Goal: Task Accomplishment & Management: Complete application form

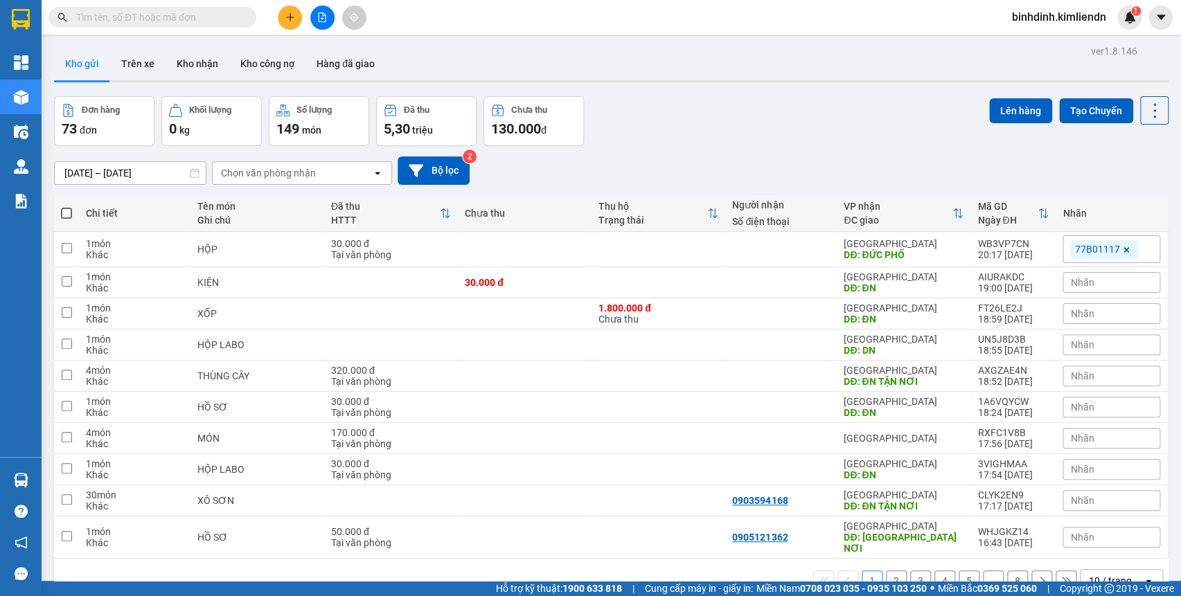
click at [300, 15] on button at bounding box center [290, 18] width 24 height 24
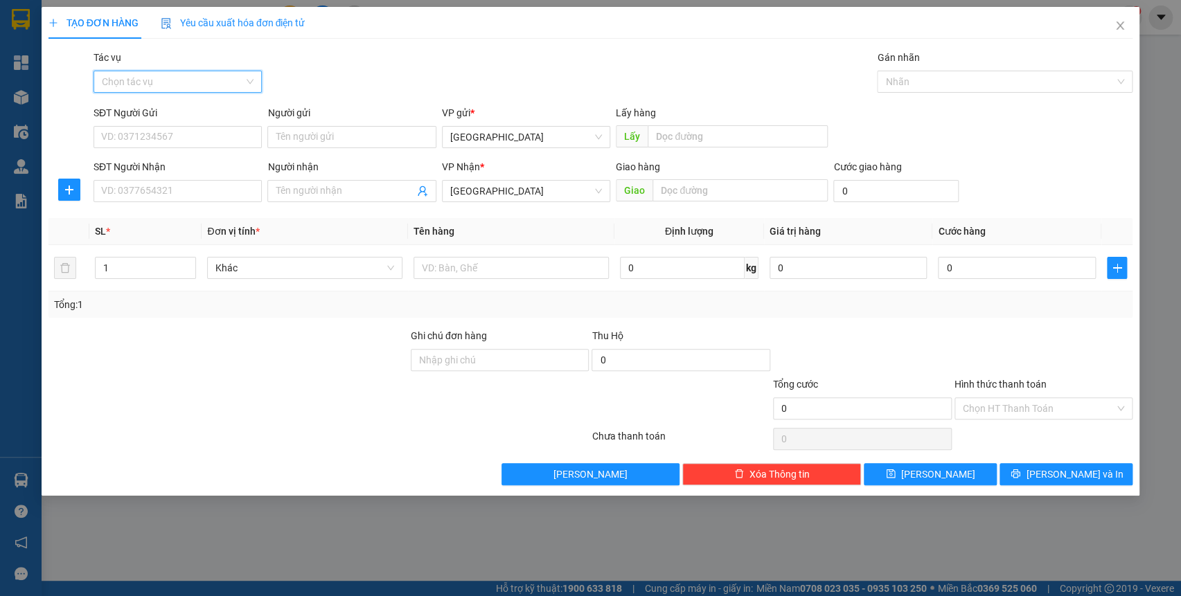
click at [184, 85] on input "Tác vụ" at bounding box center [173, 81] width 142 height 21
click at [187, 132] on div "Nhập hàng kho nhận" at bounding box center [178, 131] width 152 height 15
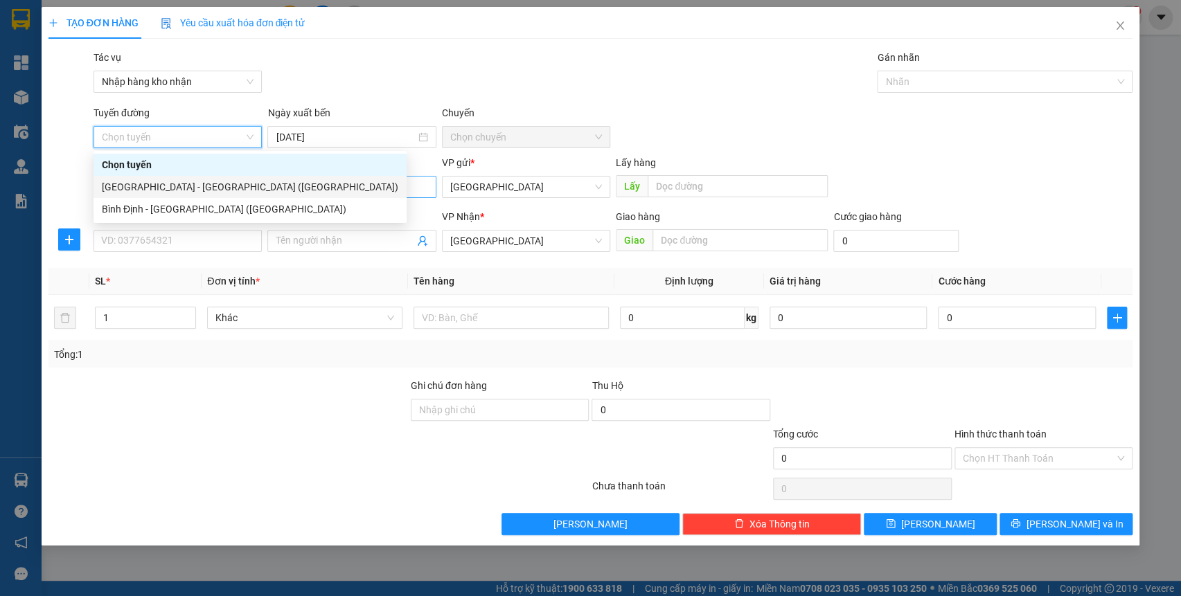
drag, startPoint x: 182, startPoint y: 195, endPoint x: 426, endPoint y: 183, distance: 244.8
click at [182, 195] on div "[GEOGRAPHIC_DATA] - [GEOGRAPHIC_DATA] ([GEOGRAPHIC_DATA])" at bounding box center [250, 187] width 313 height 22
type input "[DATE]"
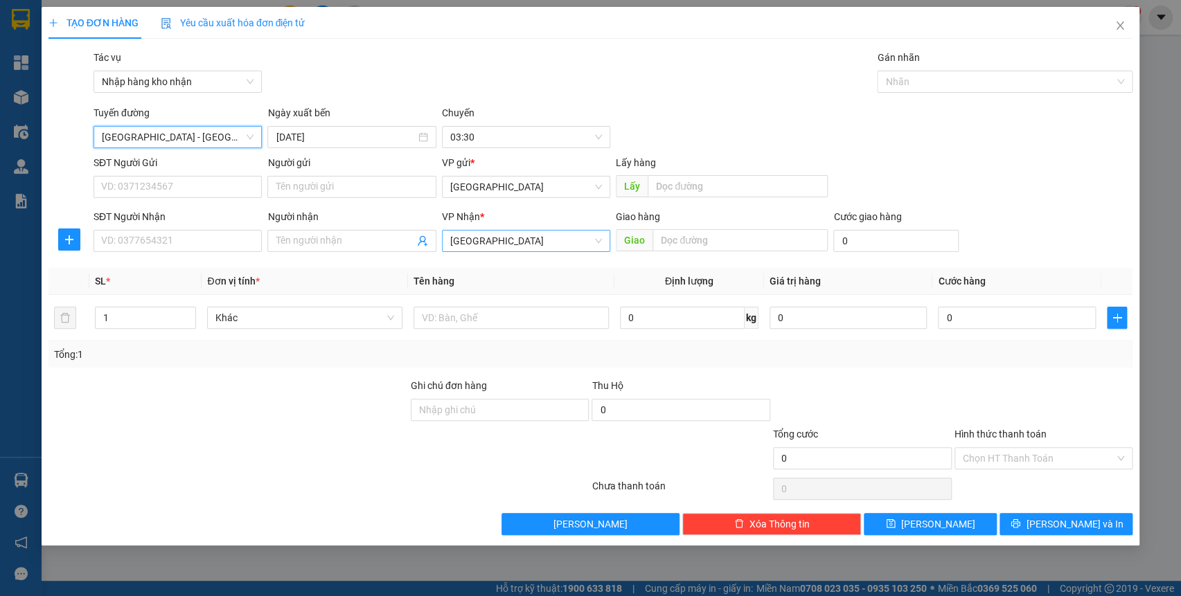
click at [499, 240] on span "[GEOGRAPHIC_DATA]" at bounding box center [526, 241] width 152 height 21
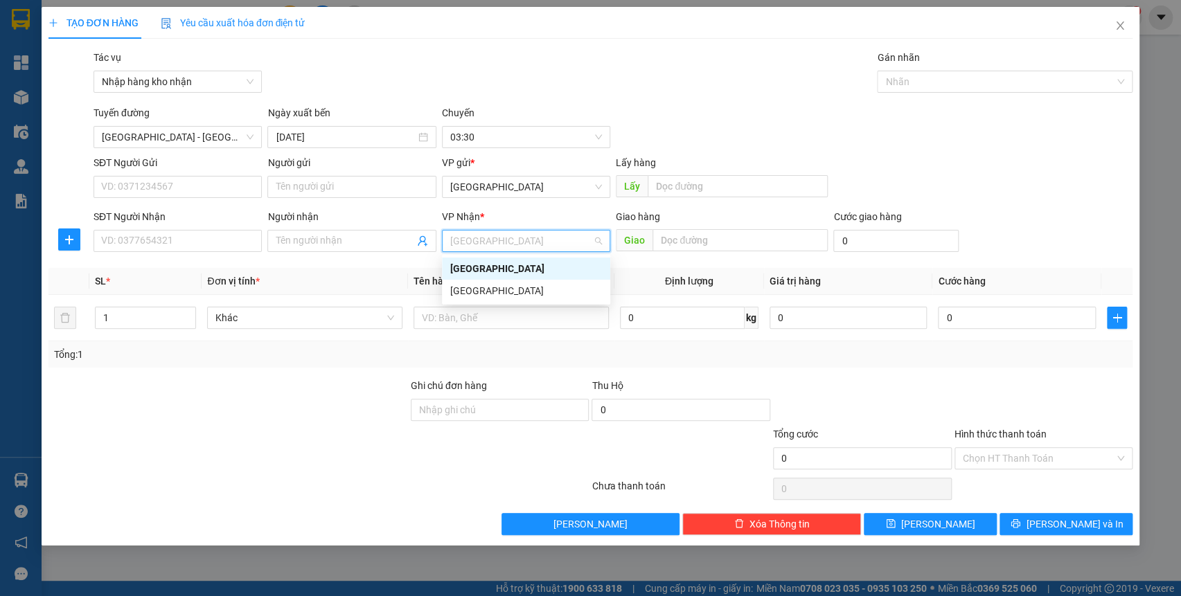
click at [501, 269] on div "[GEOGRAPHIC_DATA]" at bounding box center [526, 268] width 152 height 15
click at [515, 188] on span "[GEOGRAPHIC_DATA]" at bounding box center [526, 187] width 152 height 21
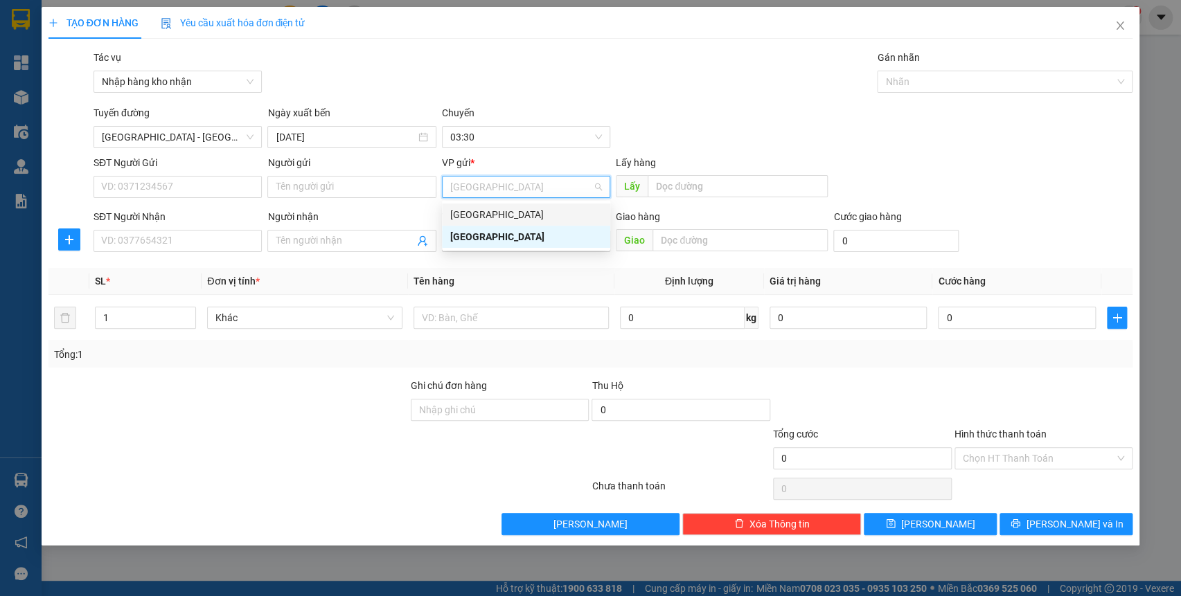
click at [522, 224] on div "[GEOGRAPHIC_DATA]" at bounding box center [526, 215] width 168 height 22
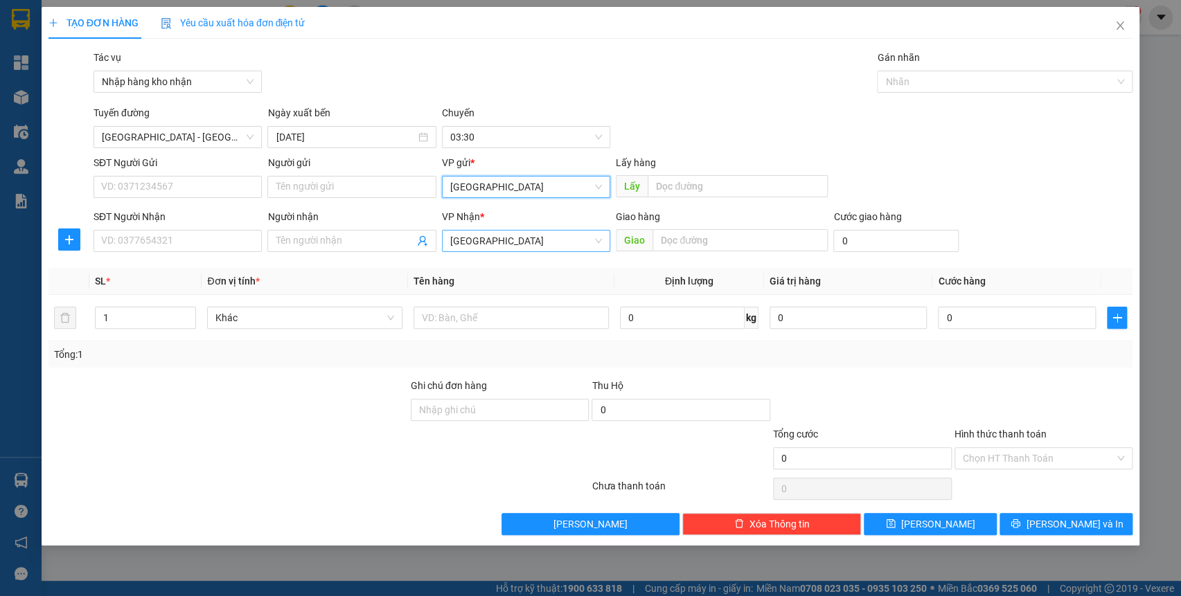
click at [522, 240] on span "[GEOGRAPHIC_DATA]" at bounding box center [526, 241] width 152 height 21
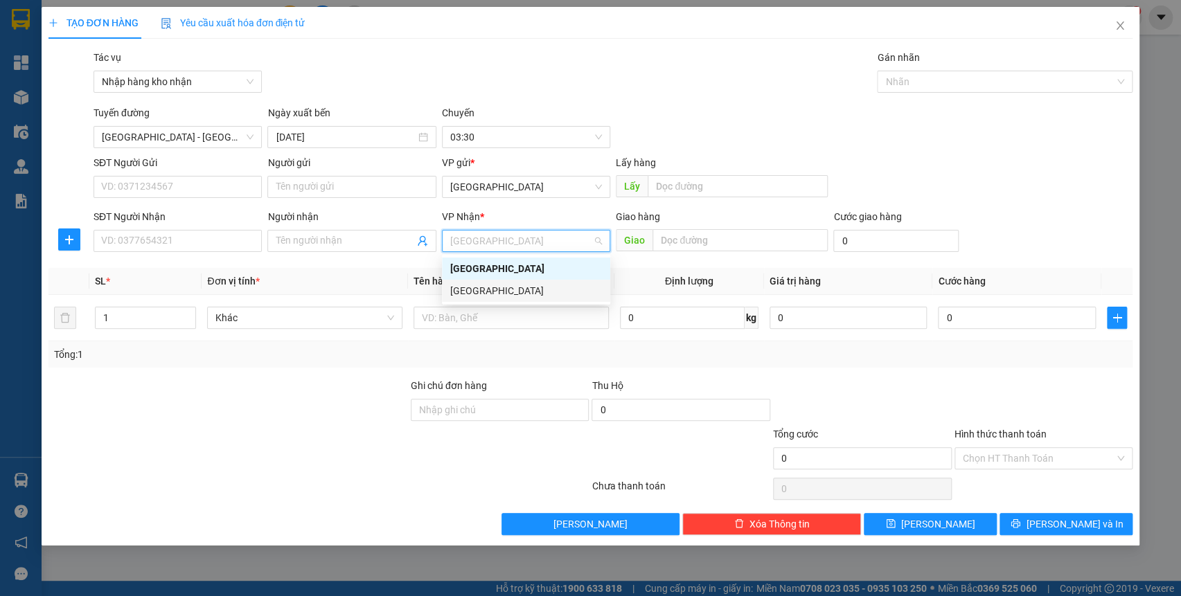
click at [518, 282] on div "[GEOGRAPHIC_DATA]" at bounding box center [526, 291] width 168 height 22
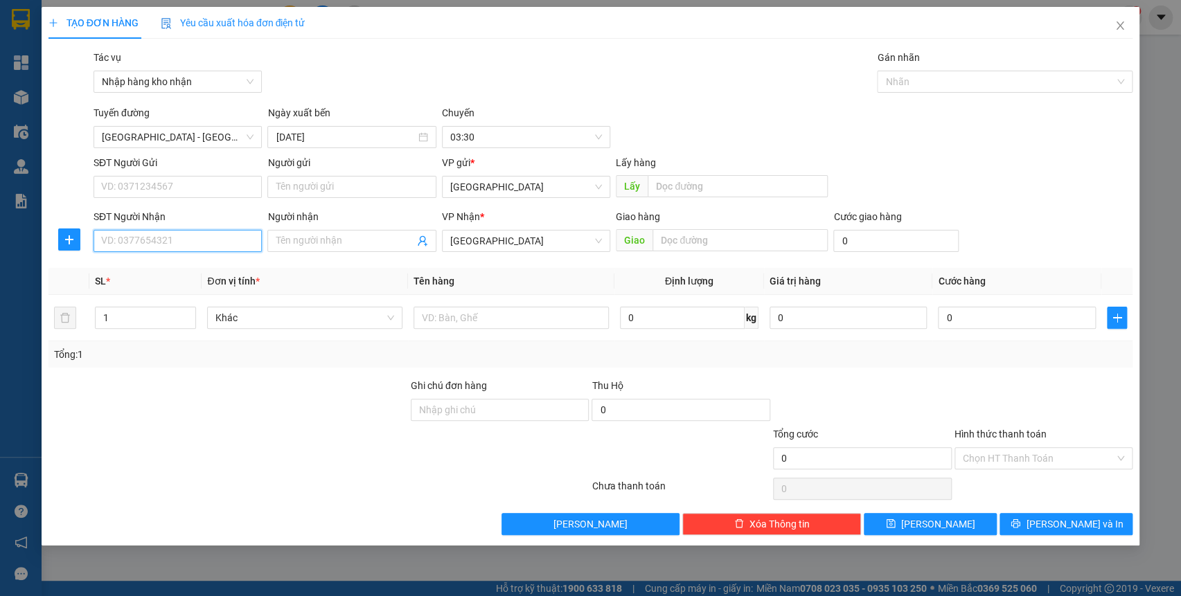
click at [180, 236] on input "SĐT Người Nhận" at bounding box center [178, 241] width 168 height 22
type input "0978606077"
click at [711, 243] on input "text" at bounding box center [740, 240] width 175 height 22
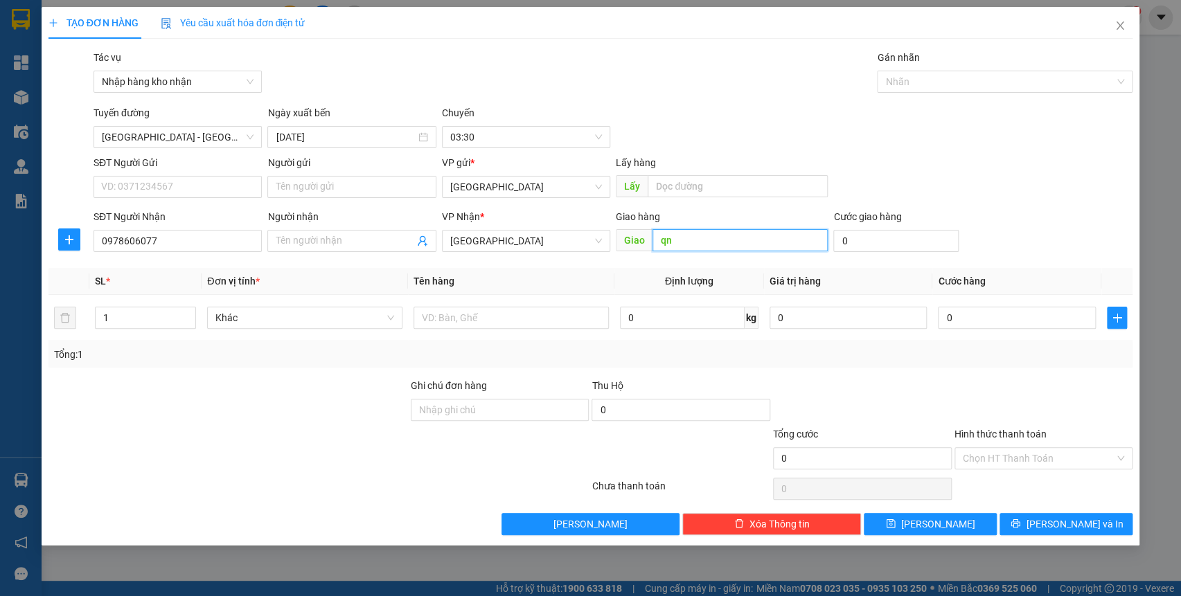
type input "qn"
click at [946, 64] on div "Gán nhãn" at bounding box center [1005, 60] width 256 height 21
click at [946, 76] on div at bounding box center [998, 81] width 235 height 17
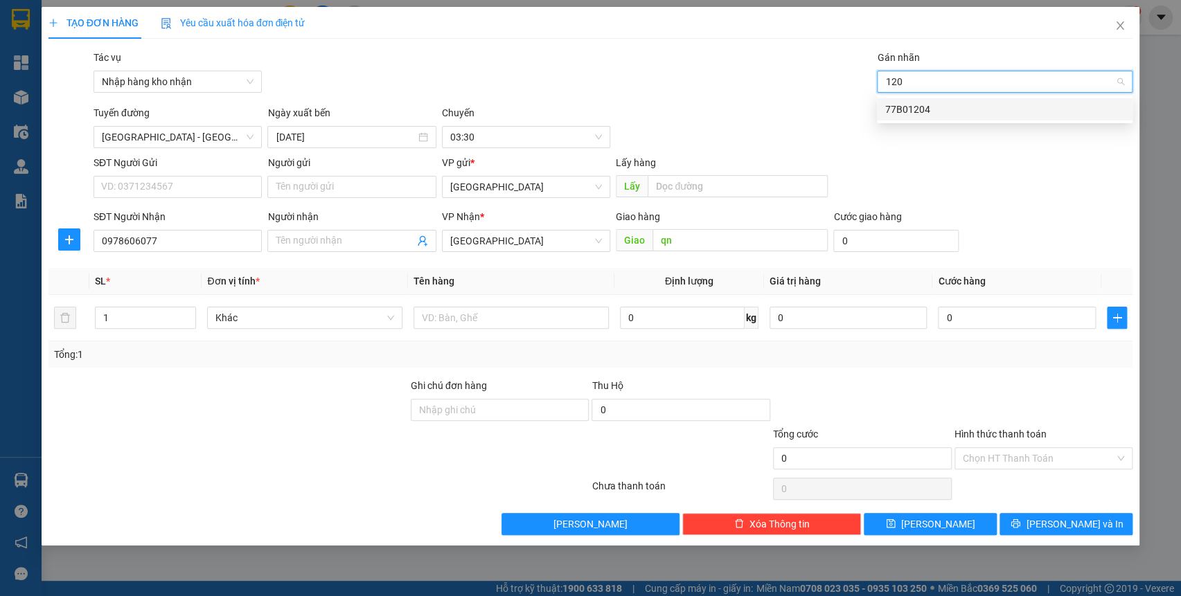
type input "1204"
click at [960, 114] on div "77B01204" at bounding box center [1004, 109] width 239 height 15
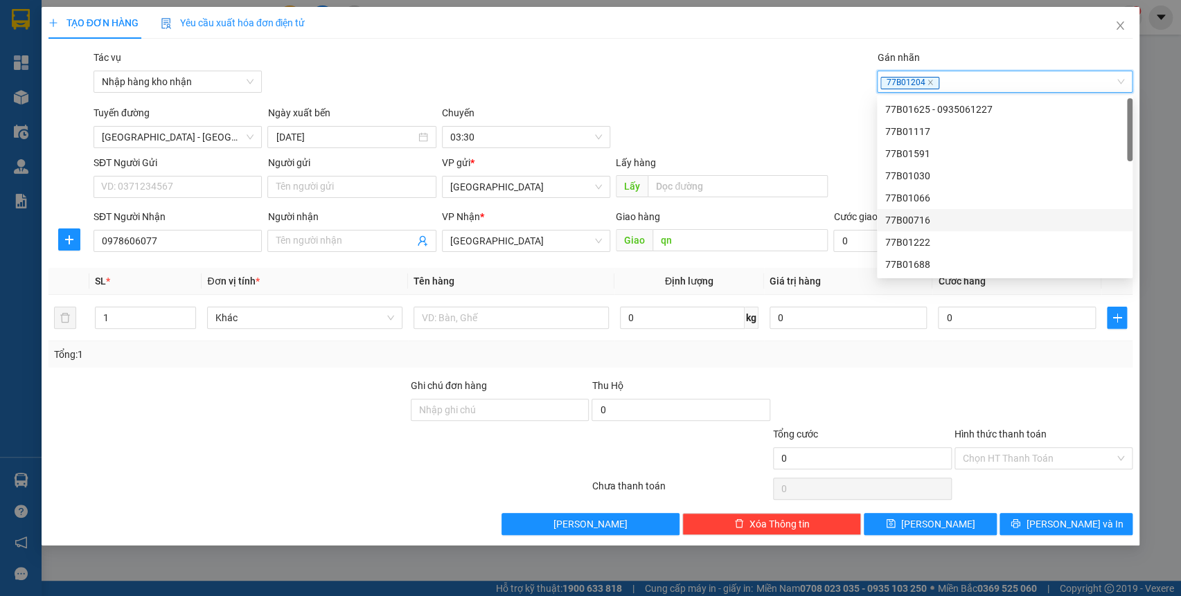
click at [849, 272] on th "Giá trị hàng" at bounding box center [848, 281] width 168 height 27
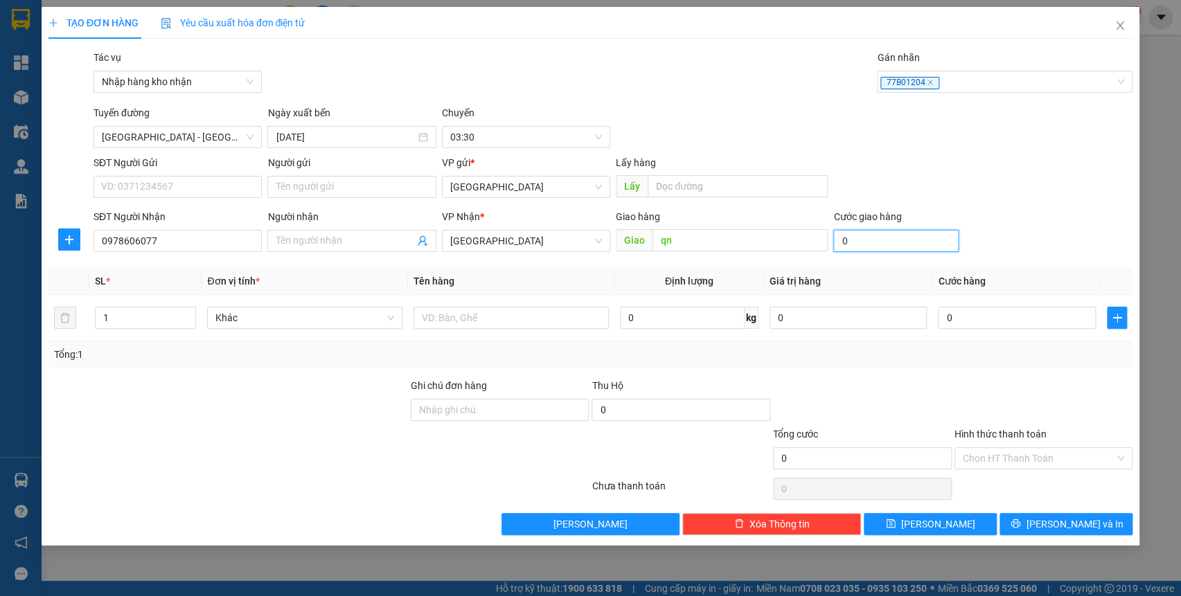
click at [852, 245] on input "0" at bounding box center [895, 241] width 125 height 22
click at [540, 312] on input "text" at bounding box center [511, 318] width 195 height 22
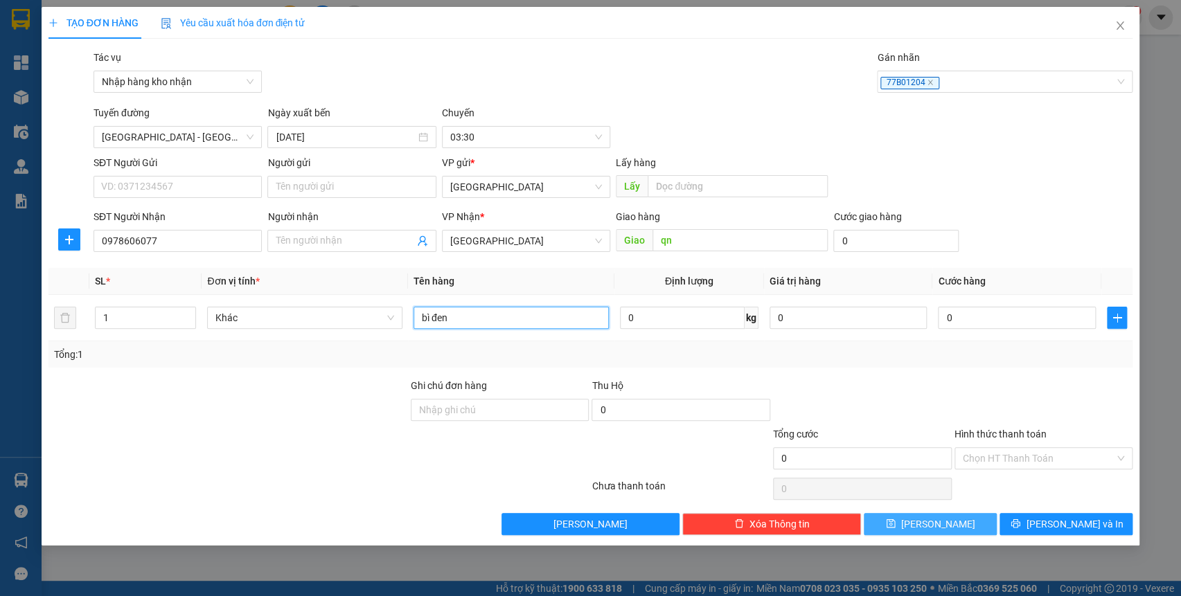
type input "bì đen"
click at [897, 532] on button "[PERSON_NAME]" at bounding box center [930, 524] width 133 height 22
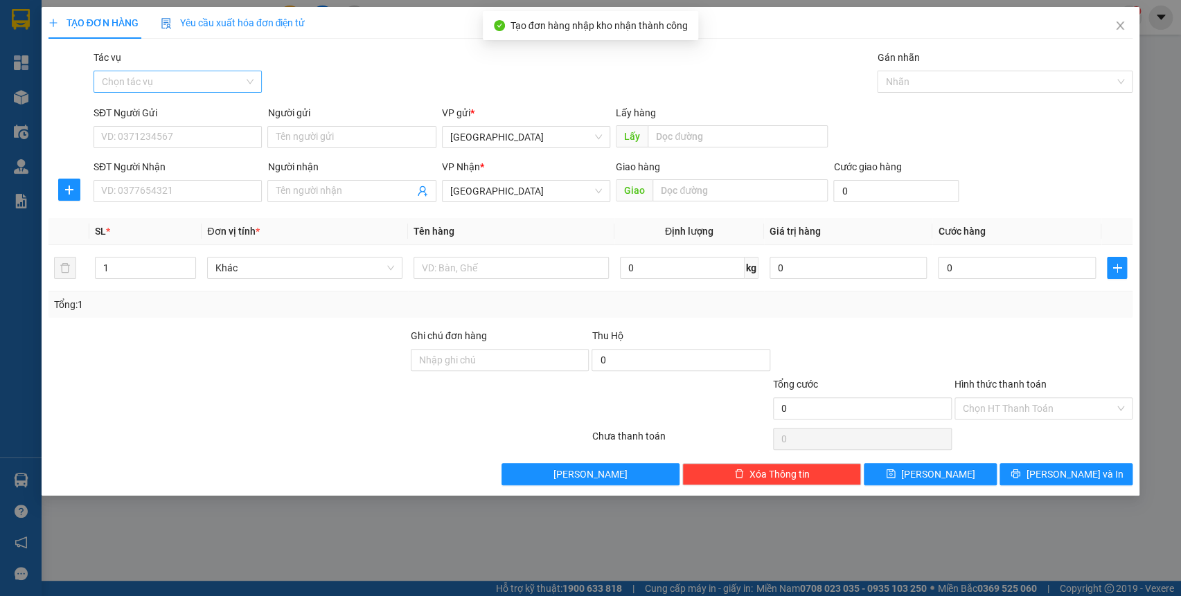
click at [139, 87] on input "Tác vụ" at bounding box center [173, 81] width 142 height 21
click at [161, 139] on div "Nhập hàng kho nhận" at bounding box center [178, 131] width 152 height 15
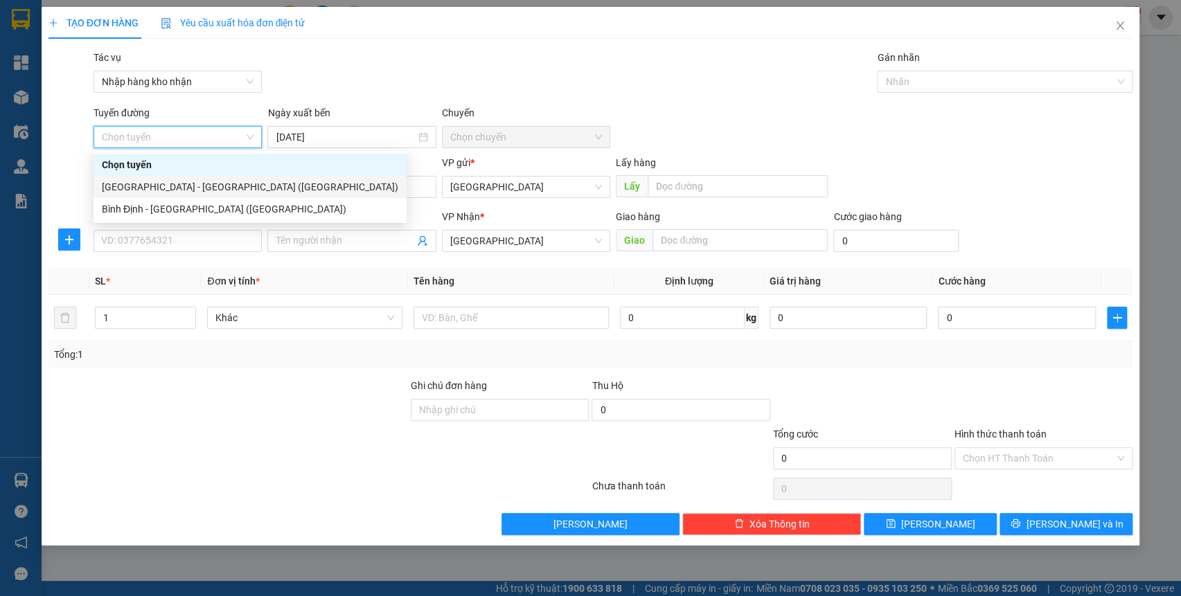
click at [178, 191] on div "[GEOGRAPHIC_DATA] - [GEOGRAPHIC_DATA] ([GEOGRAPHIC_DATA])" at bounding box center [250, 186] width 297 height 15
type input "[DATE]"
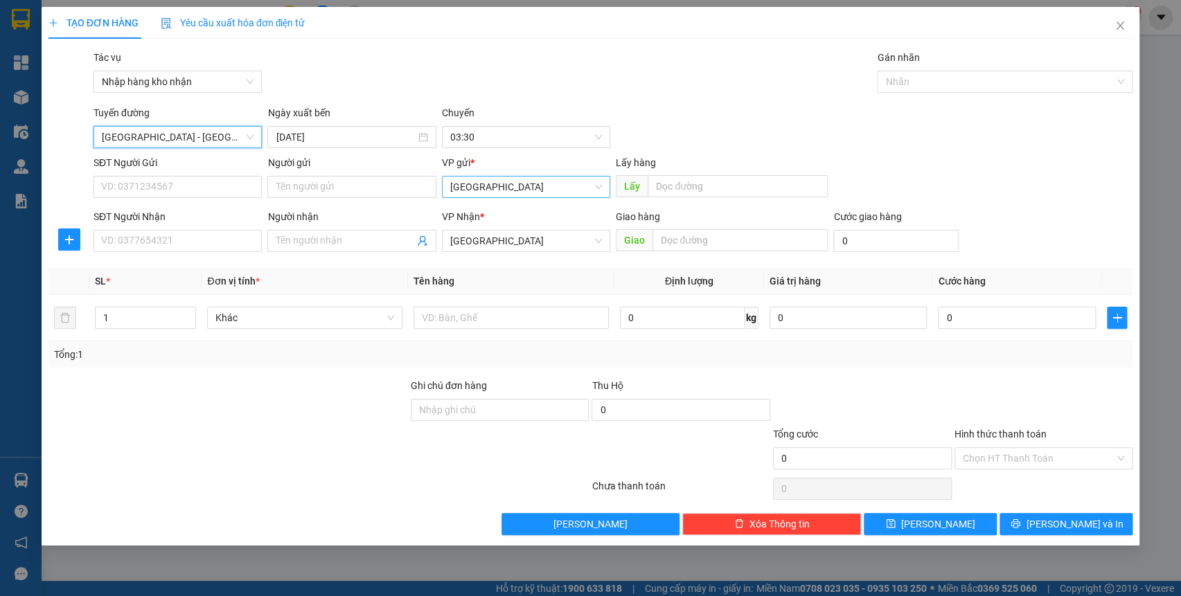
click at [522, 183] on span "[GEOGRAPHIC_DATA]" at bounding box center [526, 187] width 152 height 21
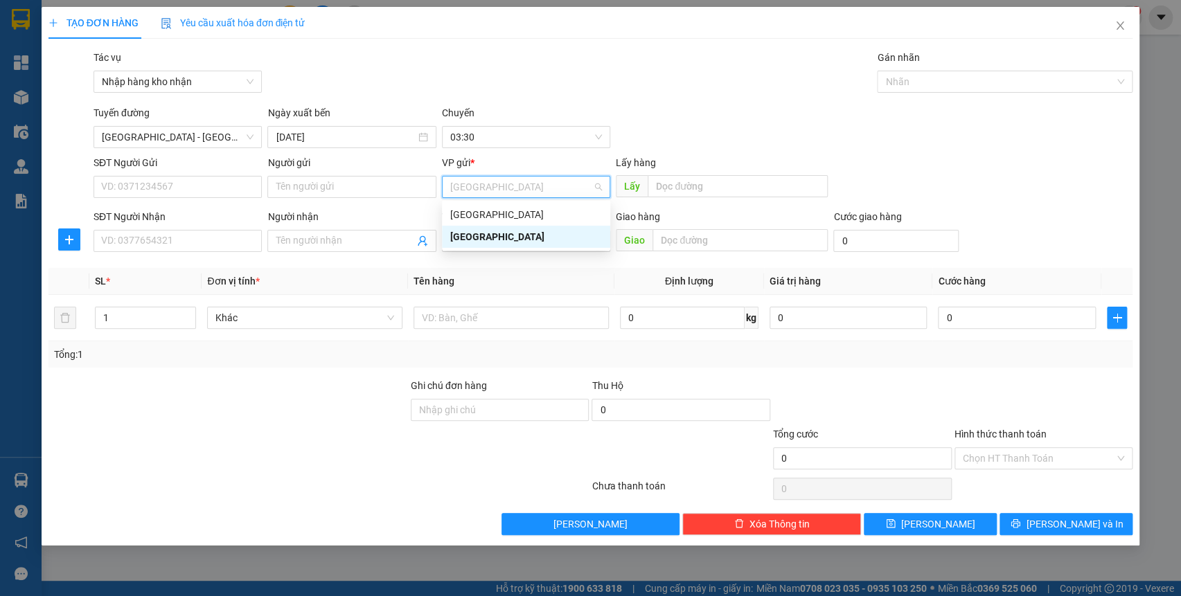
click at [527, 201] on body "Kết quả tìm kiếm ( 0 ) Bộ lọc No Data binhdinh.kimliendn 1 Tổng Quan Kho hàng m…" at bounding box center [590, 298] width 1181 height 596
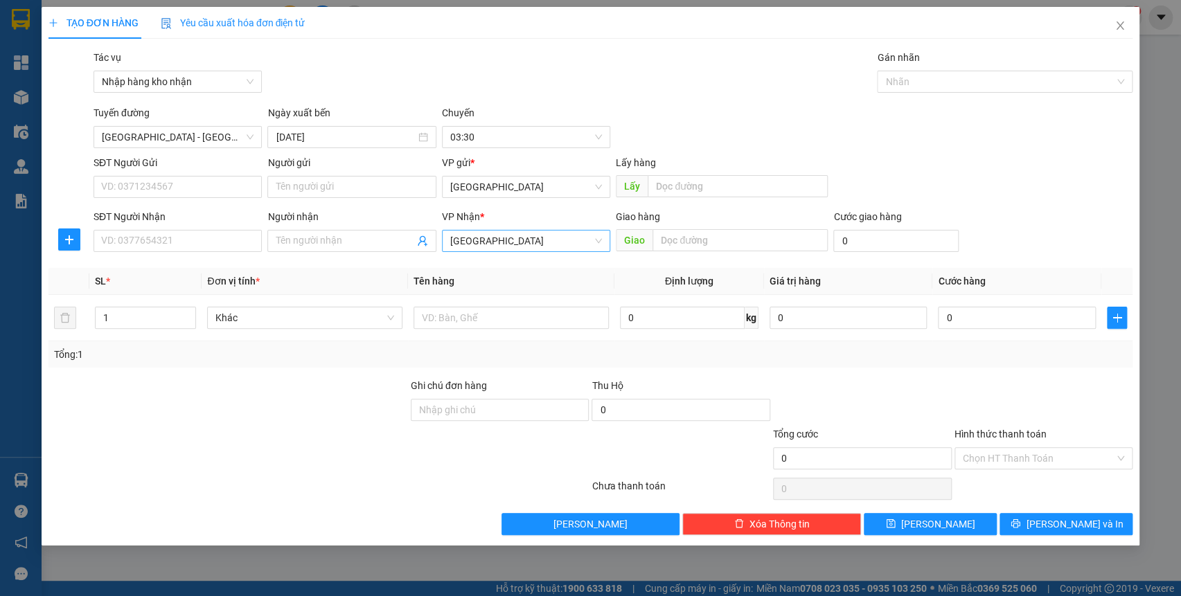
click at [527, 251] on span "[GEOGRAPHIC_DATA]" at bounding box center [526, 241] width 152 height 21
click at [528, 202] on div "VP gửi * [GEOGRAPHIC_DATA]" at bounding box center [526, 179] width 168 height 48
click at [529, 220] on div "VP Nhận *" at bounding box center [526, 216] width 168 height 15
click at [528, 194] on span "[GEOGRAPHIC_DATA]" at bounding box center [526, 187] width 152 height 21
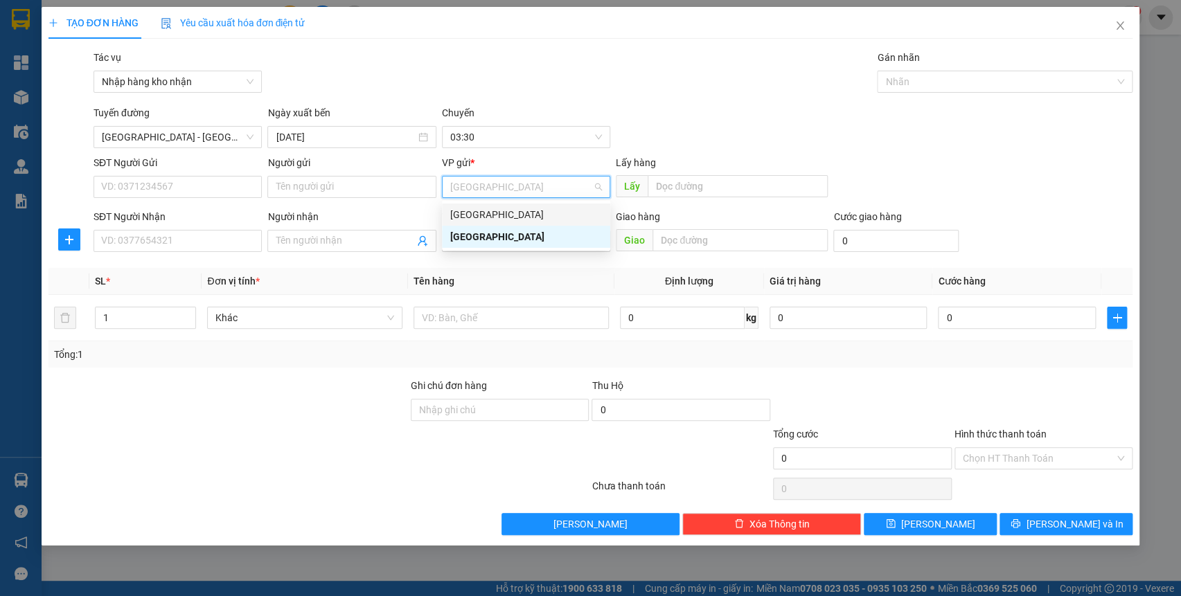
click at [529, 212] on div "[GEOGRAPHIC_DATA]" at bounding box center [526, 214] width 152 height 15
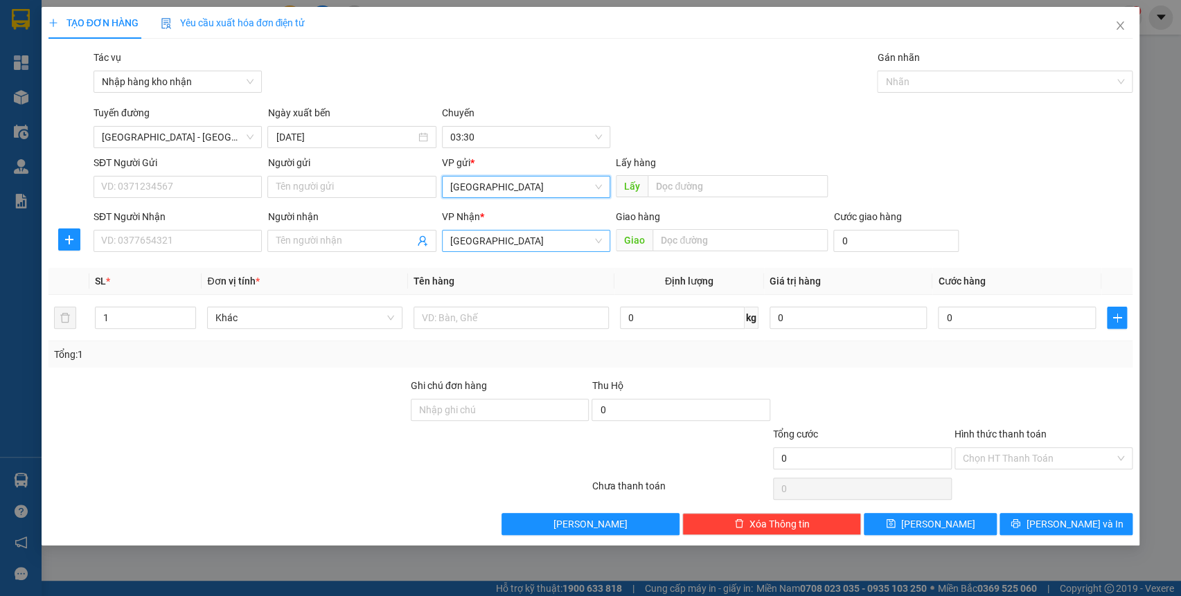
click at [524, 251] on span "[GEOGRAPHIC_DATA]" at bounding box center [526, 241] width 152 height 21
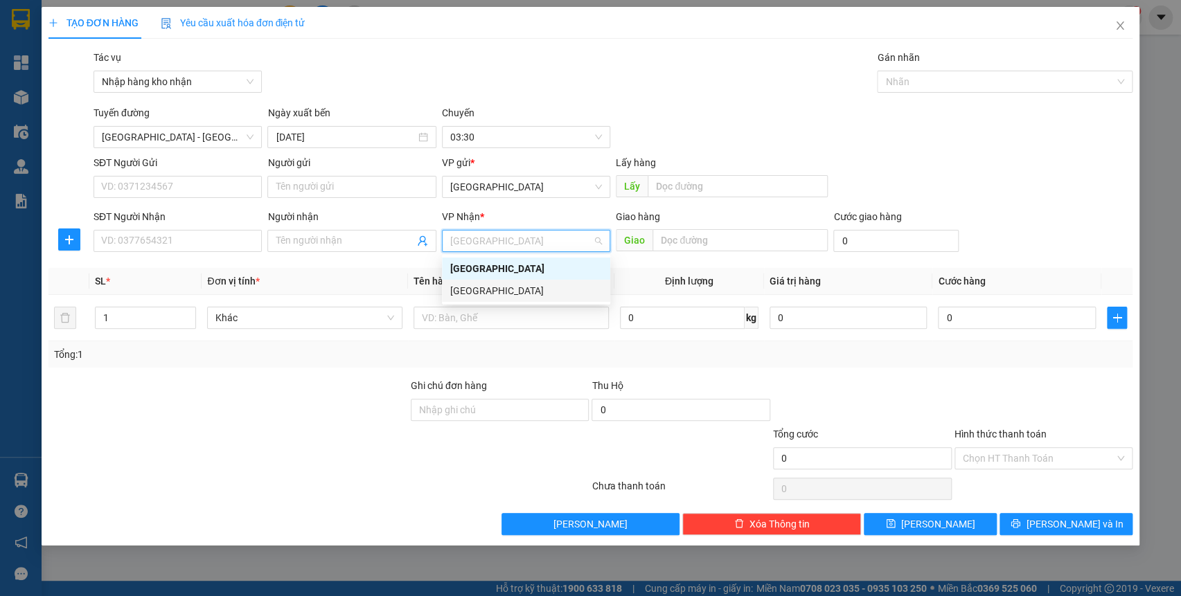
click at [495, 291] on div "[GEOGRAPHIC_DATA]" at bounding box center [526, 290] width 152 height 15
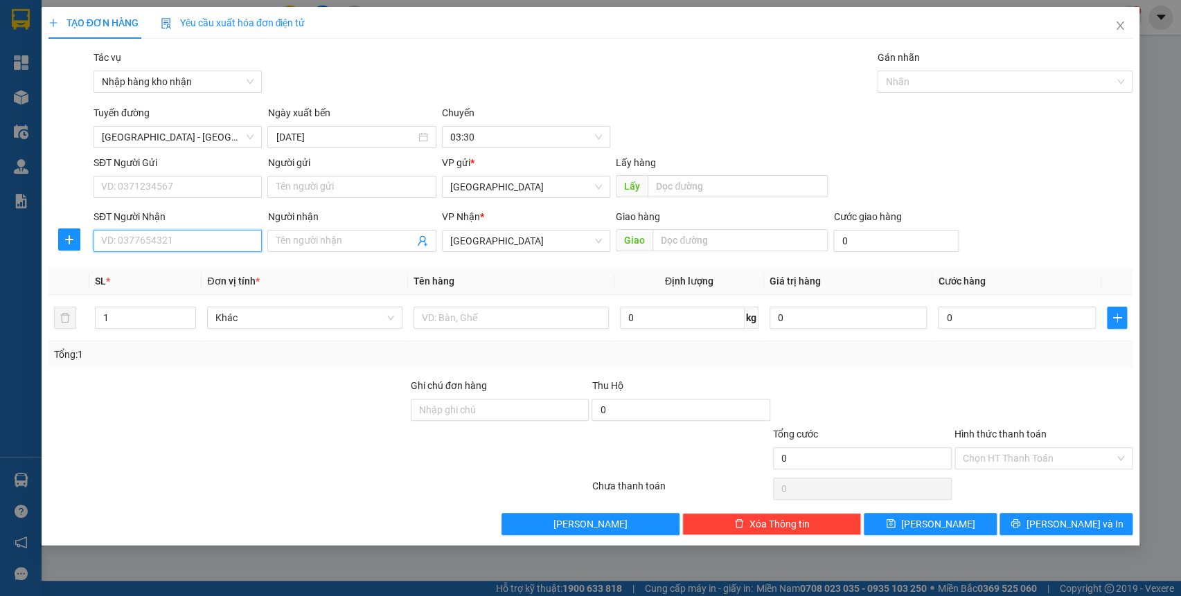
click at [143, 233] on input "SĐT Người Nhận" at bounding box center [178, 241] width 168 height 22
type input "0387822999"
click at [697, 236] on input "text" at bounding box center [740, 240] width 175 height 22
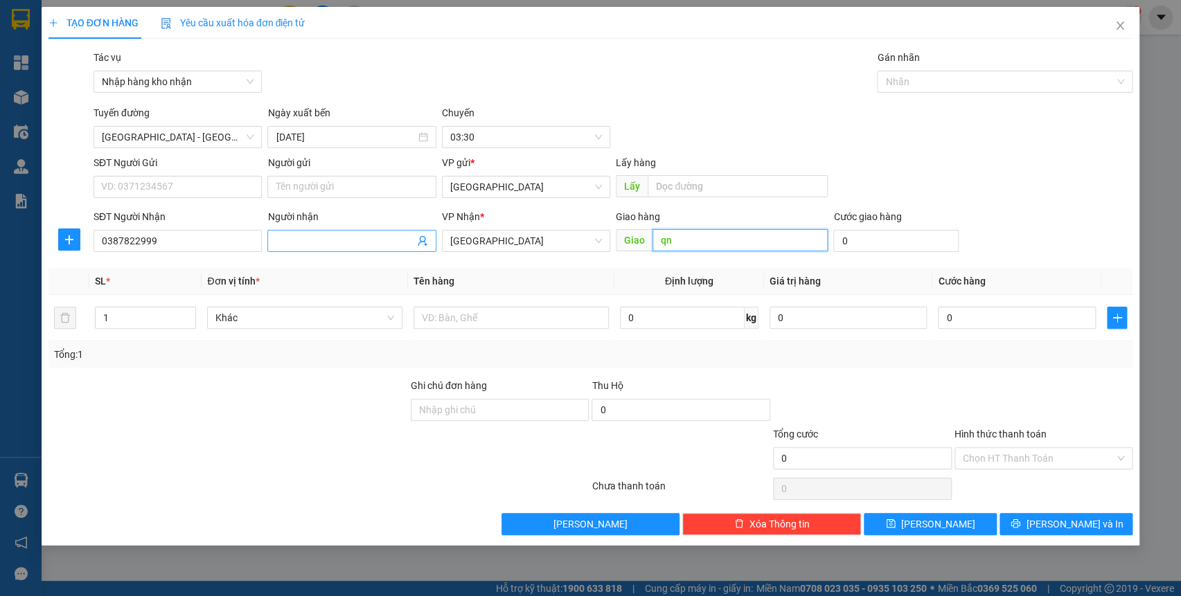
type input "qn"
click at [365, 235] on input "Người nhận" at bounding box center [345, 240] width 138 height 15
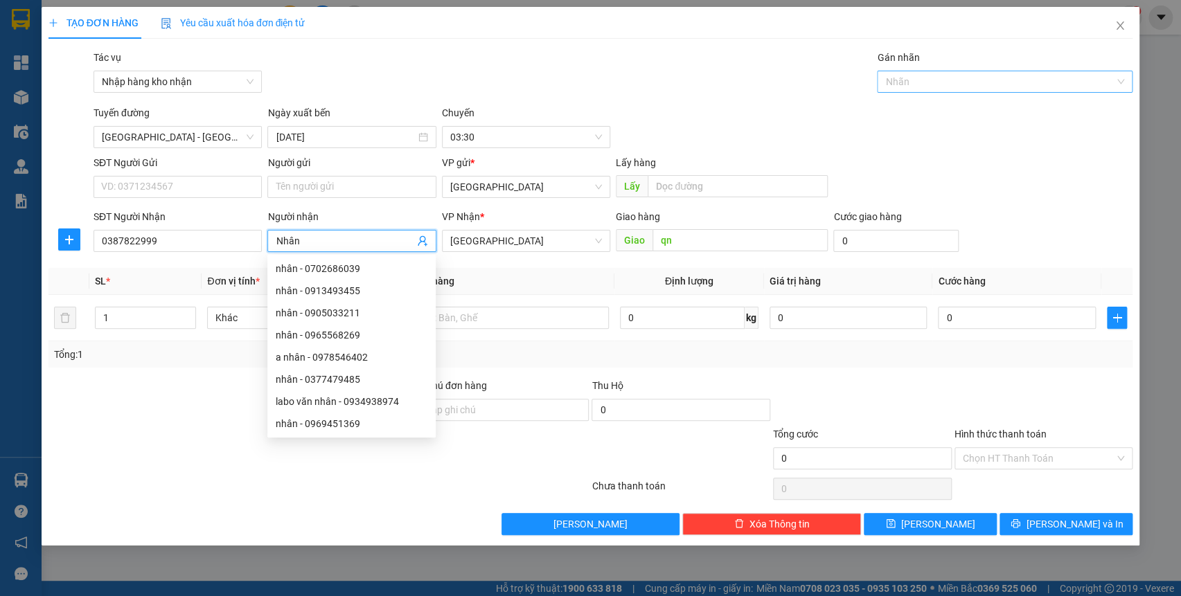
click at [915, 91] on div "Nhãn" at bounding box center [1005, 82] width 256 height 22
type input "Nhân"
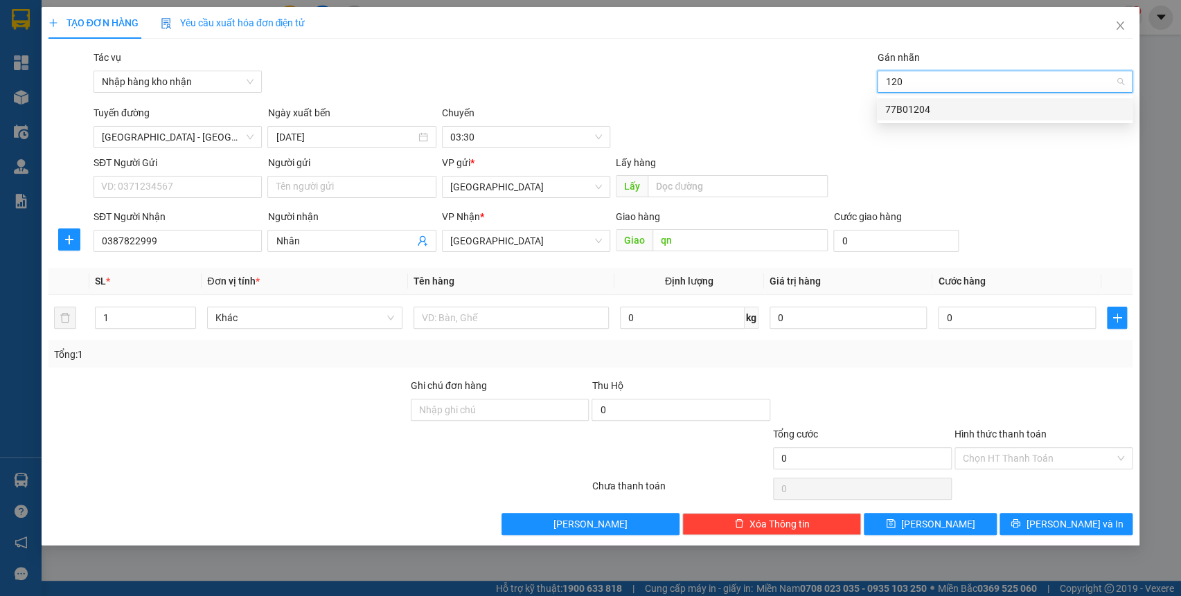
type input "1204"
click at [923, 103] on div "77B01204" at bounding box center [1004, 109] width 239 height 15
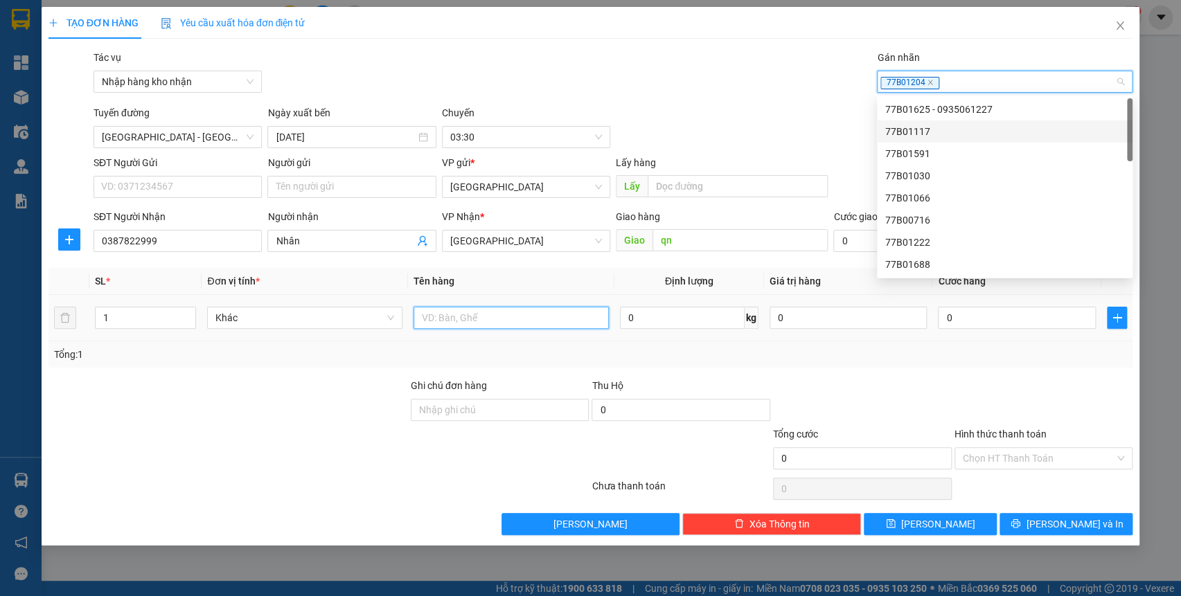
click at [536, 324] on input "text" at bounding box center [511, 318] width 195 height 22
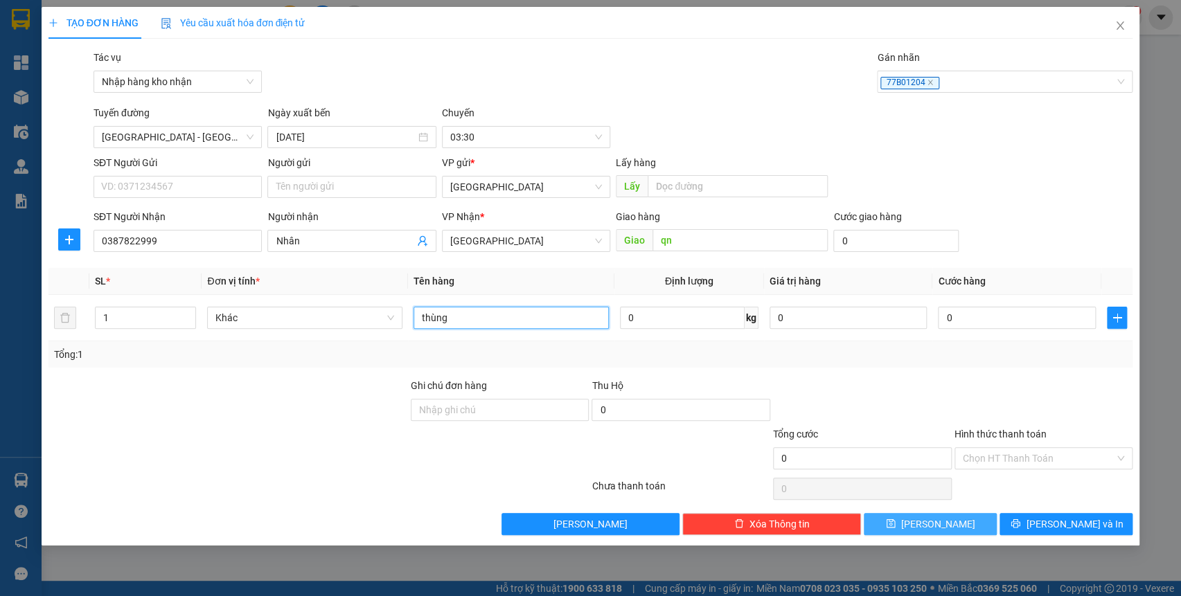
type input "thùng"
click at [933, 521] on span "[PERSON_NAME]" at bounding box center [938, 524] width 74 height 15
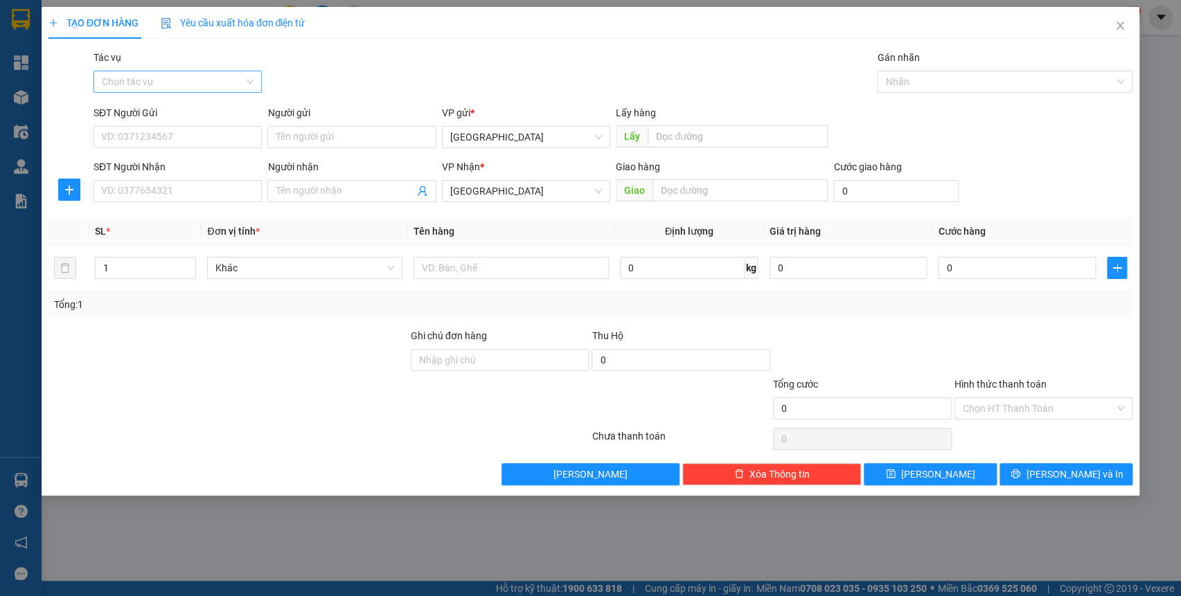
click at [173, 78] on input "Tác vụ" at bounding box center [173, 81] width 142 height 21
click at [168, 132] on div "Nhập hàng kho nhận" at bounding box center [178, 131] width 152 height 15
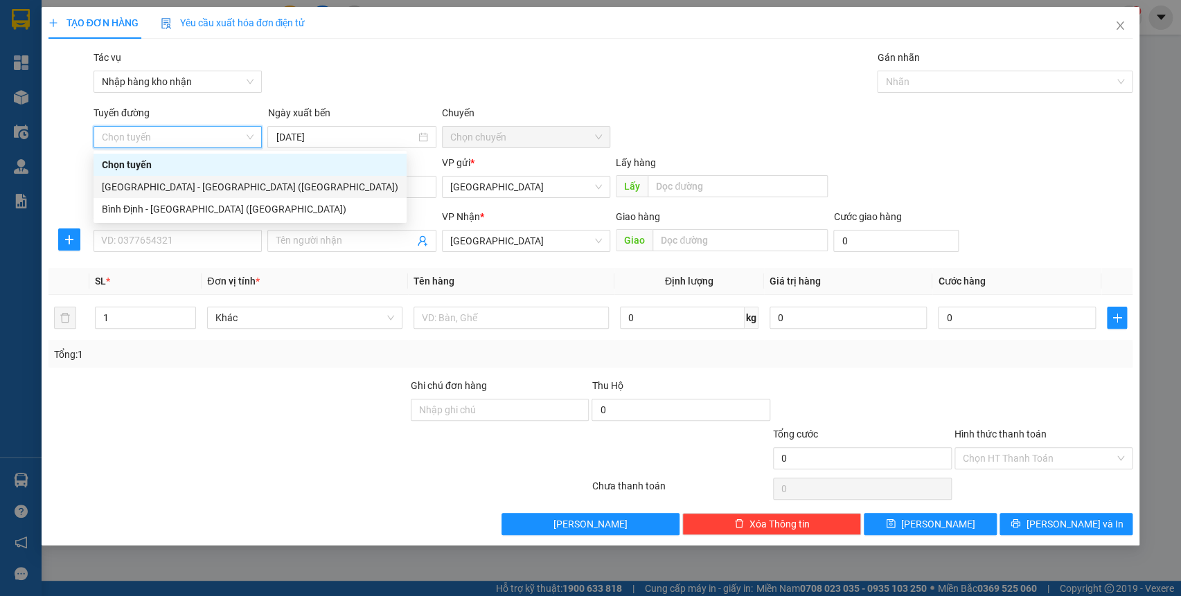
click at [165, 184] on div "[GEOGRAPHIC_DATA] - [GEOGRAPHIC_DATA] ([GEOGRAPHIC_DATA])" at bounding box center [250, 186] width 297 height 15
type input "[DATE]"
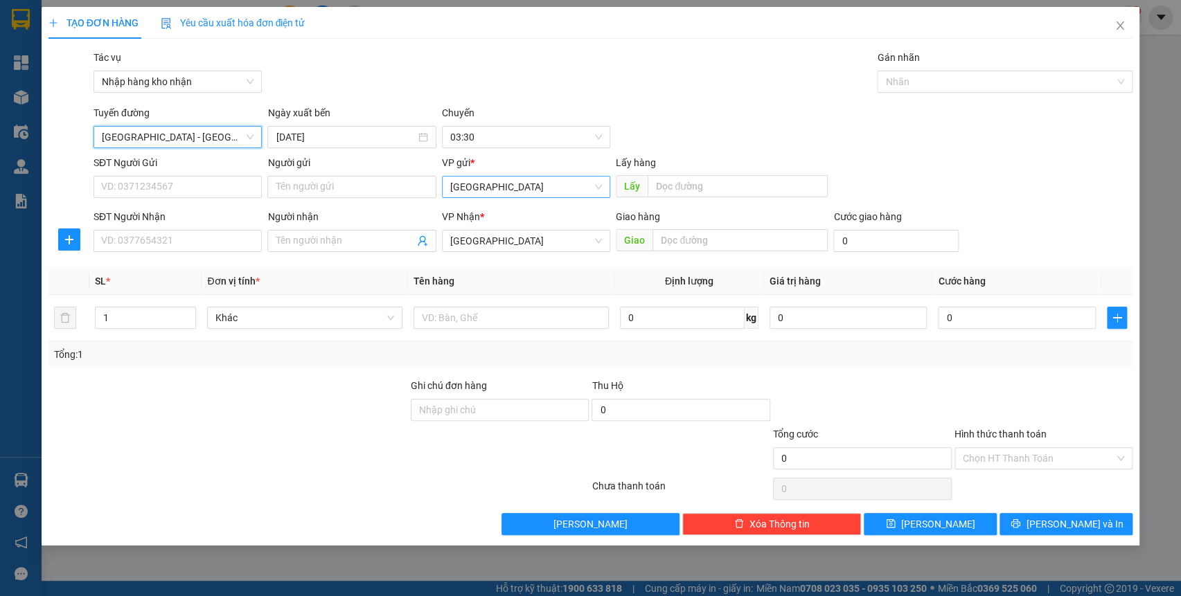
click at [529, 196] on span "[GEOGRAPHIC_DATA]" at bounding box center [526, 187] width 152 height 21
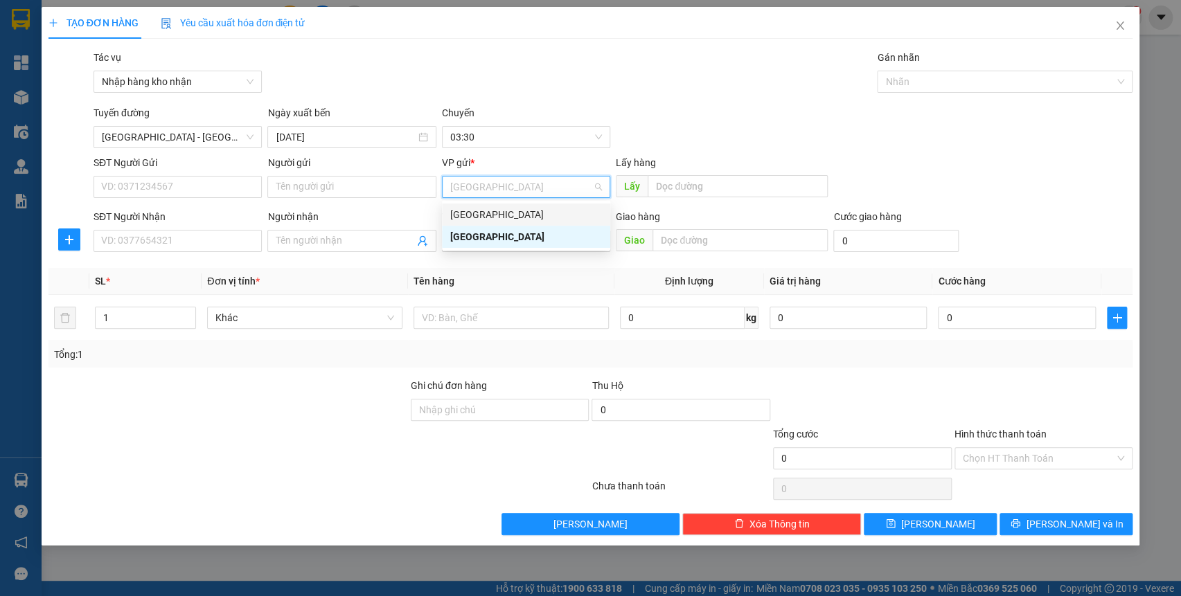
click at [529, 211] on div "[GEOGRAPHIC_DATA]" at bounding box center [526, 214] width 152 height 15
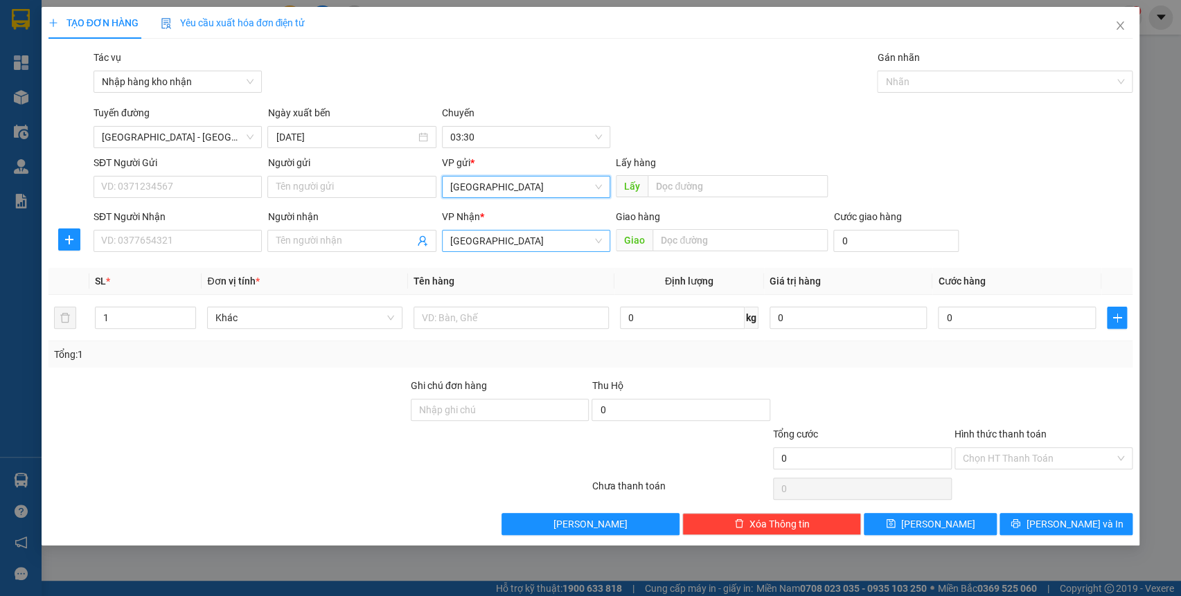
click at [527, 239] on span "[GEOGRAPHIC_DATA]" at bounding box center [526, 241] width 152 height 21
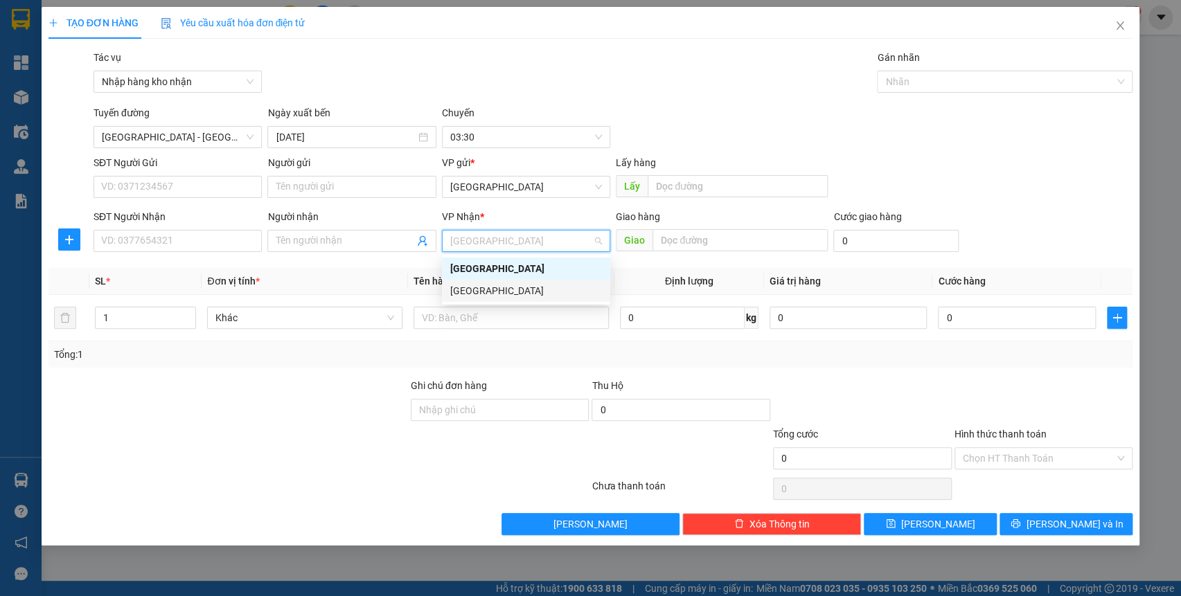
click at [513, 290] on div "[GEOGRAPHIC_DATA]" at bounding box center [526, 290] width 152 height 15
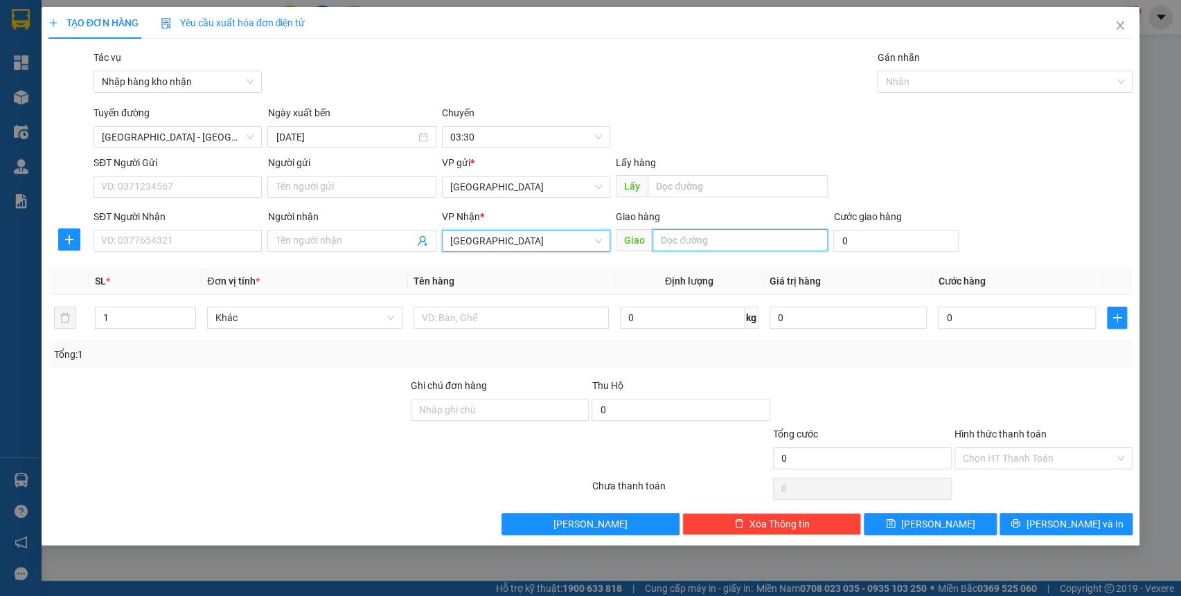
click at [684, 242] on input "text" at bounding box center [740, 240] width 175 height 22
type input "qn"
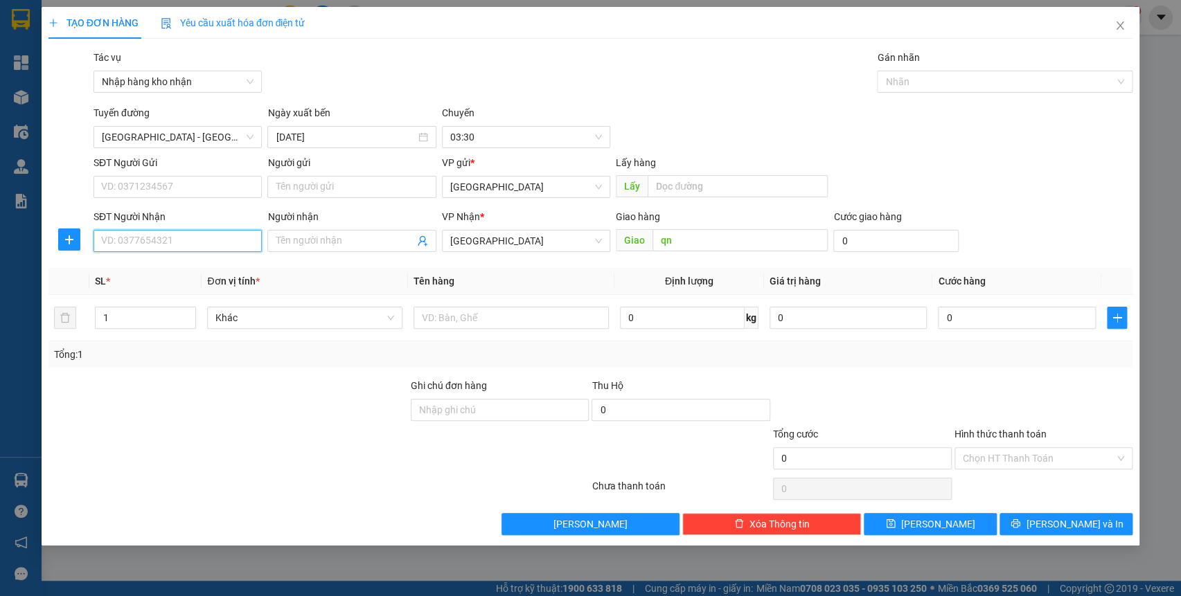
click at [170, 243] on input "SĐT Người Nhận" at bounding box center [178, 241] width 168 height 22
type input "0935506399"
click at [876, 233] on input "0" at bounding box center [895, 241] width 125 height 22
type input "3"
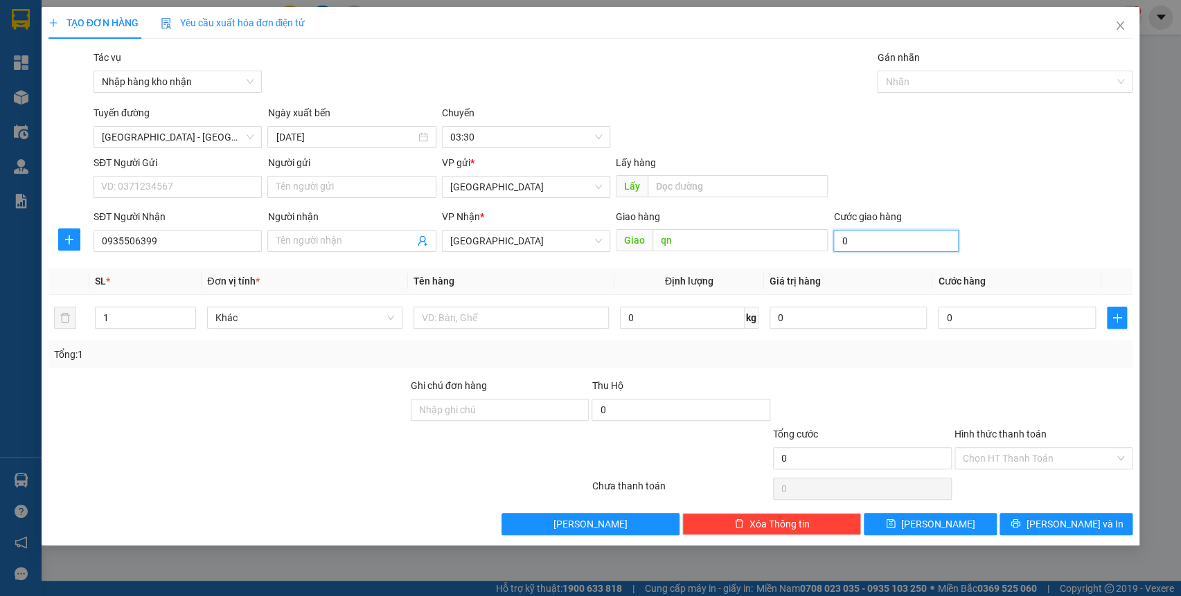
type input "3"
type input "30"
type input "300"
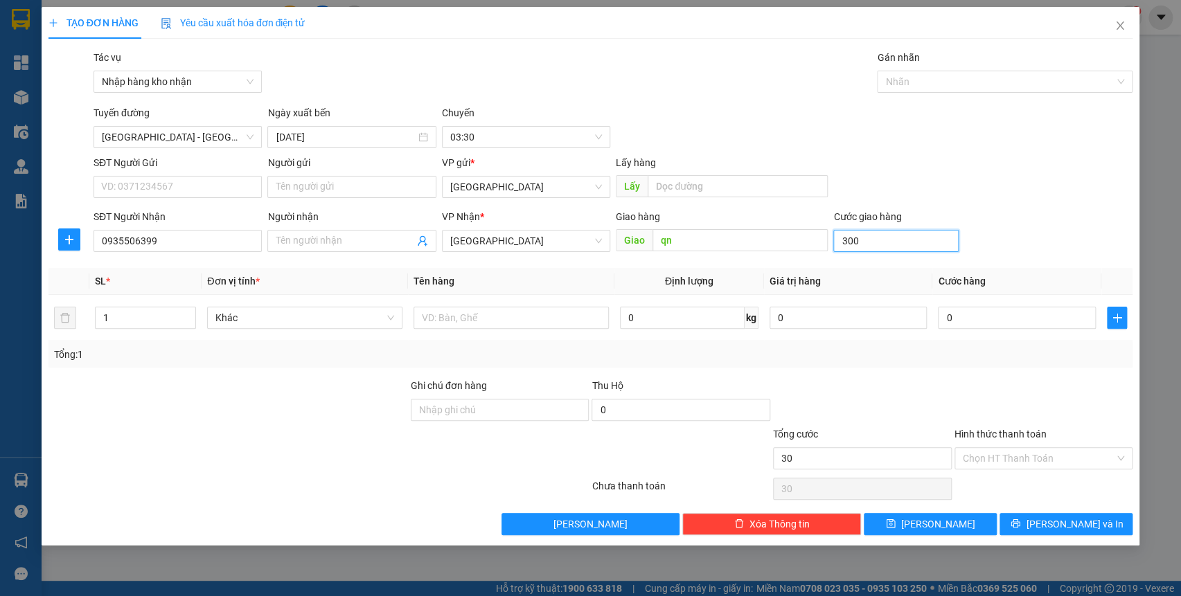
type input "300"
type input "3.000"
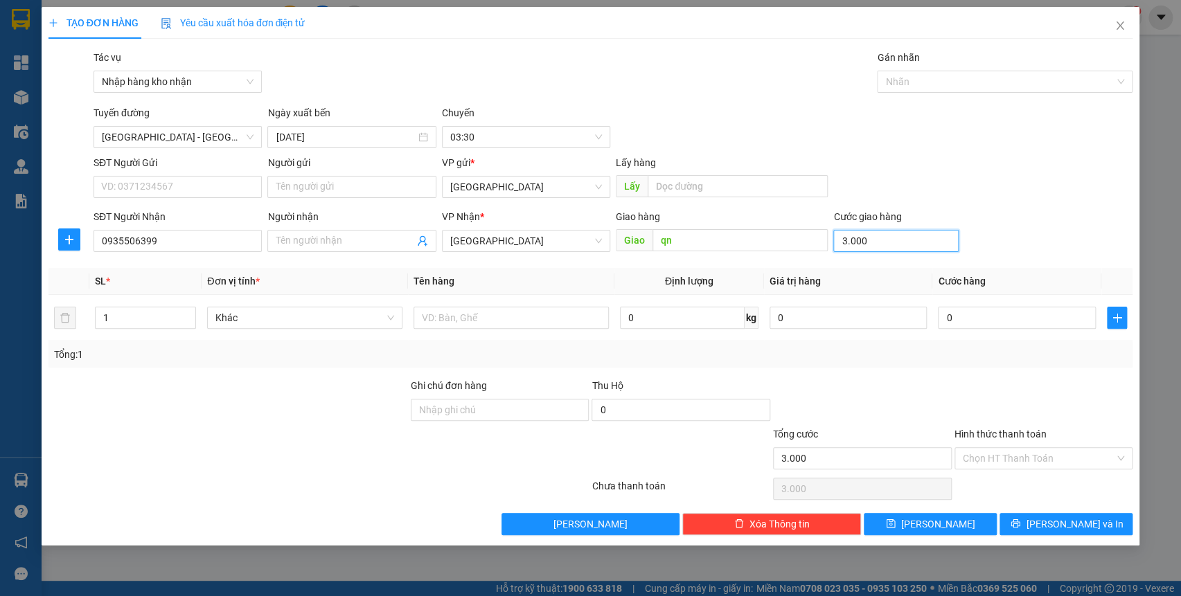
type input "30.000"
click at [924, 69] on div "Gán nhãn" at bounding box center [1005, 60] width 256 height 21
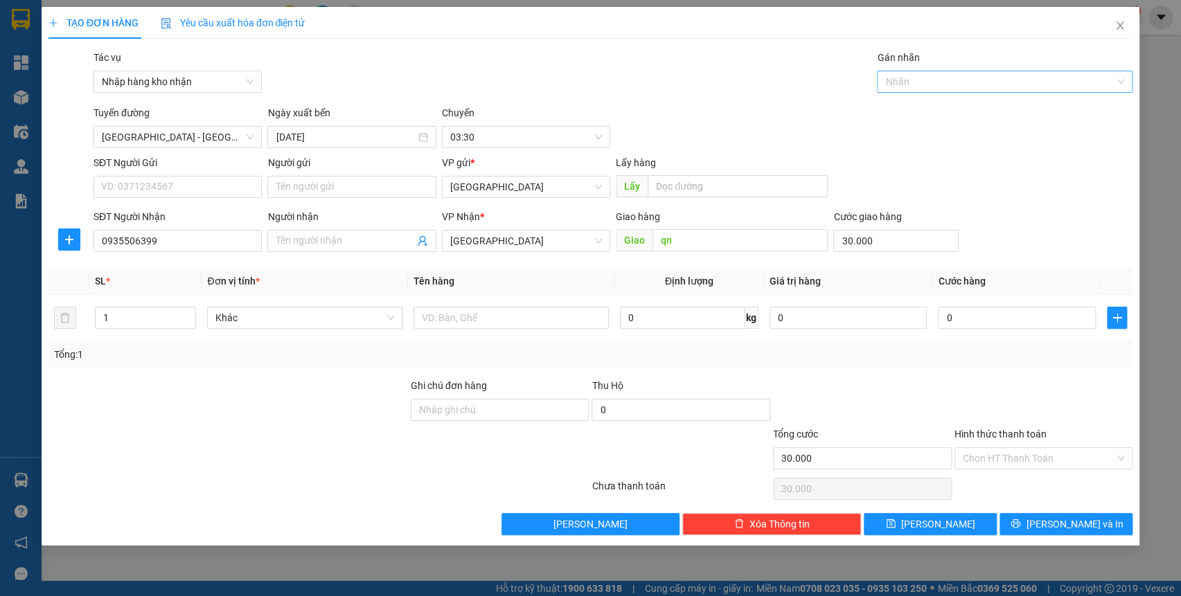
click at [925, 75] on div at bounding box center [998, 81] width 235 height 17
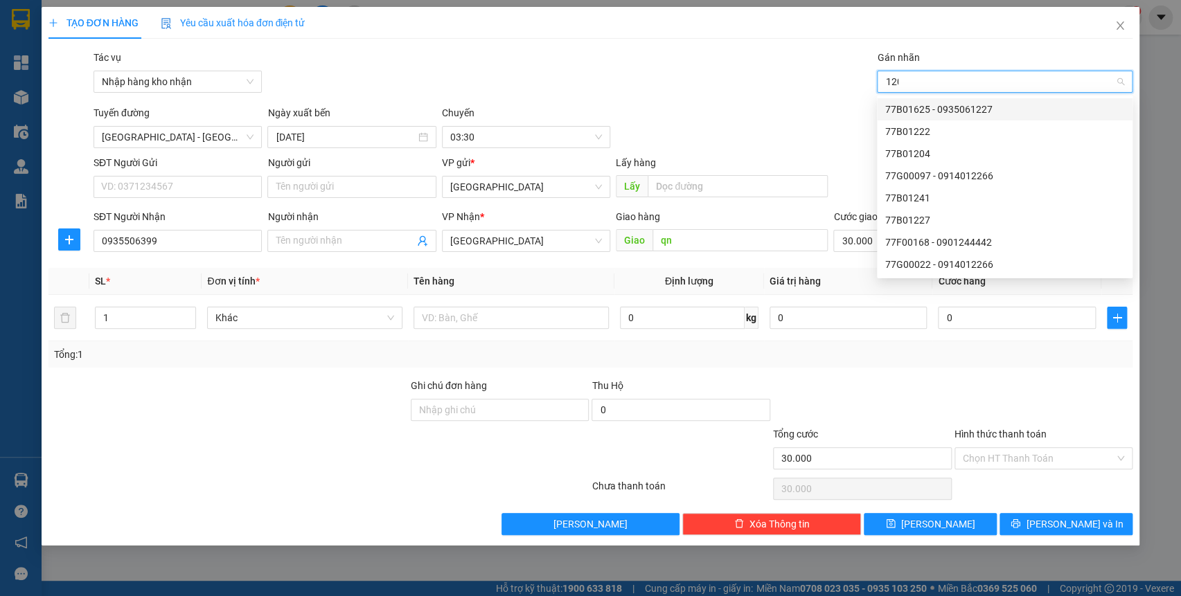
type input "1204"
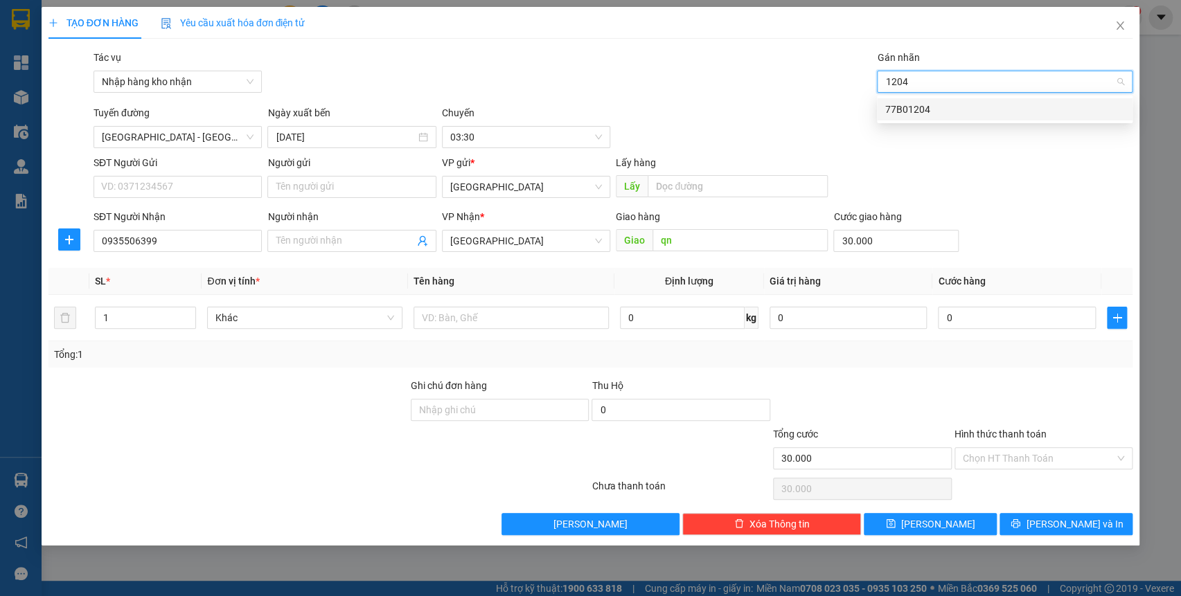
click at [927, 104] on div "77B01204" at bounding box center [1004, 109] width 239 height 15
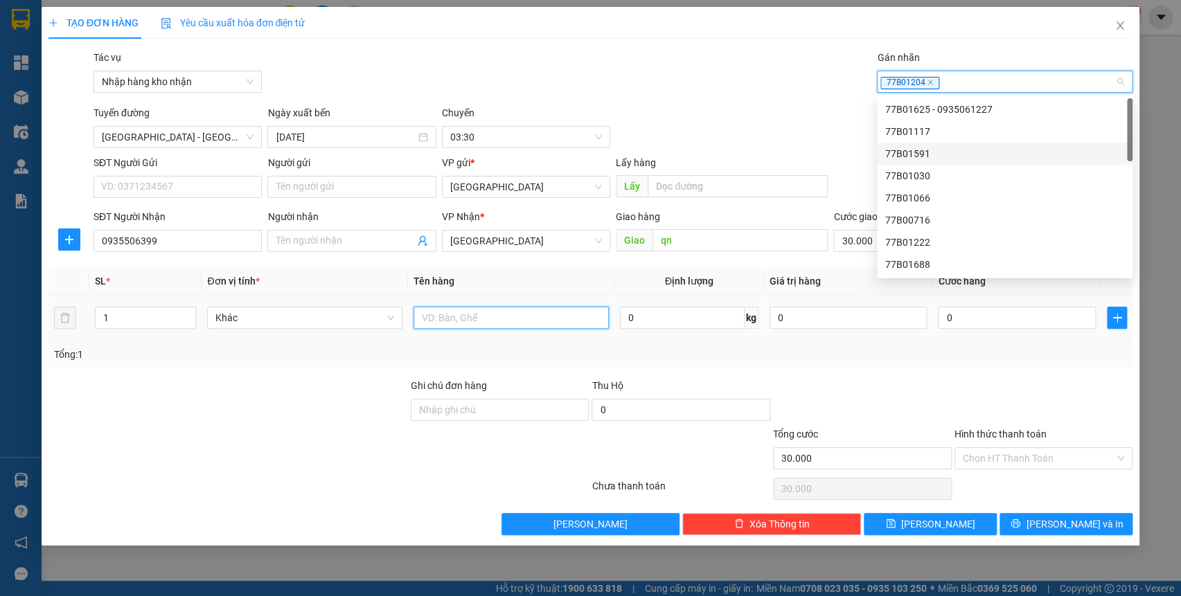
click at [465, 321] on input "text" at bounding box center [511, 318] width 195 height 22
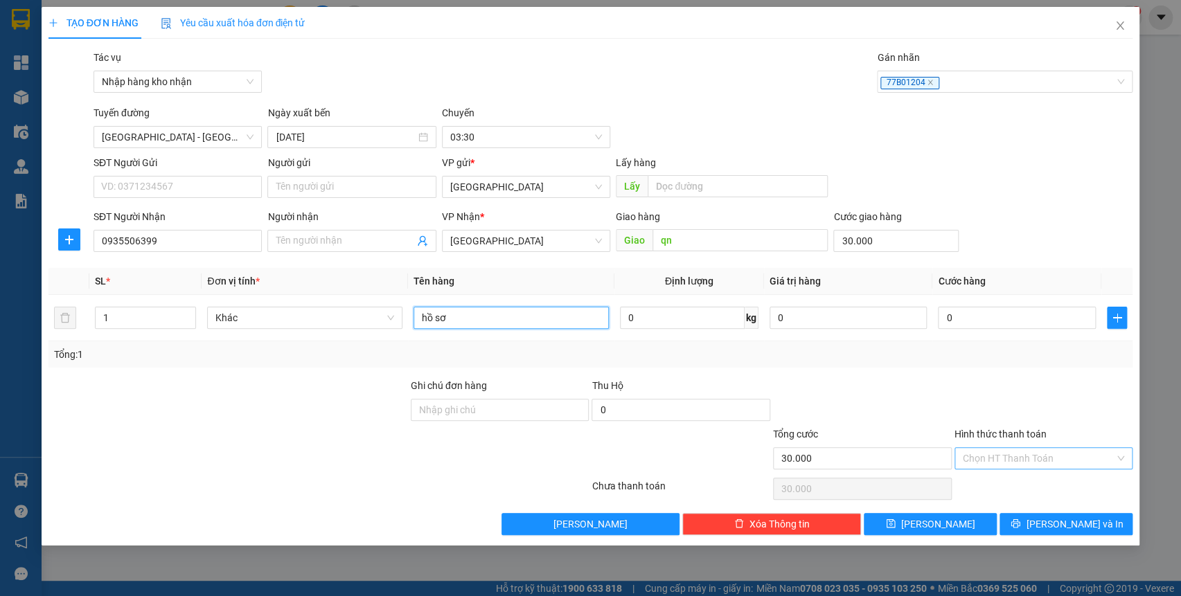
type input "hồ sơ"
click at [1004, 454] on input "Hình thức thanh toán" at bounding box center [1039, 458] width 152 height 21
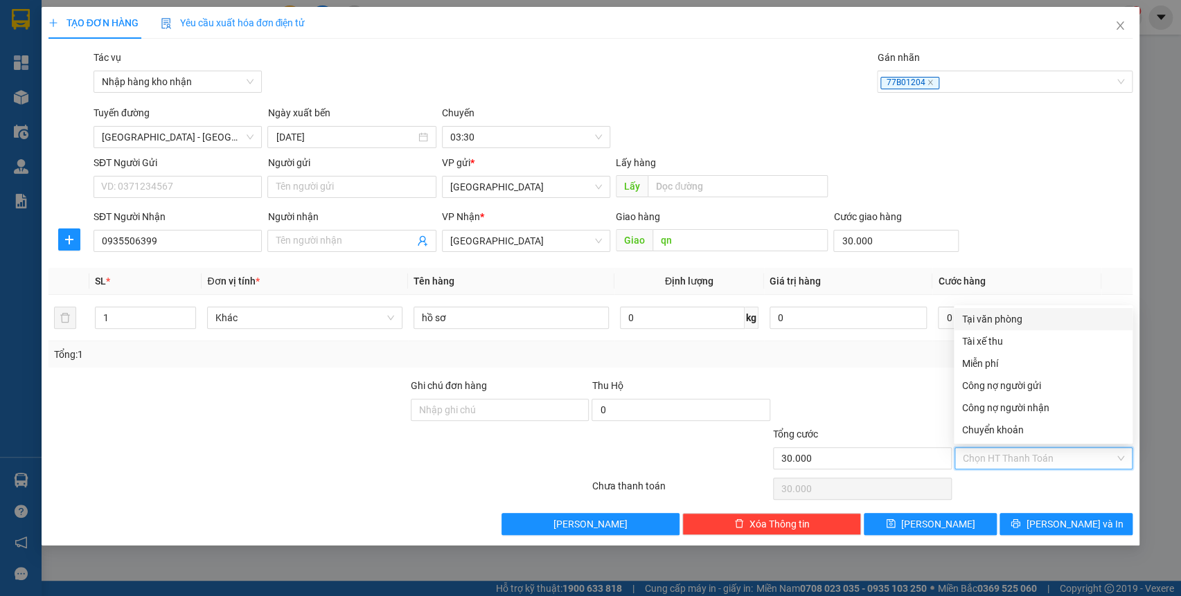
click at [1012, 321] on div "Tại văn phòng" at bounding box center [1043, 319] width 162 height 15
type input "0"
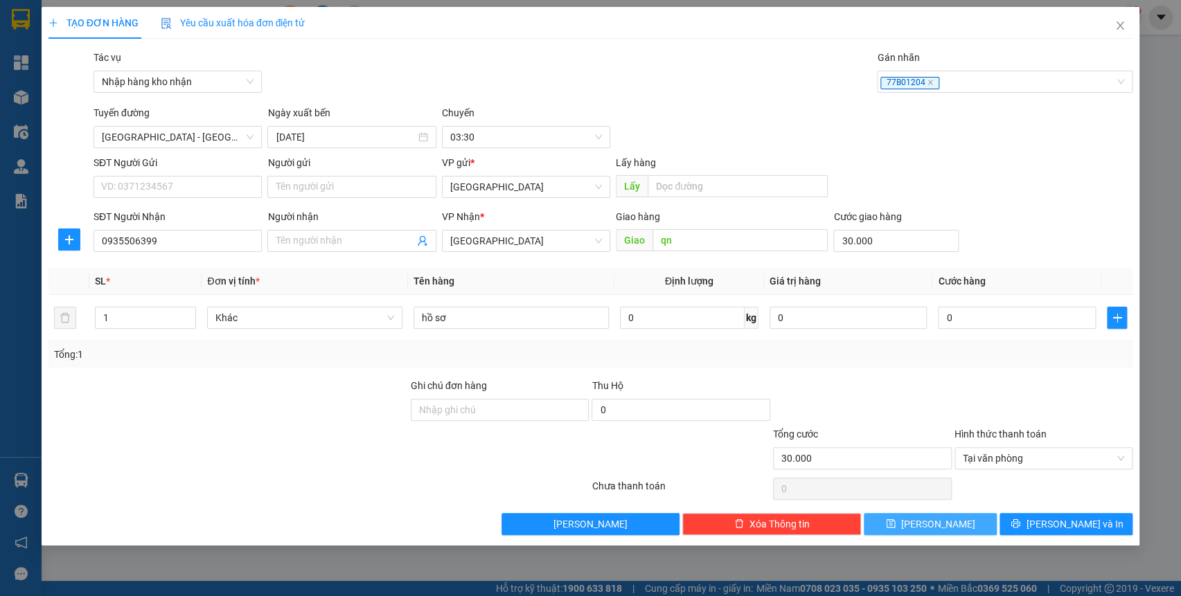
click at [960, 532] on button "[PERSON_NAME]" at bounding box center [930, 524] width 133 height 22
type input "0"
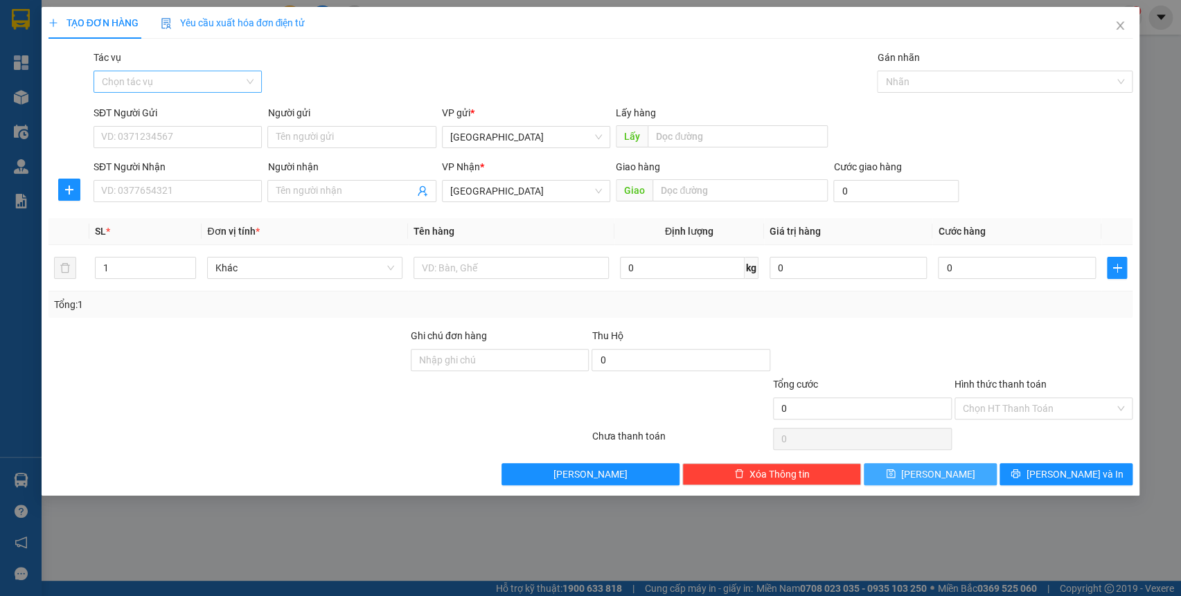
click at [195, 92] on div "Chọn tác vụ" at bounding box center [178, 82] width 168 height 22
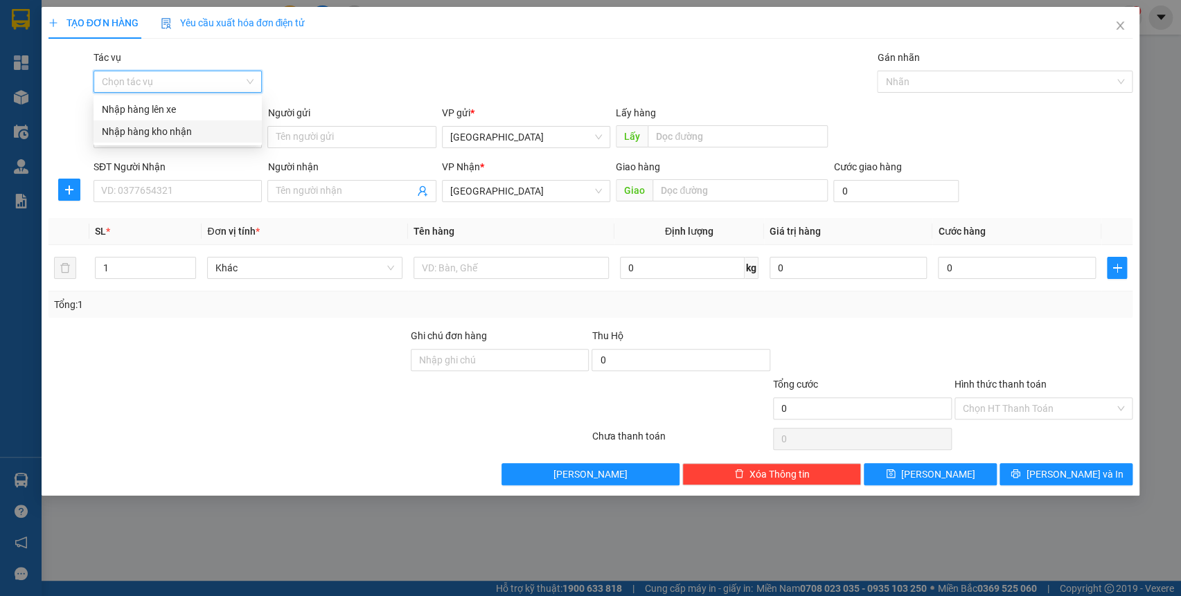
click at [193, 132] on div "Nhập hàng kho nhận" at bounding box center [178, 131] width 152 height 15
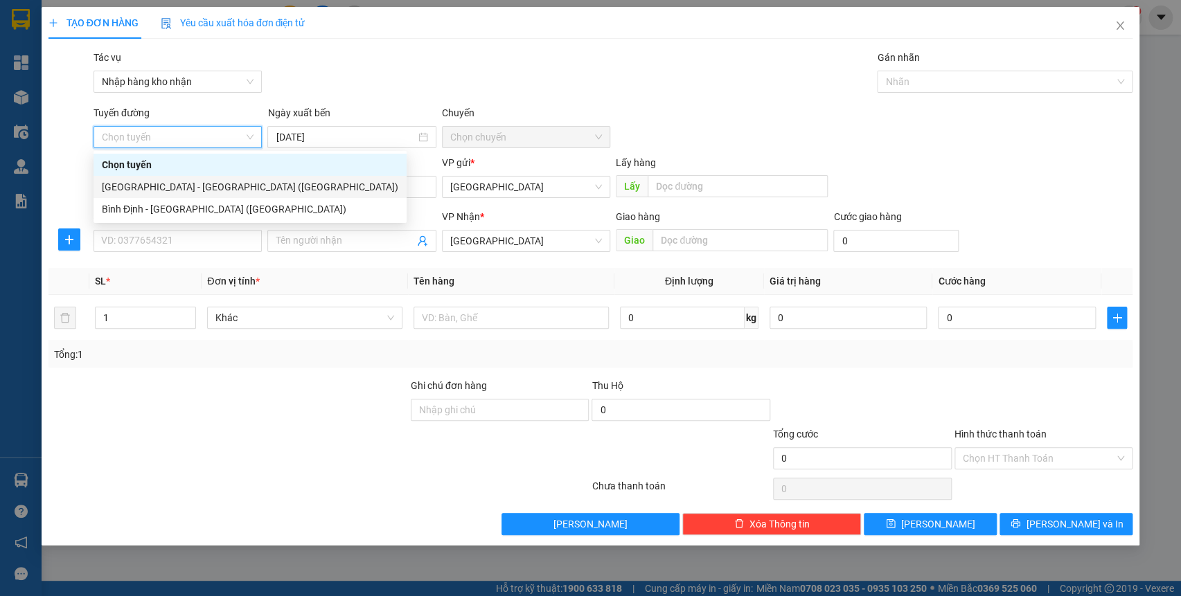
click at [196, 186] on div "[GEOGRAPHIC_DATA] - [GEOGRAPHIC_DATA] ([GEOGRAPHIC_DATA])" at bounding box center [250, 186] width 297 height 15
type input "[DATE]"
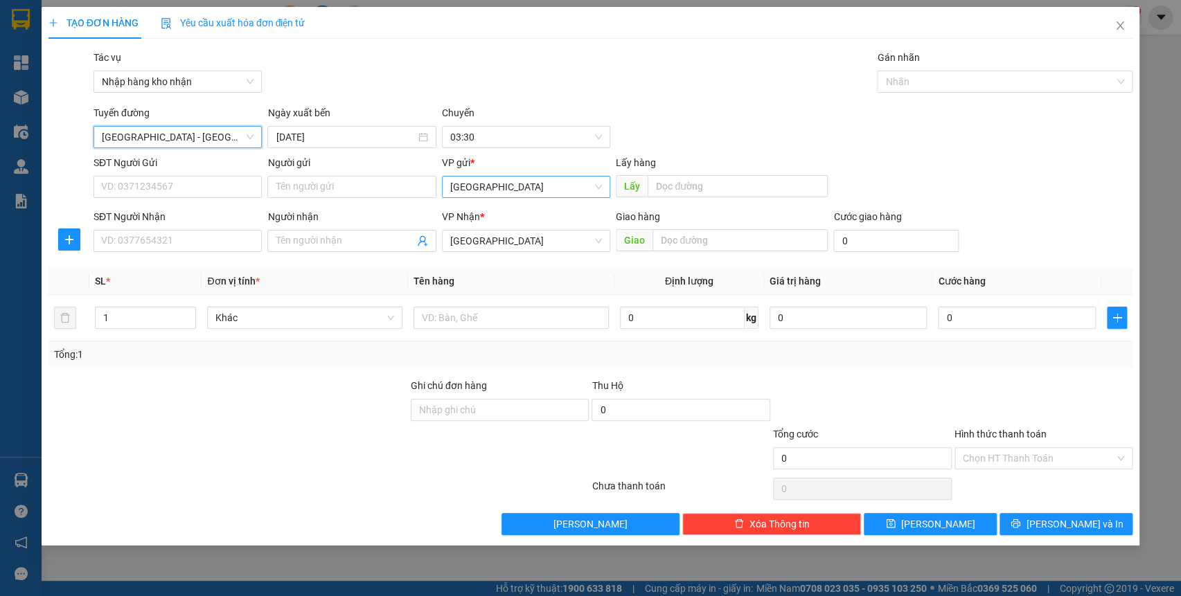
click at [526, 178] on span "[GEOGRAPHIC_DATA]" at bounding box center [526, 187] width 152 height 21
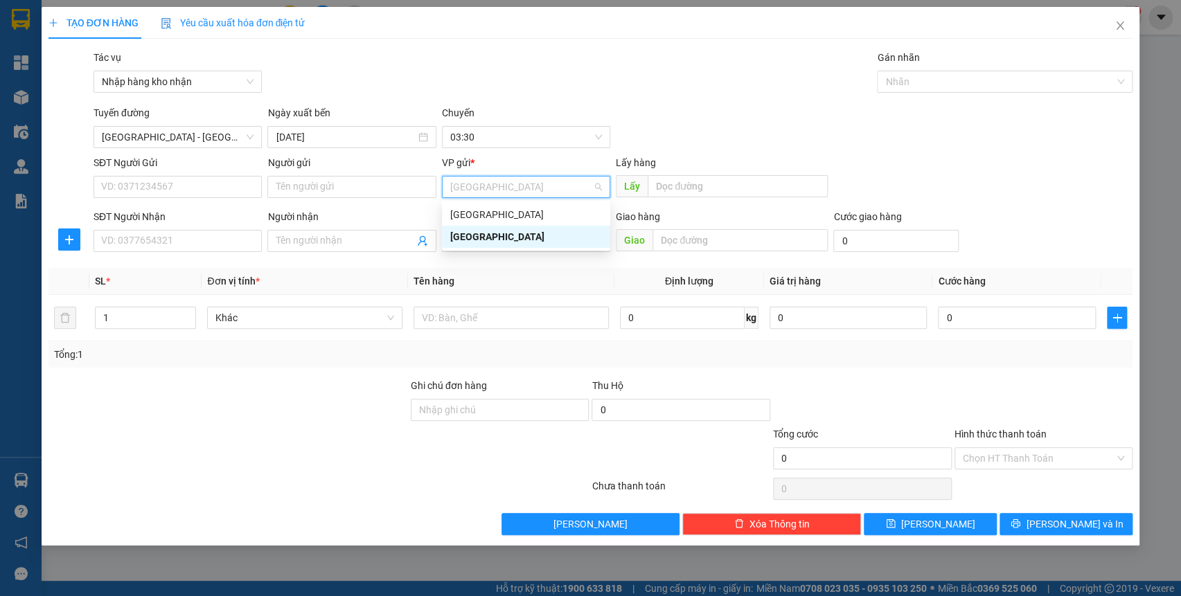
click at [531, 201] on body "Kết quả tìm kiếm ( 0 ) Bộ lọc No Data binhdinh.kimliendn 1 Tổng Quan Kho hàng m…" at bounding box center [590, 298] width 1181 height 596
click at [536, 182] on span "[GEOGRAPHIC_DATA]" at bounding box center [526, 187] width 152 height 21
click at [530, 215] on div "[GEOGRAPHIC_DATA]" at bounding box center [526, 214] width 152 height 15
click at [522, 242] on span "[GEOGRAPHIC_DATA]" at bounding box center [526, 241] width 152 height 21
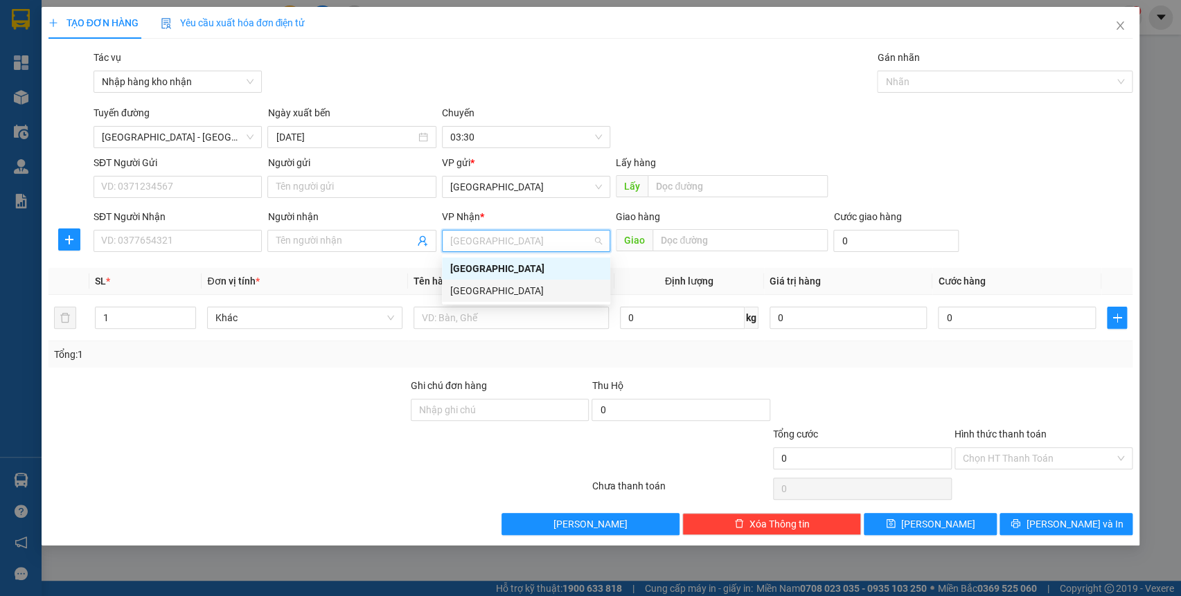
click at [502, 287] on div "[GEOGRAPHIC_DATA]" at bounding box center [526, 290] width 152 height 15
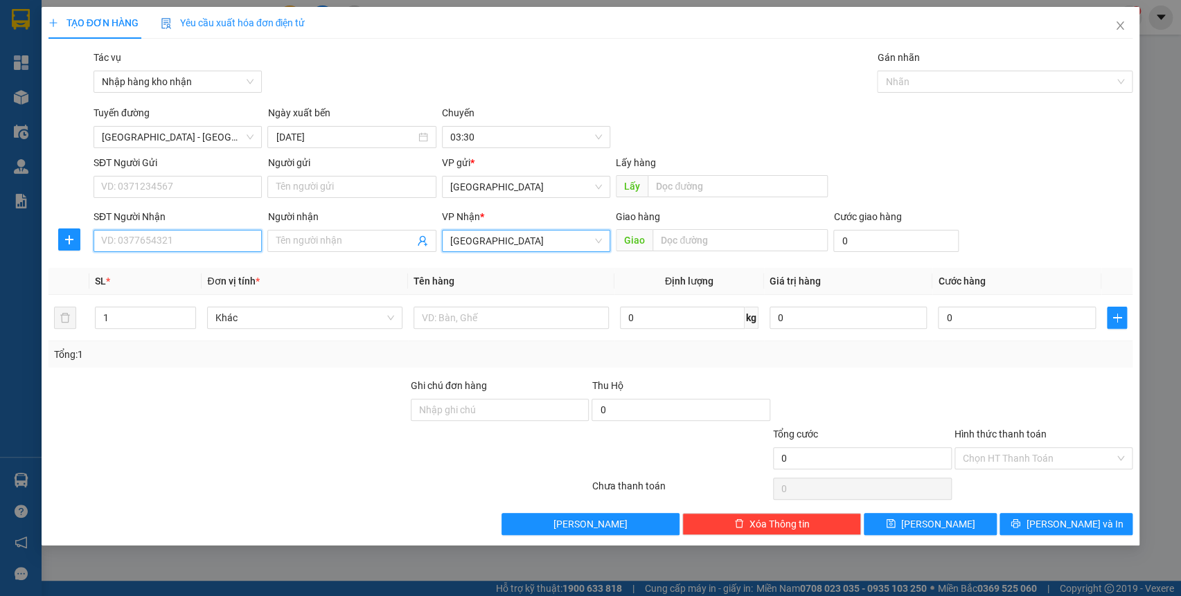
click at [147, 247] on input "SĐT Người Nhận" at bounding box center [178, 241] width 168 height 22
type input "0903595442"
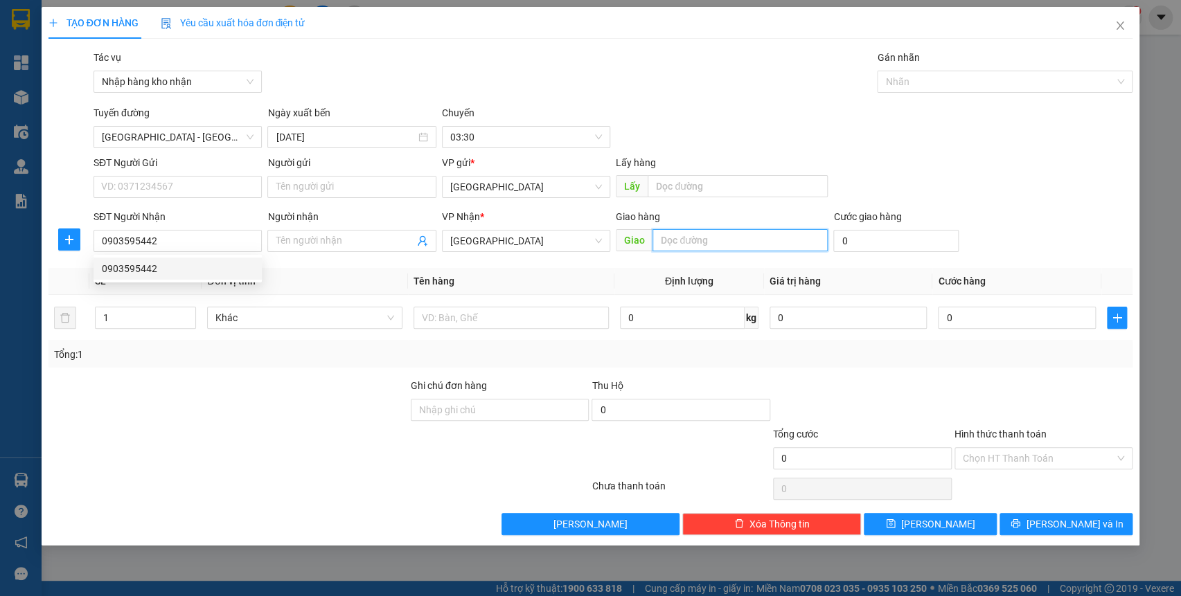
click at [711, 241] on input "text" at bounding box center [740, 240] width 175 height 22
click at [914, 83] on div at bounding box center [998, 81] width 235 height 17
type input "qn"
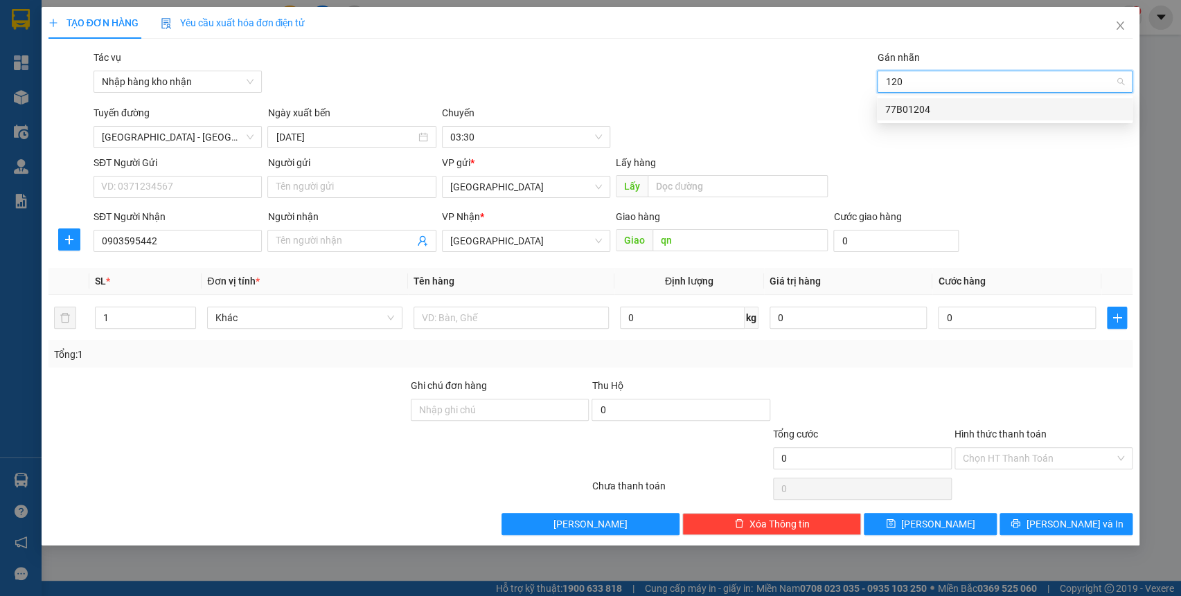
type input "1204"
click at [965, 107] on div "77B01204" at bounding box center [1004, 109] width 239 height 15
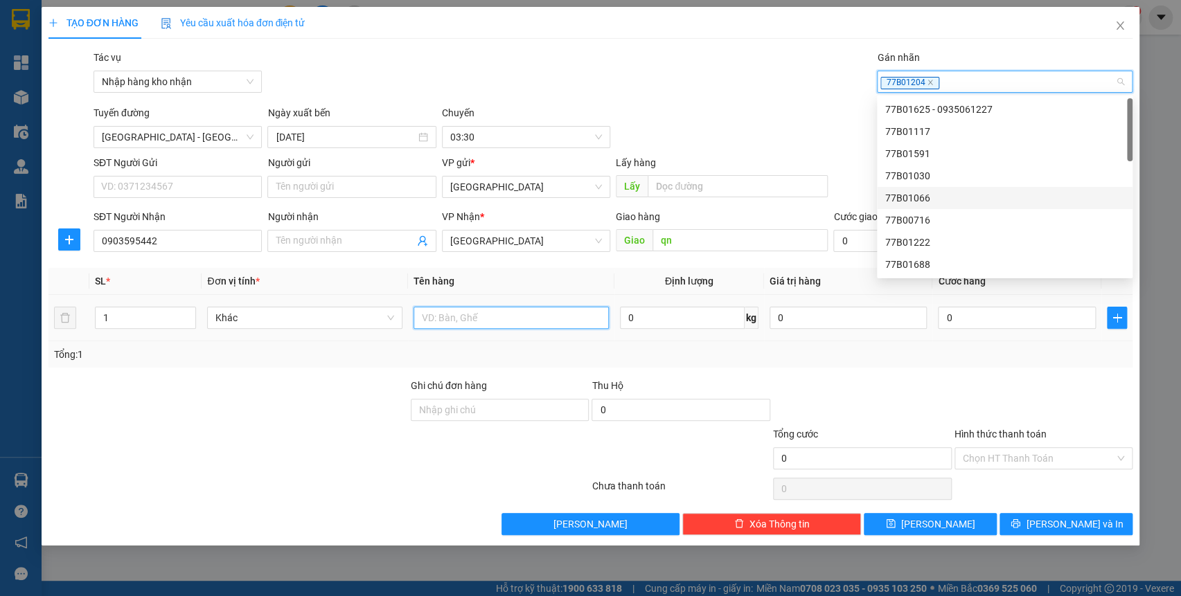
click at [470, 318] on input "text" at bounding box center [511, 318] width 195 height 22
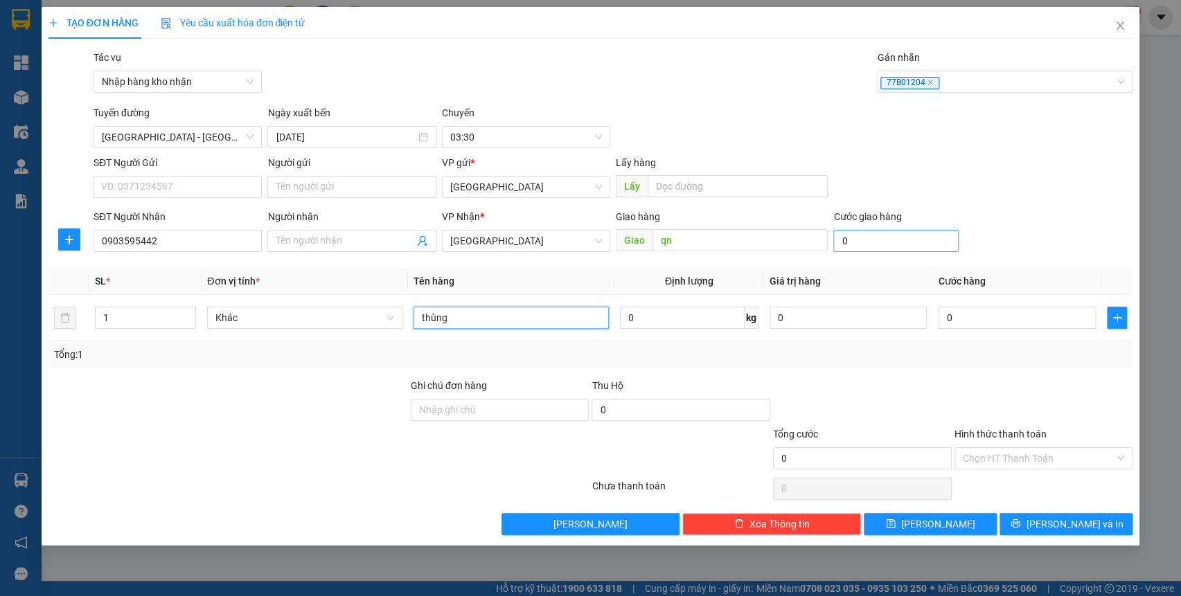
type input "thùng"
click at [883, 239] on input "0" at bounding box center [895, 241] width 125 height 22
type input "2"
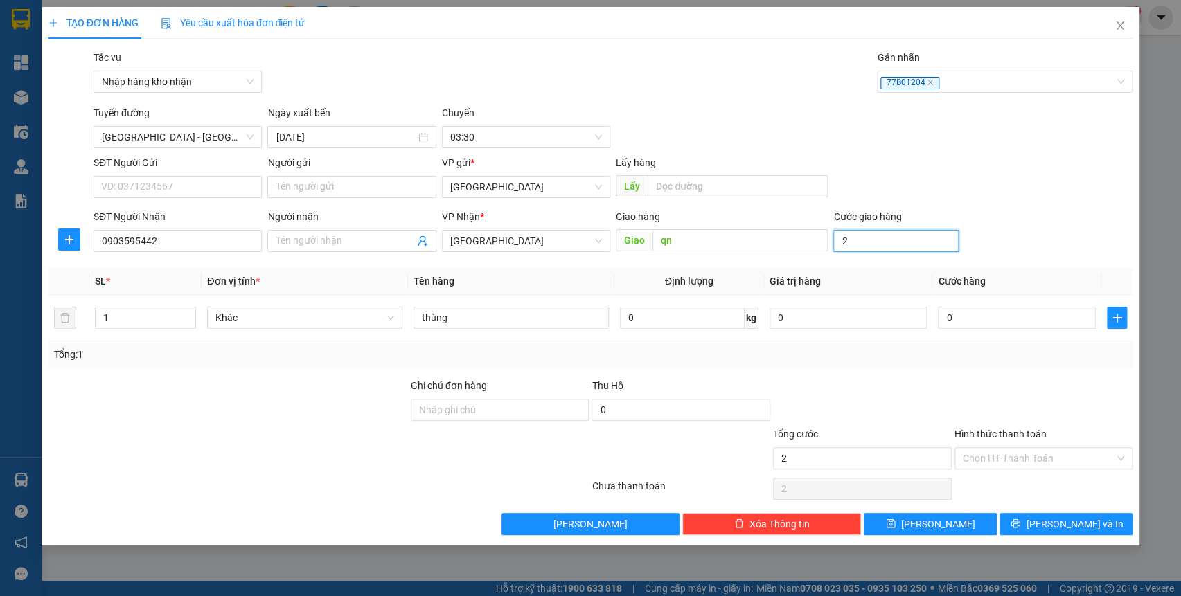
type input "0"
type input "5"
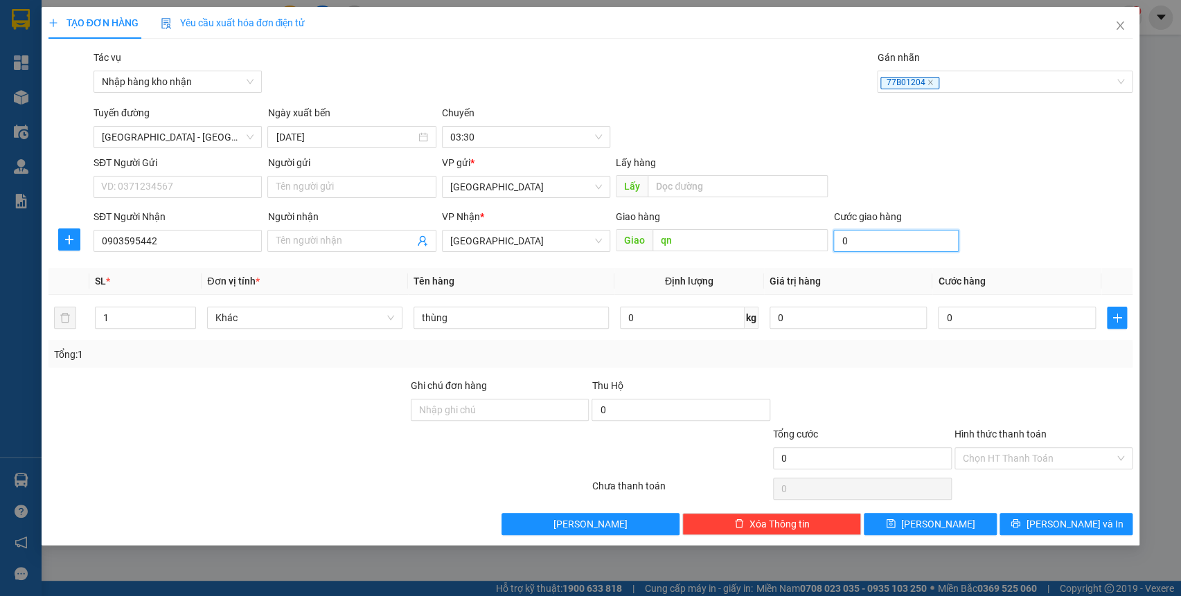
type input "5"
type input "50"
type input "500"
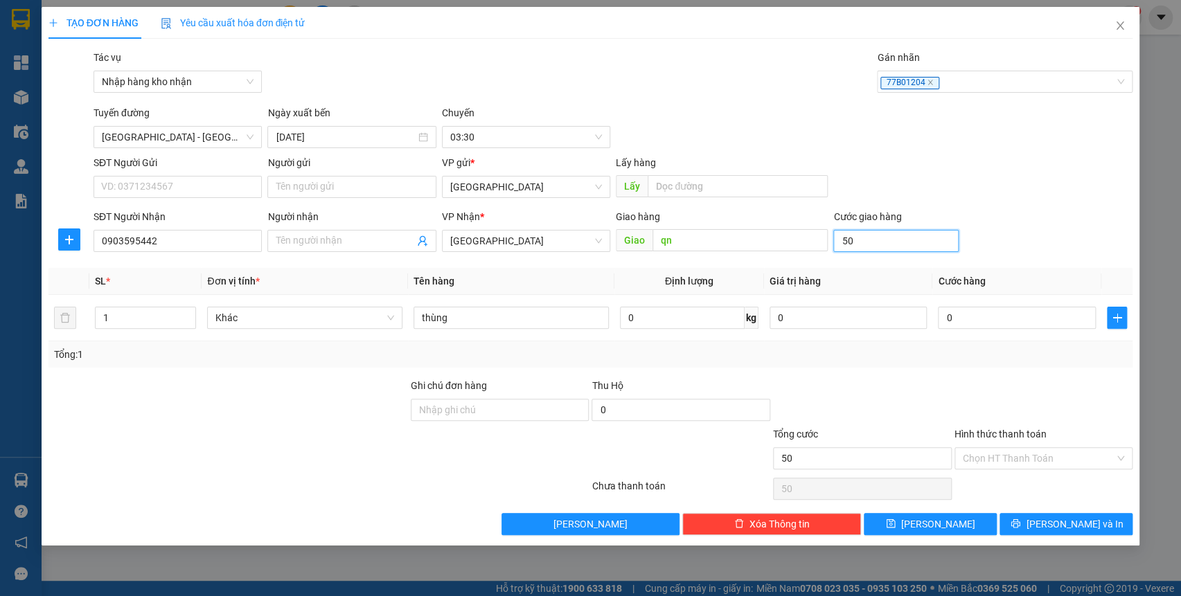
type input "500"
type input "5.000"
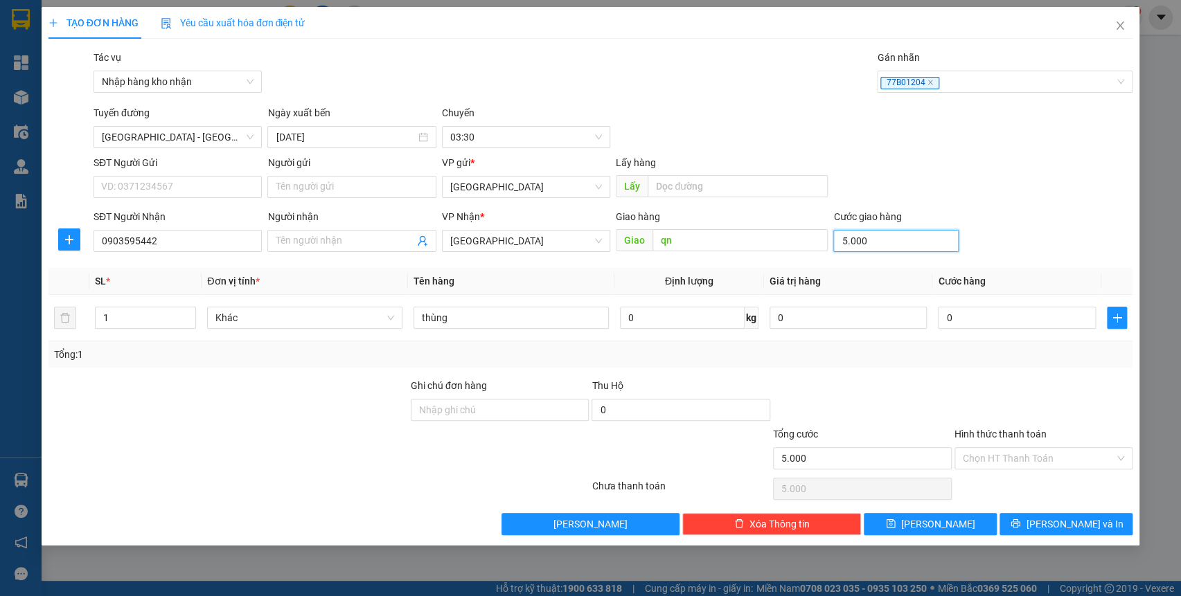
type input "50.000"
click at [1005, 459] on input "Hình thức thanh toán" at bounding box center [1039, 458] width 152 height 21
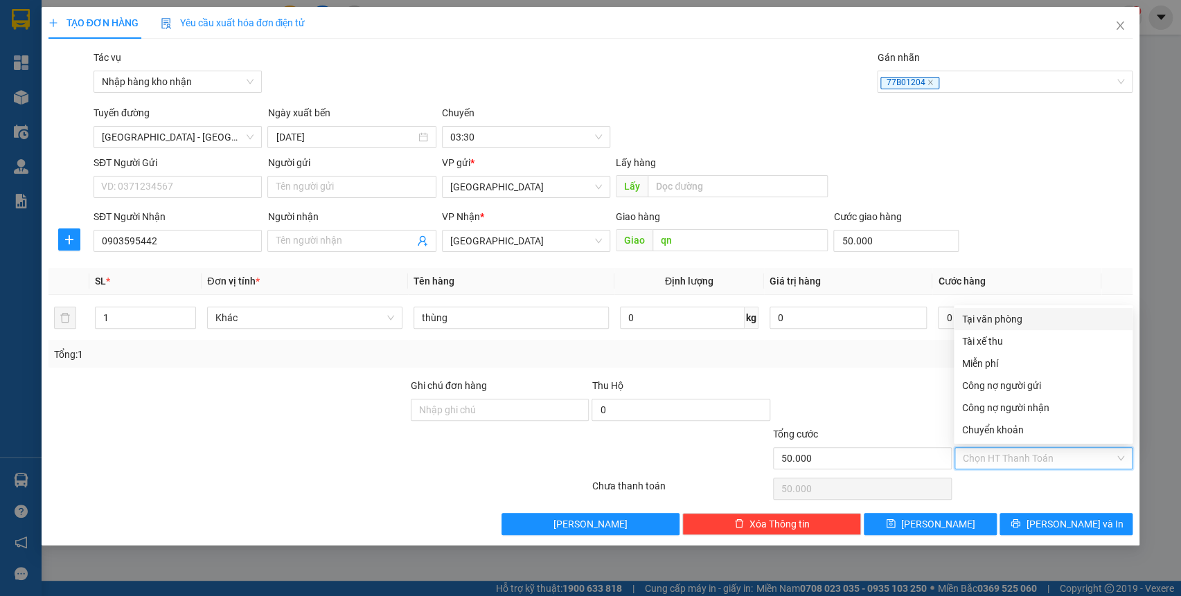
click at [994, 321] on div "Tại văn phòng" at bounding box center [1043, 319] width 162 height 15
type input "0"
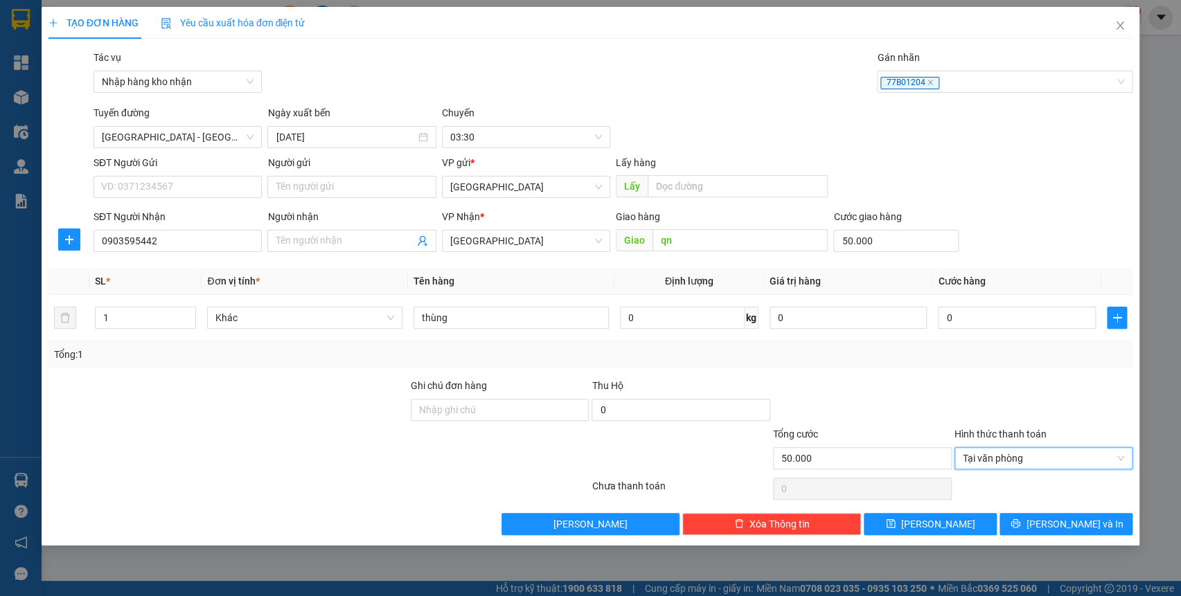
click at [971, 511] on div "Transit Pickup Surcharge Ids Transit Deliver Surcharge Ids Transit Deliver Surc…" at bounding box center [590, 293] width 1085 height 486
click at [971, 521] on button "[PERSON_NAME]" at bounding box center [930, 524] width 133 height 22
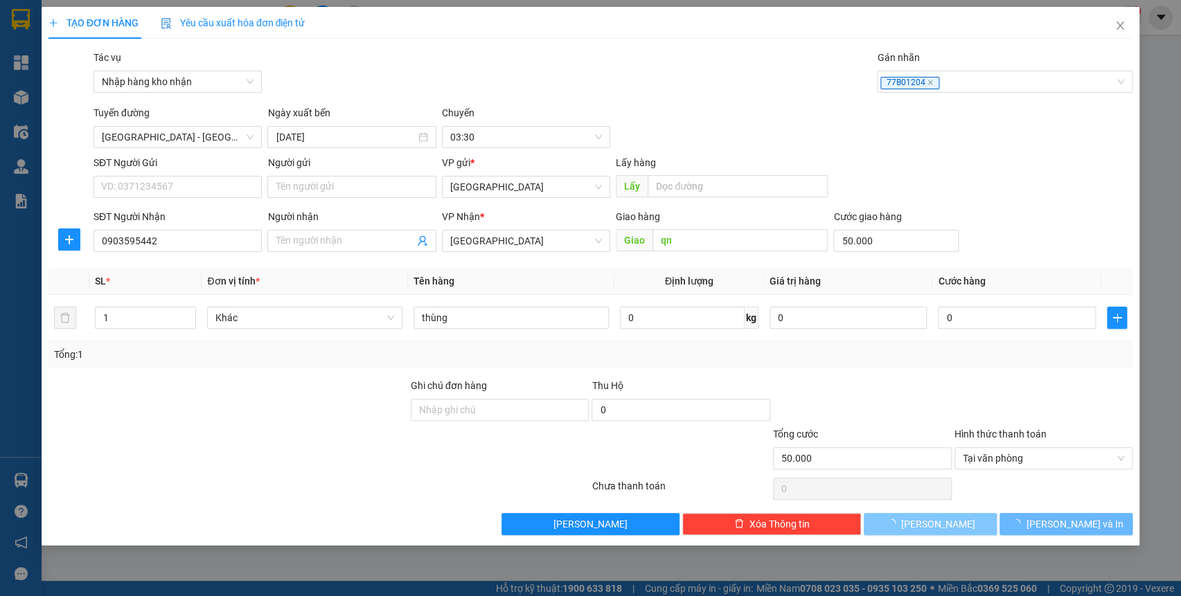
type input "0"
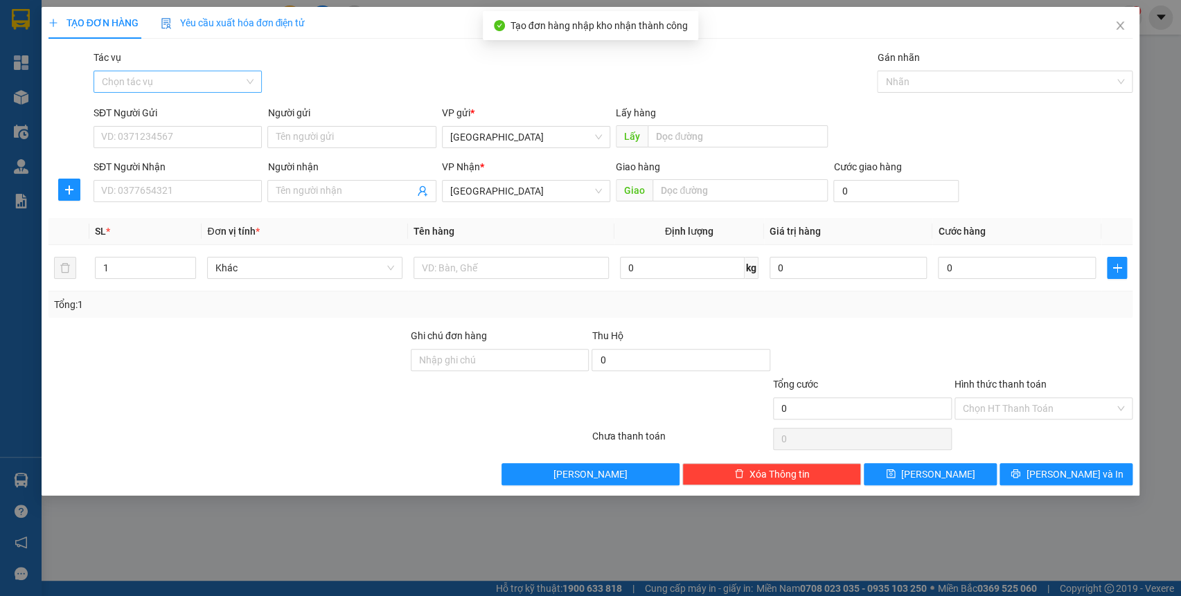
click at [143, 80] on input "Tác vụ" at bounding box center [173, 81] width 142 height 21
click at [144, 126] on div "Nhập hàng kho nhận" at bounding box center [178, 131] width 152 height 15
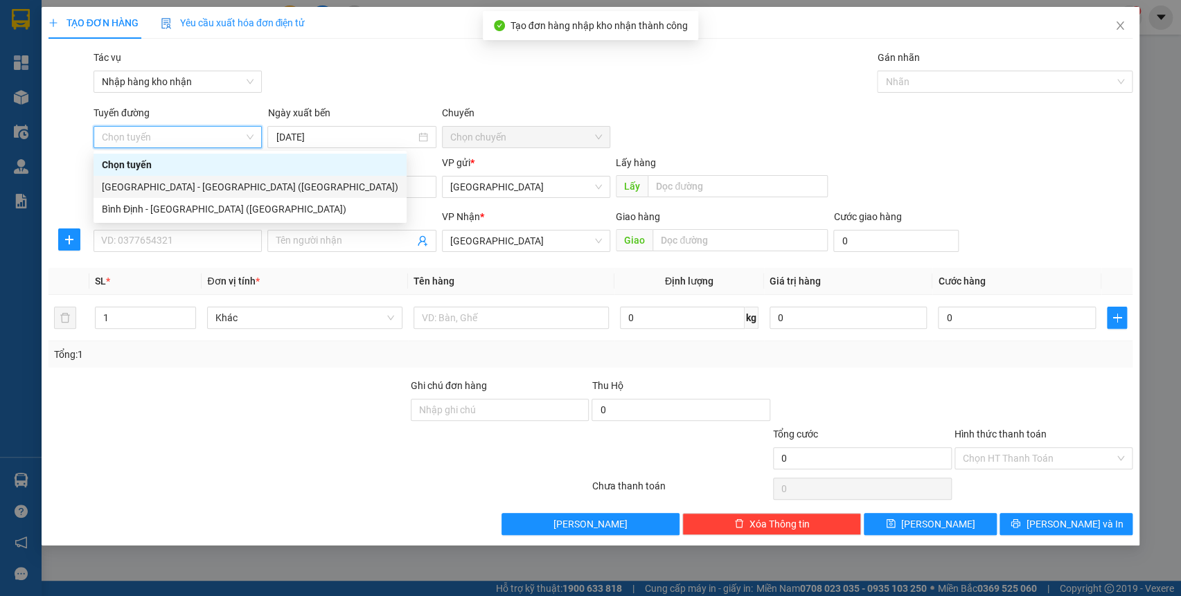
click at [152, 185] on div "[GEOGRAPHIC_DATA] - [GEOGRAPHIC_DATA] ([GEOGRAPHIC_DATA])" at bounding box center [250, 186] width 297 height 15
type input "[DATE]"
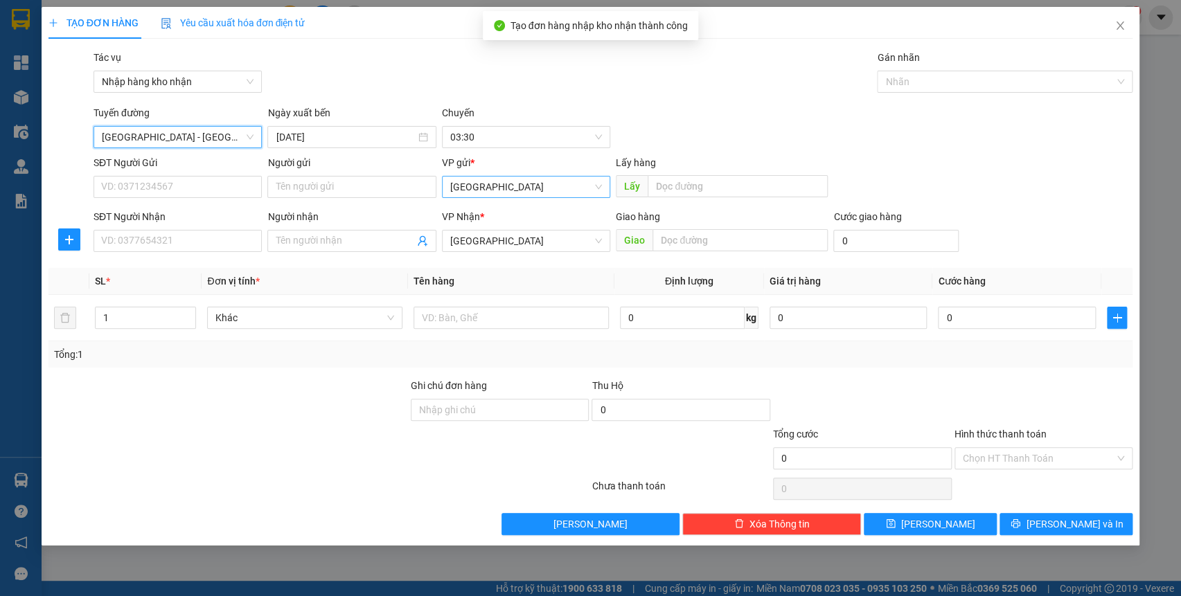
click at [458, 191] on span "[GEOGRAPHIC_DATA]" at bounding box center [526, 187] width 152 height 21
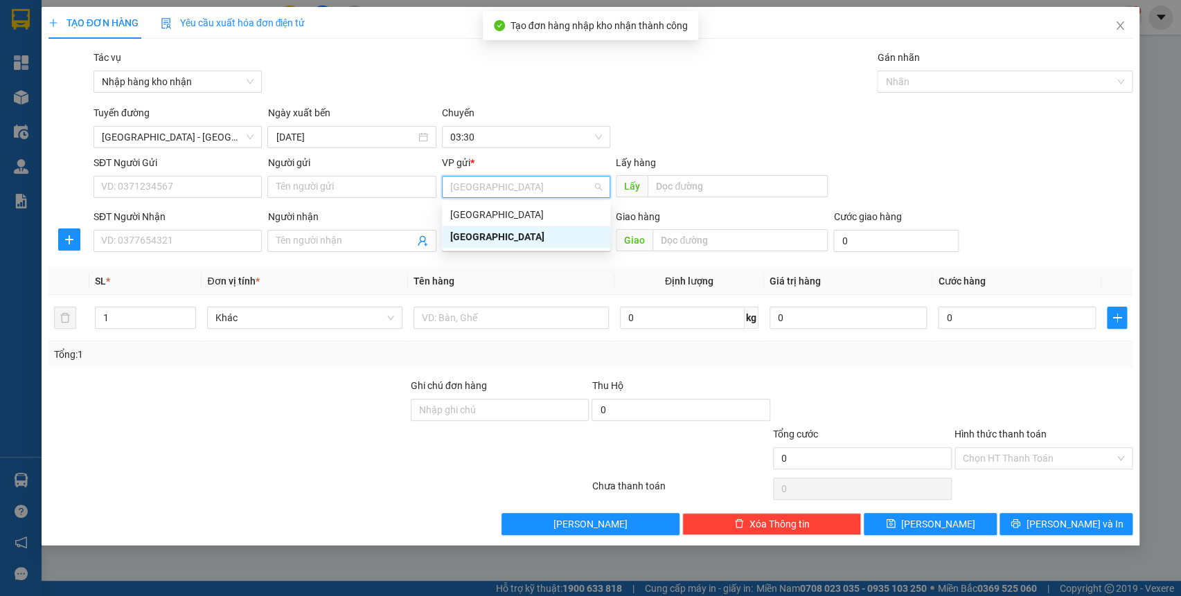
click at [470, 218] on div "[GEOGRAPHIC_DATA]" at bounding box center [526, 214] width 152 height 15
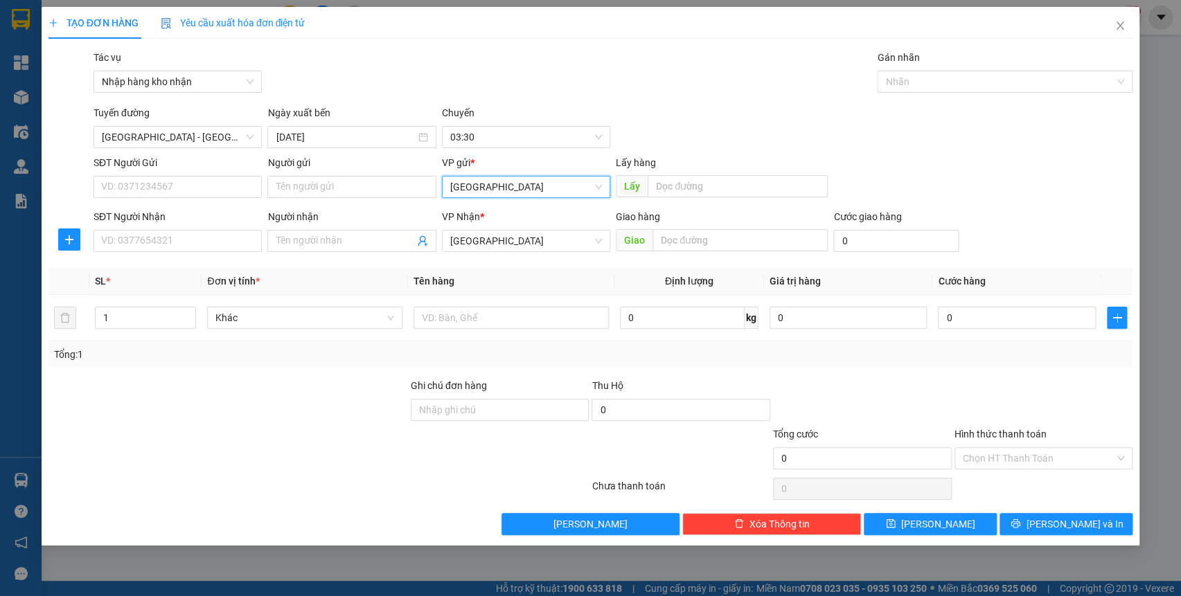
click at [478, 258] on div "Transit Pickup Surcharge Ids Transit Deliver Surcharge Ids Transit Deliver Surc…" at bounding box center [590, 293] width 1085 height 486
click at [486, 243] on span "[GEOGRAPHIC_DATA]" at bounding box center [526, 241] width 152 height 21
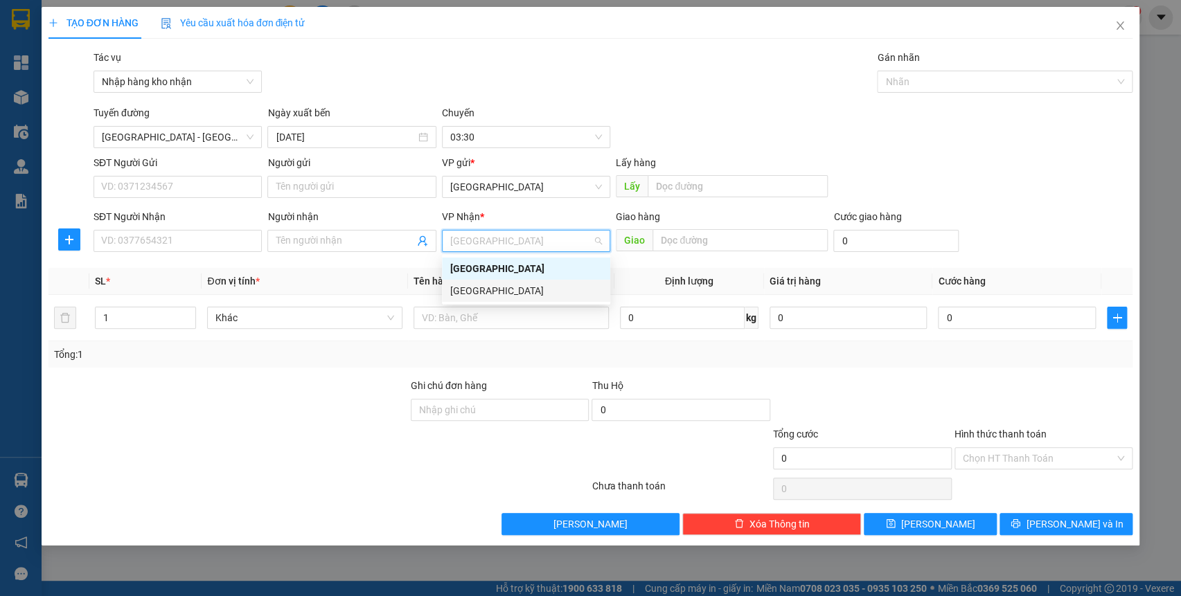
click at [488, 282] on div "[GEOGRAPHIC_DATA]" at bounding box center [526, 291] width 168 height 22
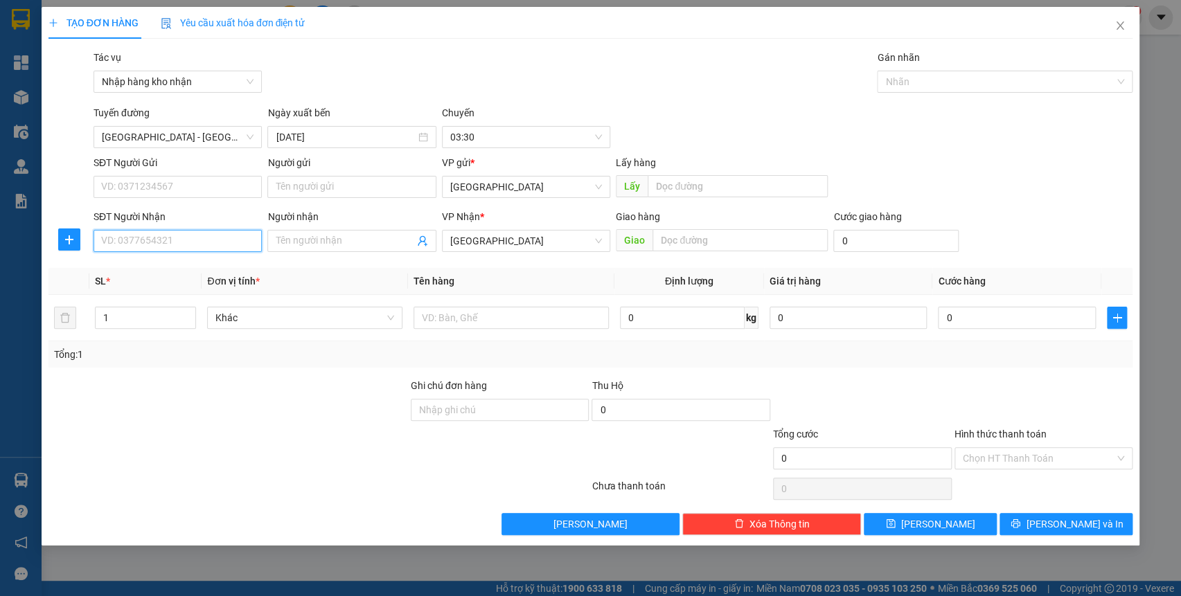
click at [136, 240] on input "SĐT Người Nhận" at bounding box center [178, 241] width 168 height 22
type input "0983495090"
click at [367, 240] on input "Người nhận" at bounding box center [345, 240] width 138 height 15
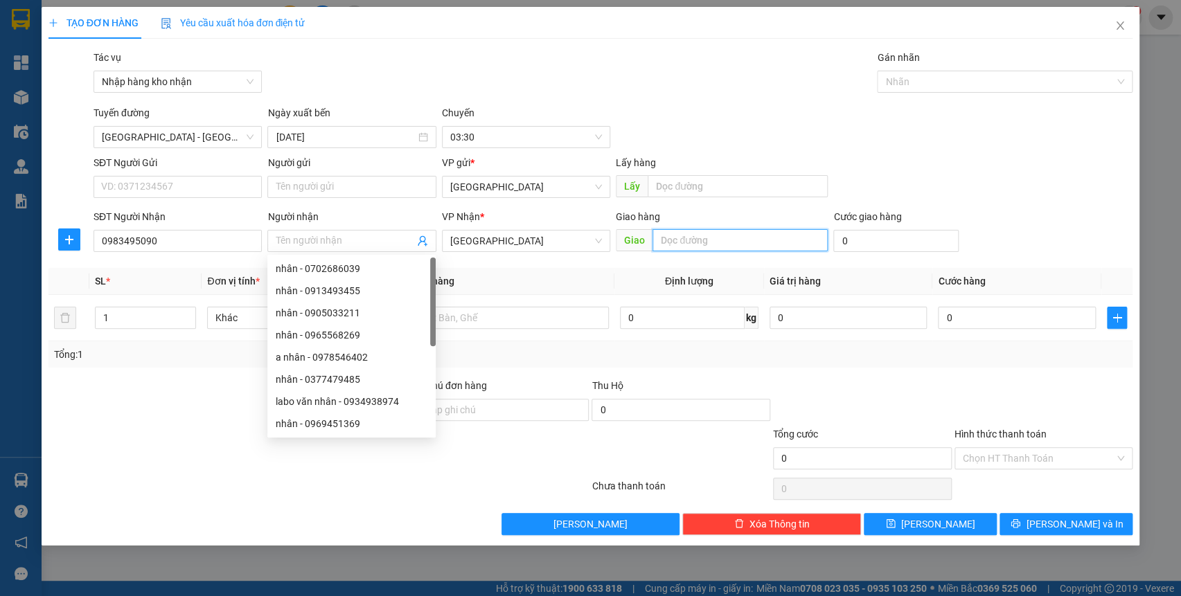
click at [709, 240] on input "text" at bounding box center [740, 240] width 175 height 22
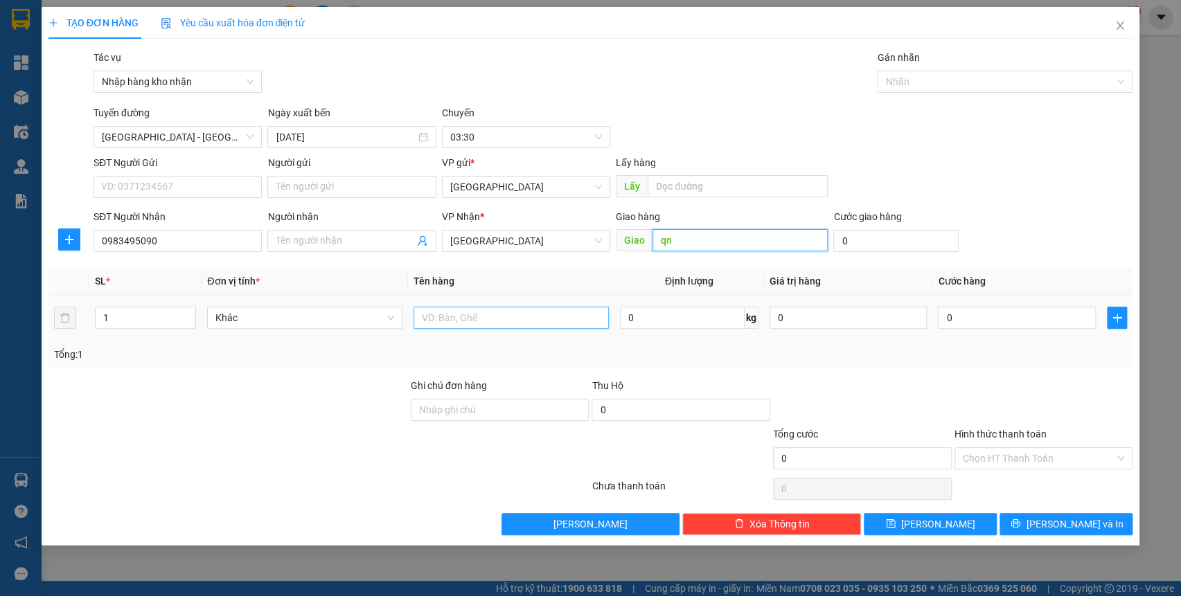
type input "qn"
click at [432, 317] on input "text" at bounding box center [511, 318] width 195 height 22
type input "thùnng"
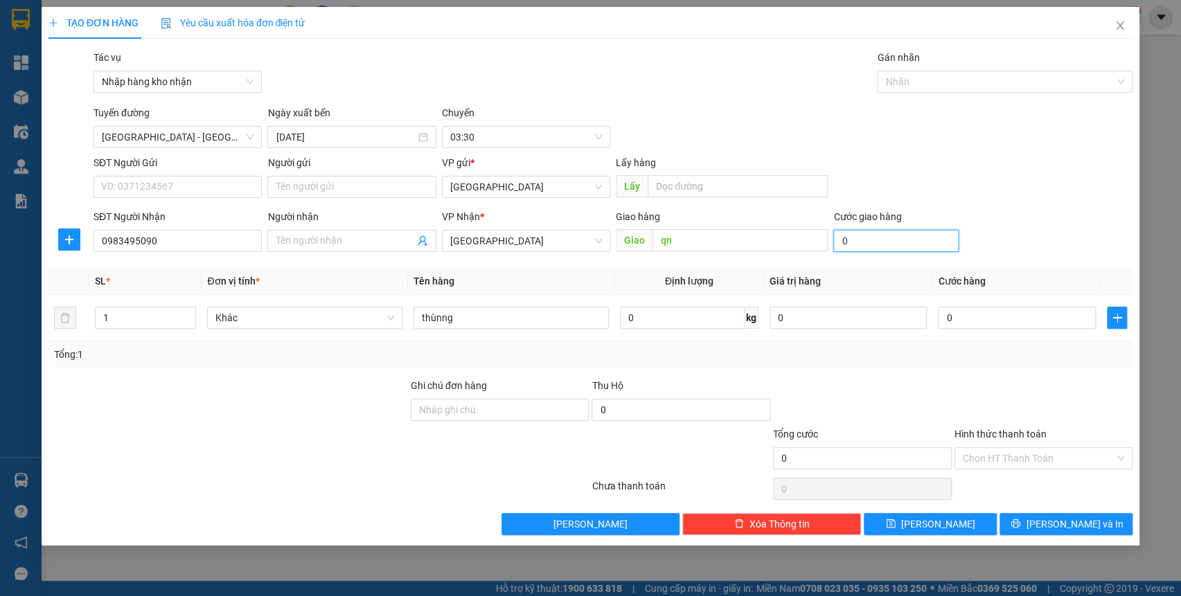
click at [887, 243] on input "0" at bounding box center [895, 241] width 125 height 22
type input "4"
type input "40"
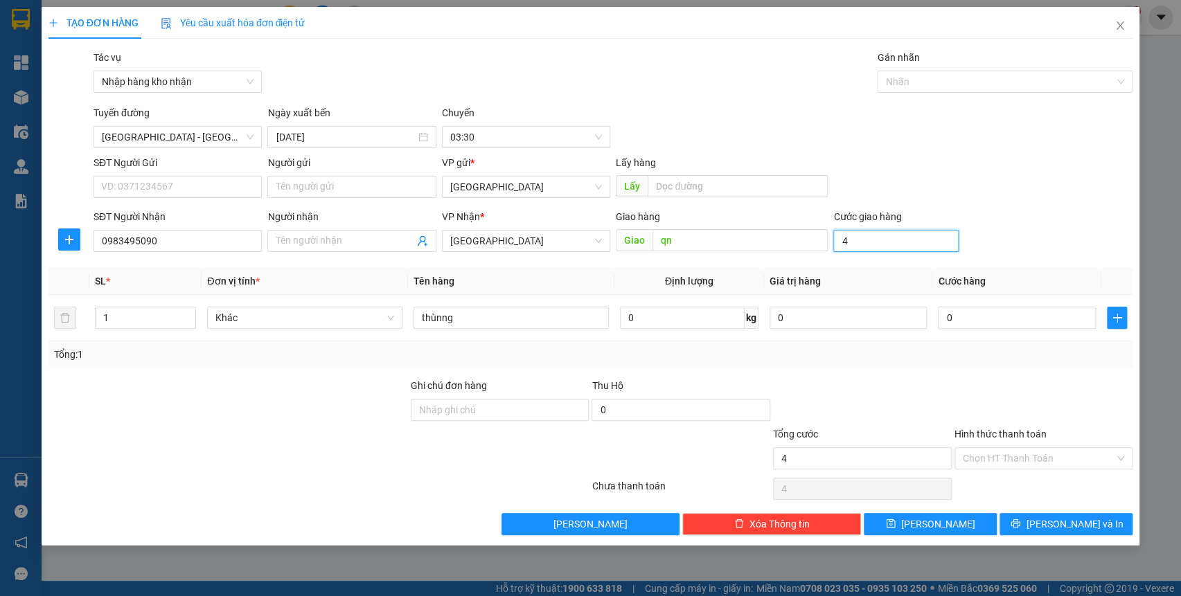
type input "40"
type input "400"
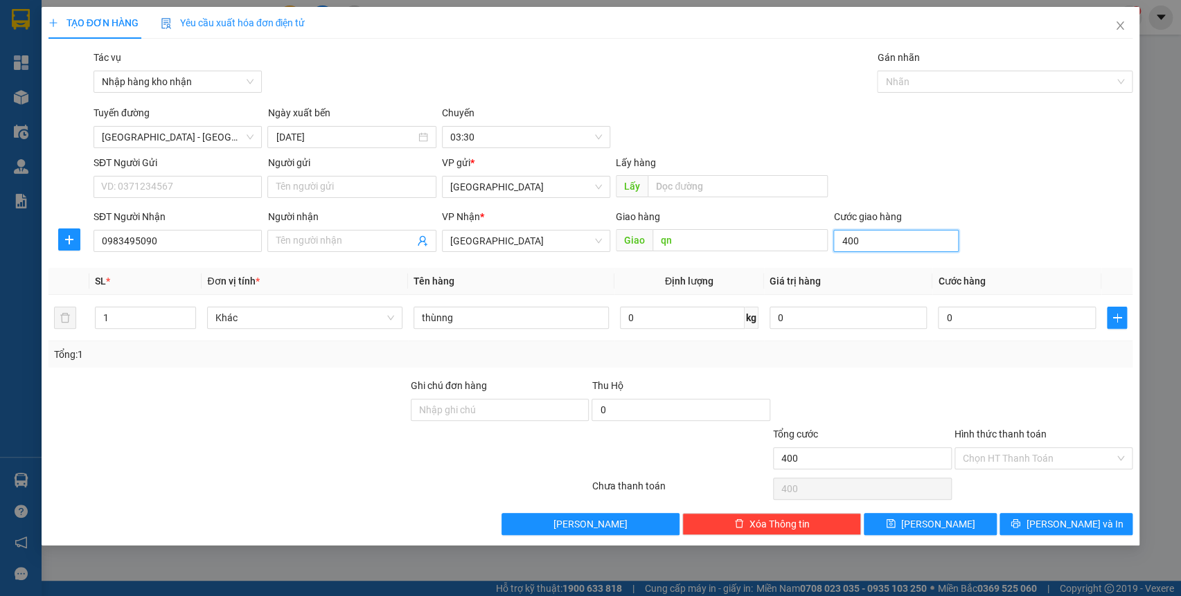
type input "4.000"
type input "40.000"
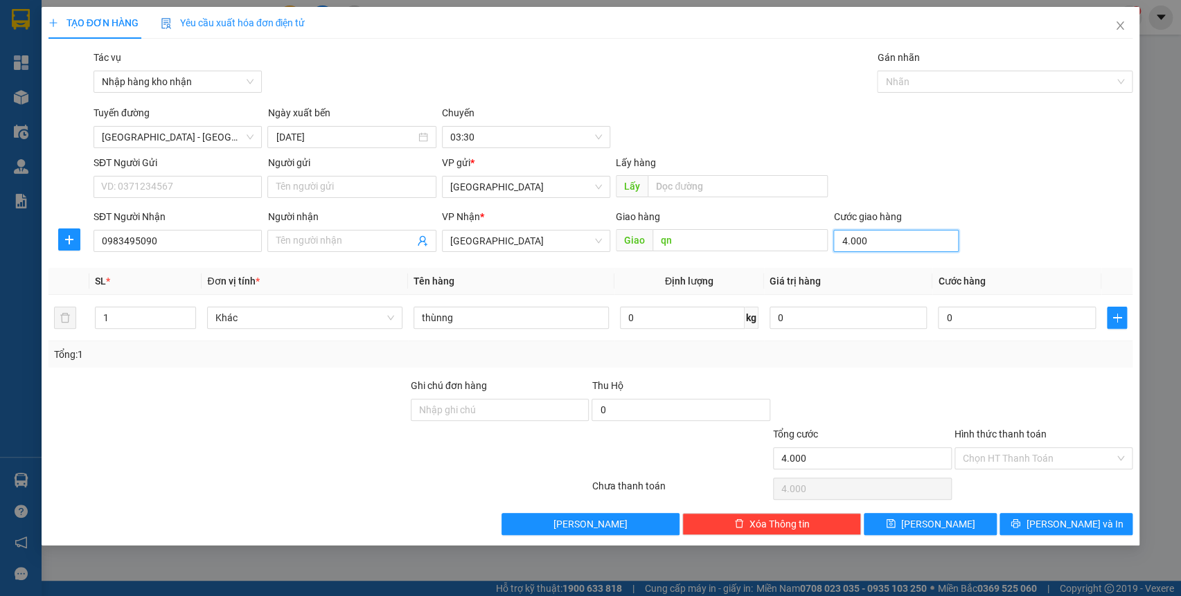
type input "40.000"
click at [932, 85] on div at bounding box center [998, 81] width 235 height 17
type input "40.000"
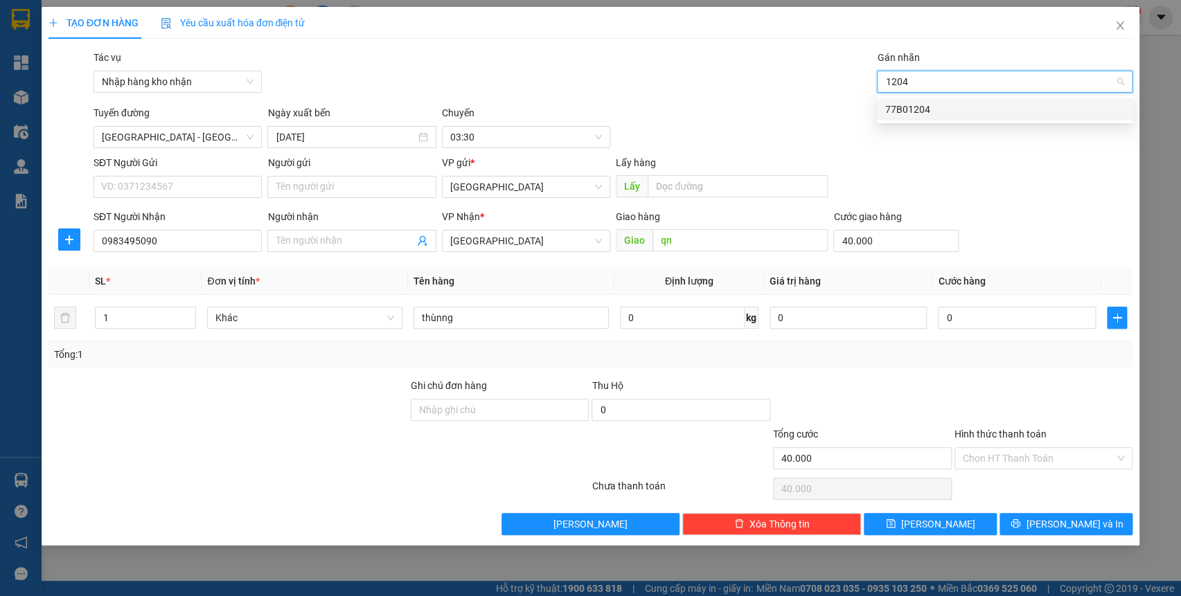
type input "1204"
click at [941, 95] on body "Kết quả tìm kiếm ( 0 ) Bộ lọc No Data binhdinh.kimliendn 1 Tổng Quan Kho hàng m…" at bounding box center [590, 298] width 1181 height 596
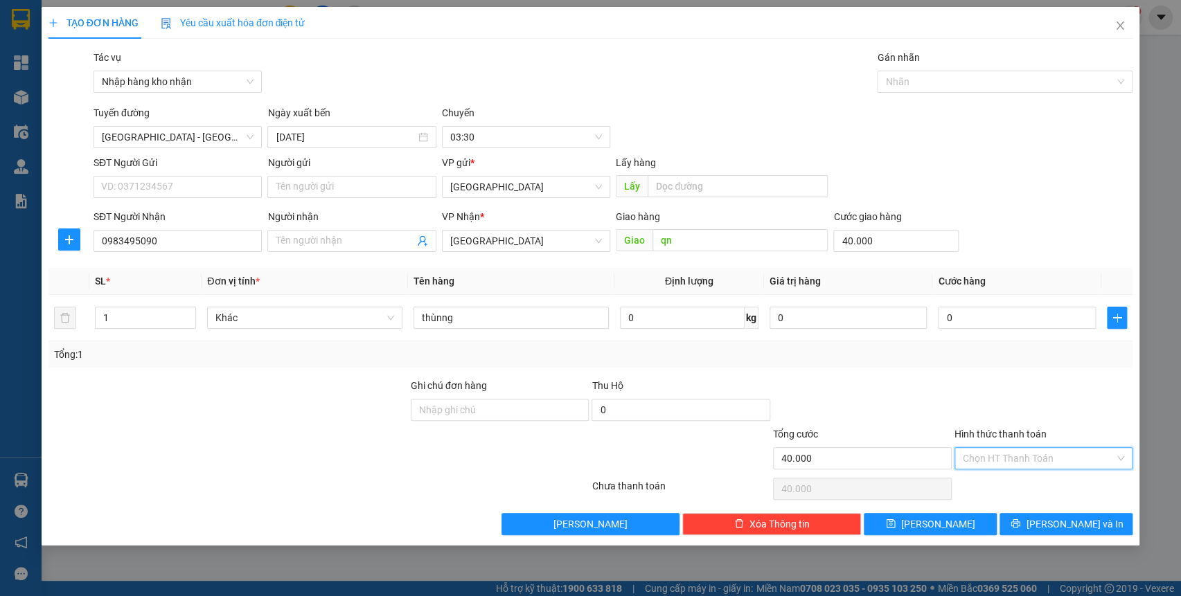
click at [1019, 463] on input "Hình thức thanh toán" at bounding box center [1039, 458] width 152 height 21
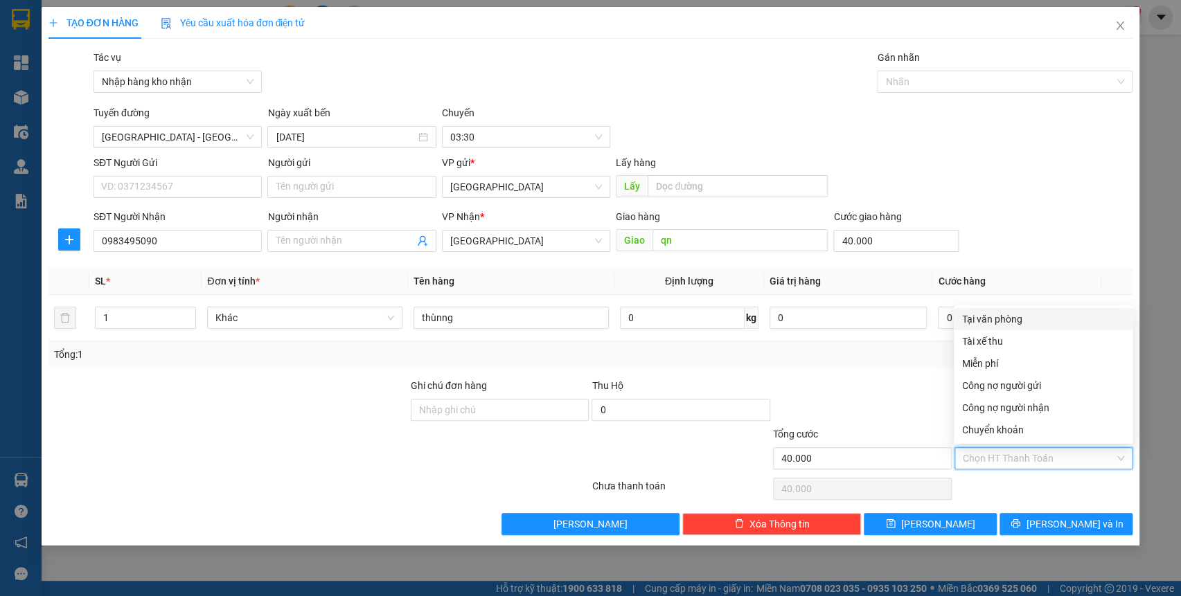
click at [1003, 318] on div "Tại văn phòng" at bounding box center [1043, 319] width 162 height 15
type input "0"
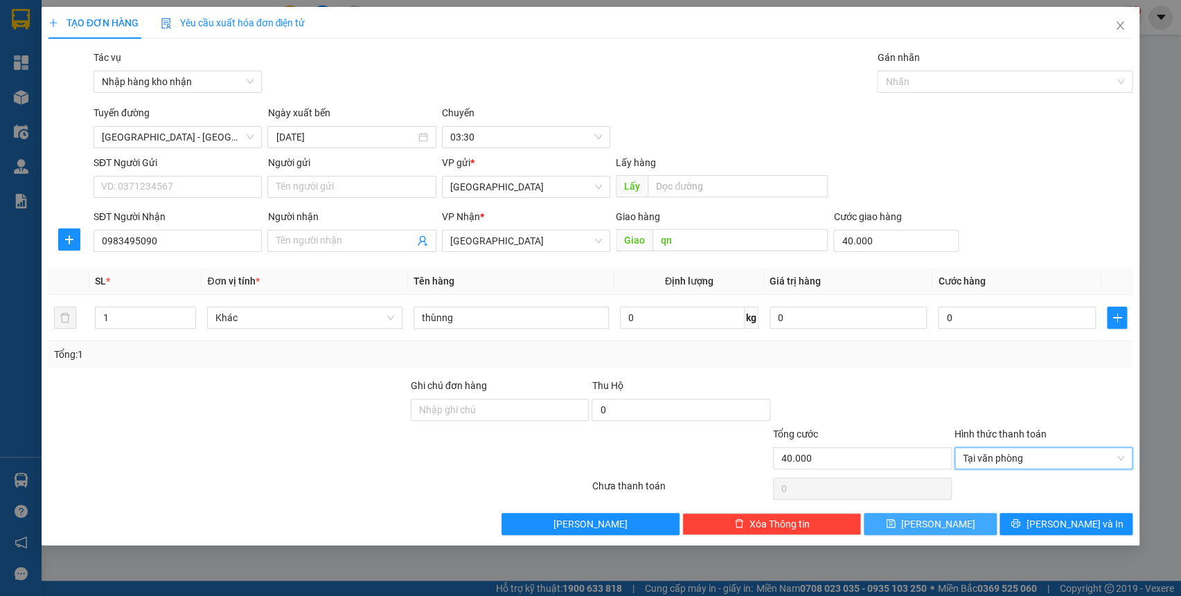
click at [939, 519] on span "[PERSON_NAME]" at bounding box center [938, 524] width 74 height 15
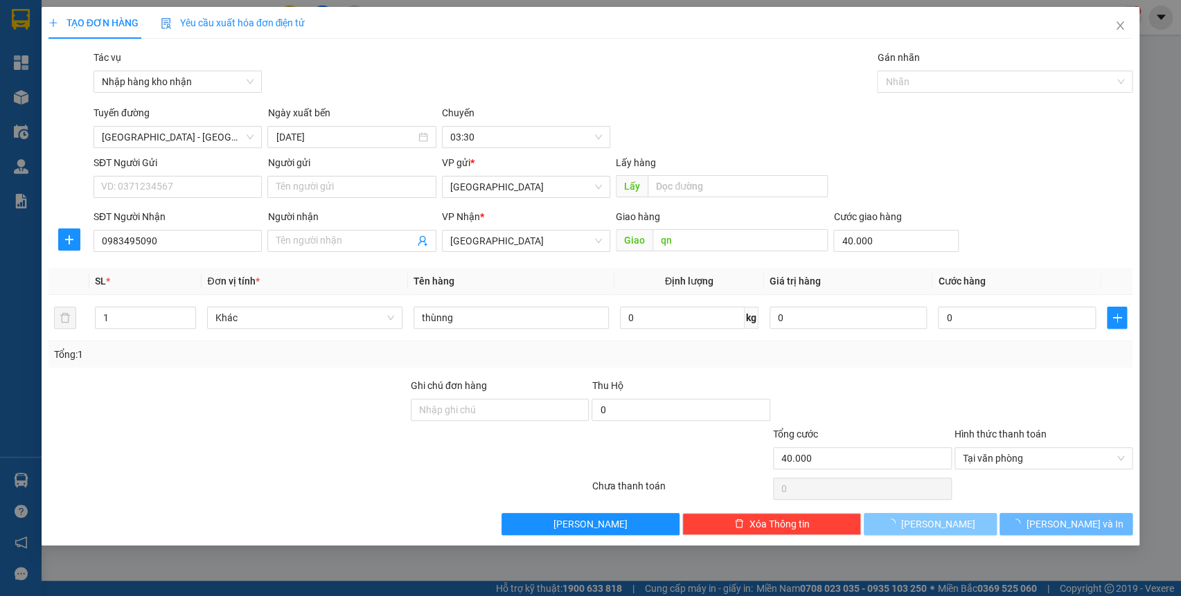
type input "0"
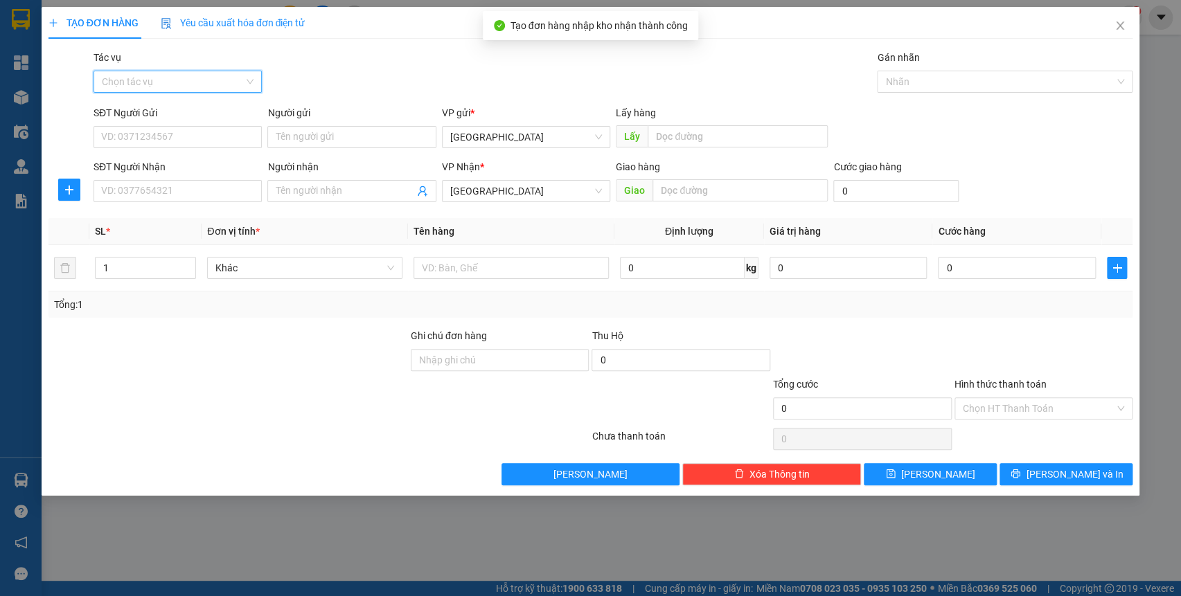
click at [227, 81] on input "Tác vụ" at bounding box center [173, 81] width 142 height 21
click at [215, 141] on div "Nhập hàng kho nhận" at bounding box center [178, 132] width 168 height 22
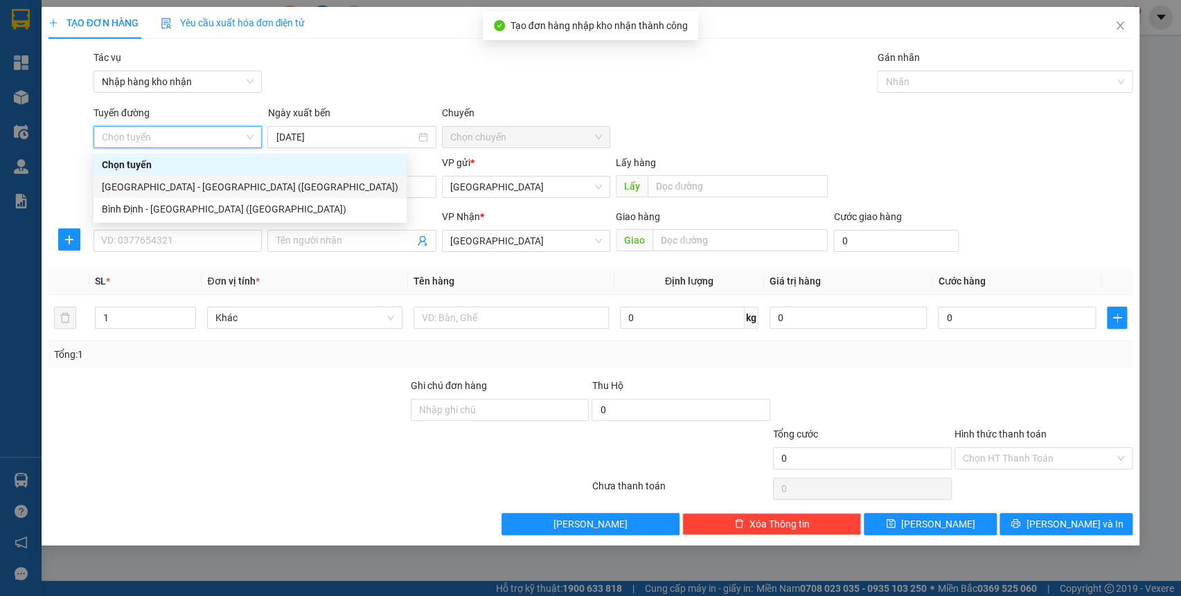
click at [182, 204] on div "Bình Định - [GEOGRAPHIC_DATA] ([GEOGRAPHIC_DATA])" at bounding box center [250, 209] width 297 height 15
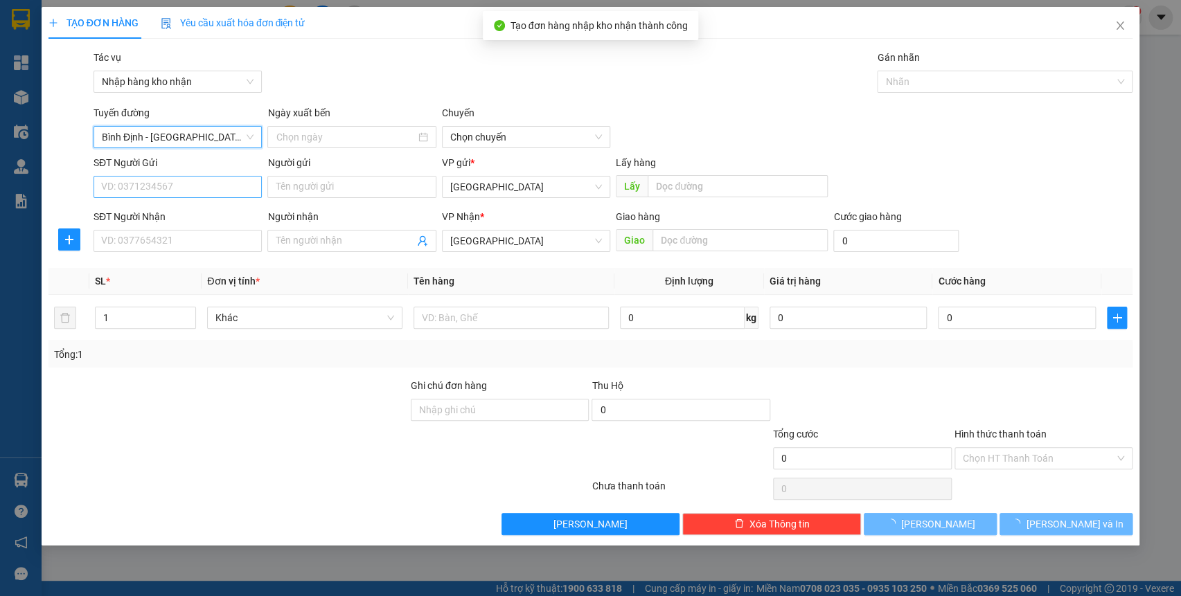
type input "[DATE]"
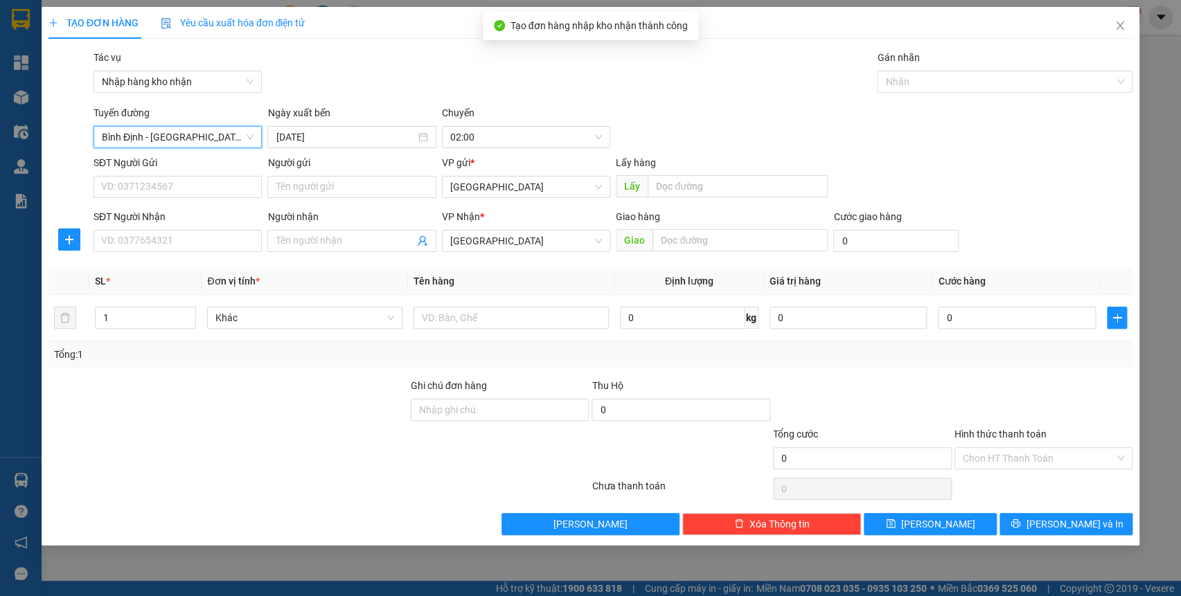
click at [201, 141] on span "Bình Định - [GEOGRAPHIC_DATA] ([GEOGRAPHIC_DATA])" at bounding box center [178, 137] width 152 height 21
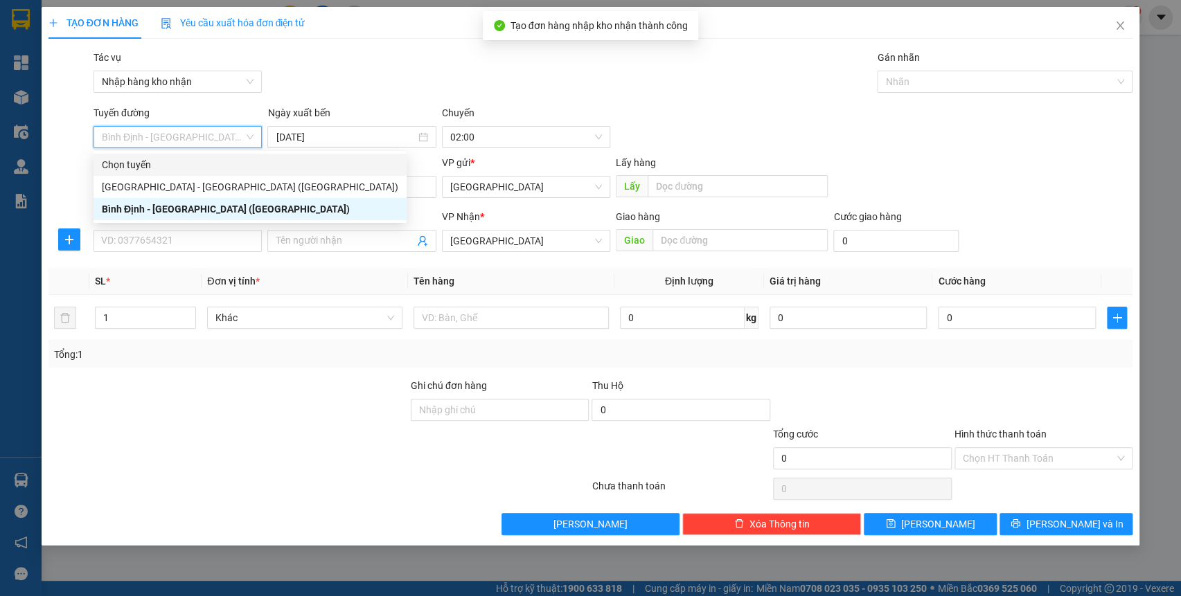
click at [195, 166] on div "Chọn tuyến" at bounding box center [250, 164] width 297 height 15
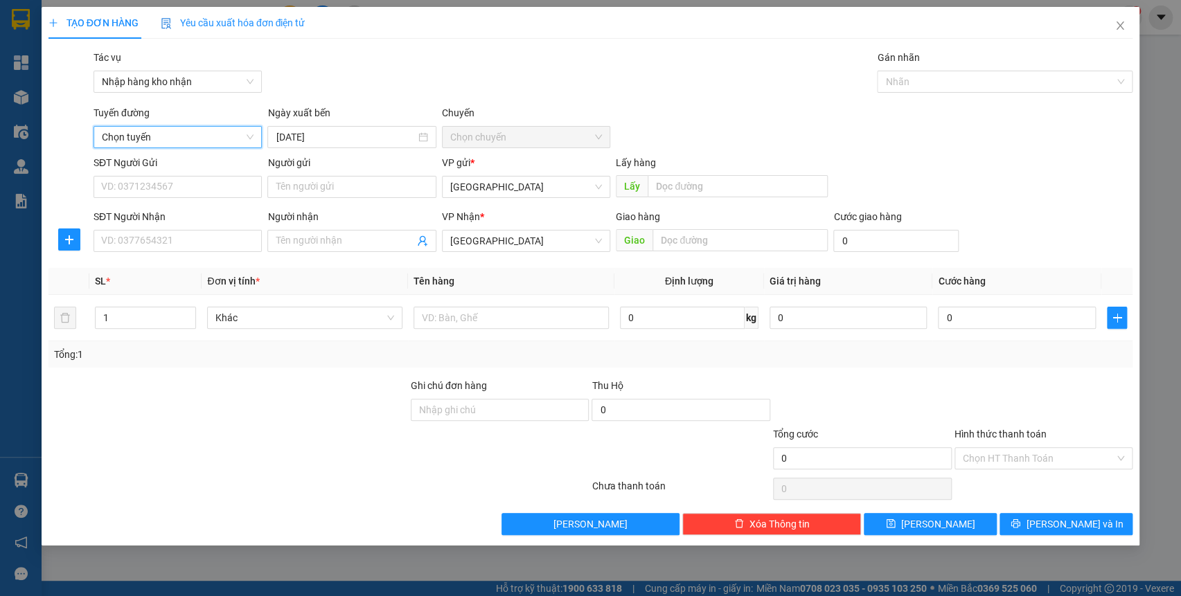
click at [202, 145] on span "Chọn tuyến" at bounding box center [178, 137] width 152 height 21
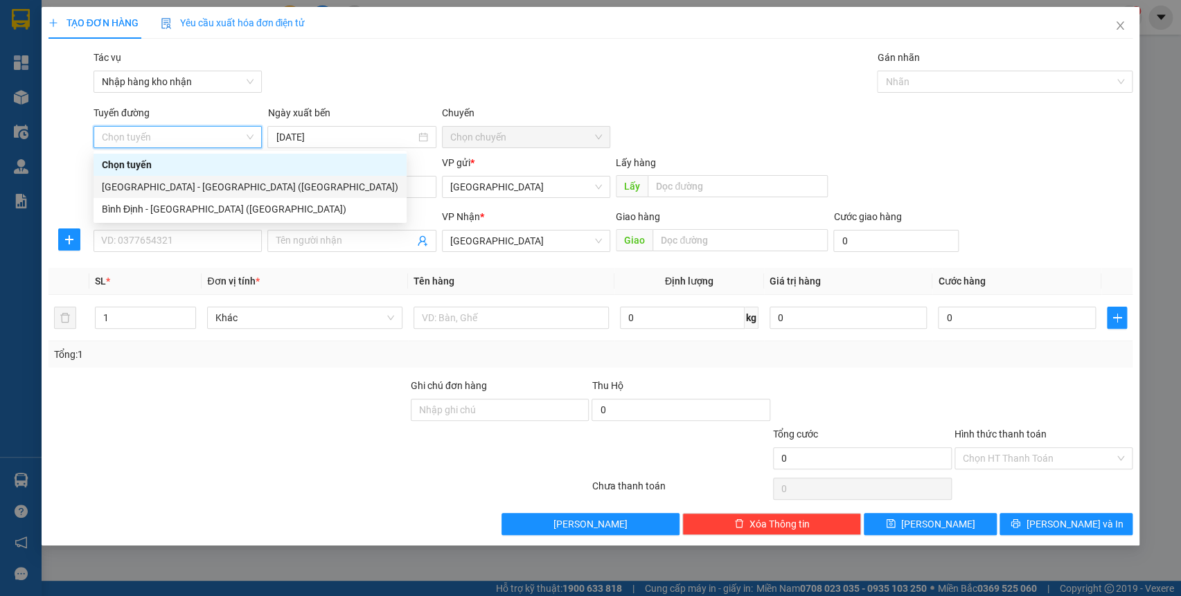
click at [199, 177] on div "[GEOGRAPHIC_DATA] - [GEOGRAPHIC_DATA] ([GEOGRAPHIC_DATA])" at bounding box center [250, 187] width 313 height 22
type input "[DATE]"
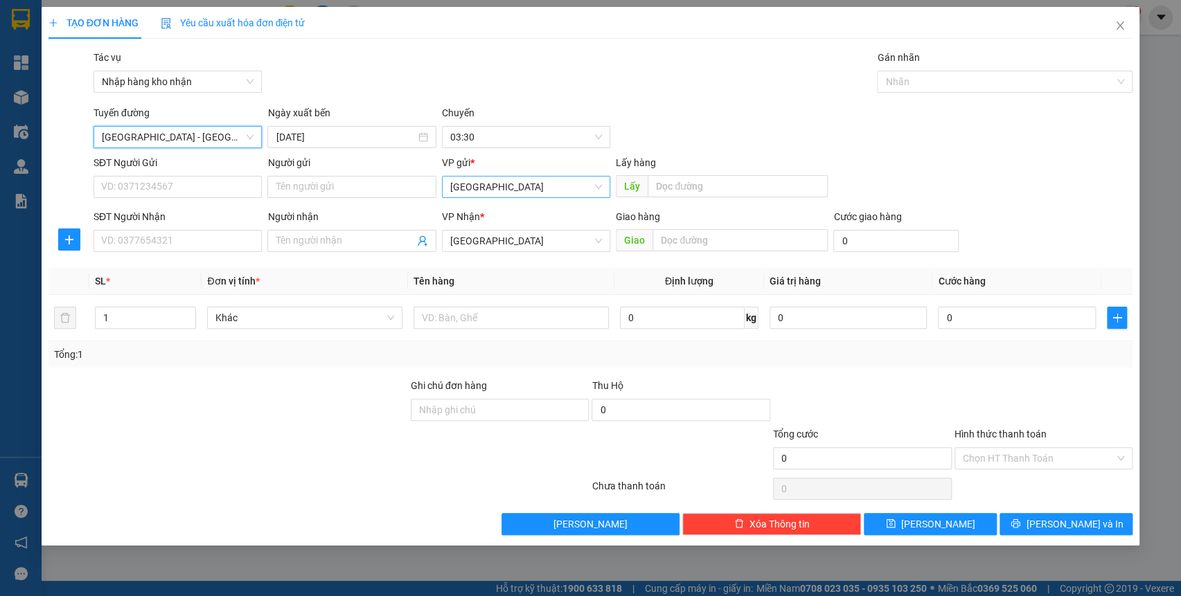
click at [472, 189] on span "[GEOGRAPHIC_DATA]" at bounding box center [526, 187] width 152 height 21
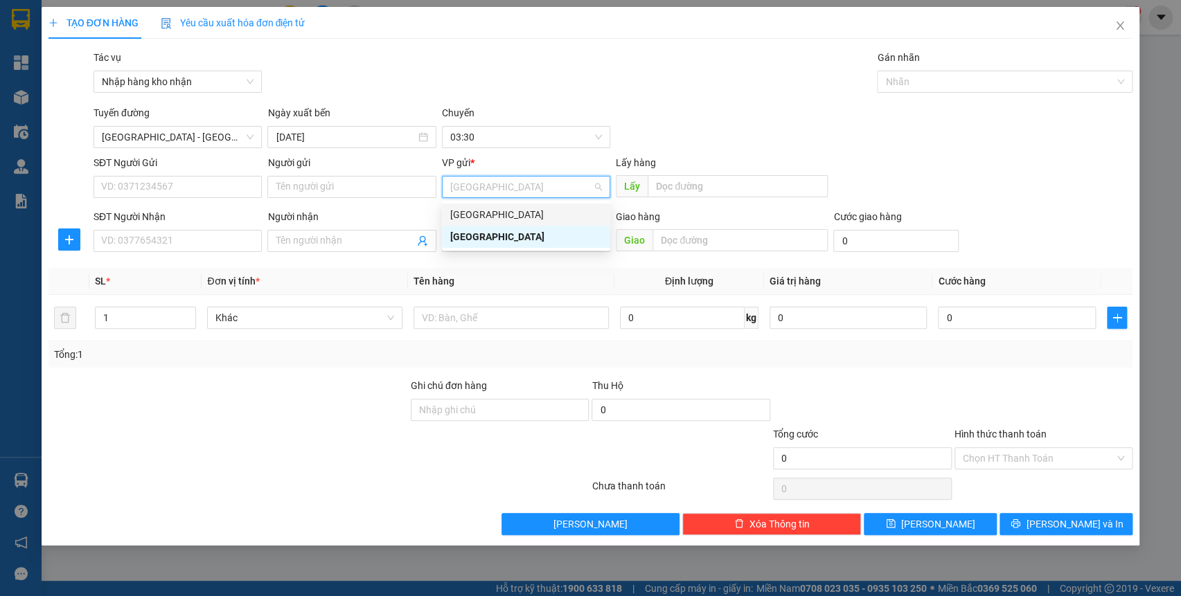
click at [491, 218] on div "[GEOGRAPHIC_DATA]" at bounding box center [526, 214] width 152 height 15
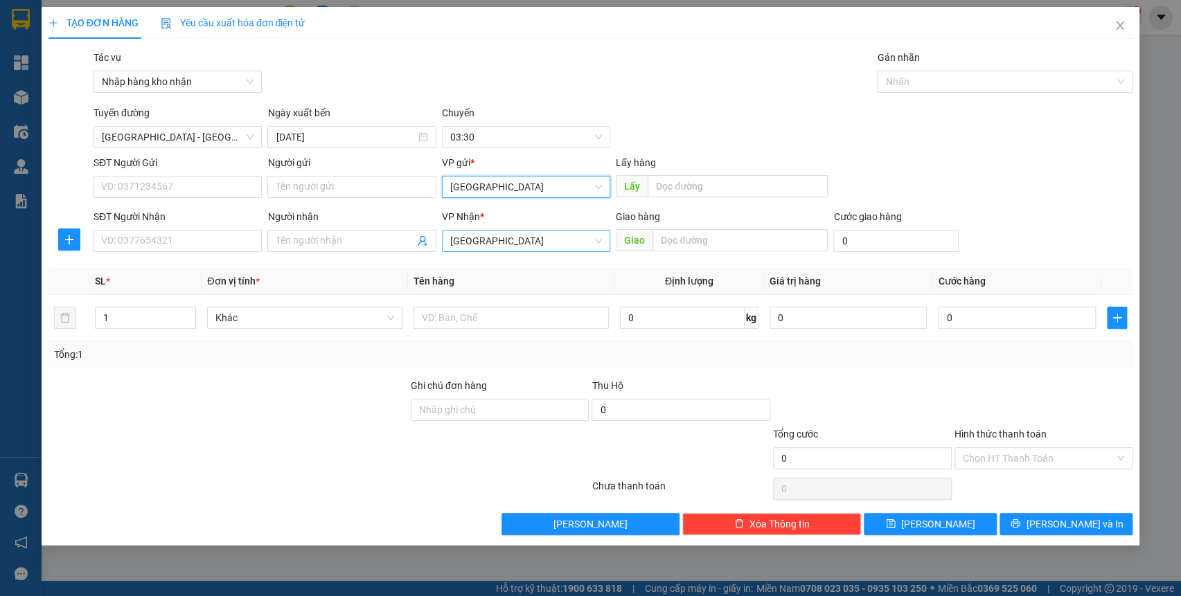
click at [494, 242] on span "[GEOGRAPHIC_DATA]" at bounding box center [526, 241] width 152 height 21
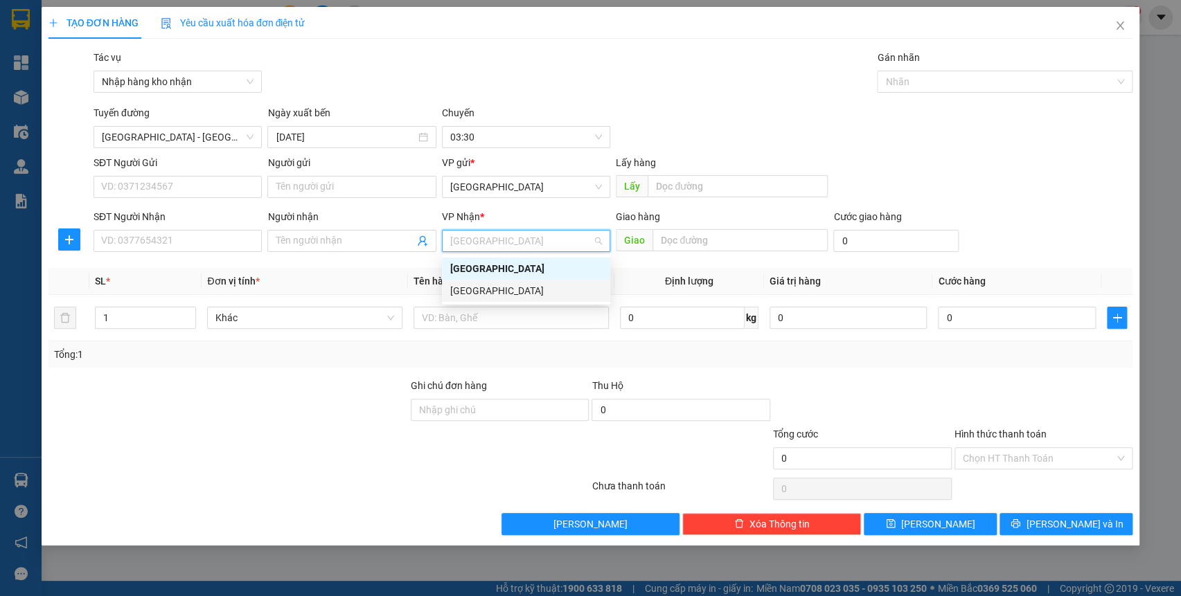
click at [480, 285] on div "[GEOGRAPHIC_DATA]" at bounding box center [526, 290] width 152 height 15
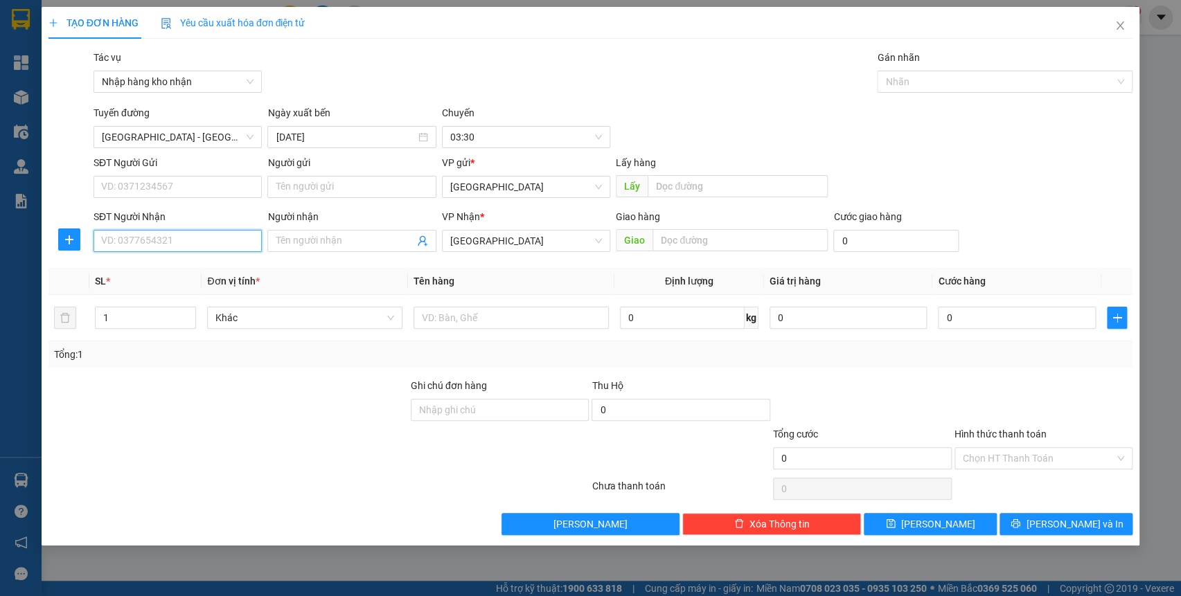
click at [206, 249] on input "SĐT Người Nhận" at bounding box center [178, 241] width 168 height 22
type input "0919584207"
click at [688, 236] on input "text" at bounding box center [740, 240] width 175 height 22
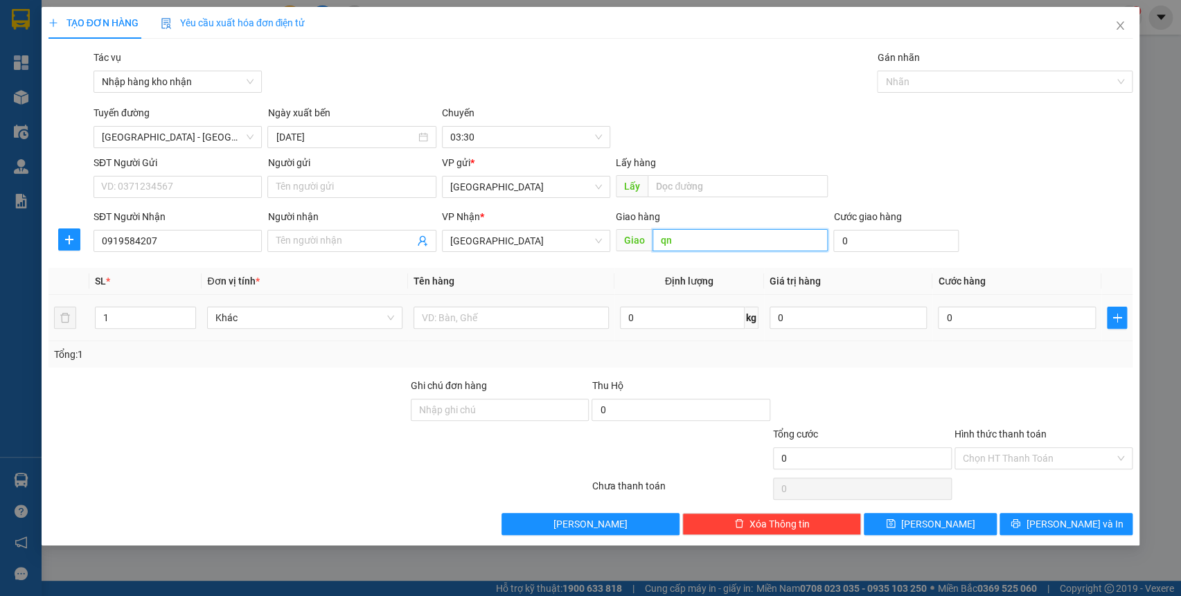
type input "qn"
click at [545, 304] on div at bounding box center [511, 318] width 195 height 28
click at [544, 310] on input "text" at bounding box center [511, 318] width 195 height 22
click at [928, 78] on div at bounding box center [998, 81] width 235 height 17
type input "thùng"
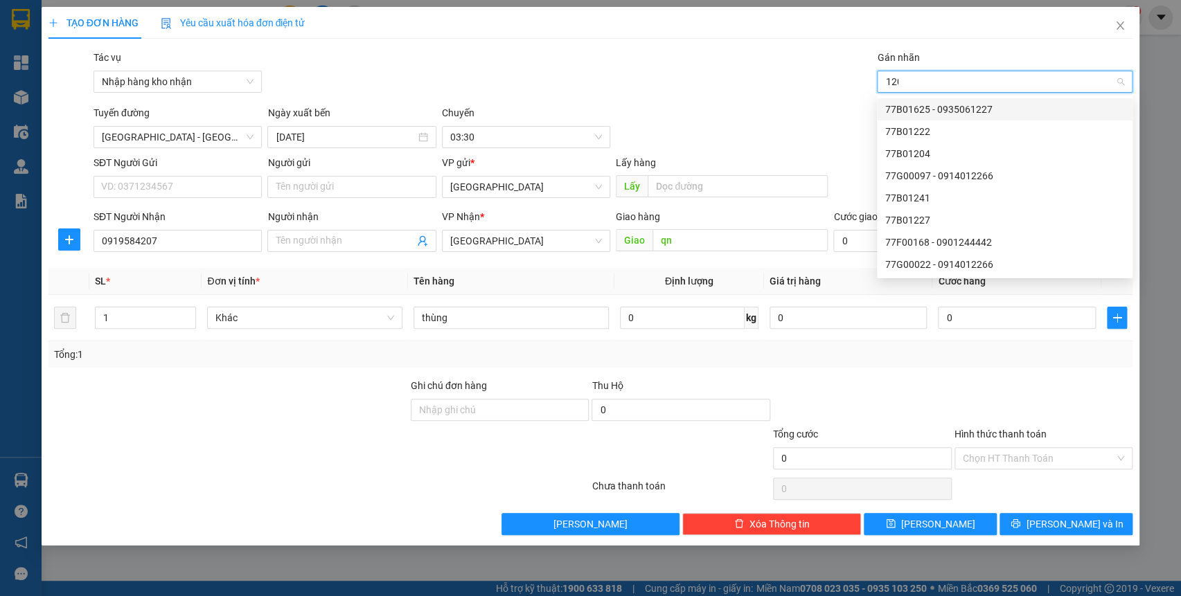
type input "1204"
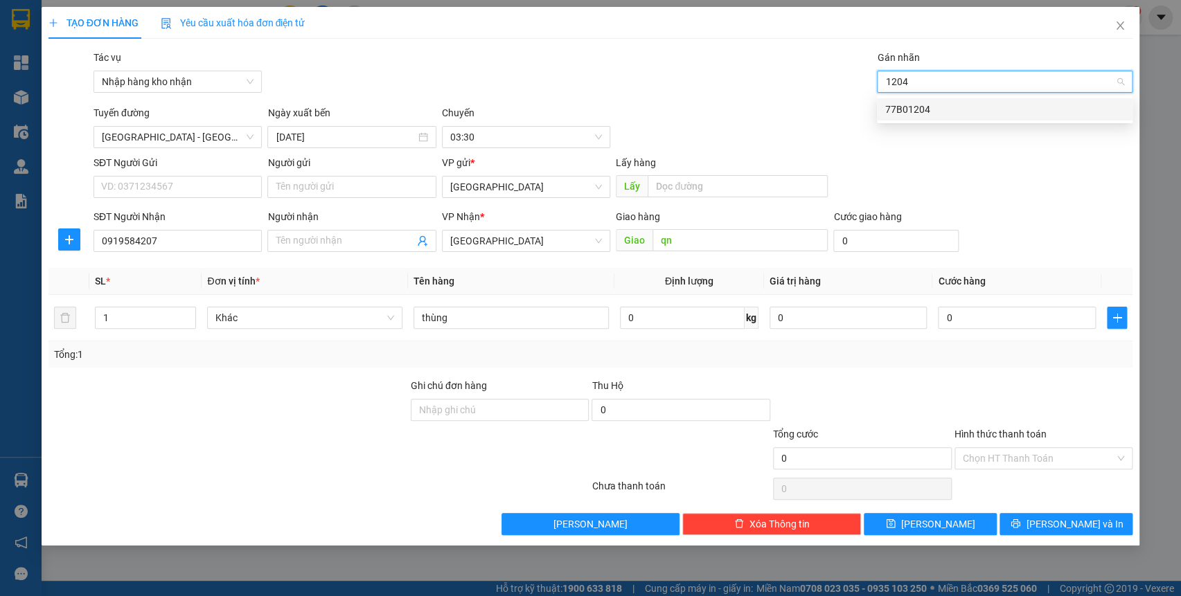
click at [946, 119] on div "77B01204" at bounding box center [1005, 109] width 256 height 22
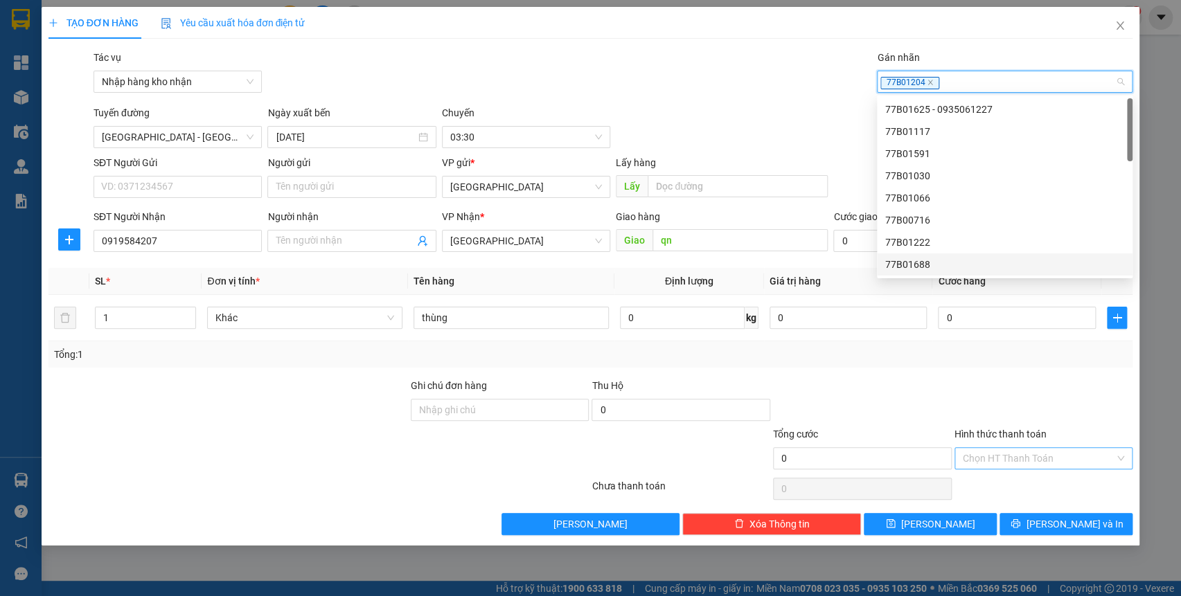
click at [969, 459] on input "Hình thức thanh toán" at bounding box center [1039, 458] width 152 height 21
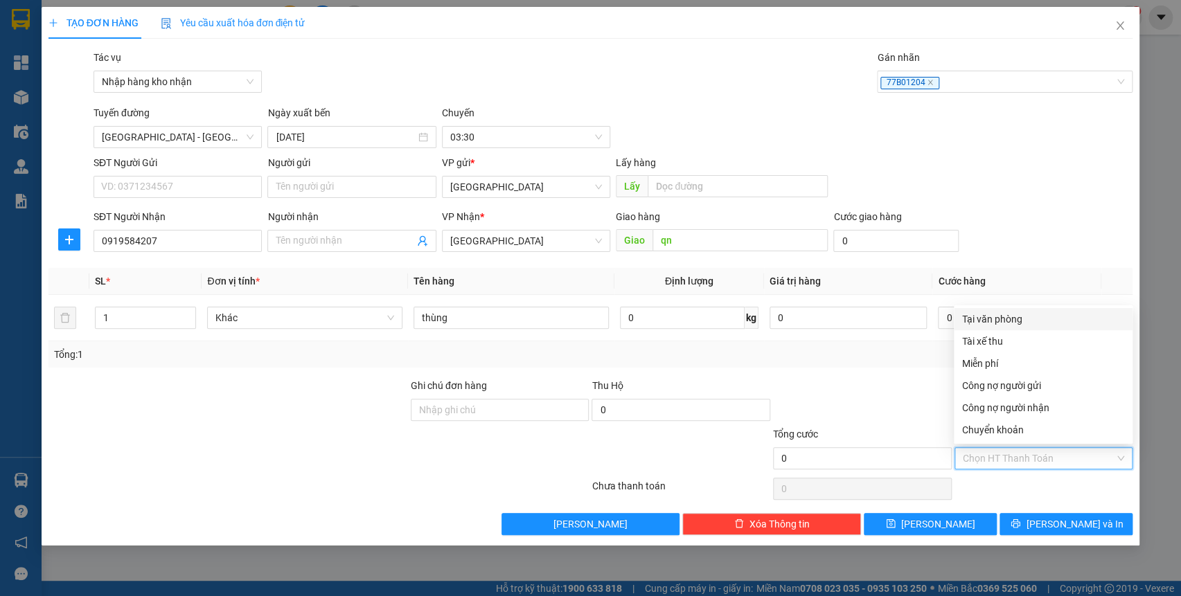
click at [1001, 326] on div "Tại văn phòng" at bounding box center [1043, 319] width 162 height 15
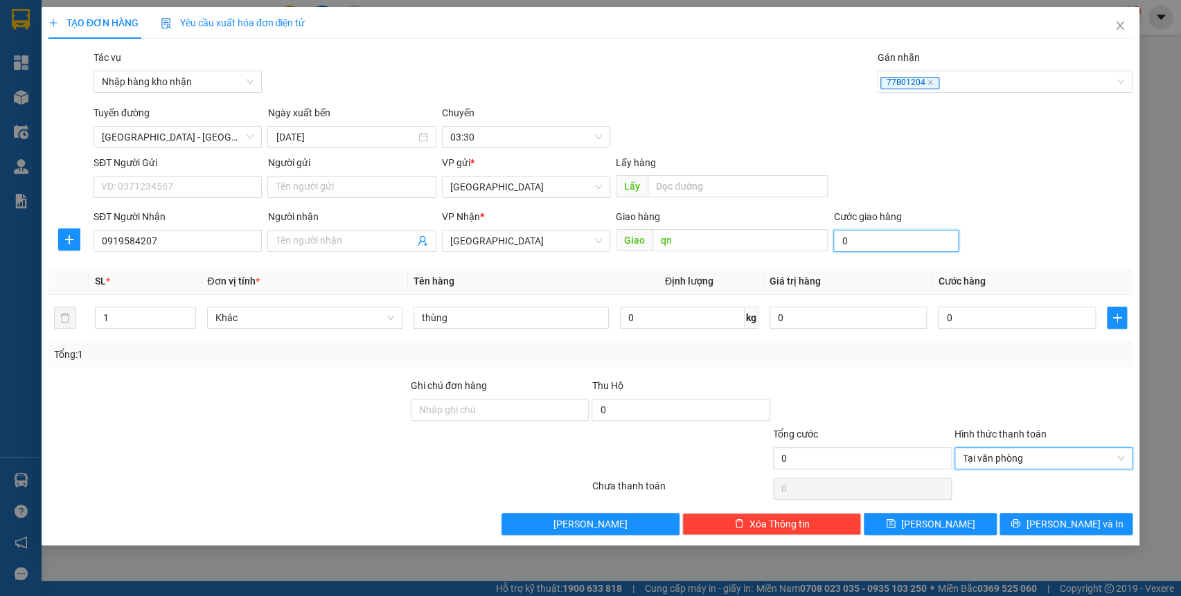
click at [901, 247] on input "0" at bounding box center [895, 241] width 125 height 22
type input "5"
type input "50"
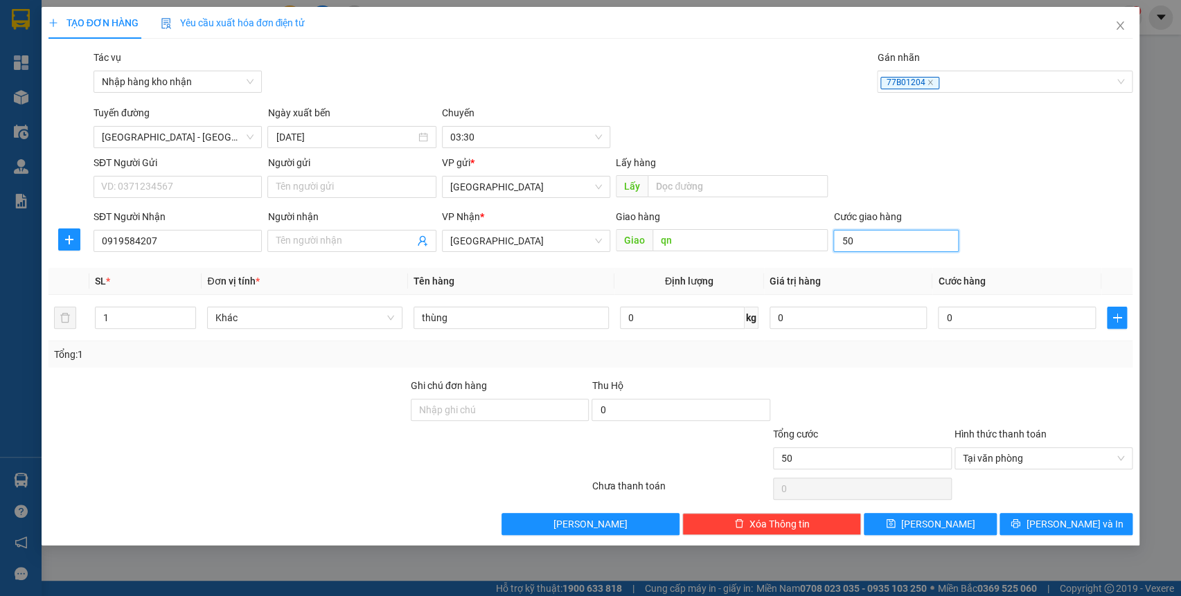
type input "500"
type input "5.000"
type input "50.000"
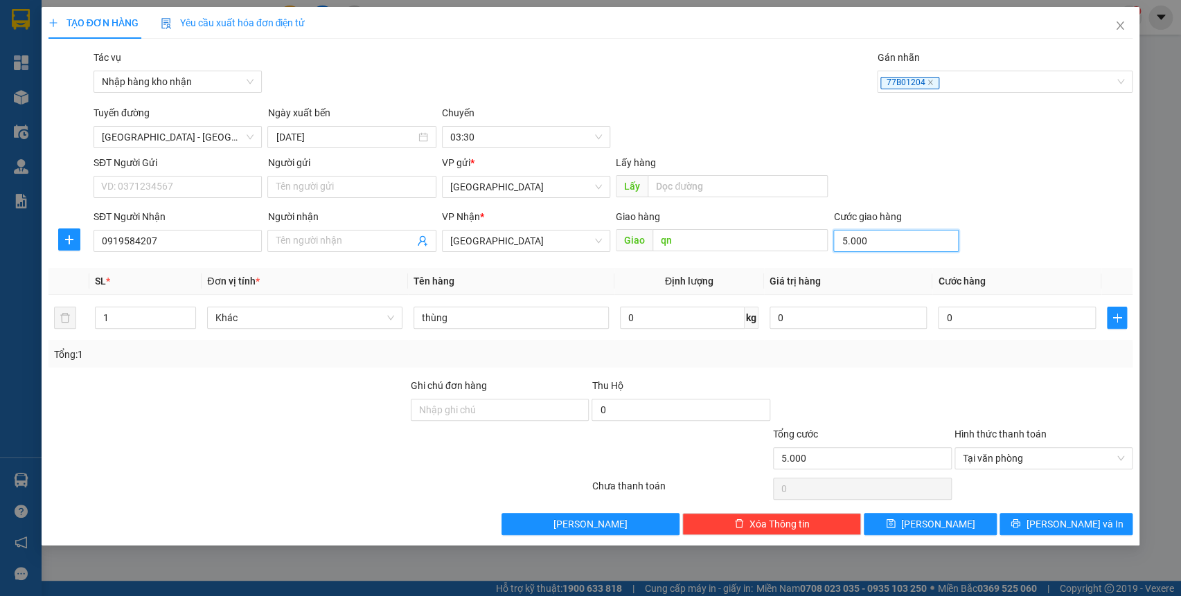
type input "50.000"
click at [943, 524] on span "[PERSON_NAME]" at bounding box center [938, 524] width 74 height 15
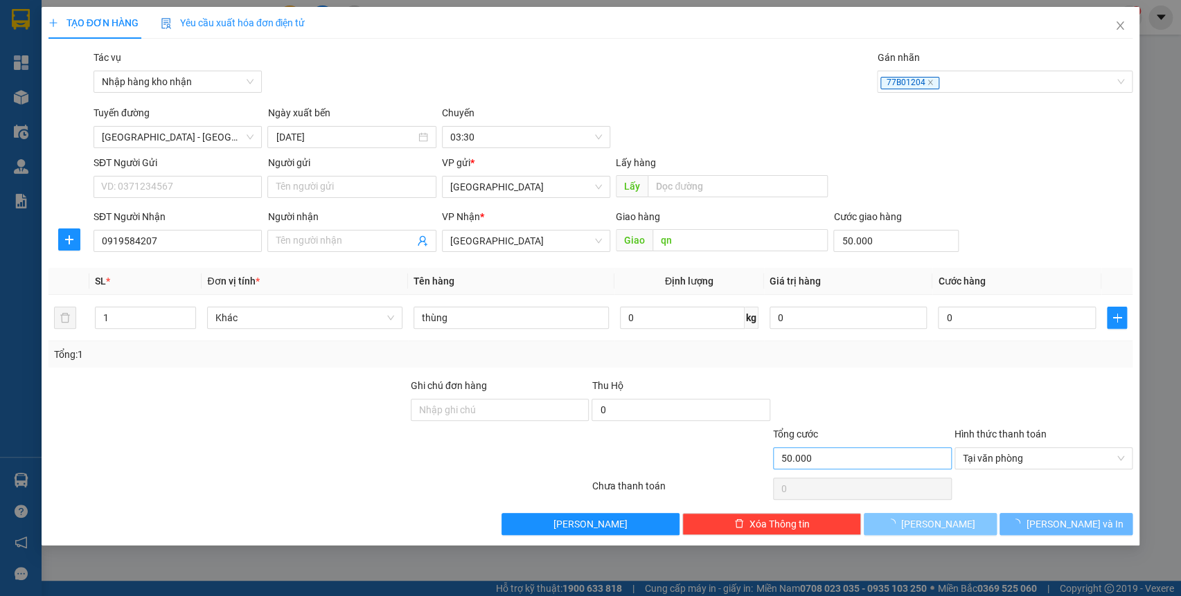
type input "0"
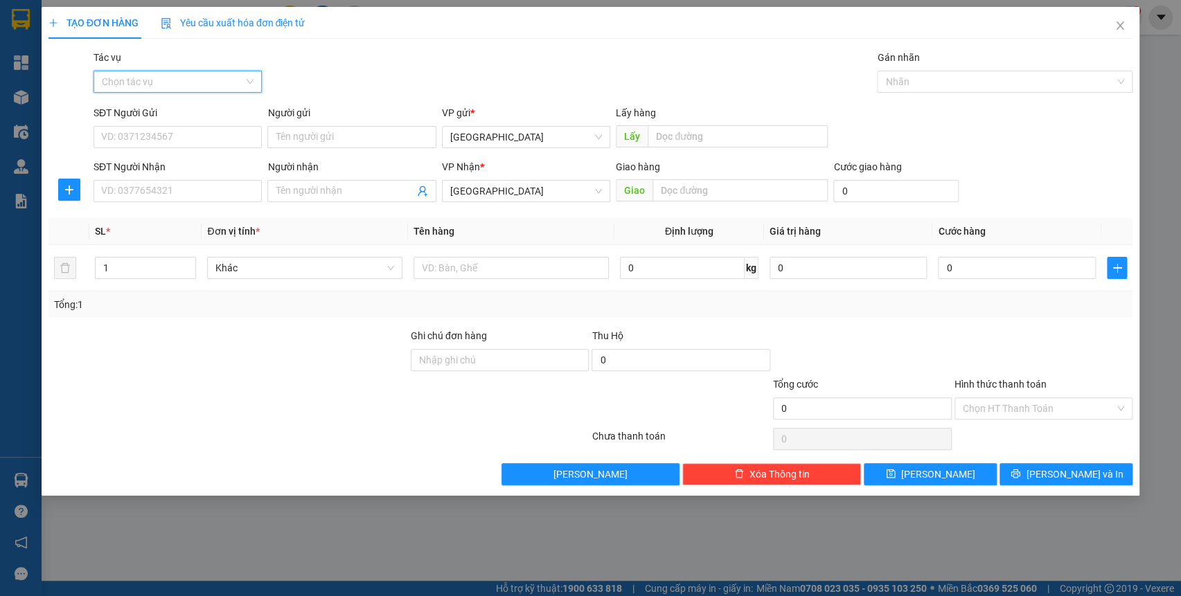
click at [184, 83] on input "Tác vụ" at bounding box center [173, 81] width 142 height 21
click at [190, 134] on div "Nhập hàng kho nhận" at bounding box center [178, 131] width 152 height 15
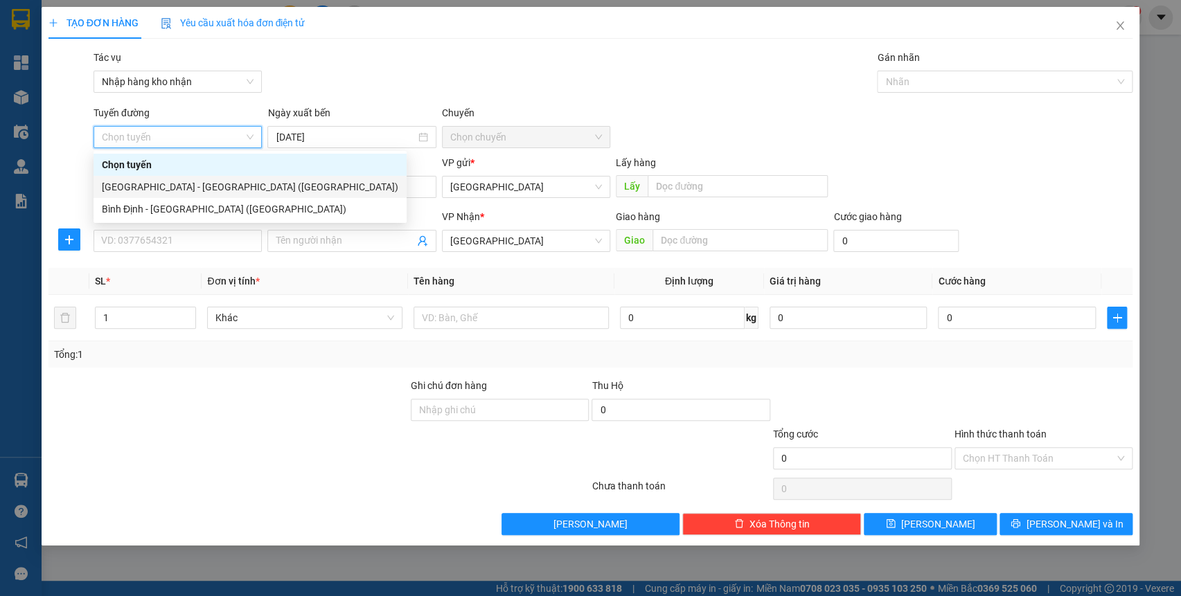
click at [184, 187] on div "[GEOGRAPHIC_DATA] - [GEOGRAPHIC_DATA] ([GEOGRAPHIC_DATA])" at bounding box center [250, 186] width 297 height 15
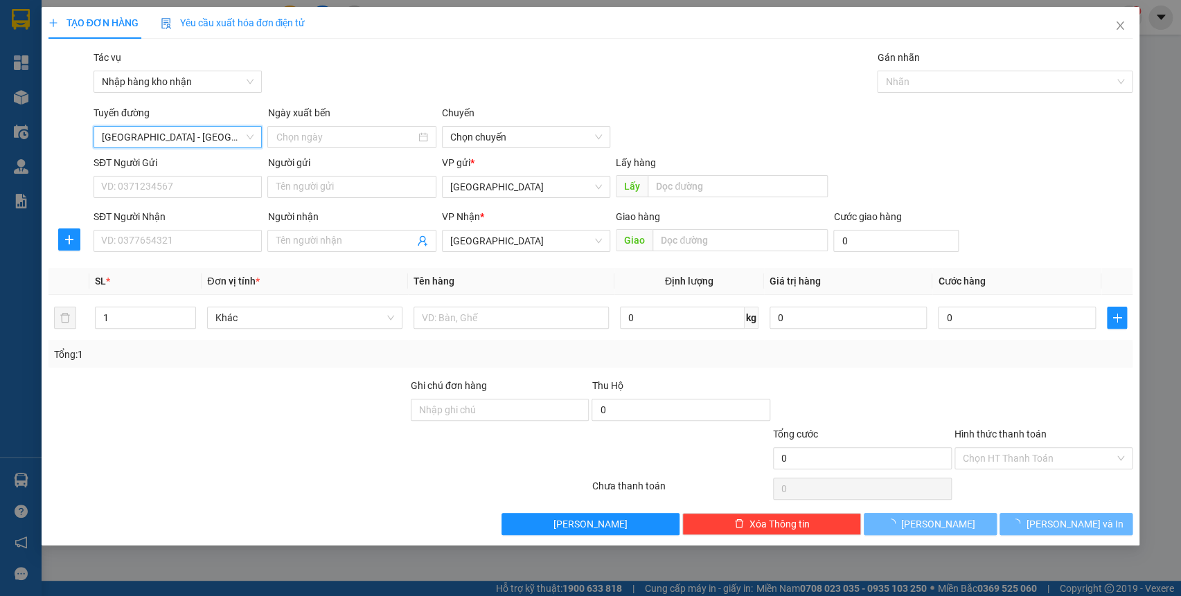
click at [531, 174] on div "VP gửi *" at bounding box center [526, 165] width 168 height 21
type input "[DATE]"
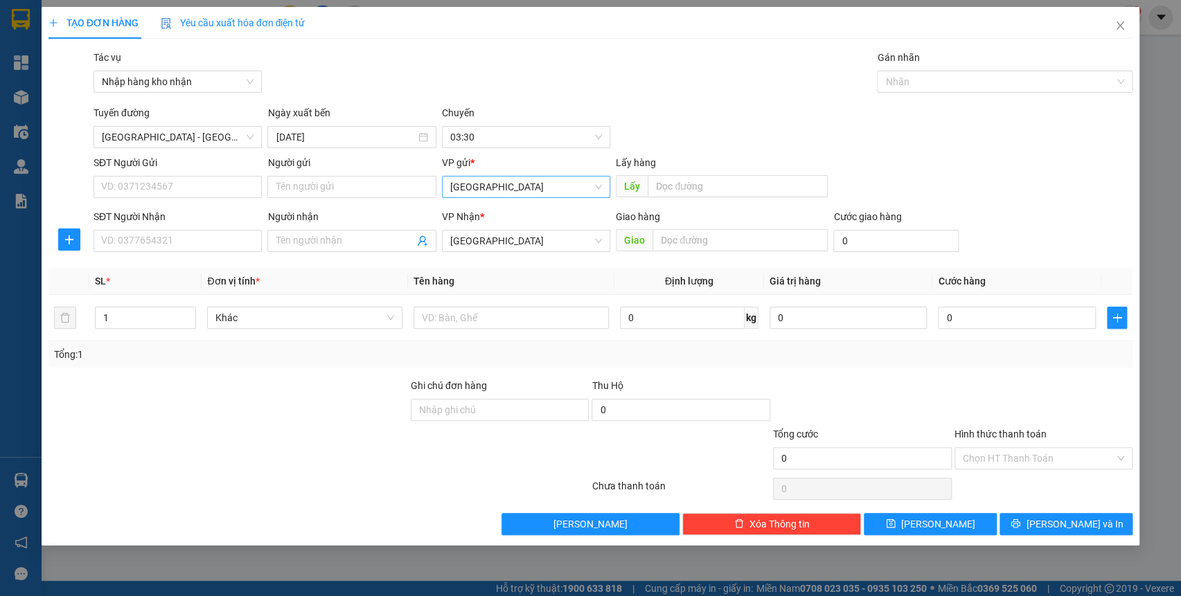
click at [528, 191] on span "[GEOGRAPHIC_DATA]" at bounding box center [526, 187] width 152 height 21
click at [528, 206] on div "[GEOGRAPHIC_DATA]" at bounding box center [526, 215] width 168 height 22
click at [527, 237] on span "[GEOGRAPHIC_DATA]" at bounding box center [526, 241] width 152 height 21
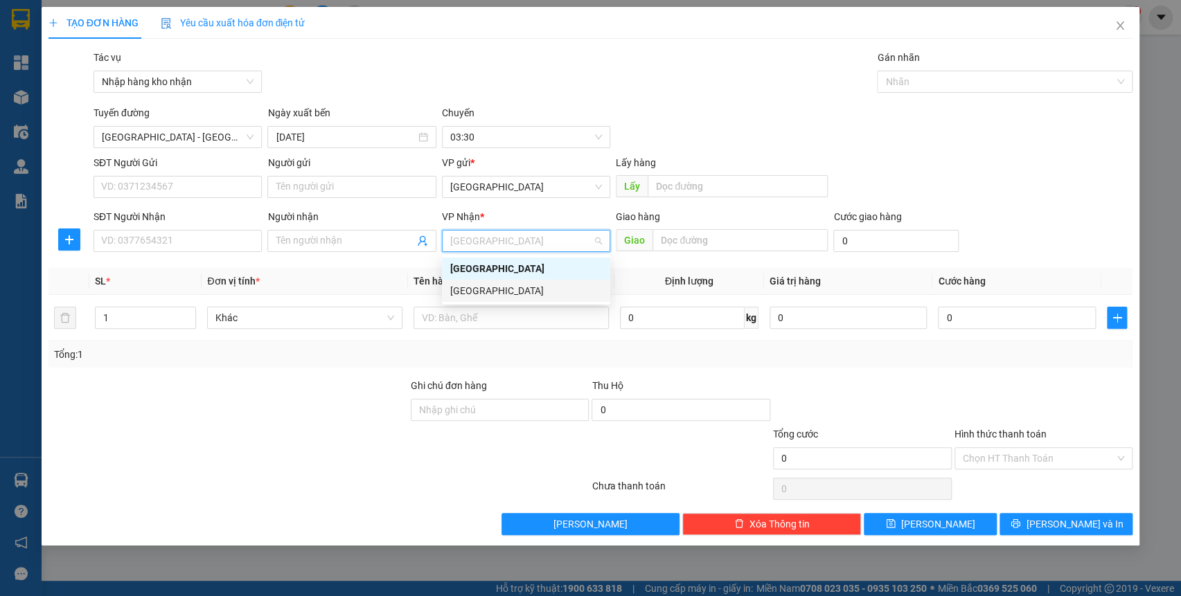
click at [499, 285] on div "[GEOGRAPHIC_DATA]" at bounding box center [526, 290] width 152 height 15
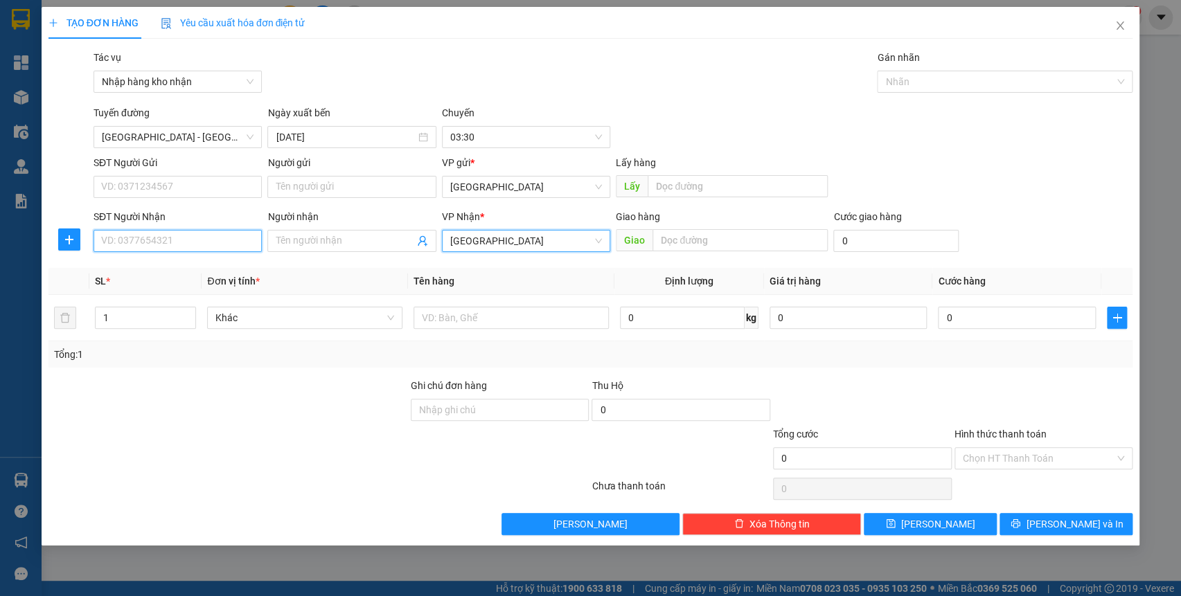
click at [195, 250] on input "SĐT Người Nhận" at bounding box center [178, 241] width 168 height 22
type input "0944807723"
click at [302, 249] on span at bounding box center [351, 241] width 168 height 22
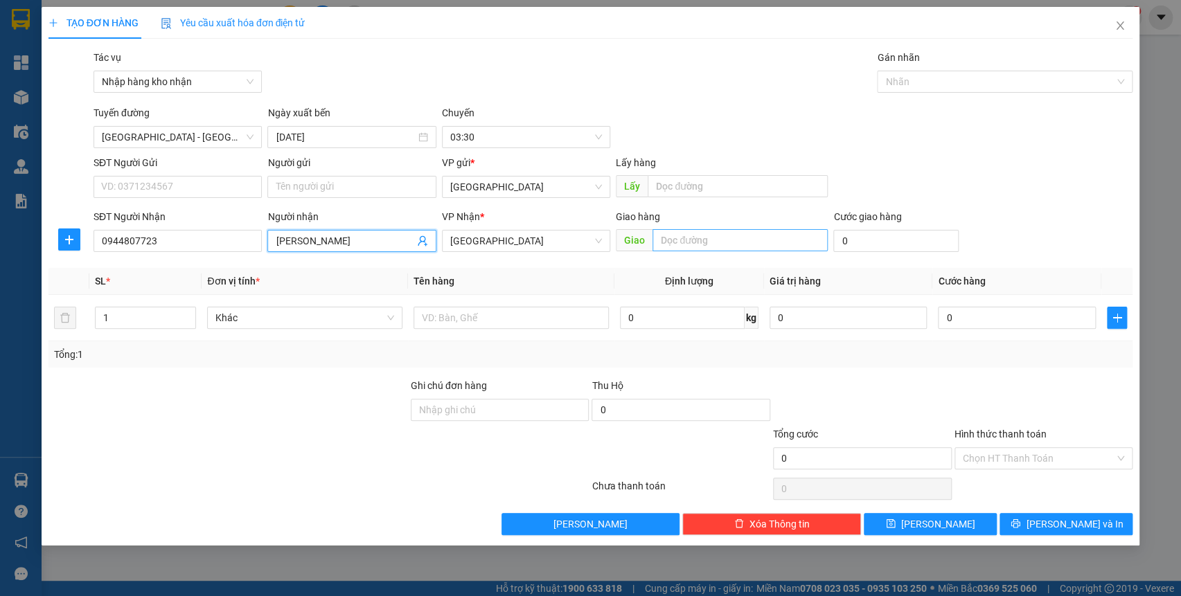
type input "[PERSON_NAME]"
click at [718, 233] on input "text" at bounding box center [740, 240] width 175 height 22
type input "qn"
click at [866, 242] on input "0" at bounding box center [895, 241] width 125 height 22
type input "4"
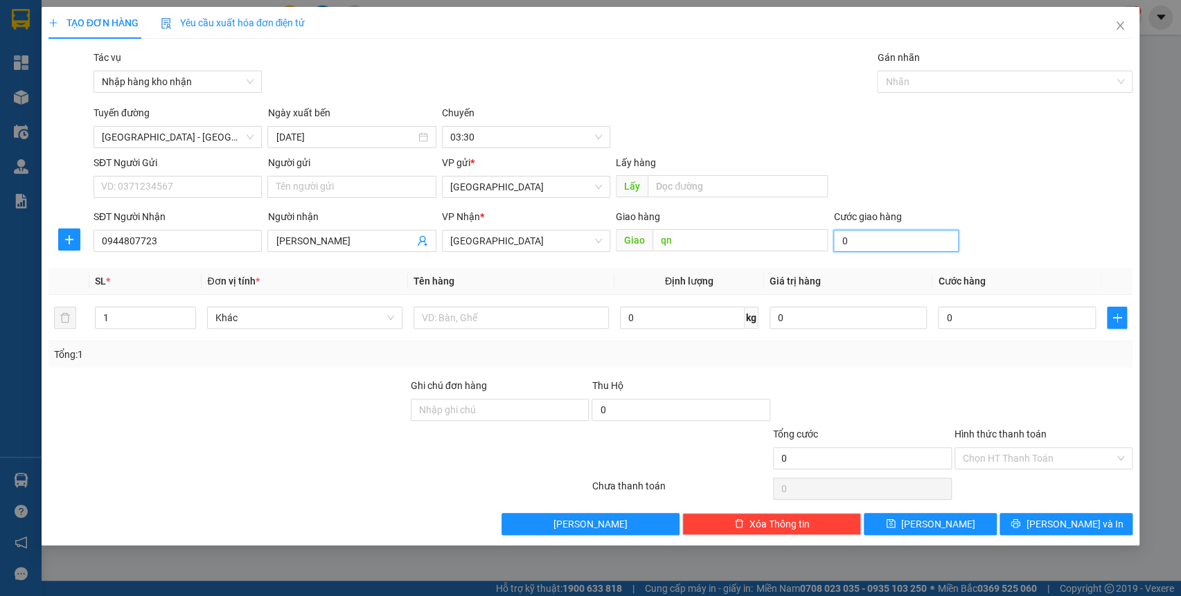
type input "4"
type input "40"
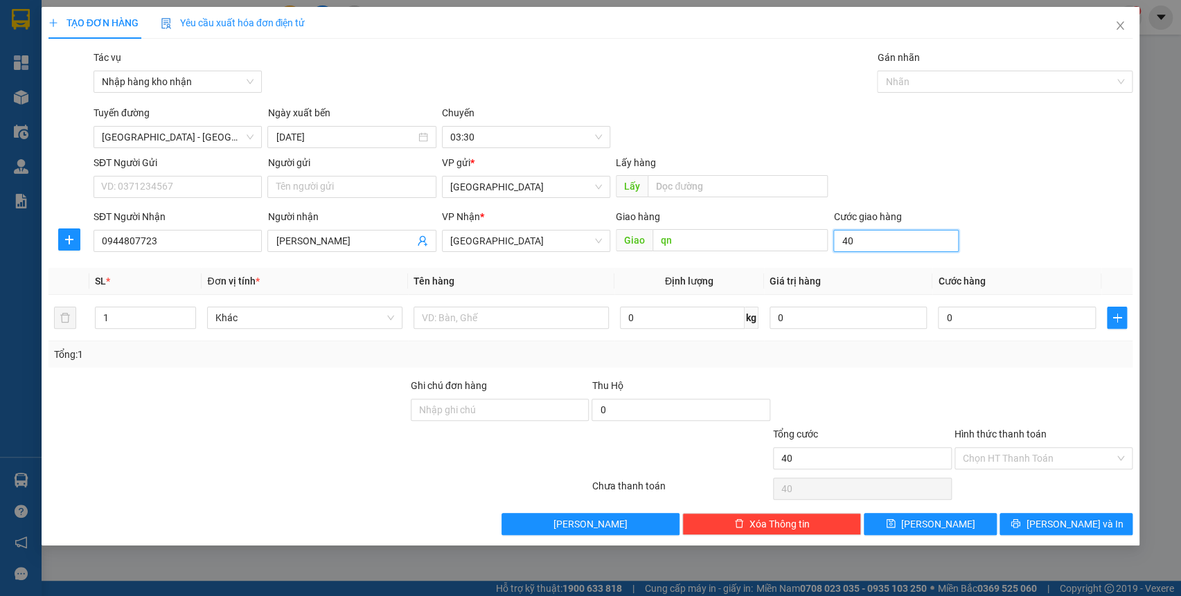
type input "400"
type input "4.000"
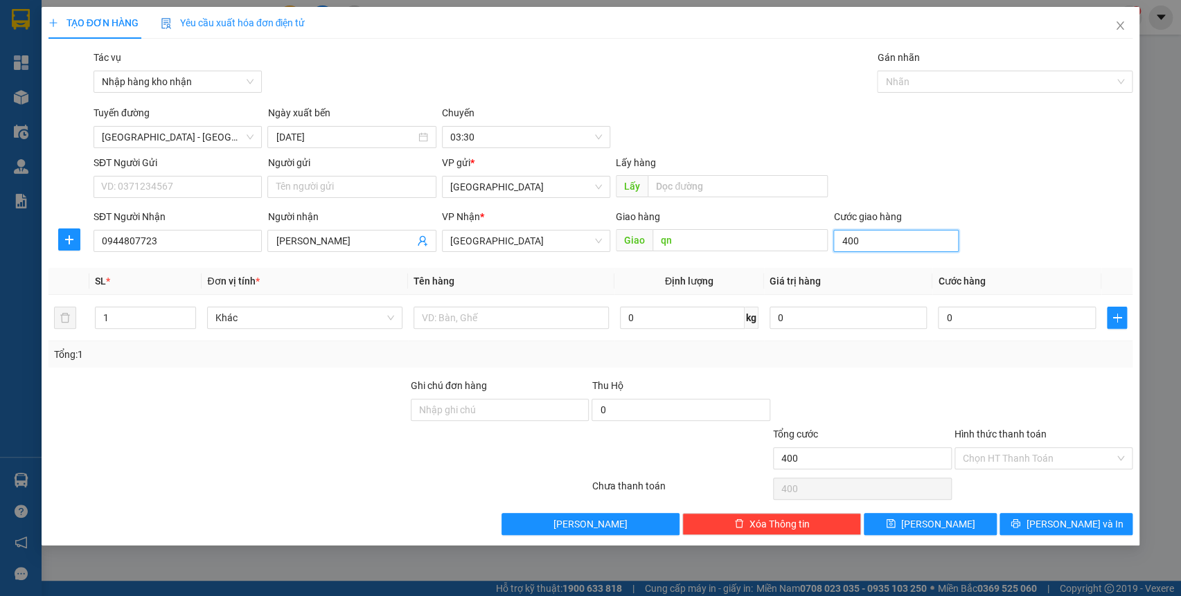
type input "4.000"
type input "40.000"
click at [949, 84] on div at bounding box center [998, 81] width 235 height 17
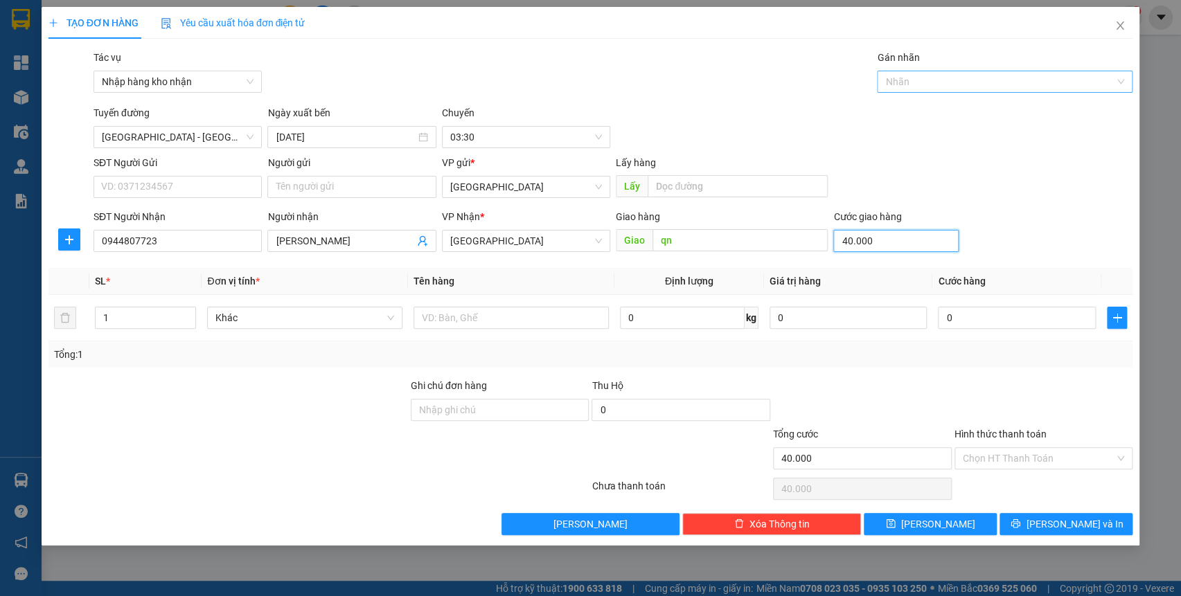
type input "40.000"
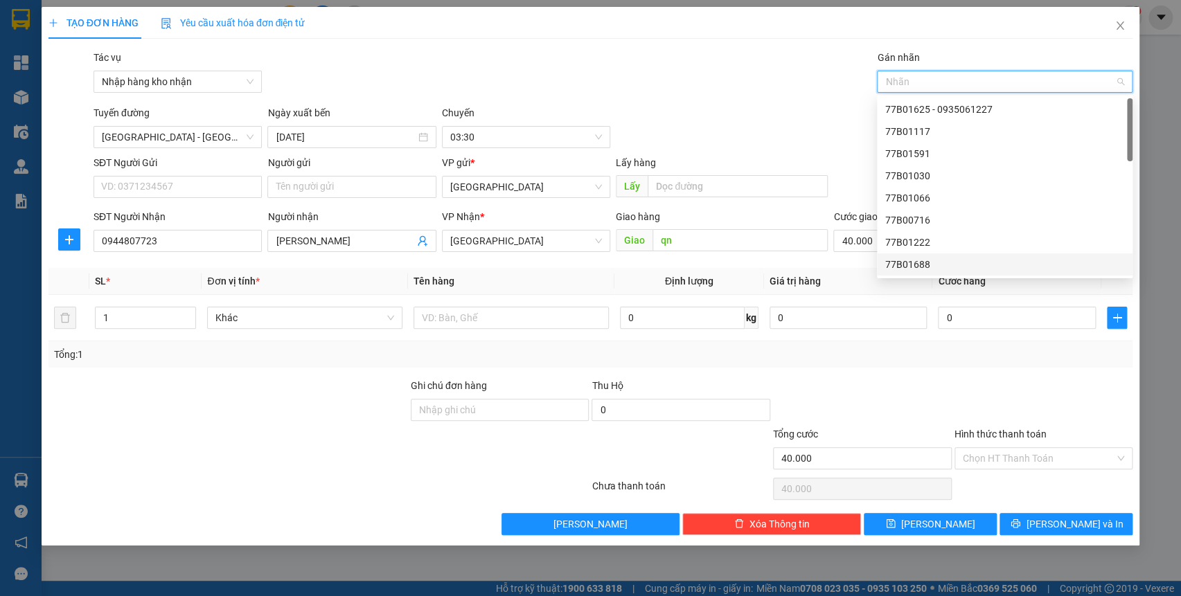
type input "1204"
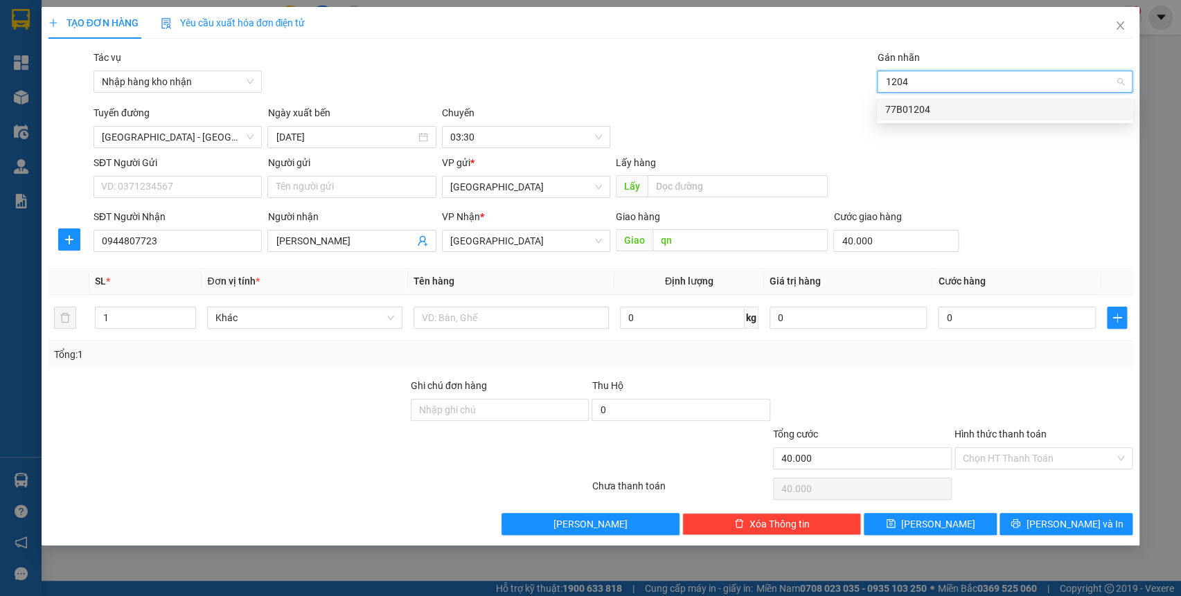
click at [947, 108] on div "77B01204" at bounding box center [1004, 109] width 239 height 15
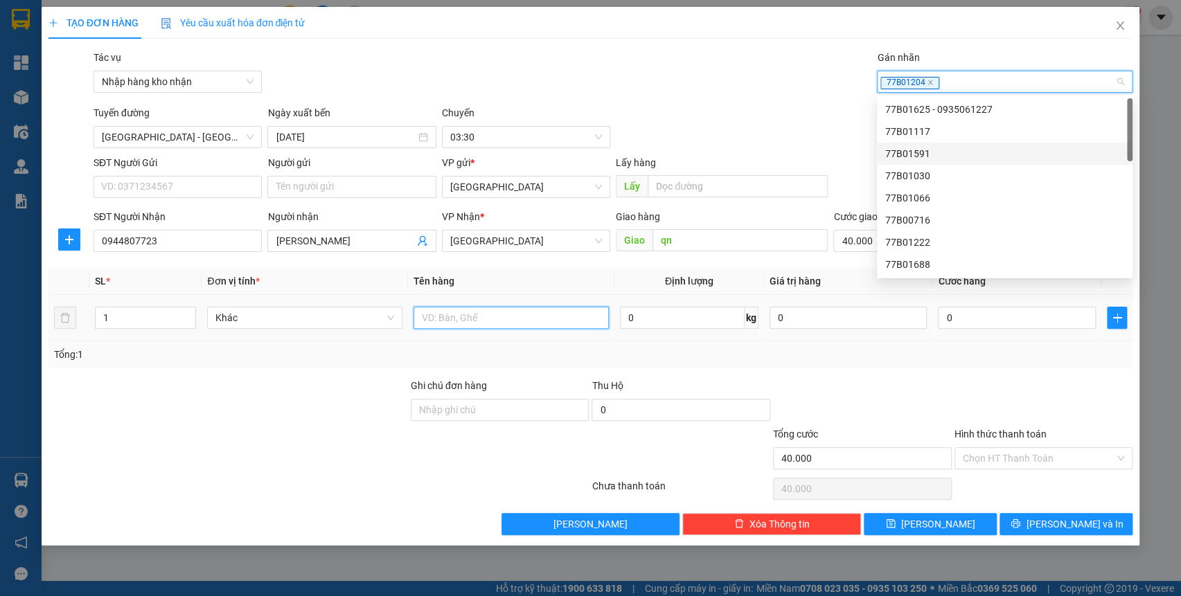
click at [504, 325] on input "text" at bounding box center [511, 318] width 195 height 22
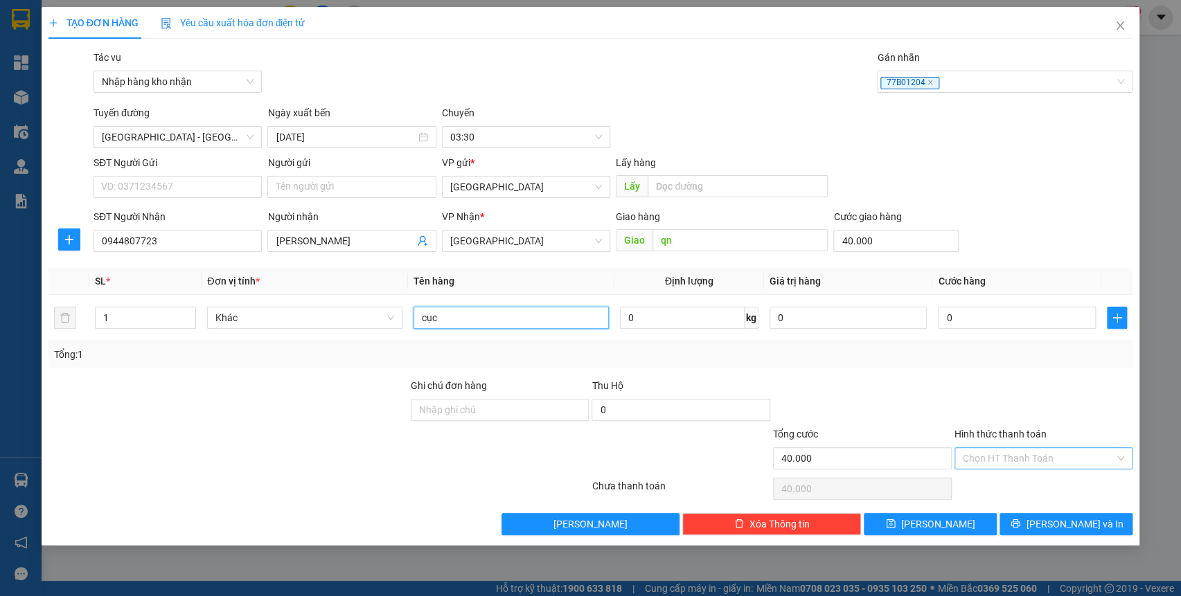
type input "cục"
click at [1065, 462] on input "Hình thức thanh toán" at bounding box center [1039, 458] width 152 height 21
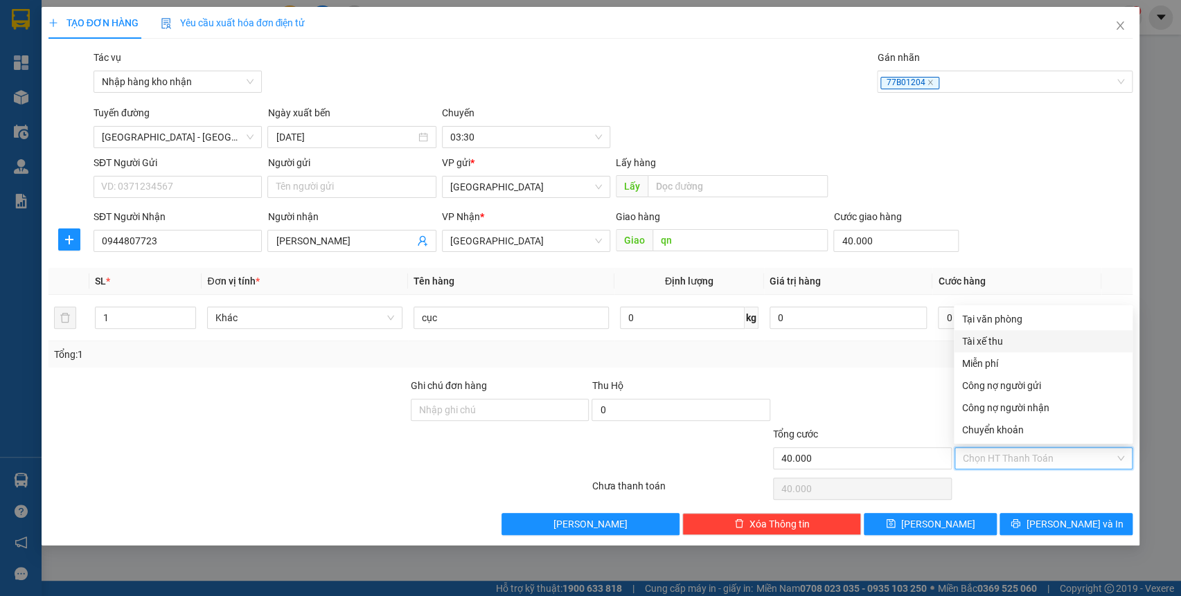
click at [854, 389] on div at bounding box center [863, 402] width 182 height 48
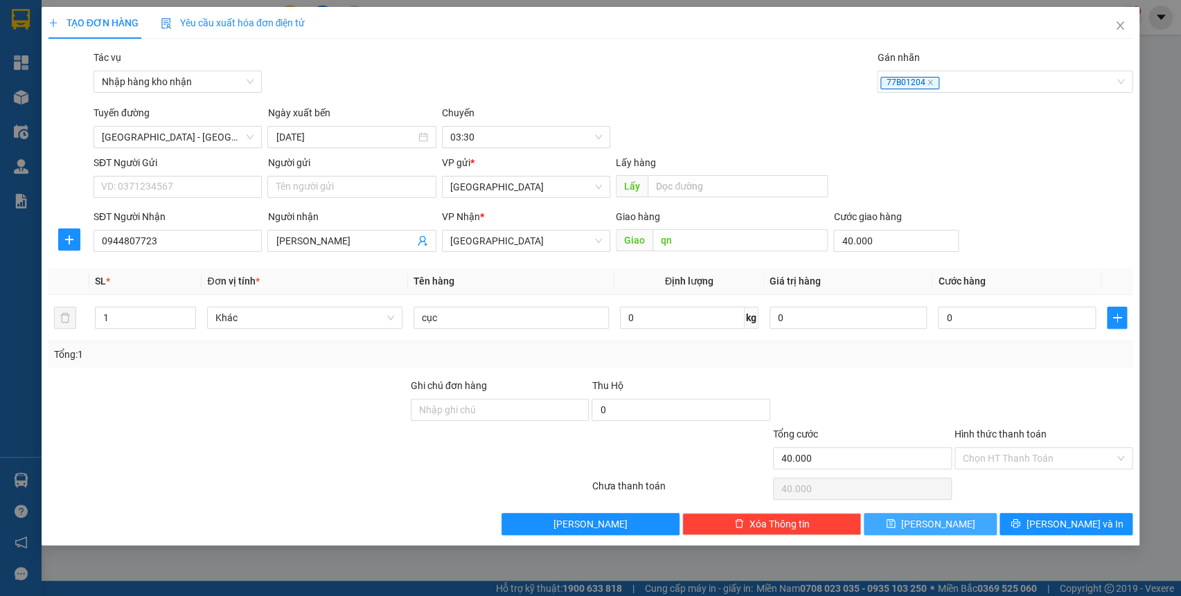
click at [924, 527] on button "[PERSON_NAME]" at bounding box center [930, 524] width 133 height 22
type input "0"
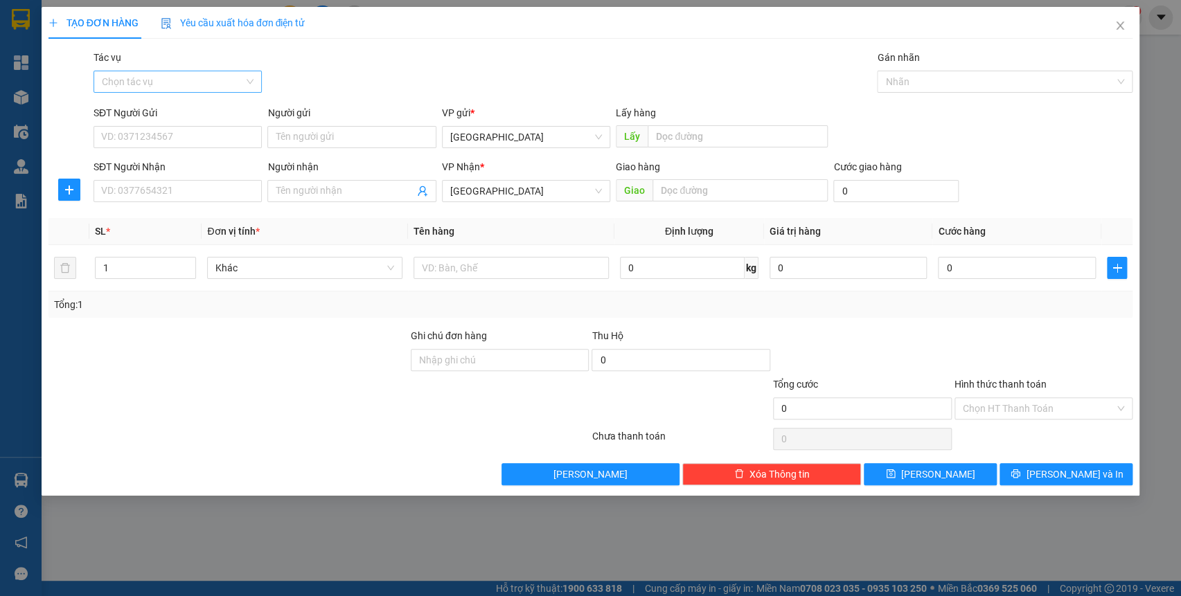
click at [160, 88] on input "Tác vụ" at bounding box center [173, 81] width 142 height 21
click at [173, 136] on div "Nhập hàng kho nhận" at bounding box center [178, 131] width 152 height 15
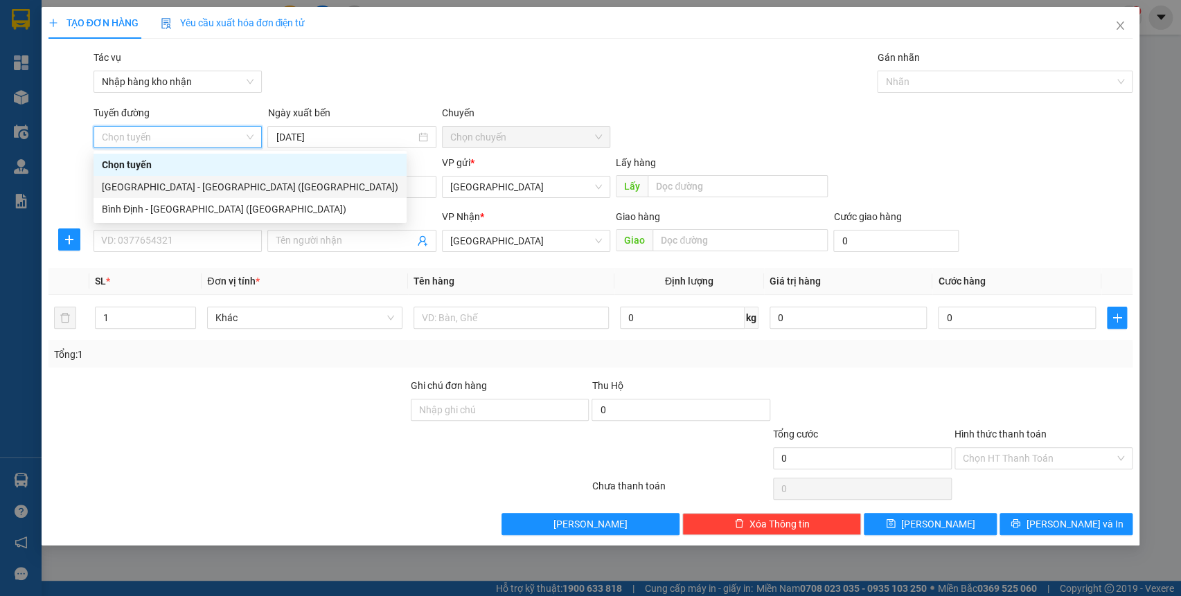
click at [166, 185] on div "[GEOGRAPHIC_DATA] - [GEOGRAPHIC_DATA] ([GEOGRAPHIC_DATA])" at bounding box center [250, 186] width 297 height 15
type input "[DATE]"
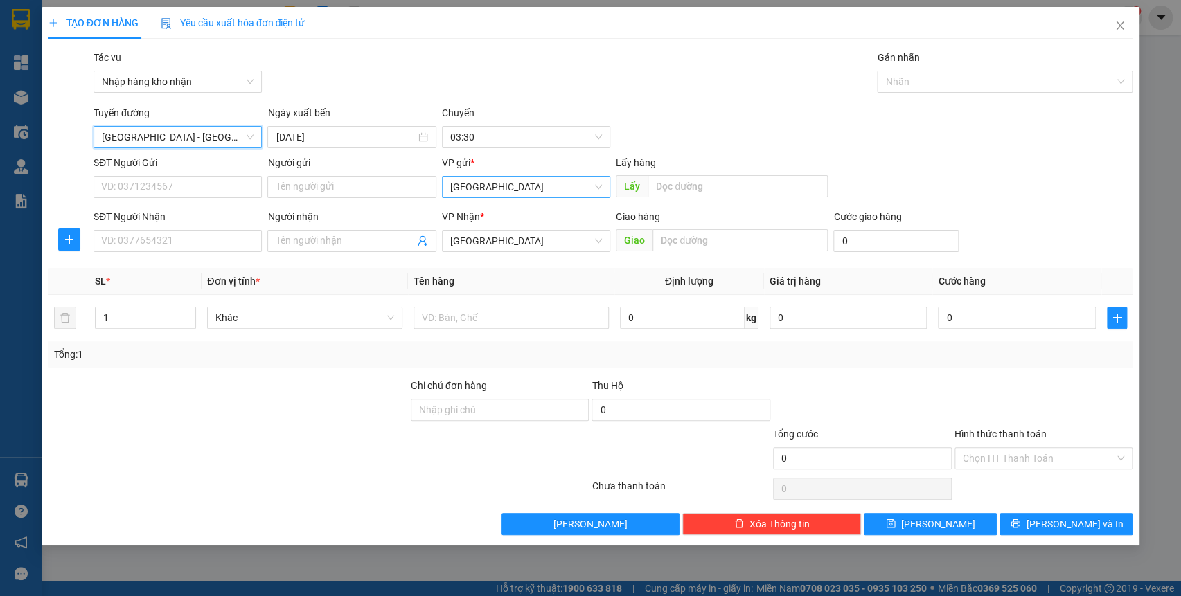
drag, startPoint x: 558, startPoint y: 191, endPoint x: 547, endPoint y: 208, distance: 20.2
click at [558, 191] on span "[GEOGRAPHIC_DATA]" at bounding box center [526, 187] width 152 height 21
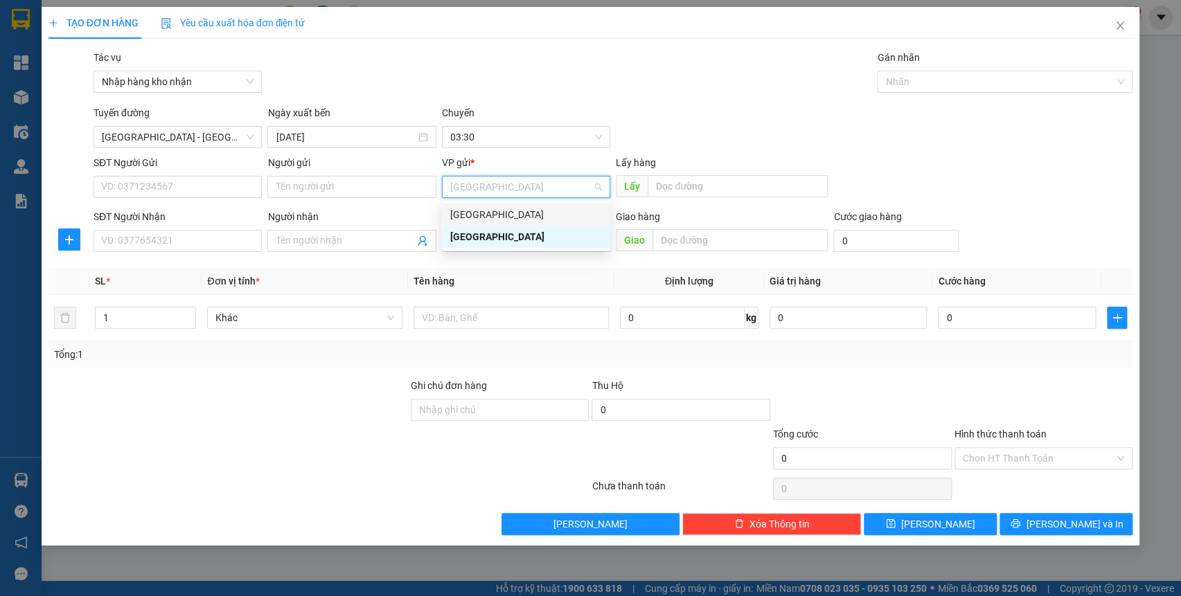
click at [546, 214] on div "[GEOGRAPHIC_DATA]" at bounding box center [526, 214] width 152 height 15
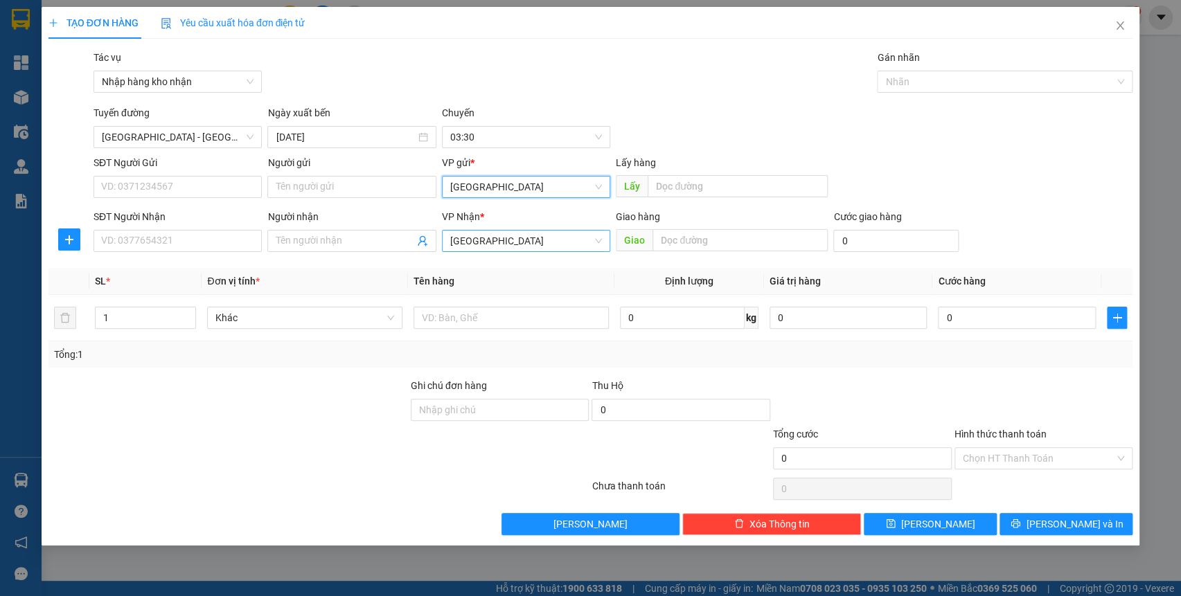
drag, startPoint x: 529, startPoint y: 245, endPoint x: 508, endPoint y: 269, distance: 31.9
click at [529, 246] on span "[GEOGRAPHIC_DATA]" at bounding box center [526, 241] width 152 height 21
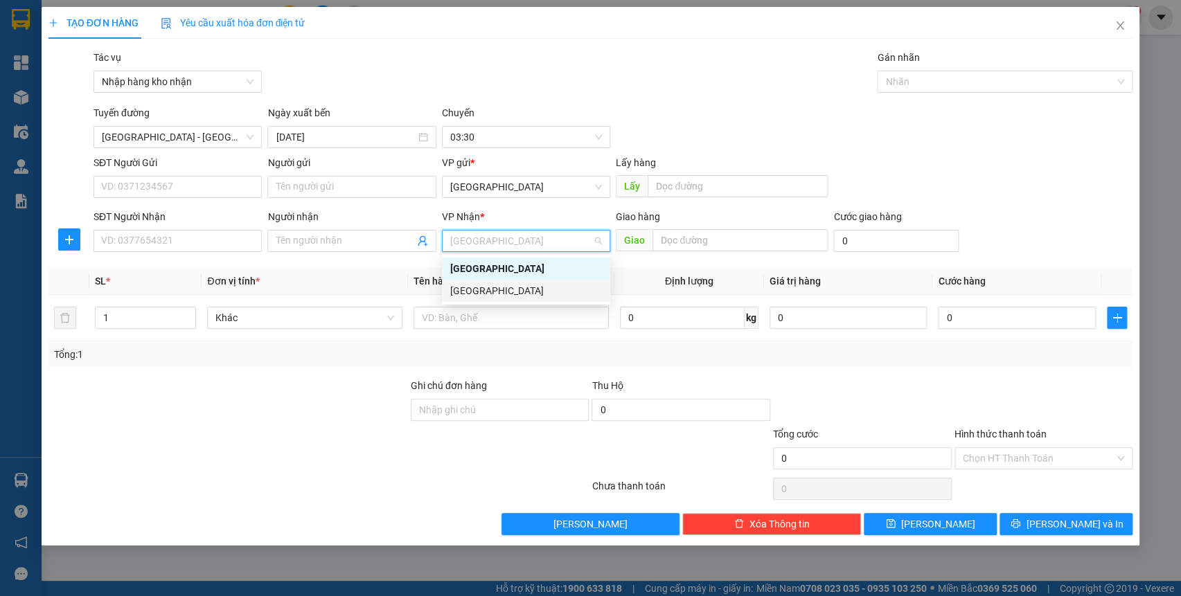
click at [492, 291] on div "[GEOGRAPHIC_DATA]" at bounding box center [526, 290] width 152 height 15
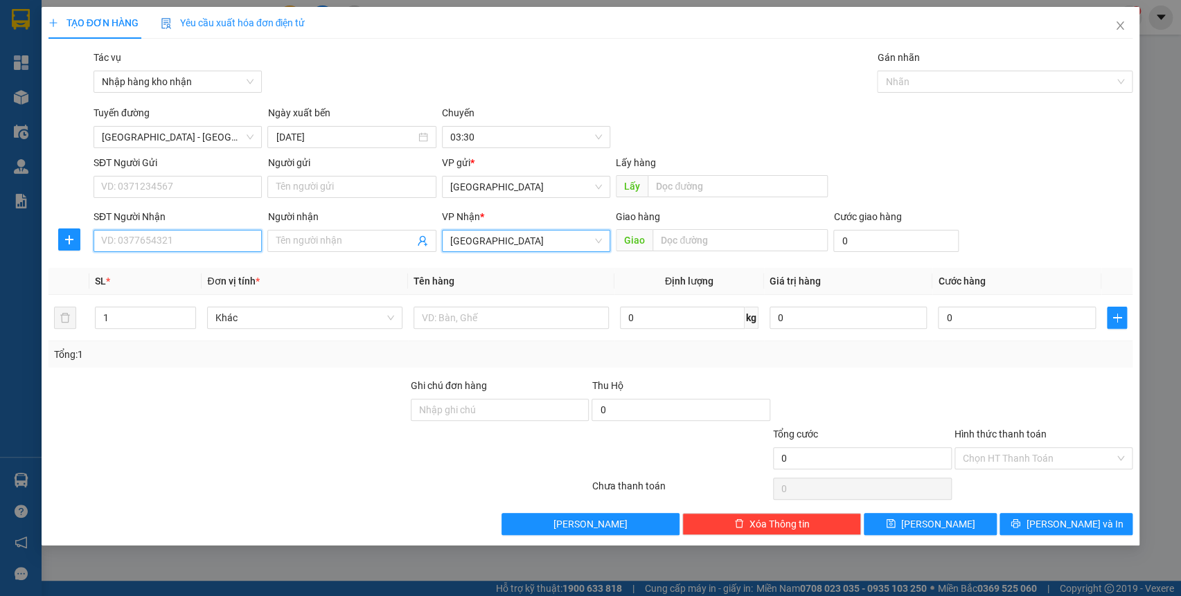
click at [173, 249] on input "SĐT Người Nhận" at bounding box center [178, 241] width 168 height 22
type input "0983077707"
click at [312, 247] on input "Người nhận" at bounding box center [345, 240] width 138 height 15
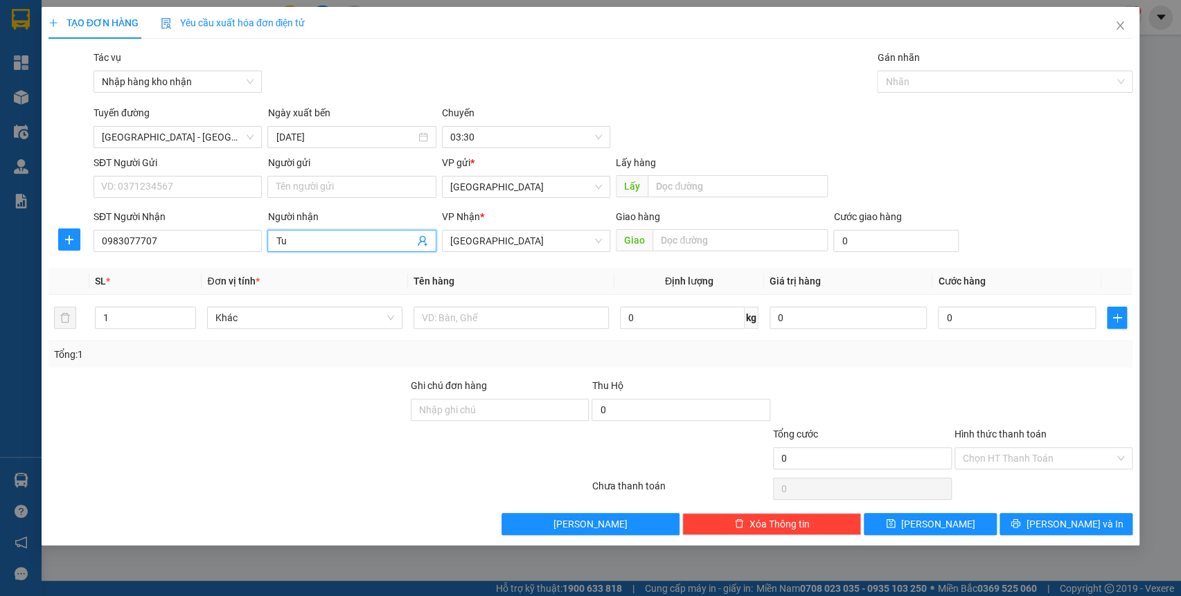
type input "T"
type input "R"
click at [937, 85] on div at bounding box center [998, 81] width 235 height 17
type input "Tuấn Vi"
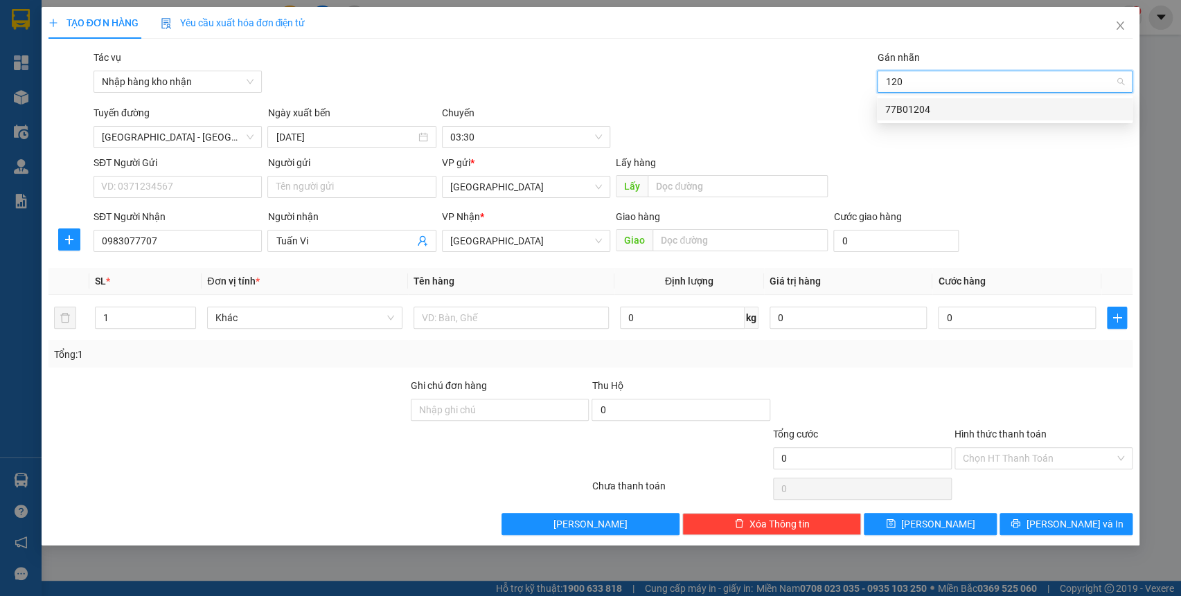
type input "1204"
click at [935, 104] on div "77B01204" at bounding box center [1004, 109] width 239 height 15
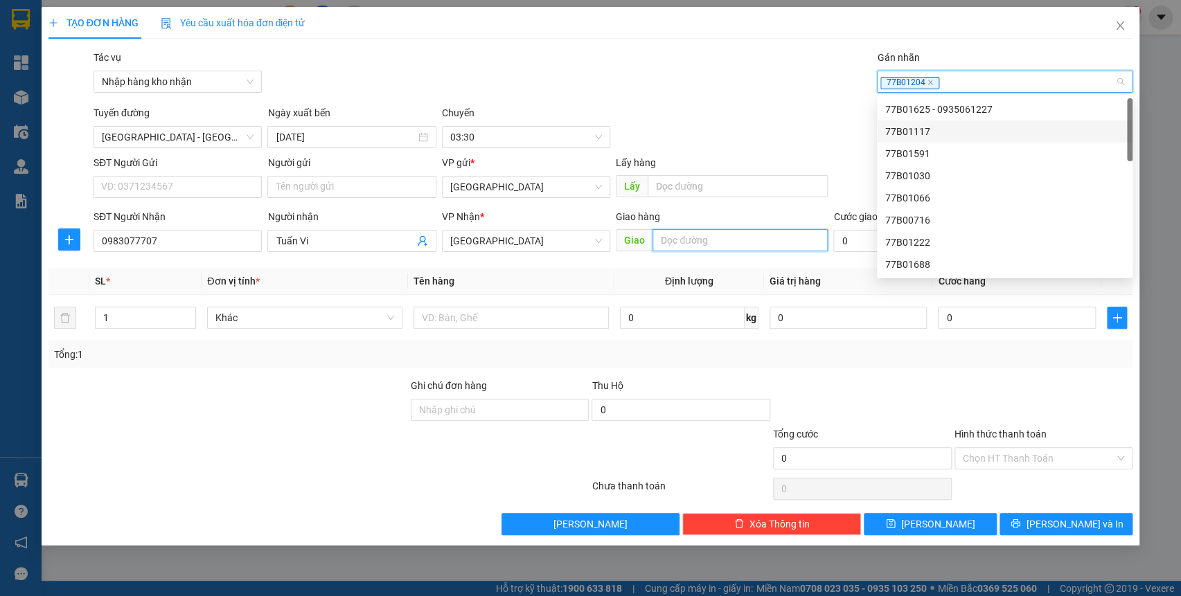
click at [695, 238] on input "text" at bounding box center [740, 240] width 175 height 22
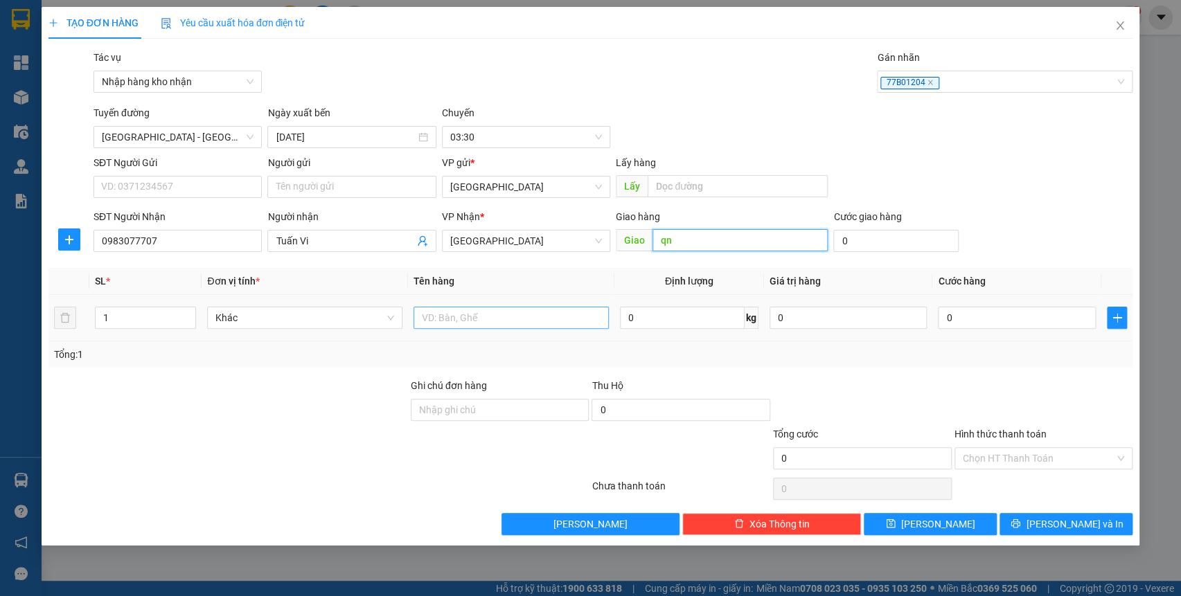
type input "qn"
click at [512, 311] on input "text" at bounding box center [511, 318] width 195 height 22
type input "bao đen"
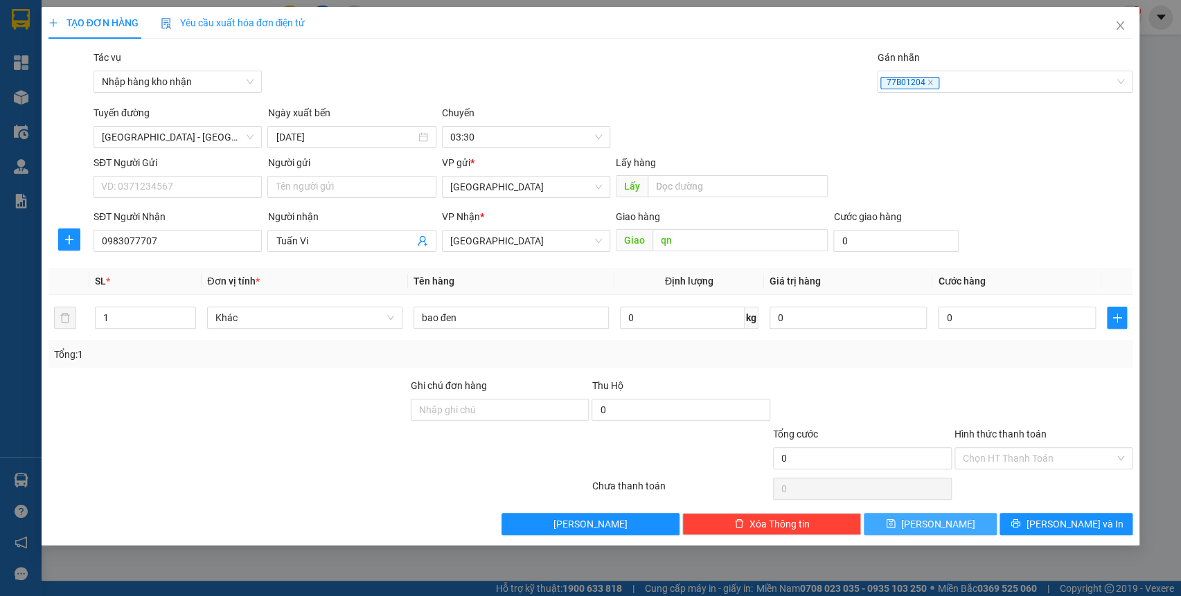
click at [975, 524] on button "[PERSON_NAME]" at bounding box center [930, 524] width 133 height 22
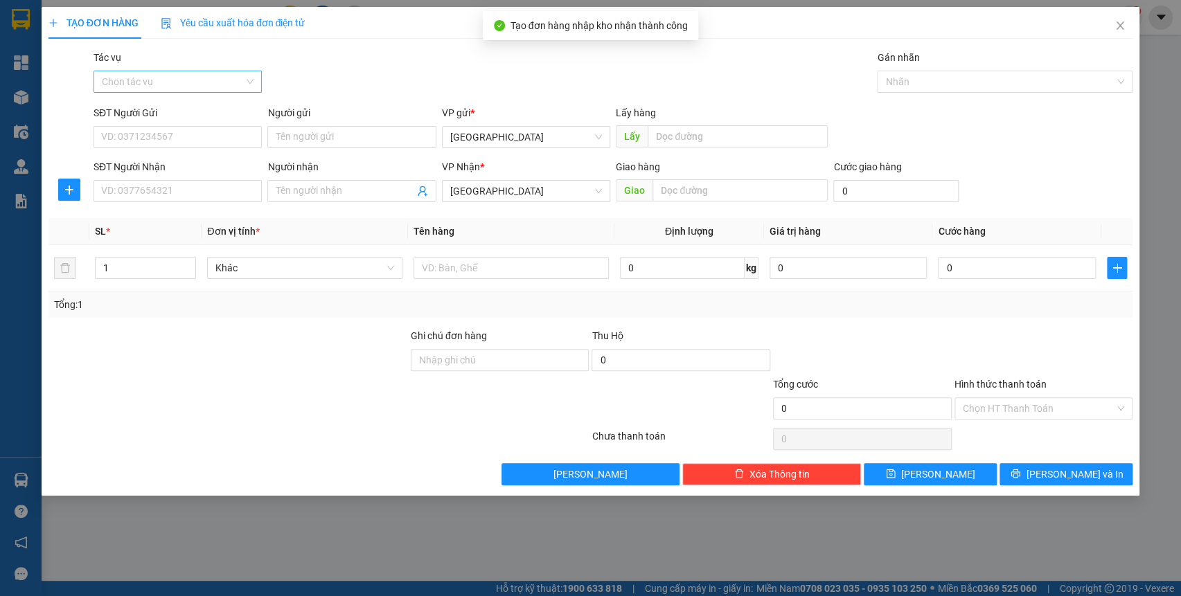
click at [208, 85] on input "Tác vụ" at bounding box center [173, 81] width 142 height 21
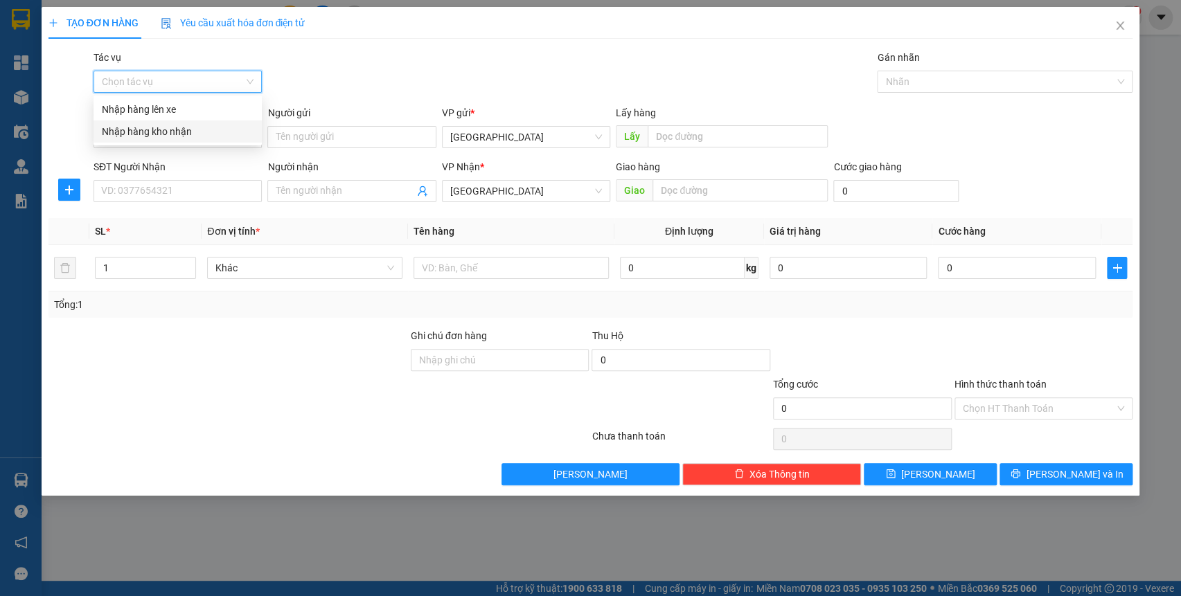
click at [224, 132] on div "Nhập hàng kho nhận" at bounding box center [178, 131] width 152 height 15
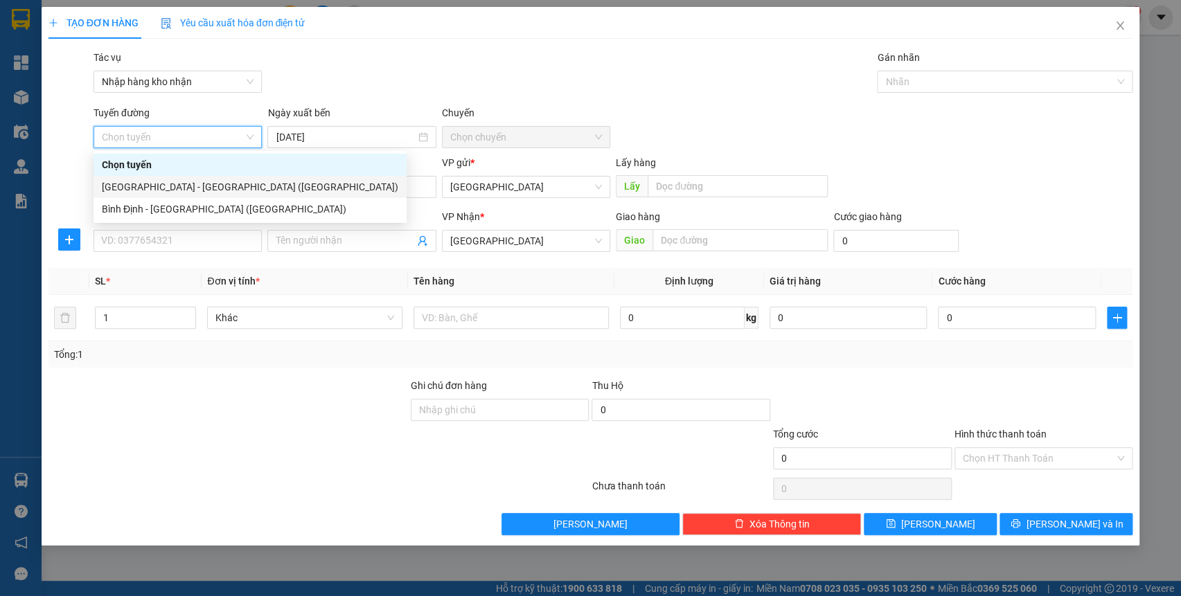
click at [221, 191] on div "[GEOGRAPHIC_DATA] - [GEOGRAPHIC_DATA] ([GEOGRAPHIC_DATA])" at bounding box center [250, 186] width 297 height 15
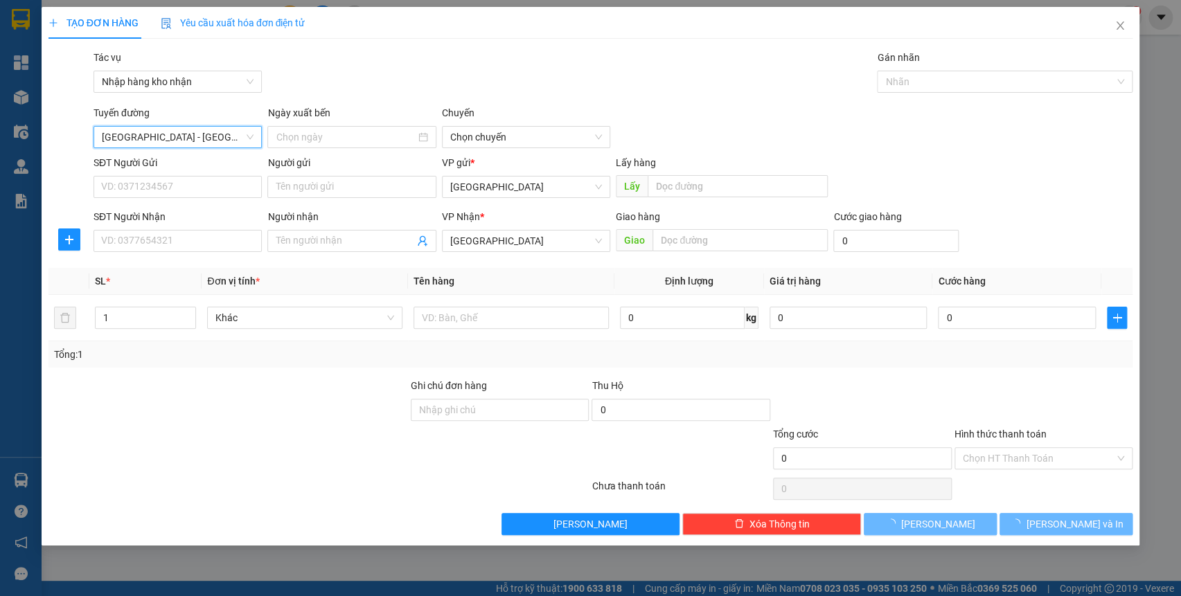
type input "[DATE]"
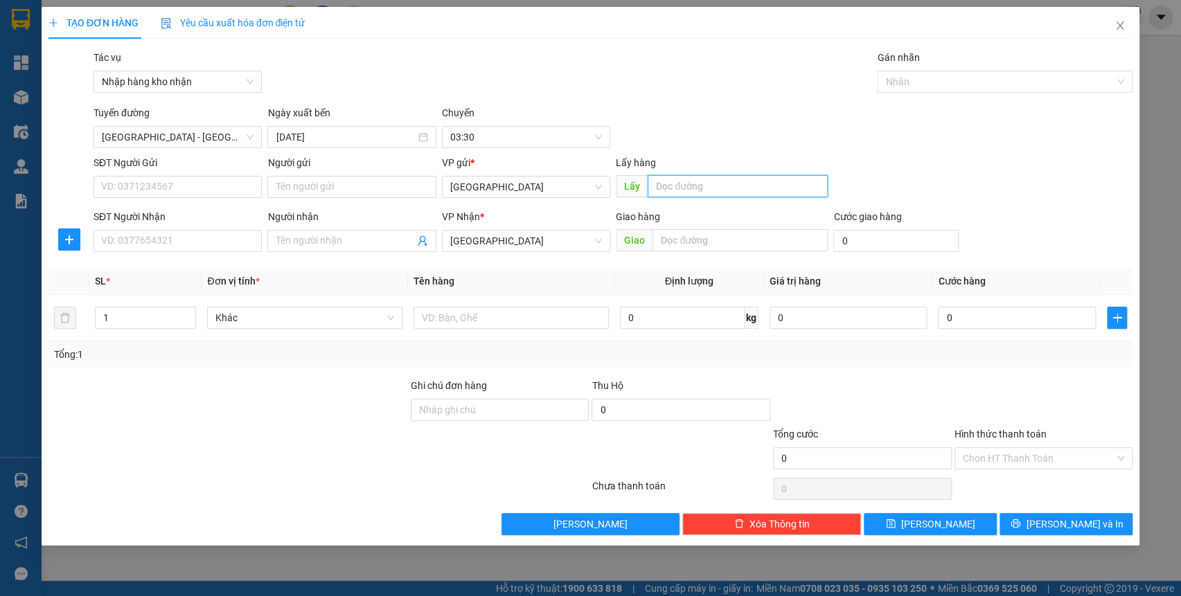
click at [759, 184] on input "text" at bounding box center [738, 186] width 180 height 22
click at [538, 187] on span "[GEOGRAPHIC_DATA]" at bounding box center [526, 187] width 152 height 21
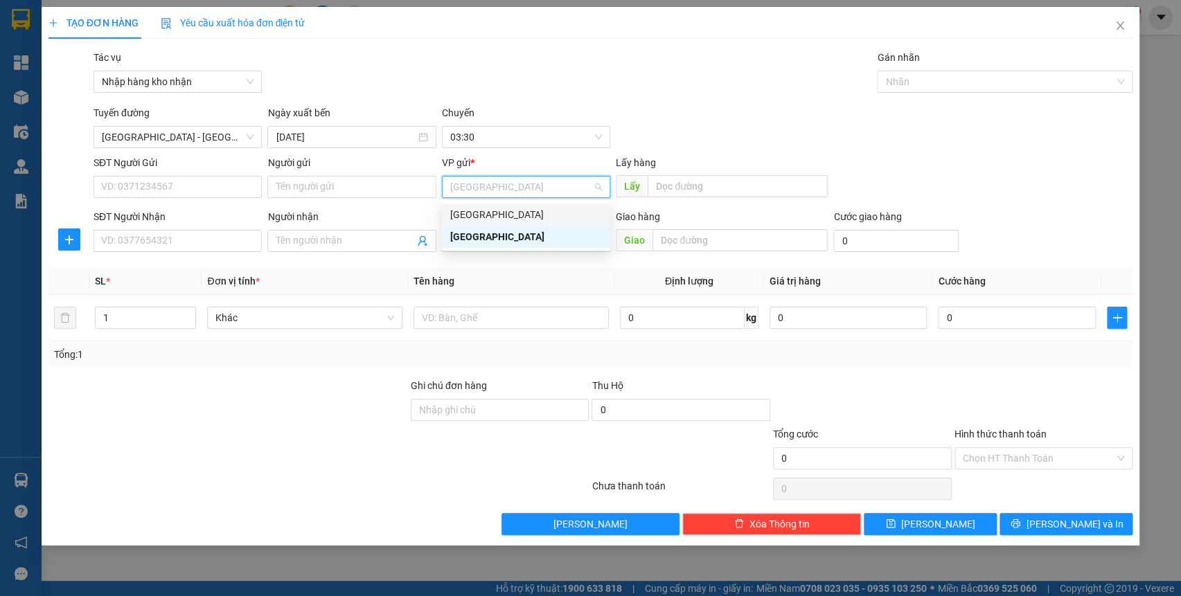
click at [526, 208] on div "[GEOGRAPHIC_DATA]" at bounding box center [526, 214] width 152 height 15
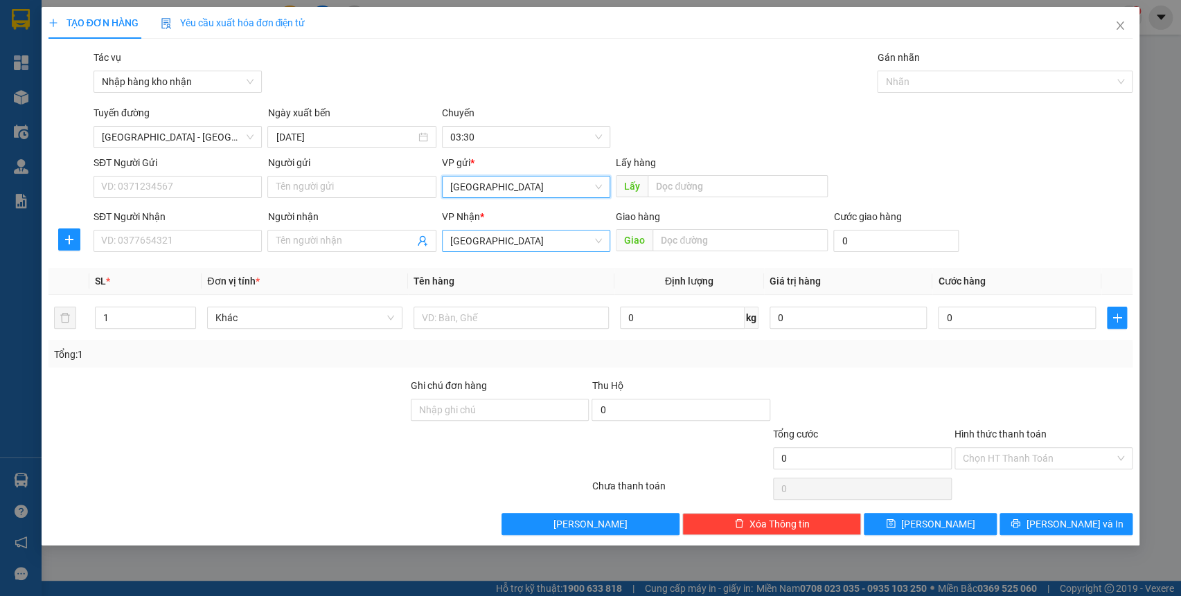
click at [518, 235] on span "[GEOGRAPHIC_DATA]" at bounding box center [526, 241] width 152 height 21
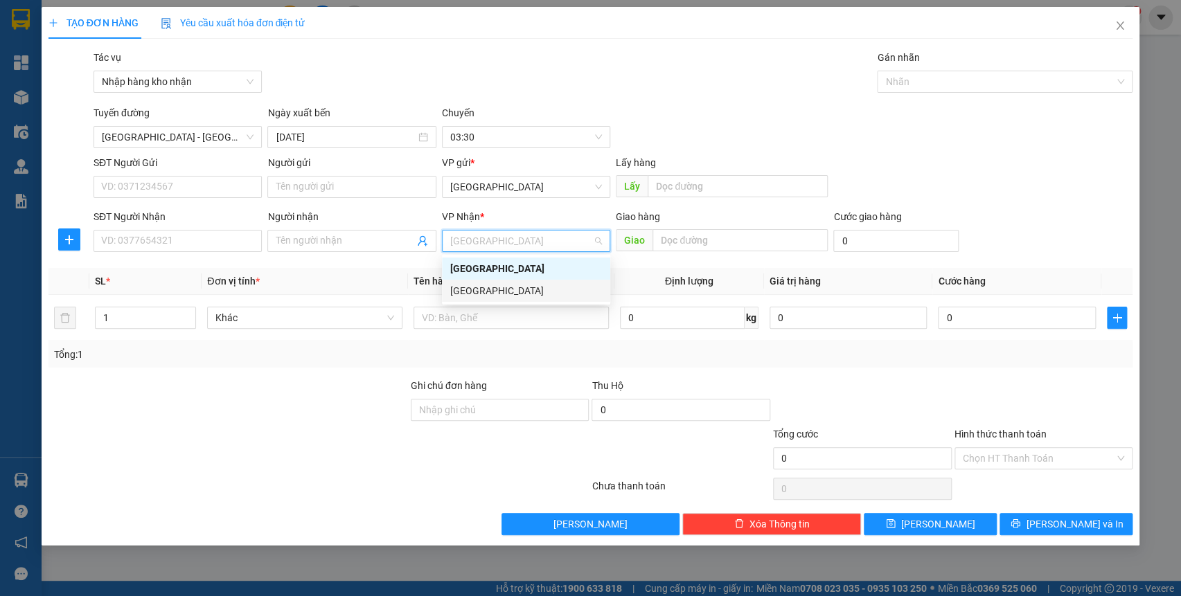
click at [489, 282] on div "[GEOGRAPHIC_DATA]" at bounding box center [526, 291] width 168 height 22
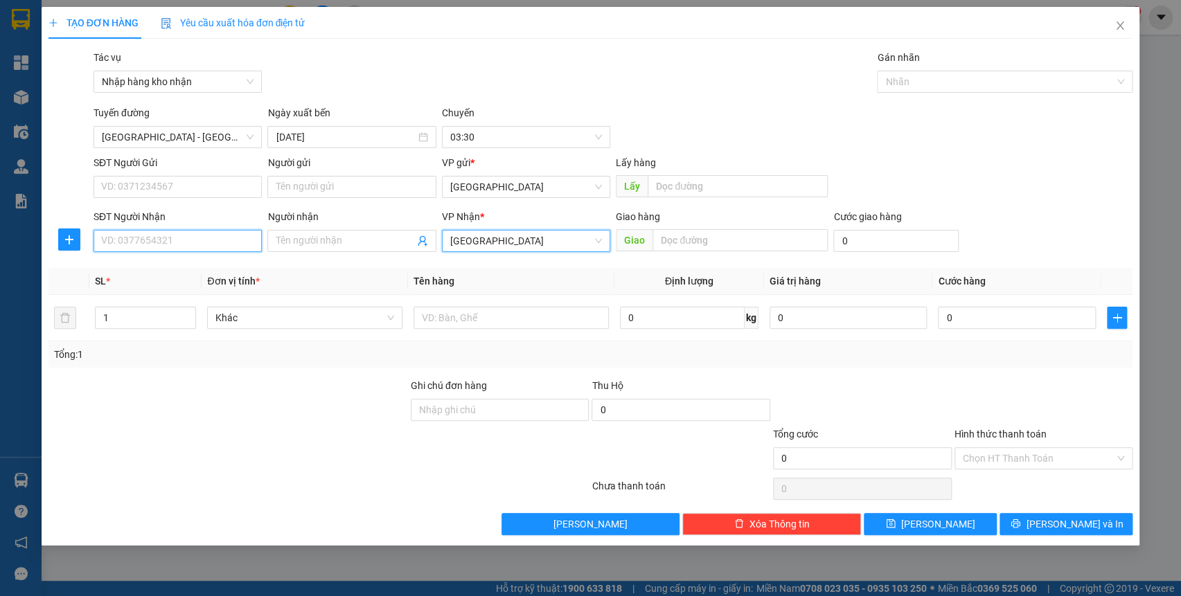
click at [200, 242] on input "SĐT Người Nhận" at bounding box center [178, 241] width 168 height 22
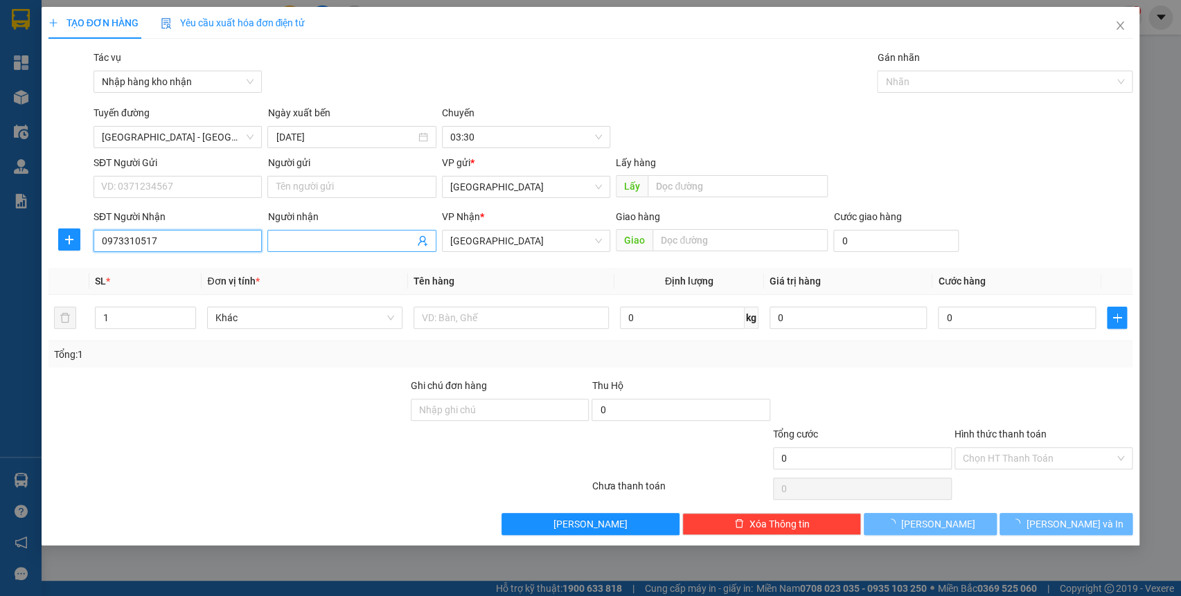
type input "0973310517"
click at [347, 241] on input "Người nhận" at bounding box center [345, 240] width 138 height 15
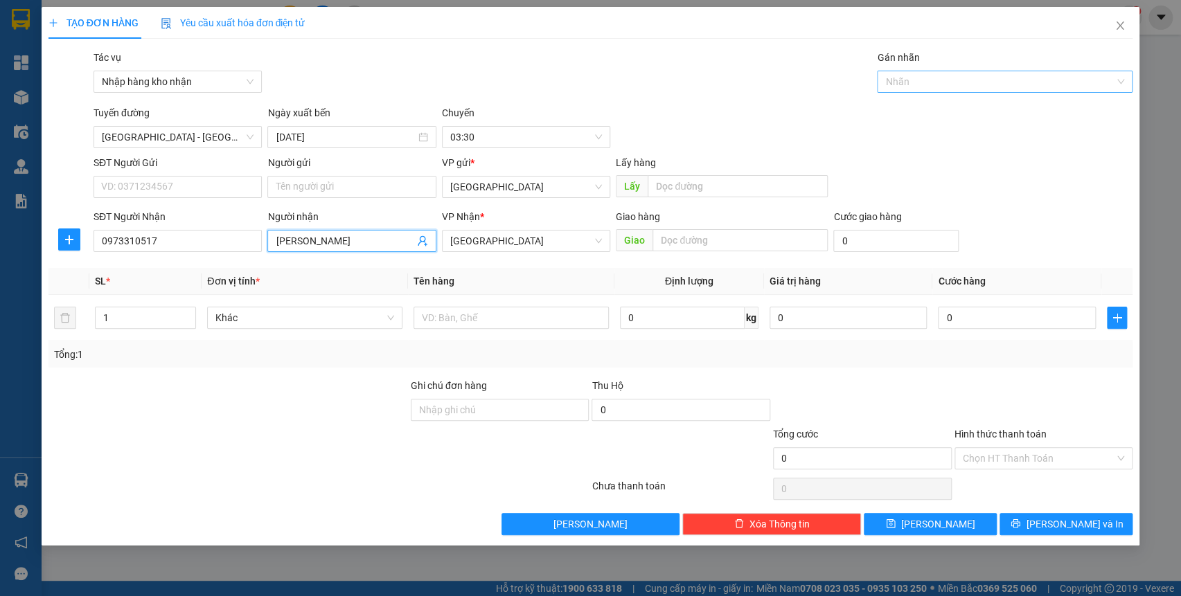
click at [908, 89] on div at bounding box center [998, 81] width 235 height 17
type input "[PERSON_NAME]"
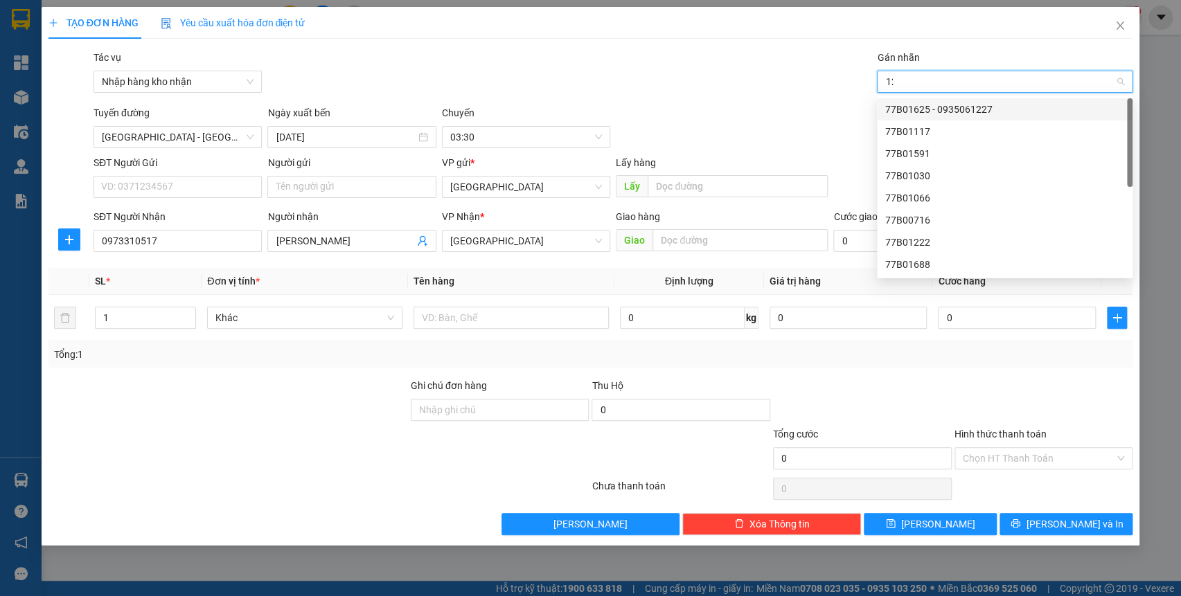
type input "1204"
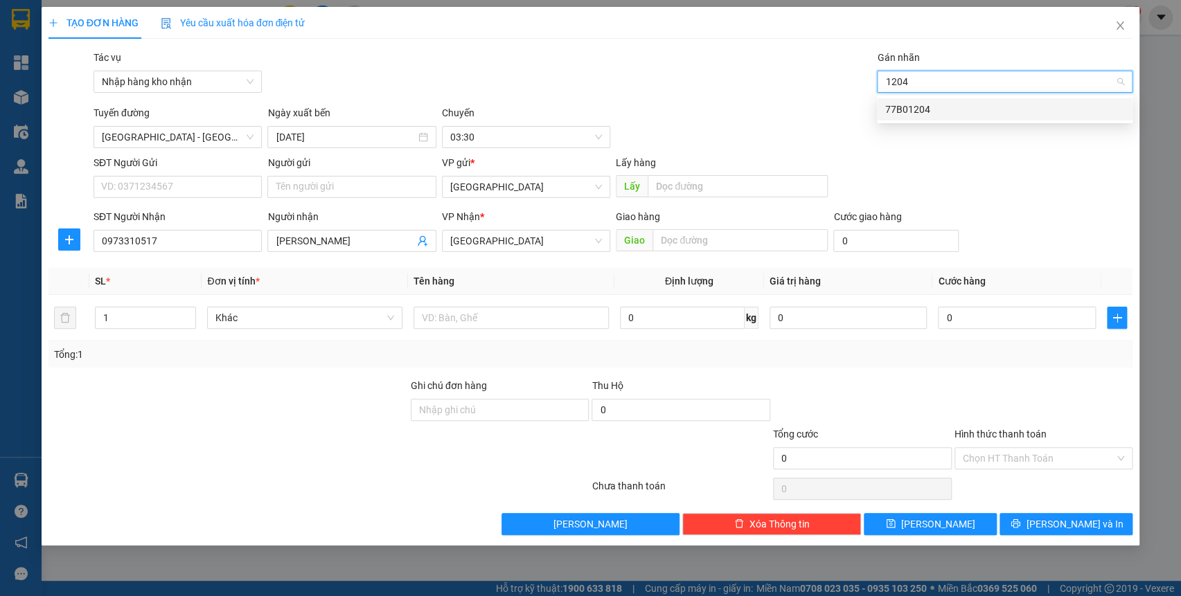
click at [918, 105] on div "77B01204" at bounding box center [1004, 109] width 239 height 15
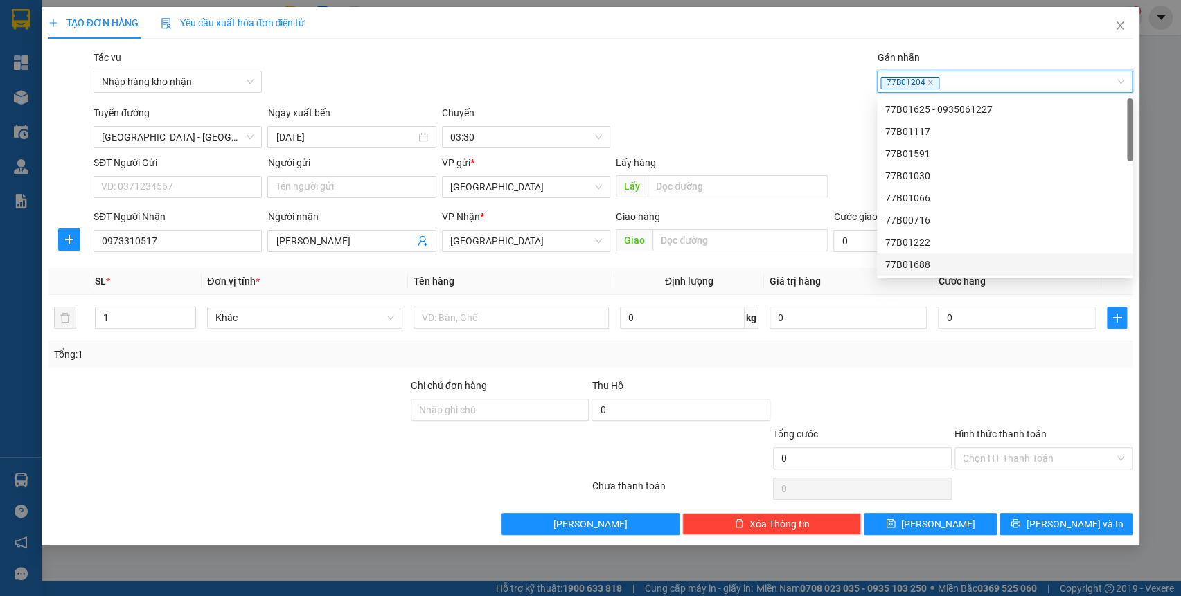
click at [939, 403] on div at bounding box center [863, 402] width 182 height 48
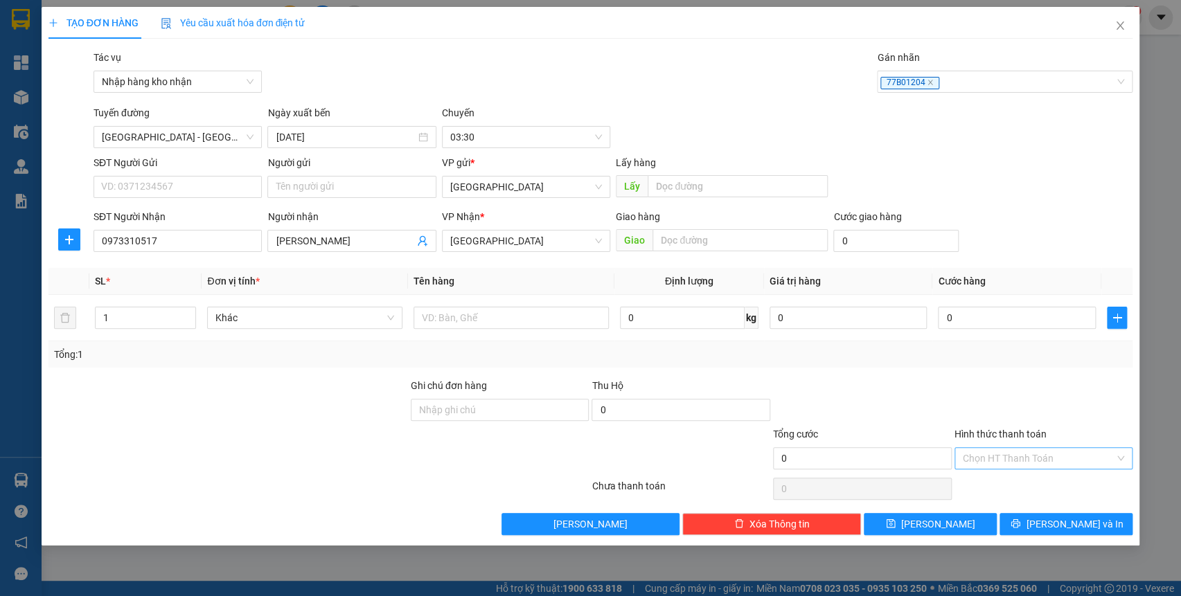
click at [1003, 462] on input "Hình thức thanh toán" at bounding box center [1039, 458] width 152 height 21
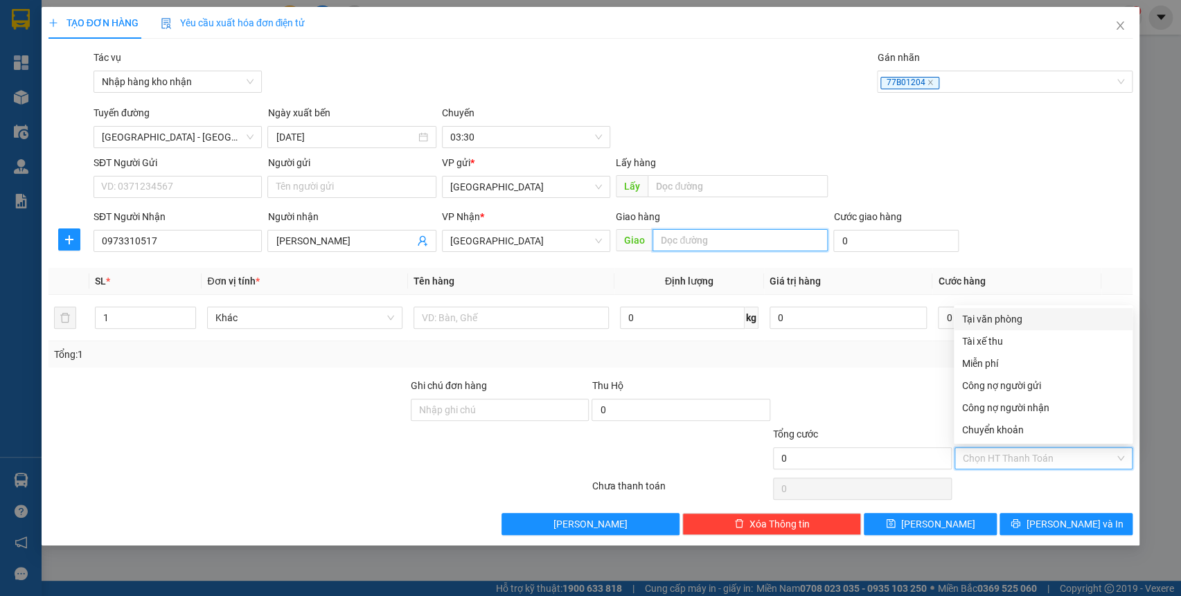
click at [680, 240] on input "text" at bounding box center [740, 240] width 175 height 22
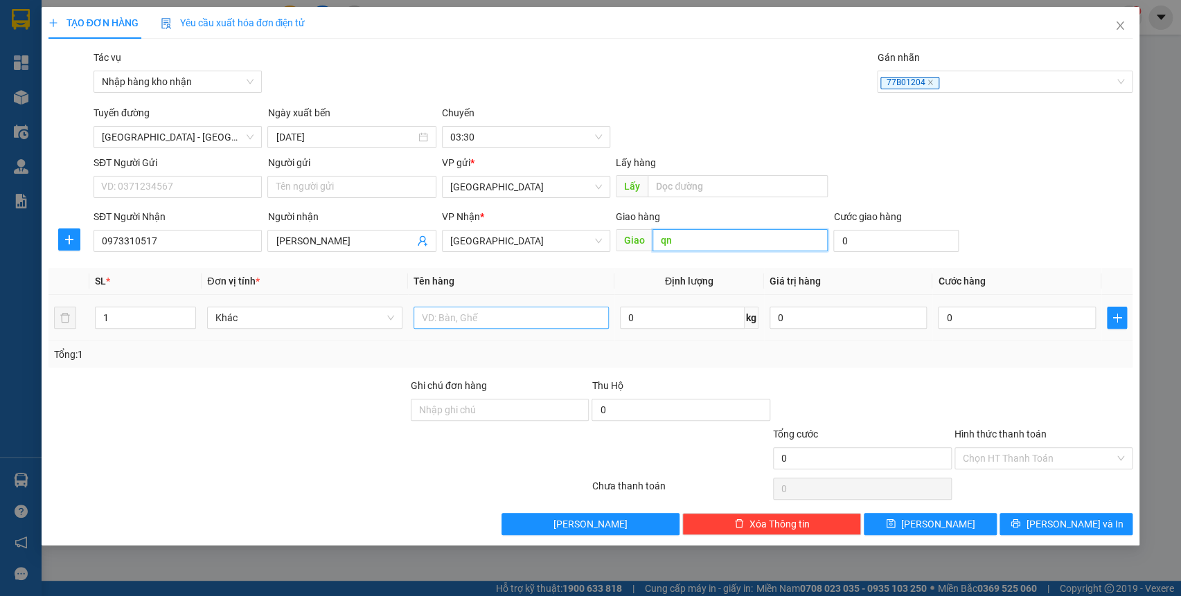
type input "qn"
click at [463, 317] on input "text" at bounding box center [511, 318] width 195 height 22
type input "kiện"
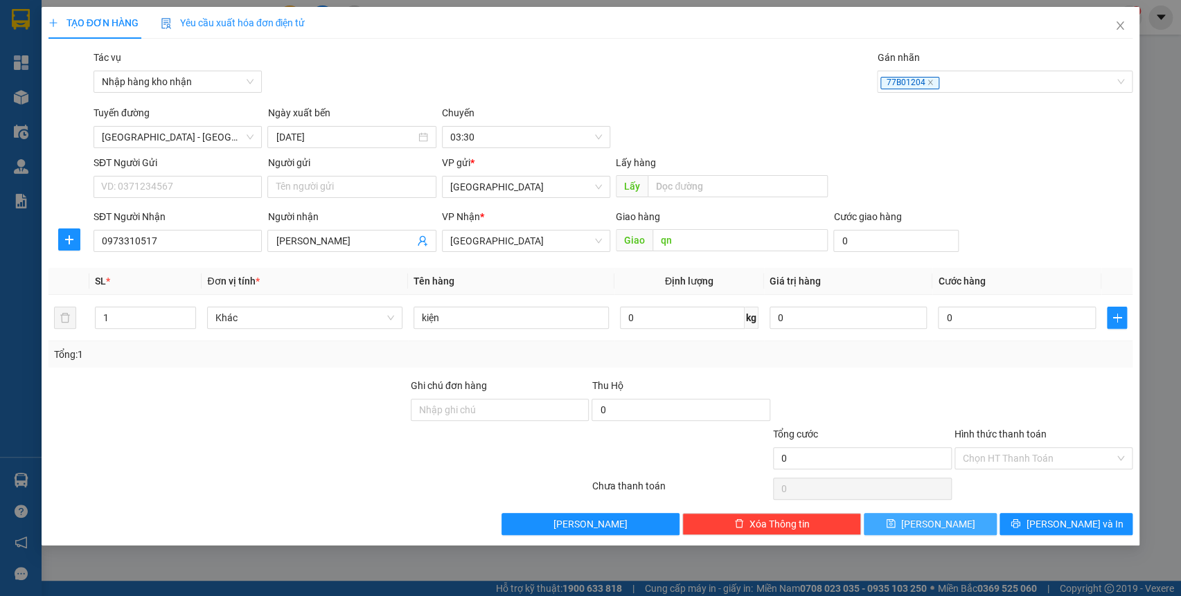
click at [910, 526] on button "[PERSON_NAME]" at bounding box center [930, 524] width 133 height 22
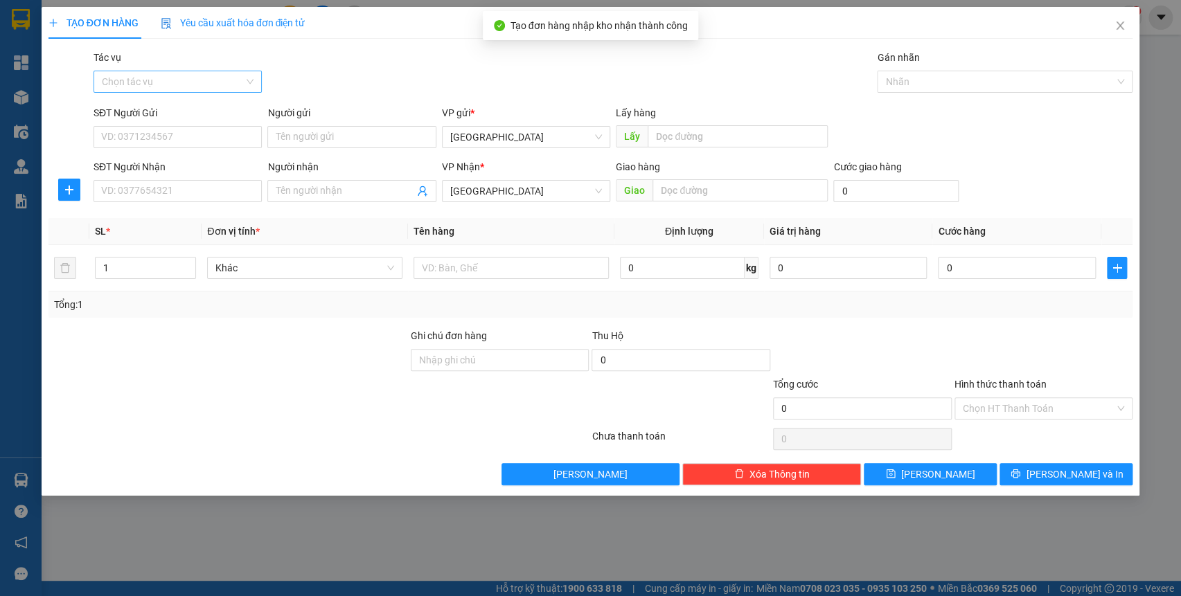
drag, startPoint x: 211, startPoint y: 64, endPoint x: 213, endPoint y: 71, distance: 7.7
click at [211, 69] on div "Tác vụ" at bounding box center [178, 60] width 168 height 21
click at [213, 73] on input "Tác vụ" at bounding box center [173, 81] width 142 height 21
click at [210, 127] on div "Nhập hàng kho nhận" at bounding box center [178, 131] width 152 height 15
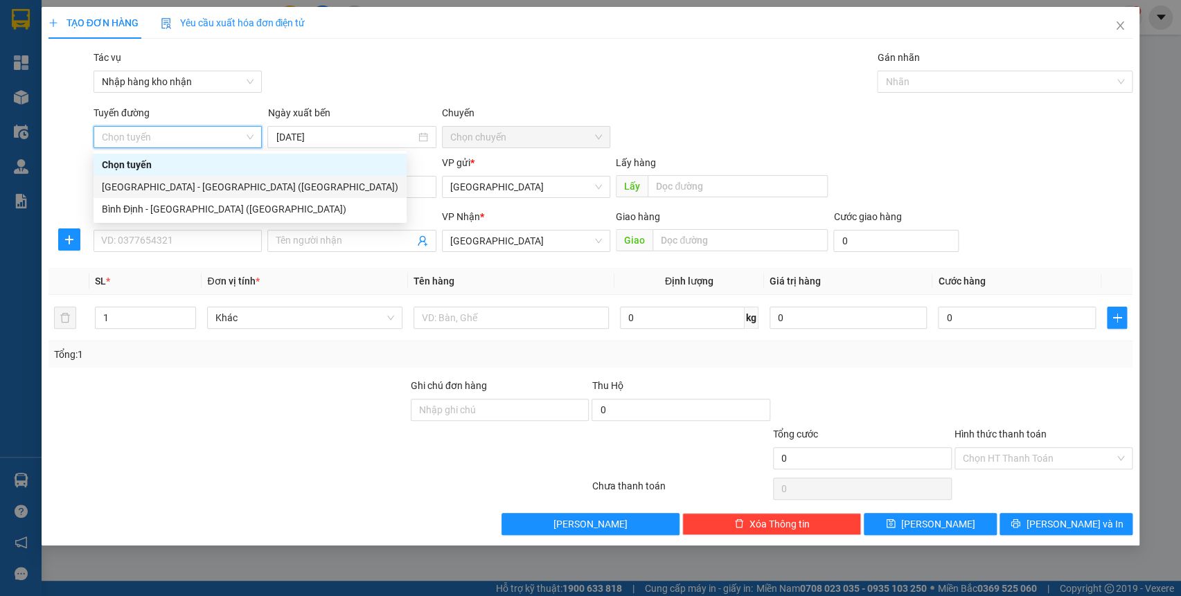
click at [208, 183] on div "[GEOGRAPHIC_DATA] - [GEOGRAPHIC_DATA] ([GEOGRAPHIC_DATA])" at bounding box center [250, 186] width 297 height 15
type input "[DATE]"
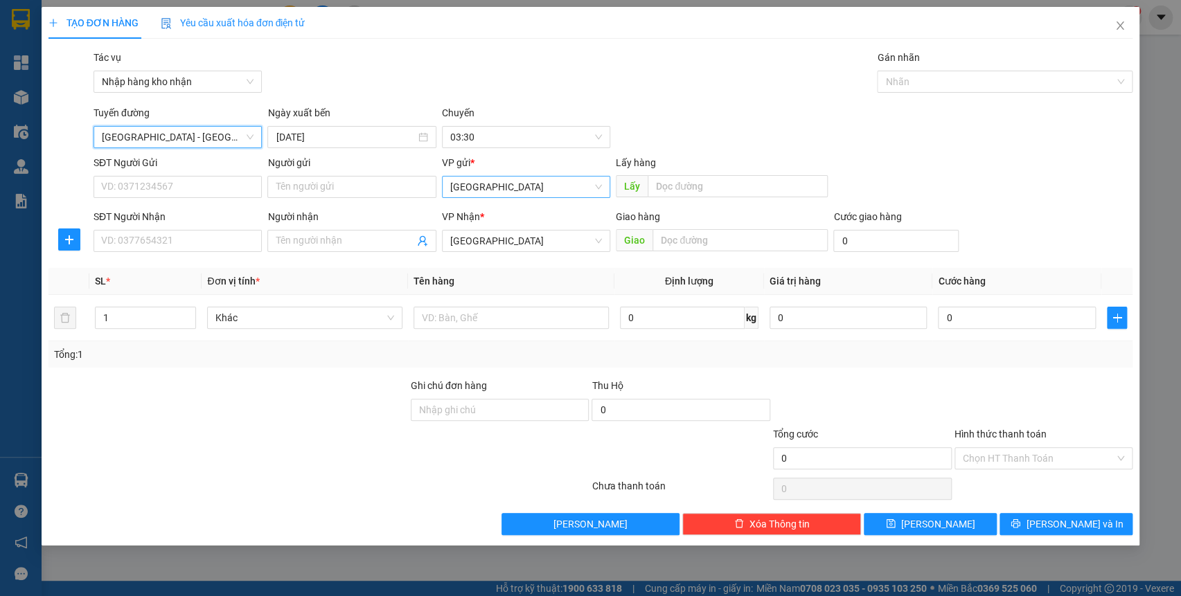
click at [474, 192] on span "[GEOGRAPHIC_DATA]" at bounding box center [526, 187] width 152 height 21
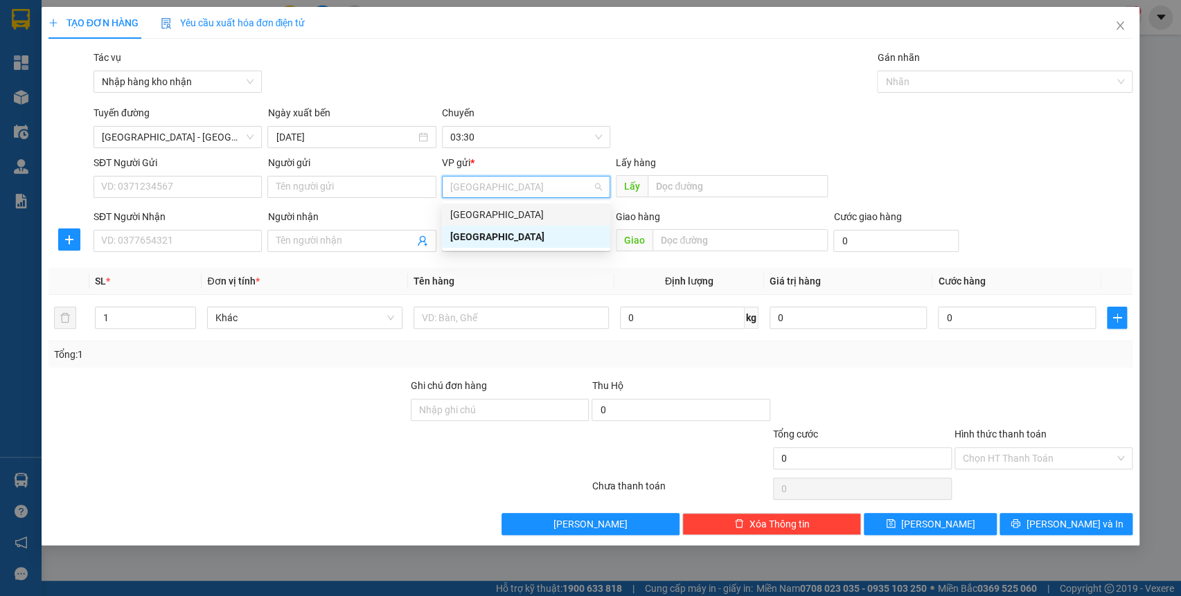
click at [480, 223] on div "[GEOGRAPHIC_DATA]" at bounding box center [526, 215] width 168 height 22
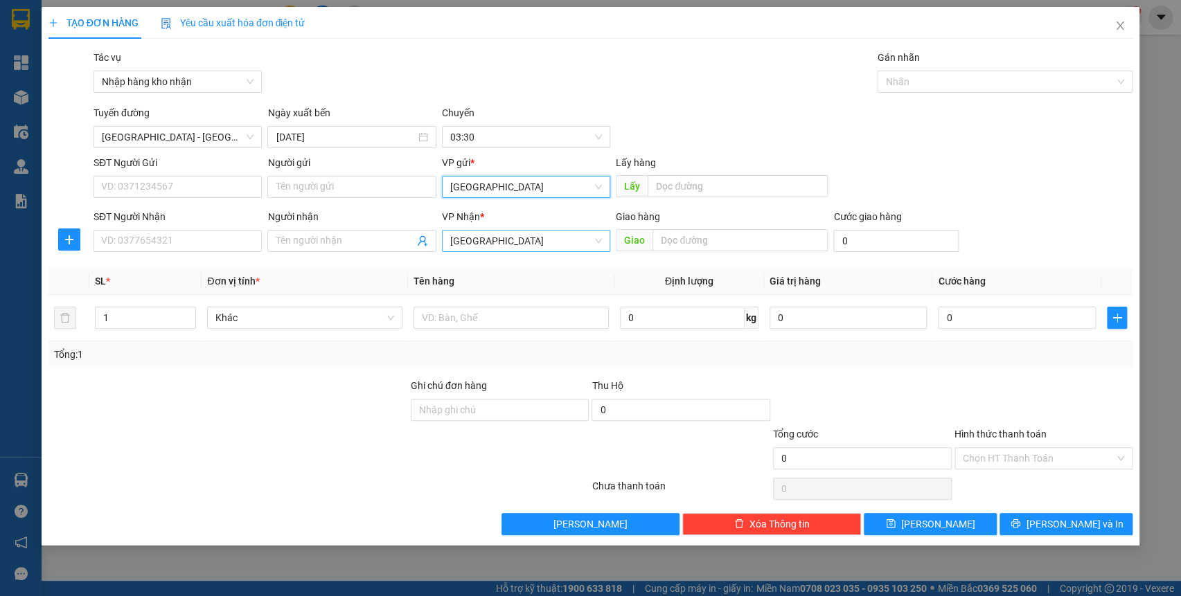
click at [483, 245] on span "[GEOGRAPHIC_DATA]" at bounding box center [526, 241] width 152 height 21
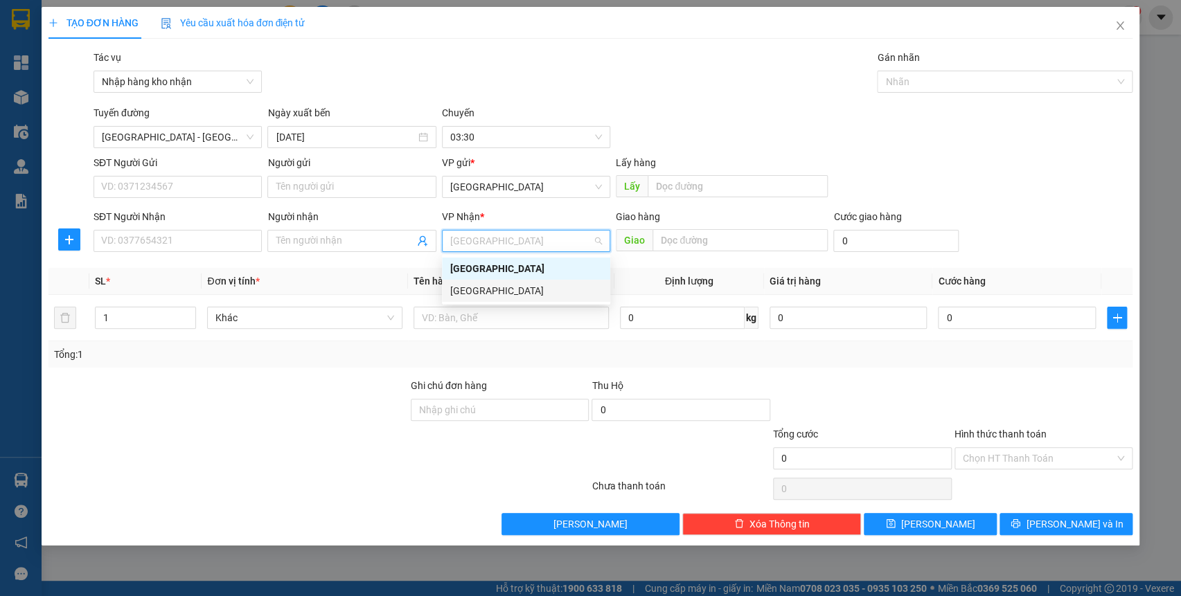
click at [478, 297] on div "[GEOGRAPHIC_DATA]" at bounding box center [526, 290] width 152 height 15
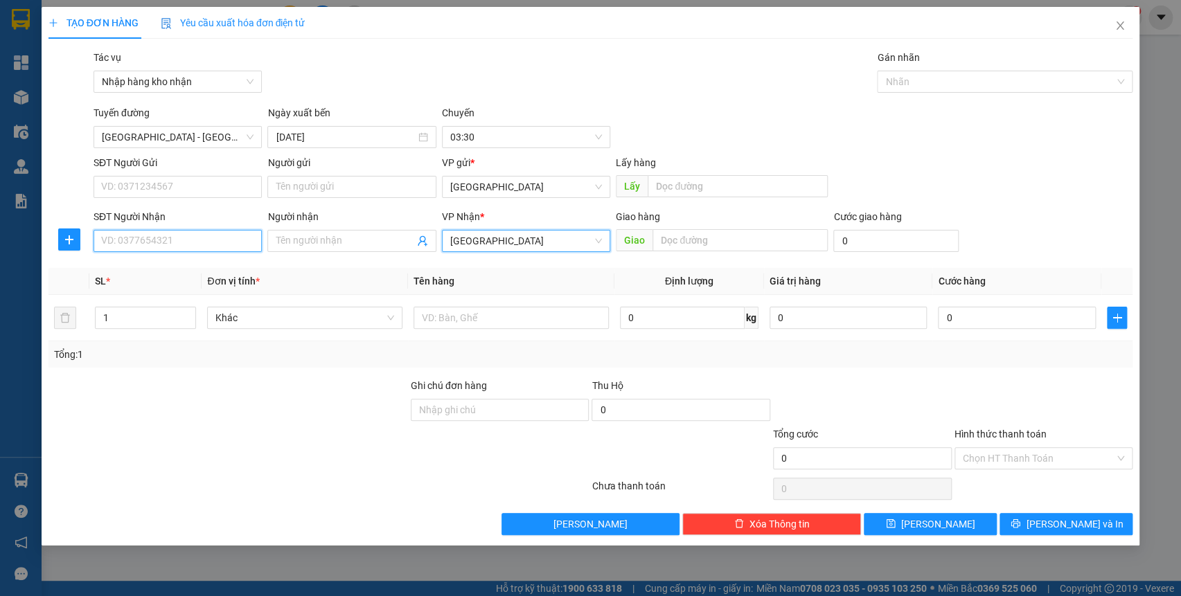
click at [162, 242] on input "SĐT Người Nhận" at bounding box center [178, 241] width 168 height 22
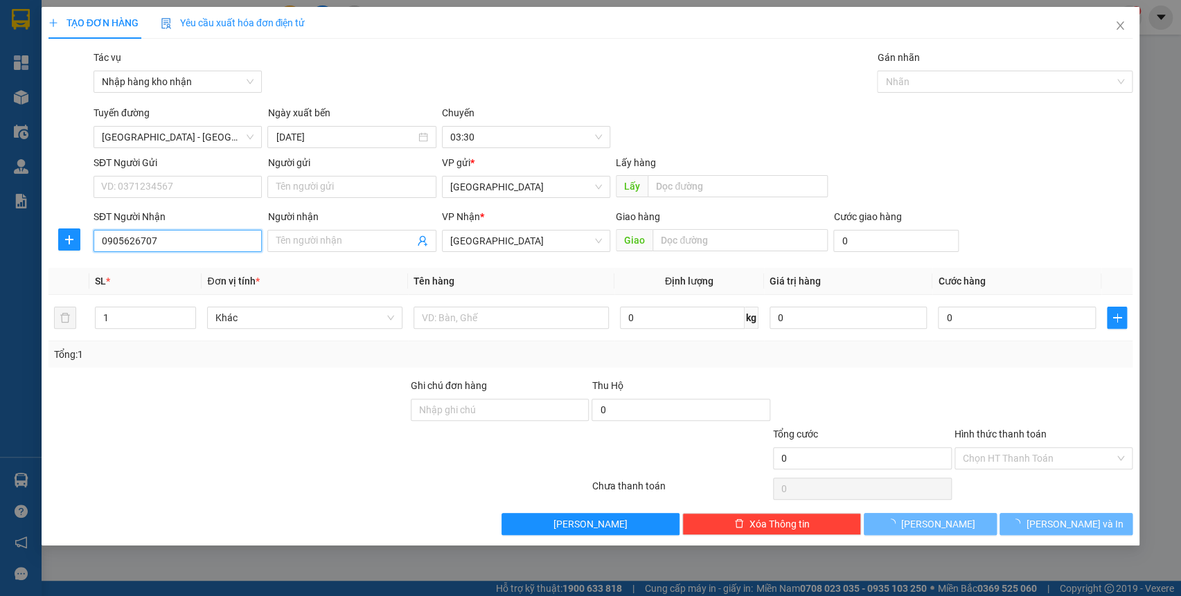
type input "0905626707"
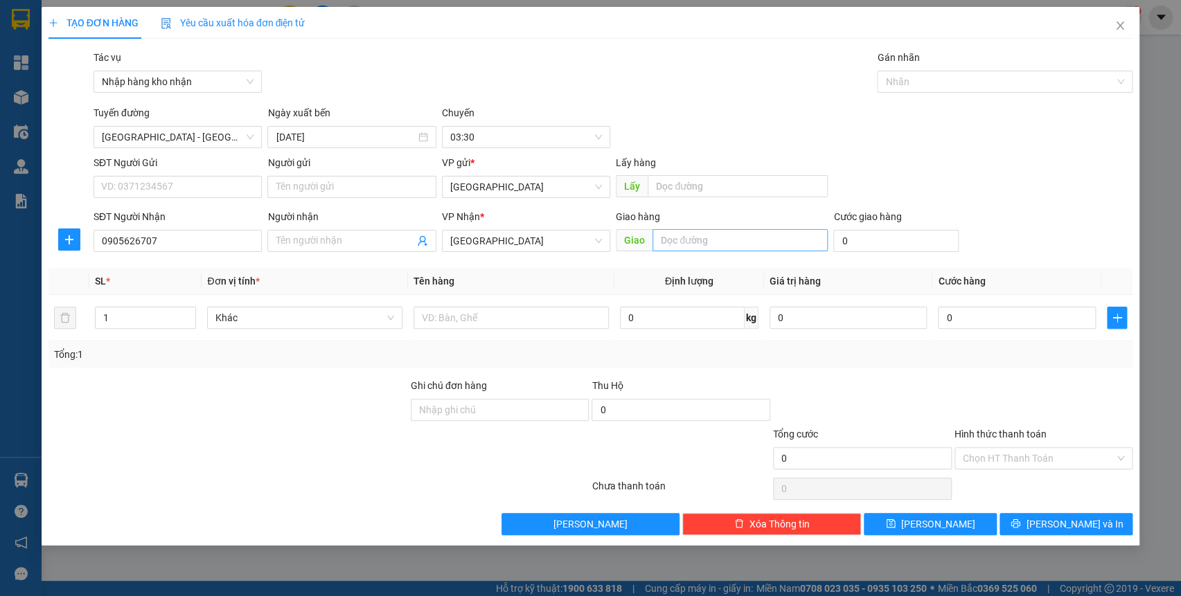
drag, startPoint x: 716, startPoint y: 257, endPoint x: 721, endPoint y: 242, distance: 16.2
click at [718, 249] on div "Giao hàng Giao" at bounding box center [722, 233] width 218 height 48
click at [721, 242] on input "text" at bounding box center [740, 240] width 175 height 22
click at [923, 75] on div at bounding box center [998, 81] width 235 height 17
type input "qn"
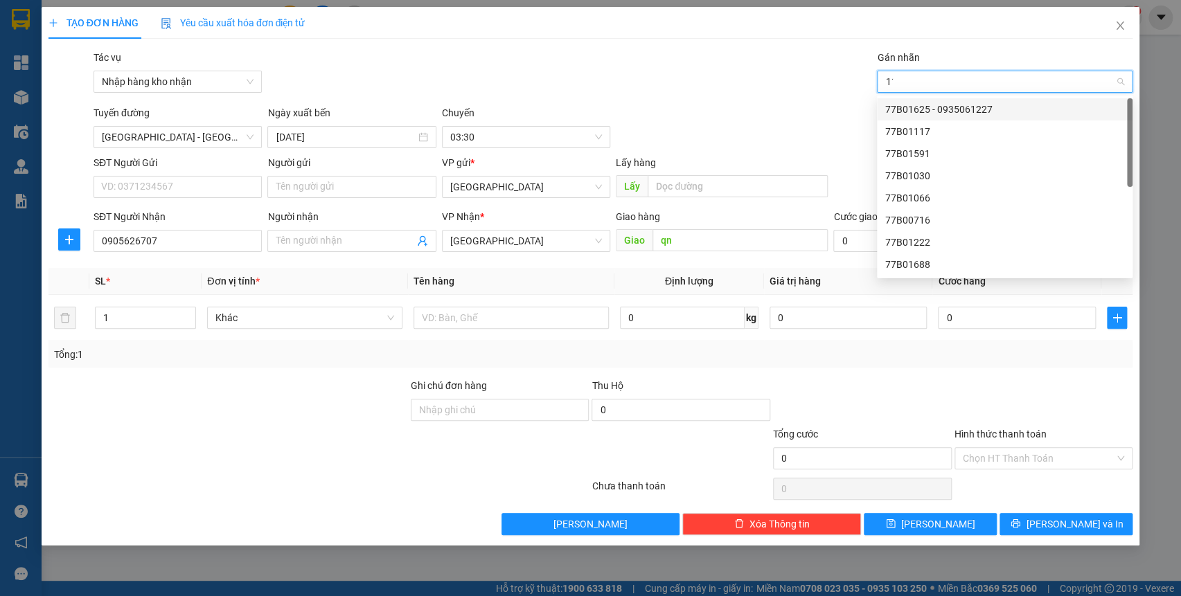
type input "1181"
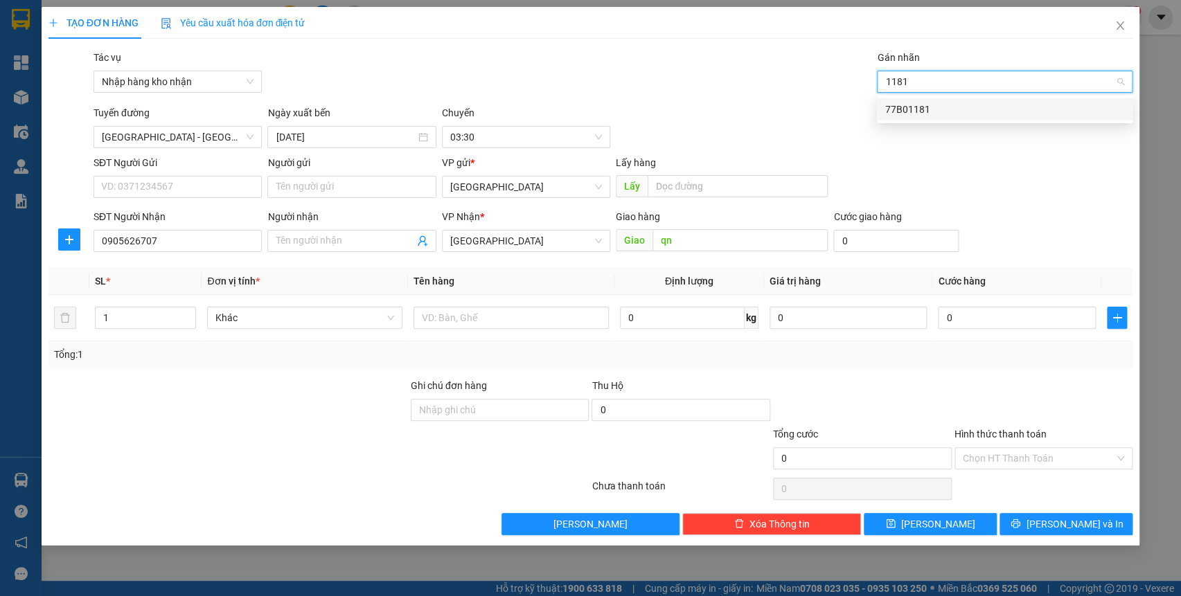
click at [912, 114] on div "77B01181" at bounding box center [1004, 109] width 239 height 15
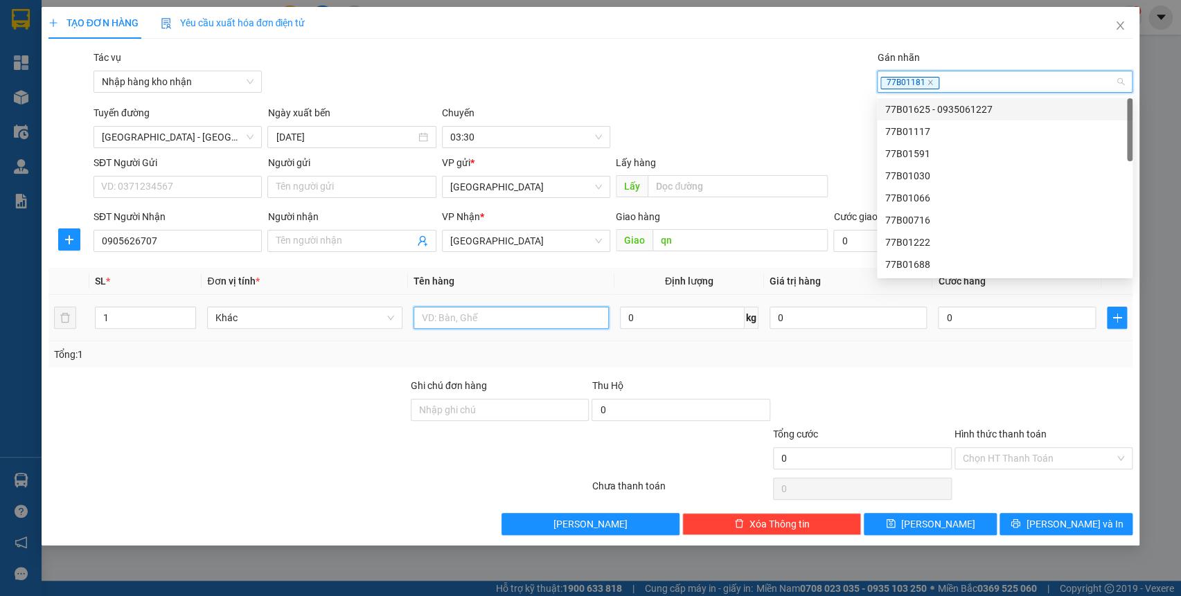
click at [465, 325] on input "text" at bounding box center [511, 318] width 195 height 22
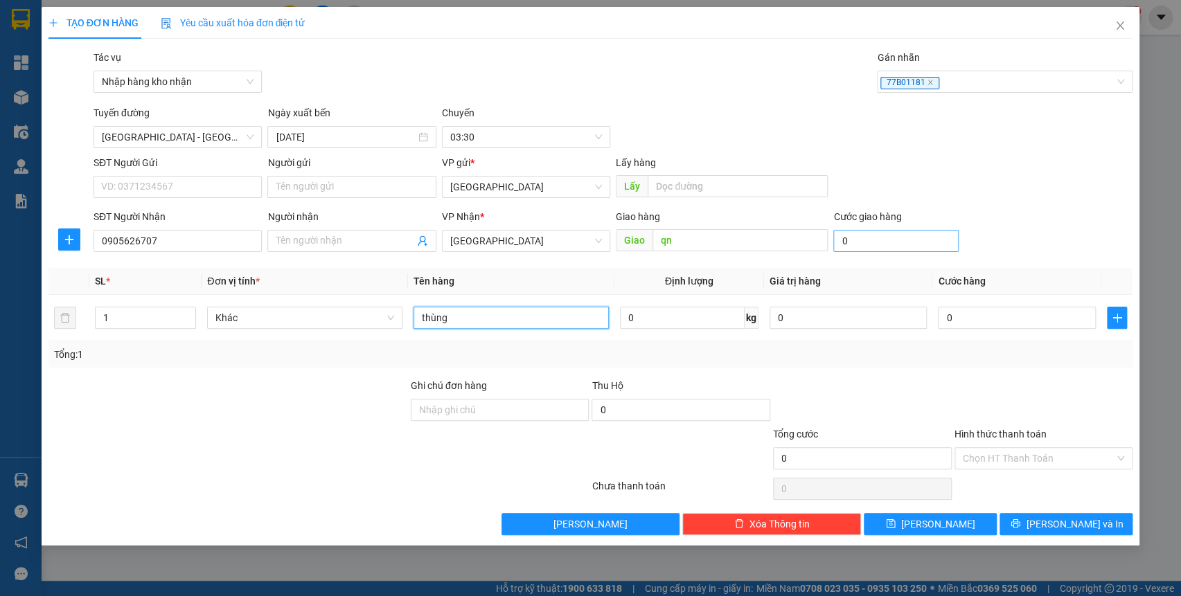
type input "thùng"
click at [873, 247] on input "0" at bounding box center [895, 241] width 125 height 22
type input "5"
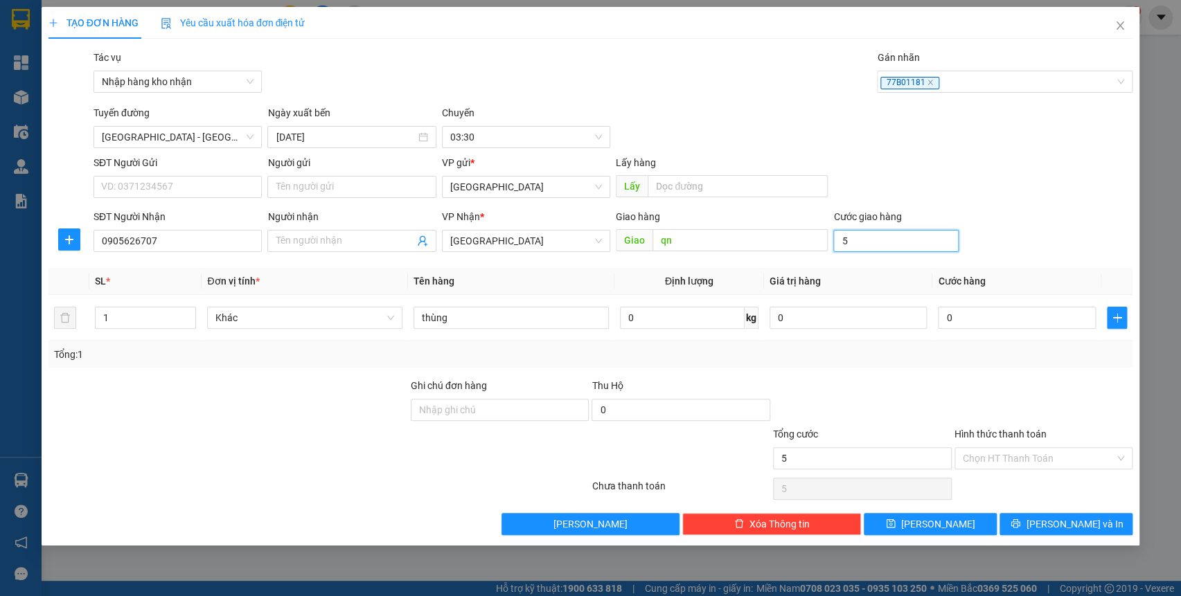
type input "50"
drag, startPoint x: 1043, startPoint y: 471, endPoint x: 1043, endPoint y: 463, distance: 8.3
click at [1043, 471] on div "Hình thức thanh toán Chọn HT Thanh Toán" at bounding box center [1044, 451] width 179 height 48
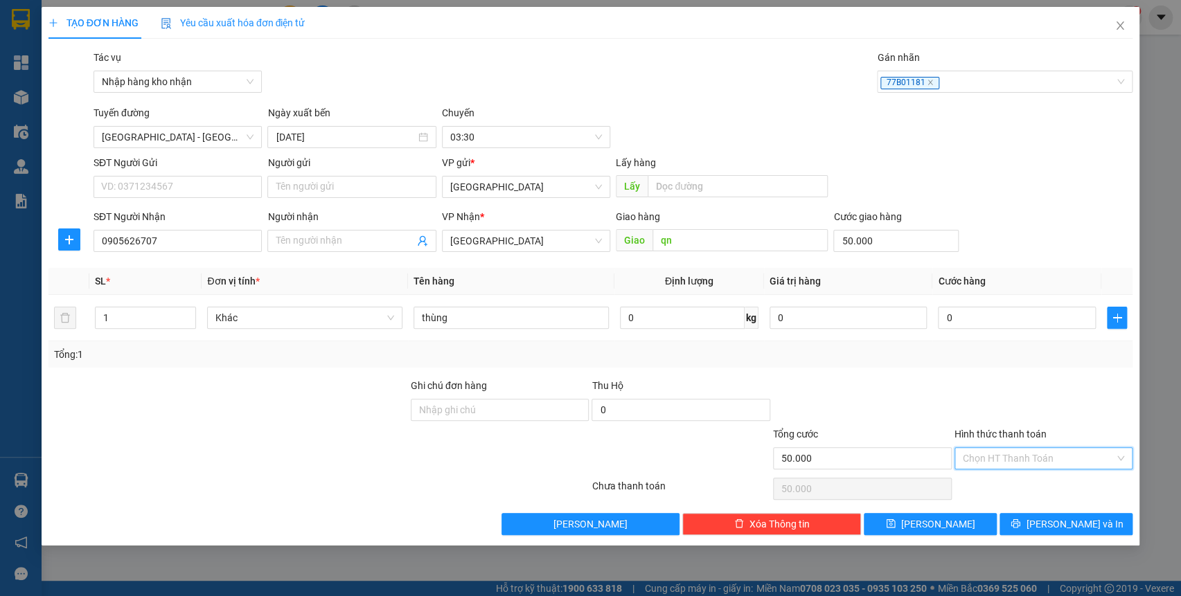
click at [1043, 463] on input "Hình thức thanh toán" at bounding box center [1039, 458] width 152 height 21
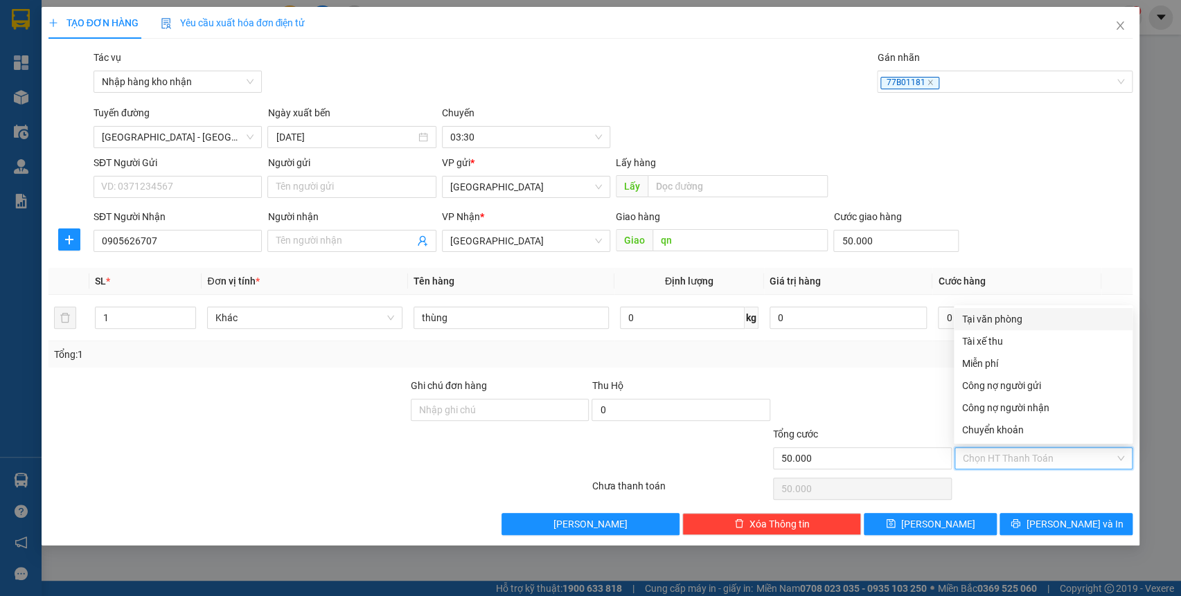
click at [1011, 318] on div "Tại văn phòng" at bounding box center [1043, 319] width 162 height 15
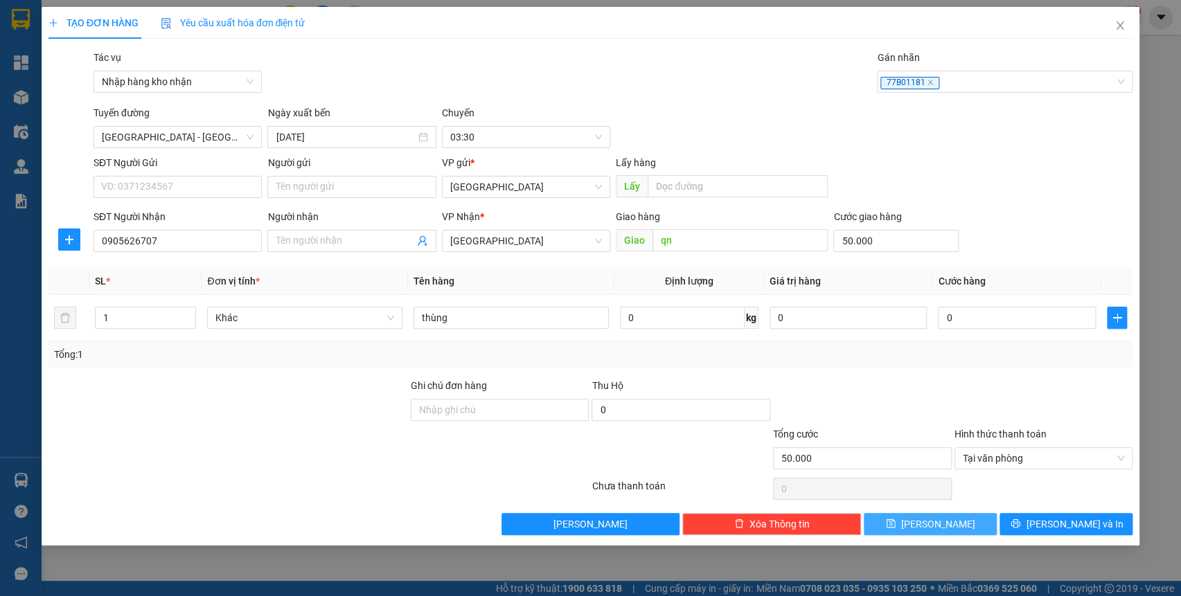
drag, startPoint x: 946, startPoint y: 524, endPoint x: 837, endPoint y: 423, distance: 148.1
click at [946, 524] on button "[PERSON_NAME]" at bounding box center [930, 524] width 133 height 22
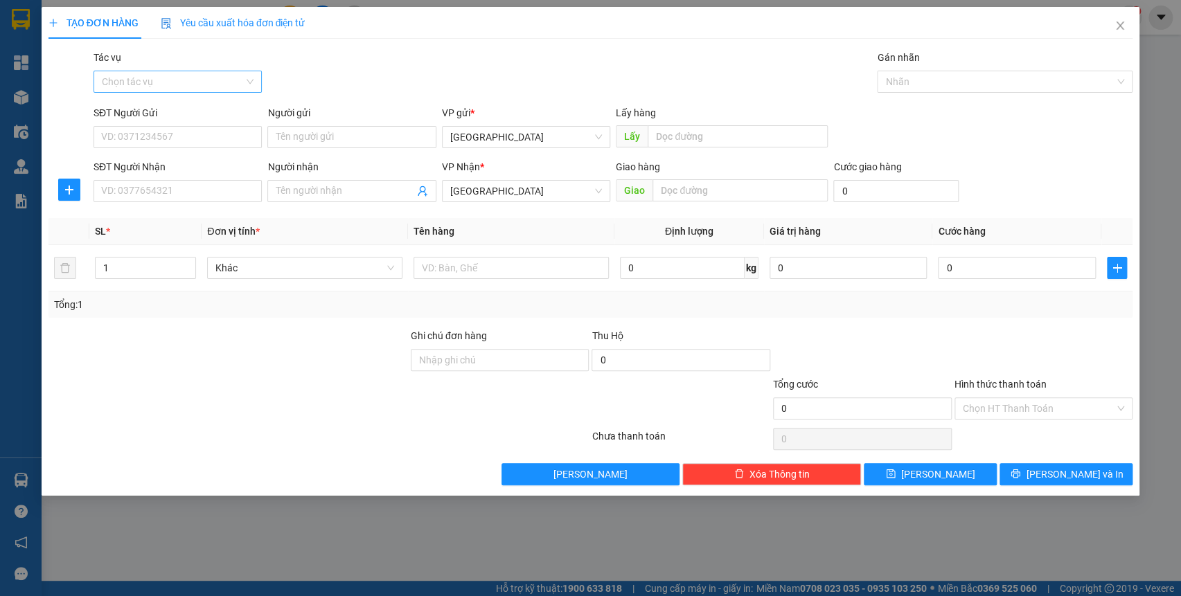
click at [148, 80] on input "Tác vụ" at bounding box center [173, 81] width 142 height 21
click at [146, 103] on div "Nhập hàng lên xe" at bounding box center [178, 109] width 152 height 15
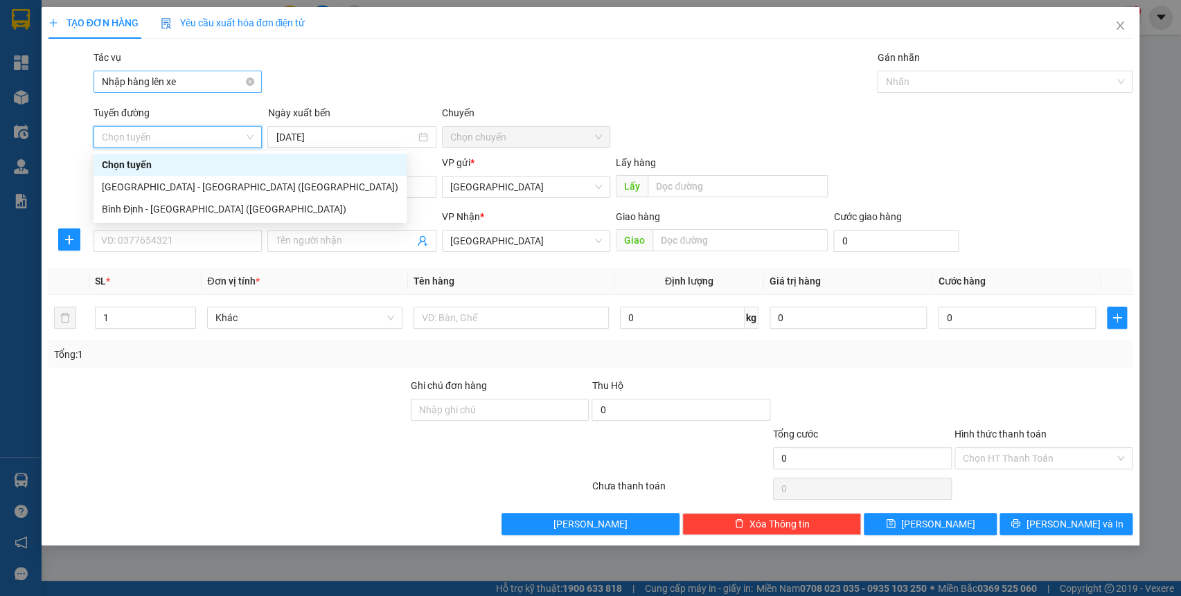
click at [166, 82] on span "Nhập hàng lên xe" at bounding box center [178, 81] width 152 height 21
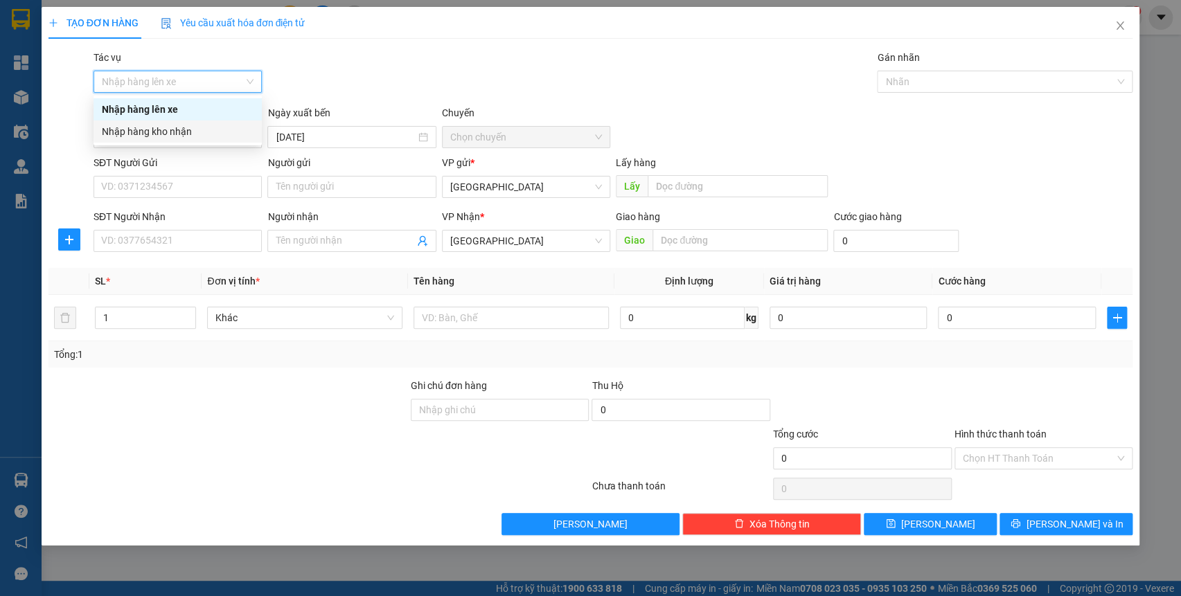
click at [163, 128] on div "Nhập hàng kho nhận" at bounding box center [178, 131] width 152 height 15
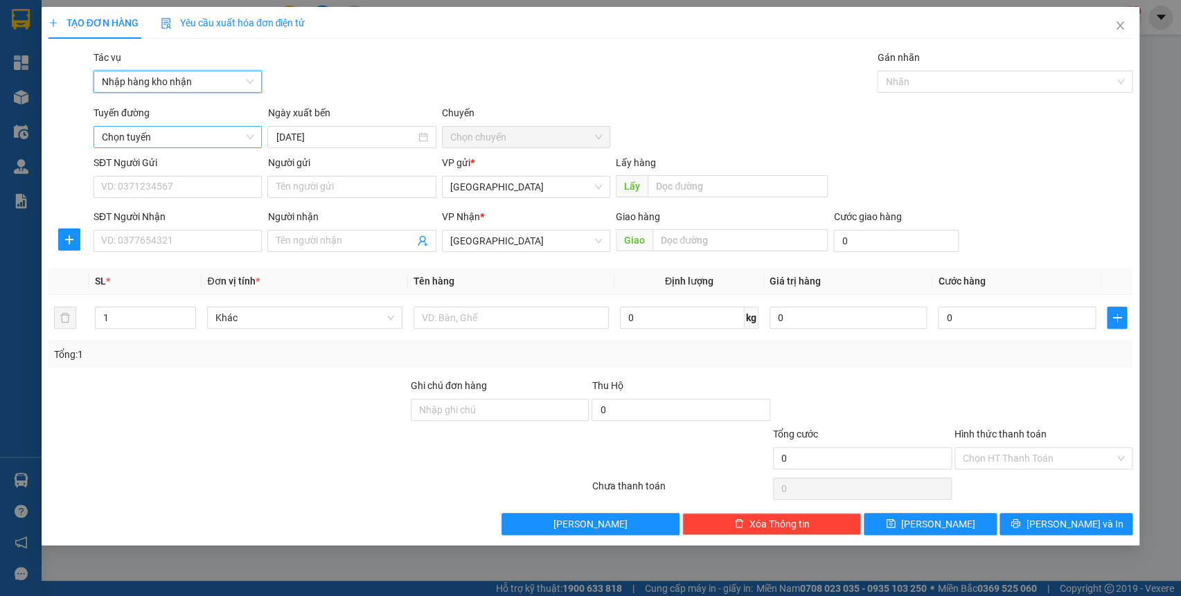
click at [179, 139] on span "Chọn tuyến" at bounding box center [178, 137] width 152 height 21
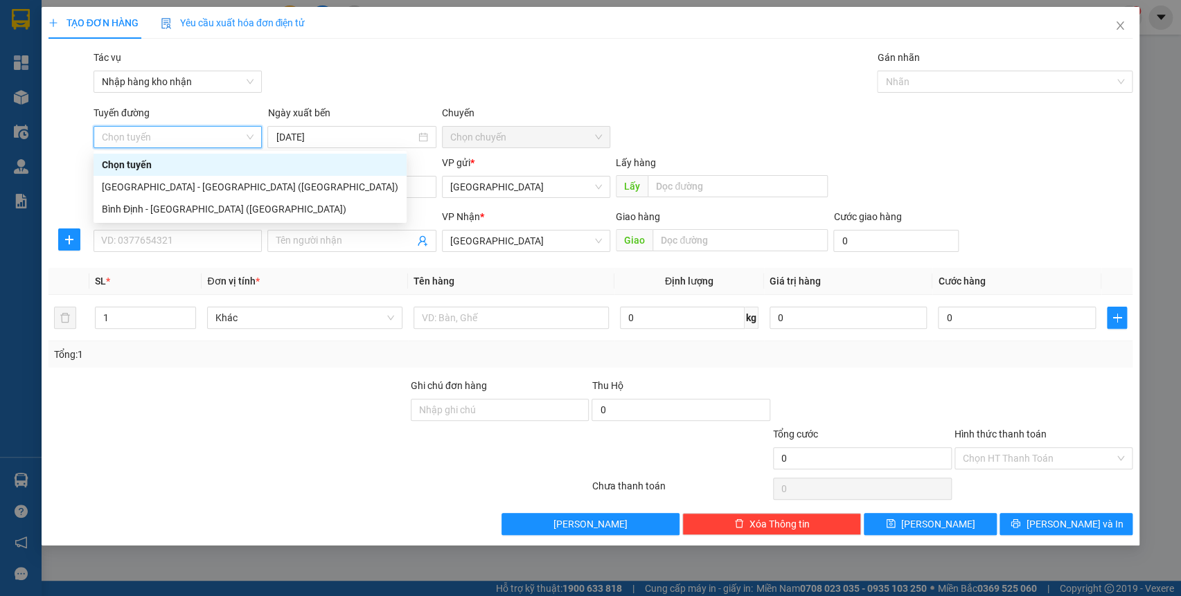
click at [182, 162] on div "Chọn tuyến" at bounding box center [250, 164] width 297 height 15
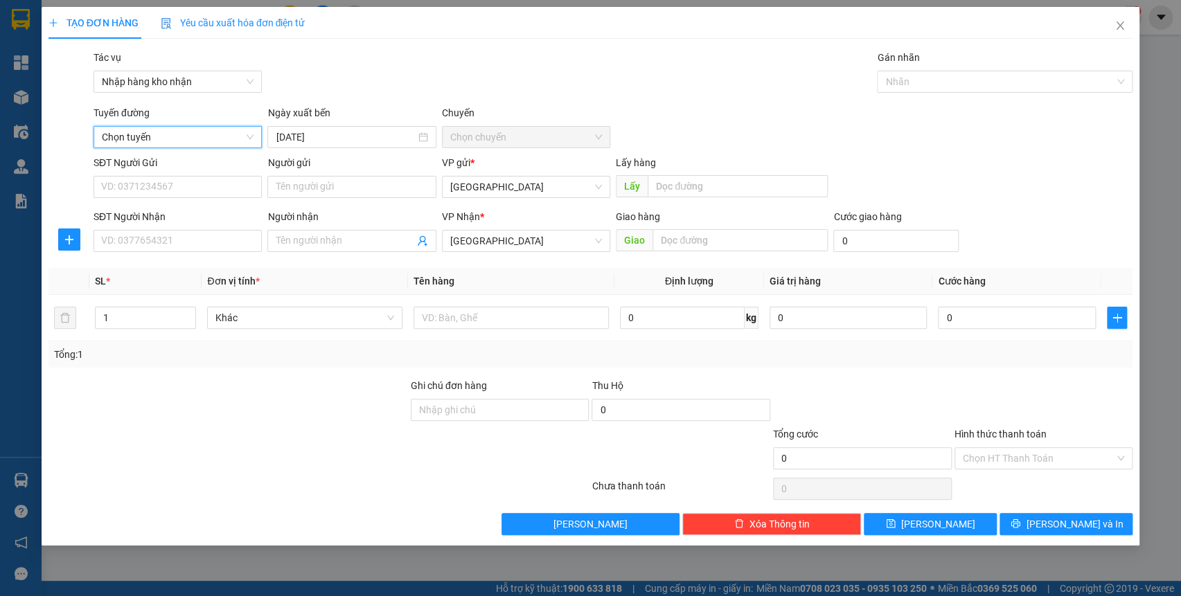
click at [188, 132] on span "Chọn tuyến" at bounding box center [178, 137] width 152 height 21
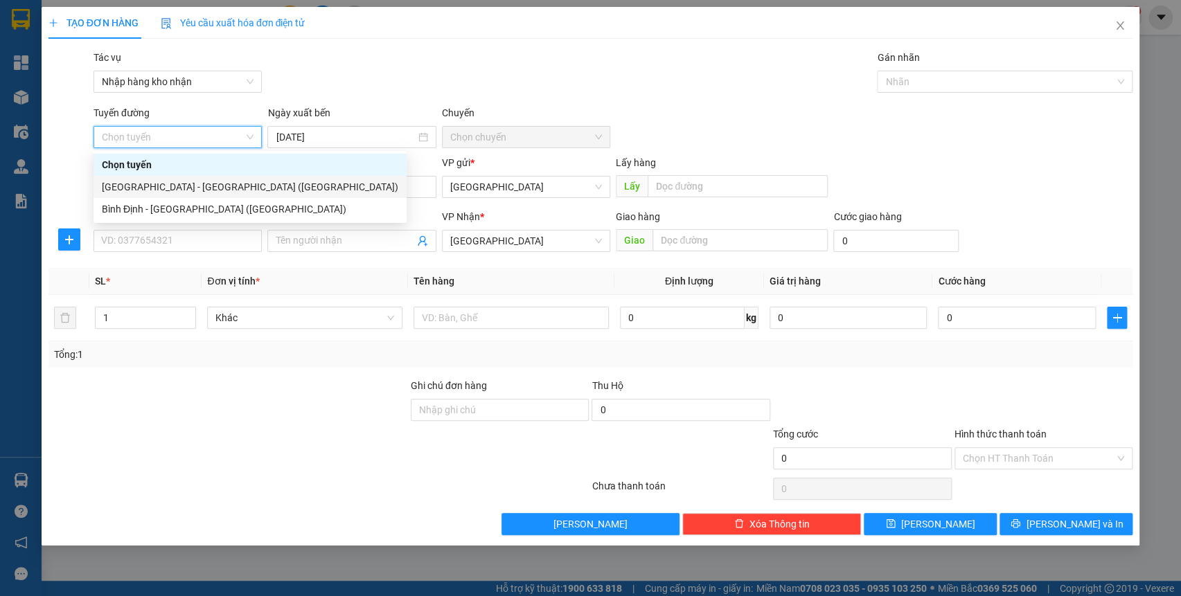
click at [177, 187] on div "[GEOGRAPHIC_DATA] - [GEOGRAPHIC_DATA] ([GEOGRAPHIC_DATA])" at bounding box center [250, 186] width 297 height 15
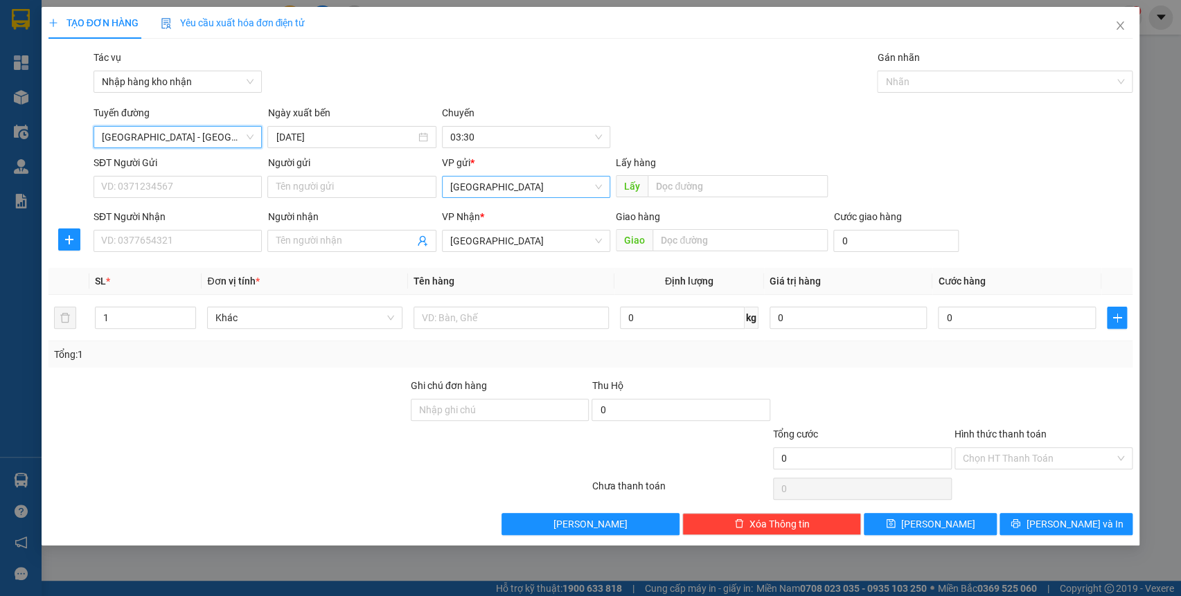
click at [482, 187] on span "[GEOGRAPHIC_DATA]" at bounding box center [526, 187] width 152 height 21
click at [488, 206] on div "[GEOGRAPHIC_DATA]" at bounding box center [526, 215] width 168 height 22
drag, startPoint x: 492, startPoint y: 247, endPoint x: 492, endPoint y: 258, distance: 10.4
click at [492, 248] on span "[GEOGRAPHIC_DATA]" at bounding box center [526, 241] width 152 height 21
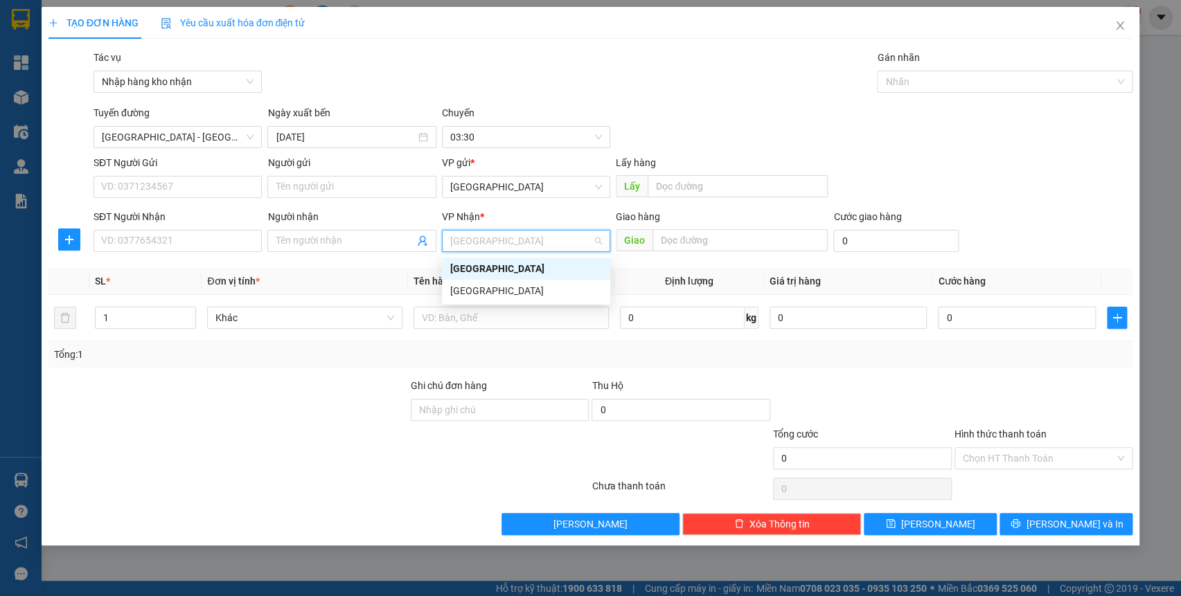
click at [492, 265] on div "[GEOGRAPHIC_DATA]" at bounding box center [526, 268] width 152 height 15
click at [495, 249] on span "[GEOGRAPHIC_DATA]" at bounding box center [526, 241] width 152 height 21
click at [484, 284] on div "[GEOGRAPHIC_DATA]" at bounding box center [526, 290] width 152 height 15
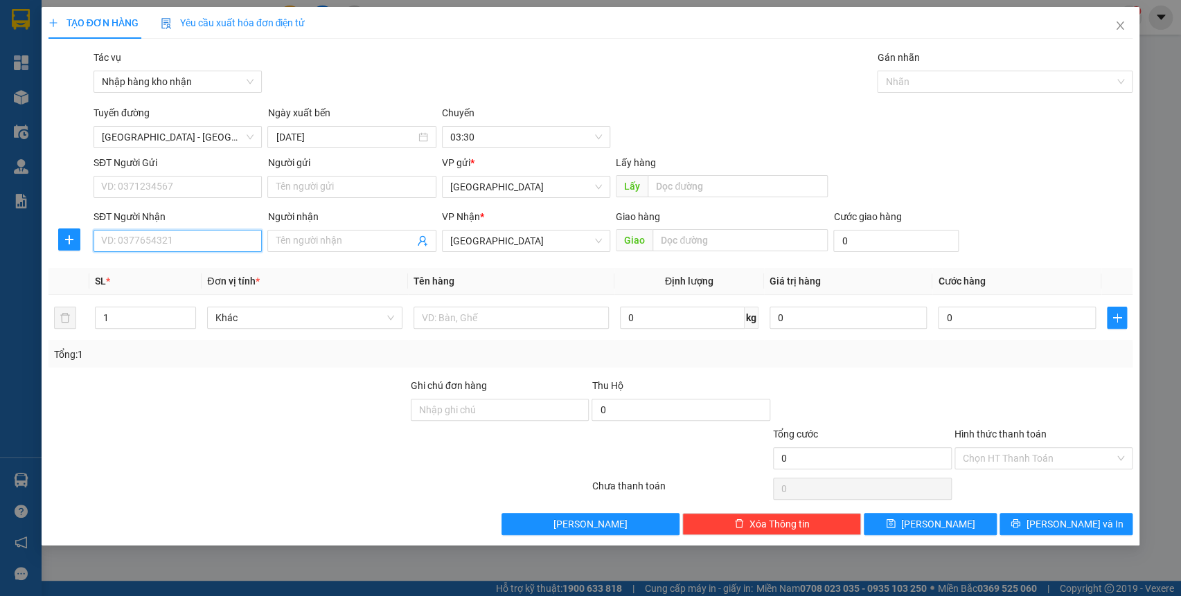
click at [128, 251] on input "SĐT Người Nhận" at bounding box center [178, 241] width 168 height 22
click at [723, 243] on input "text" at bounding box center [740, 240] width 175 height 22
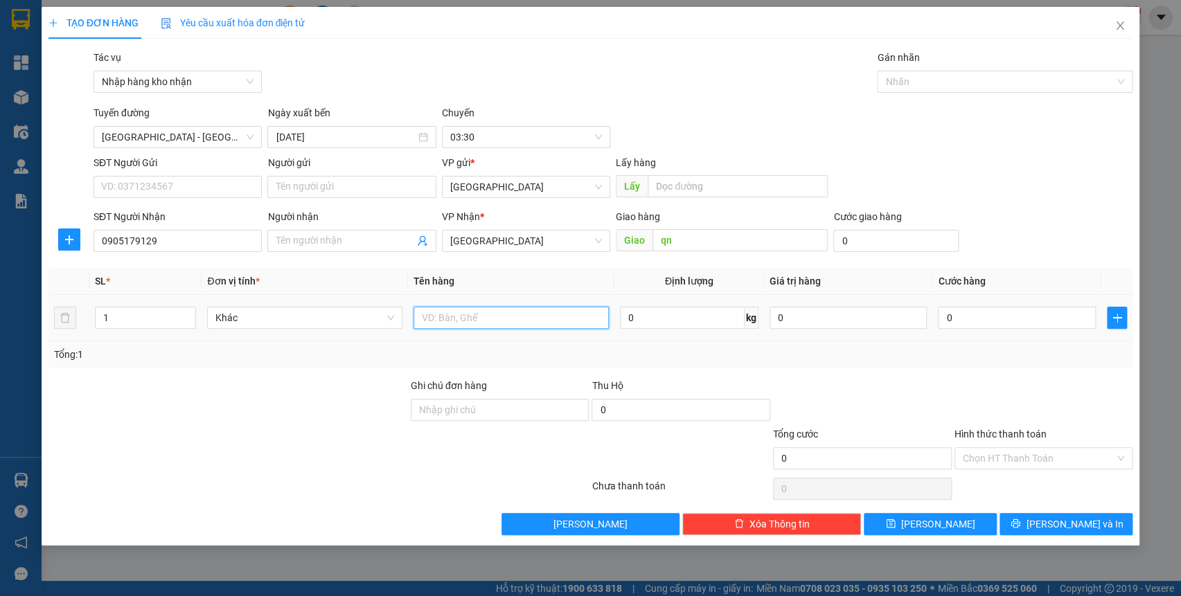
click at [477, 316] on input "text" at bounding box center [511, 318] width 195 height 22
click at [949, 73] on div at bounding box center [998, 81] width 235 height 17
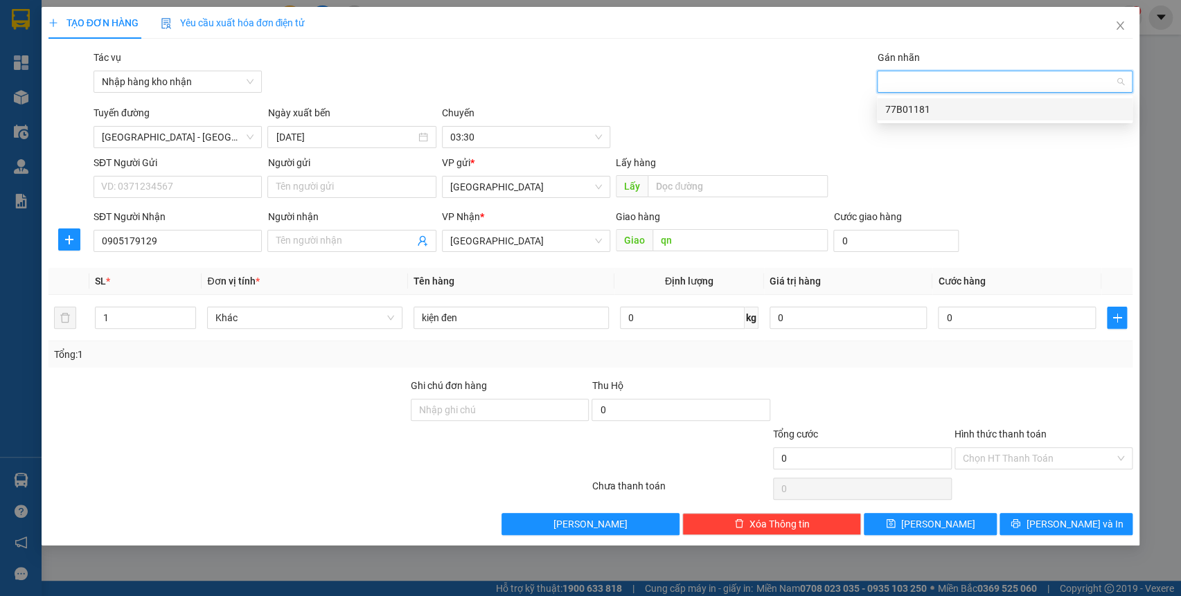
click at [946, 97] on body "Kết quả tìm kiếm ( 0 ) Bộ lọc No Data binhdinh.kimliendn 1 Tổng Quan Kho hàng m…" at bounding box center [590, 298] width 1181 height 596
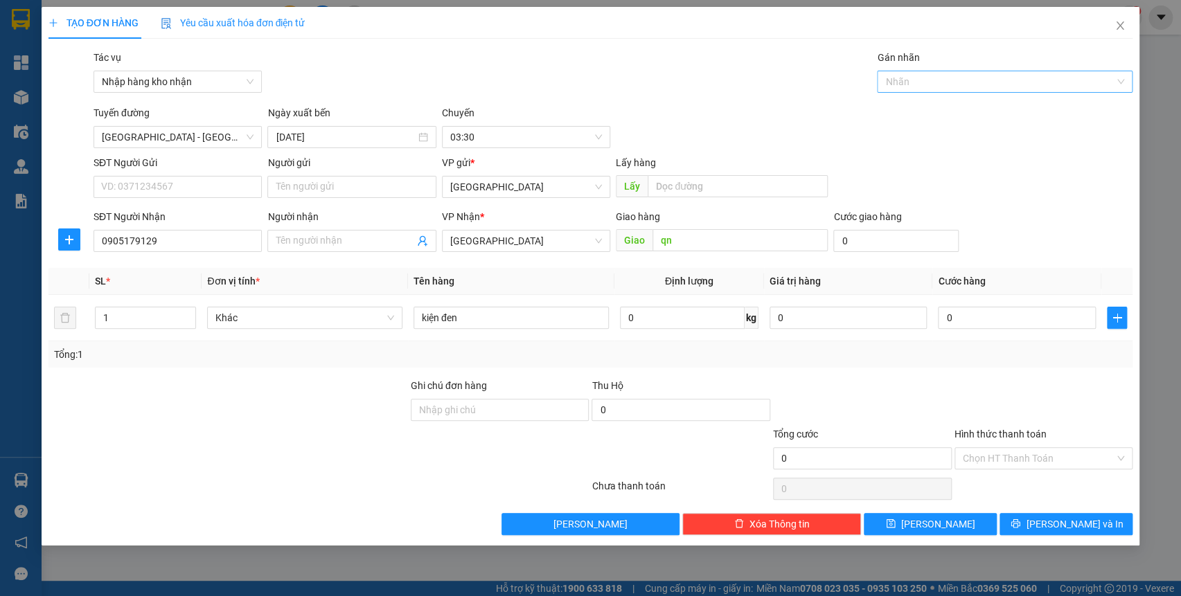
click at [939, 80] on div at bounding box center [998, 81] width 235 height 17
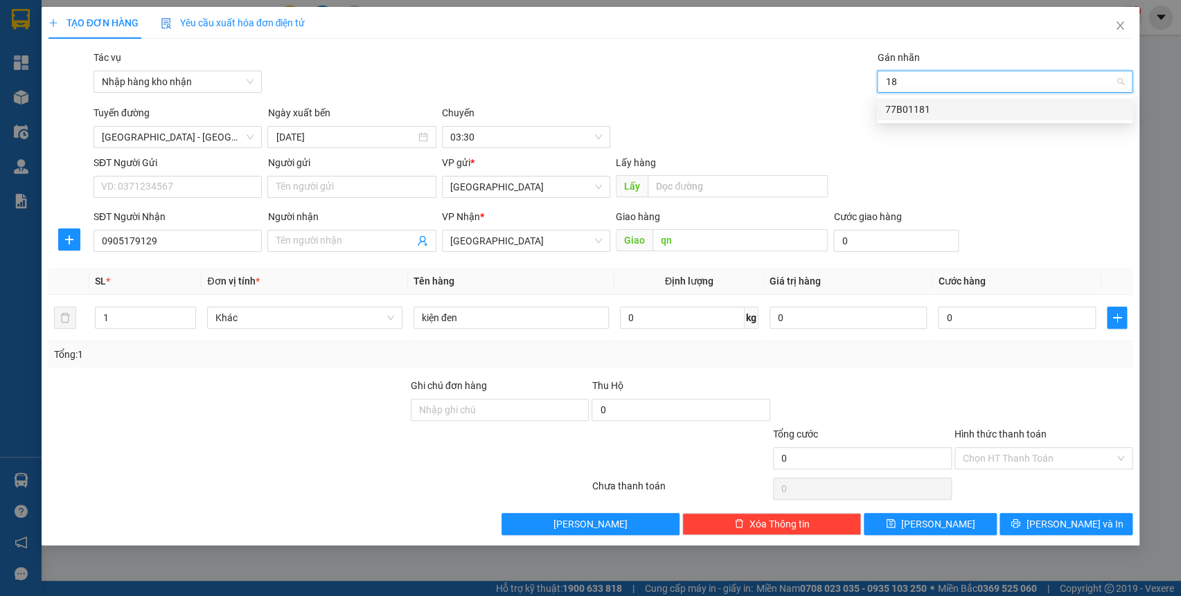
click at [932, 114] on div "77B01181" at bounding box center [1004, 109] width 239 height 15
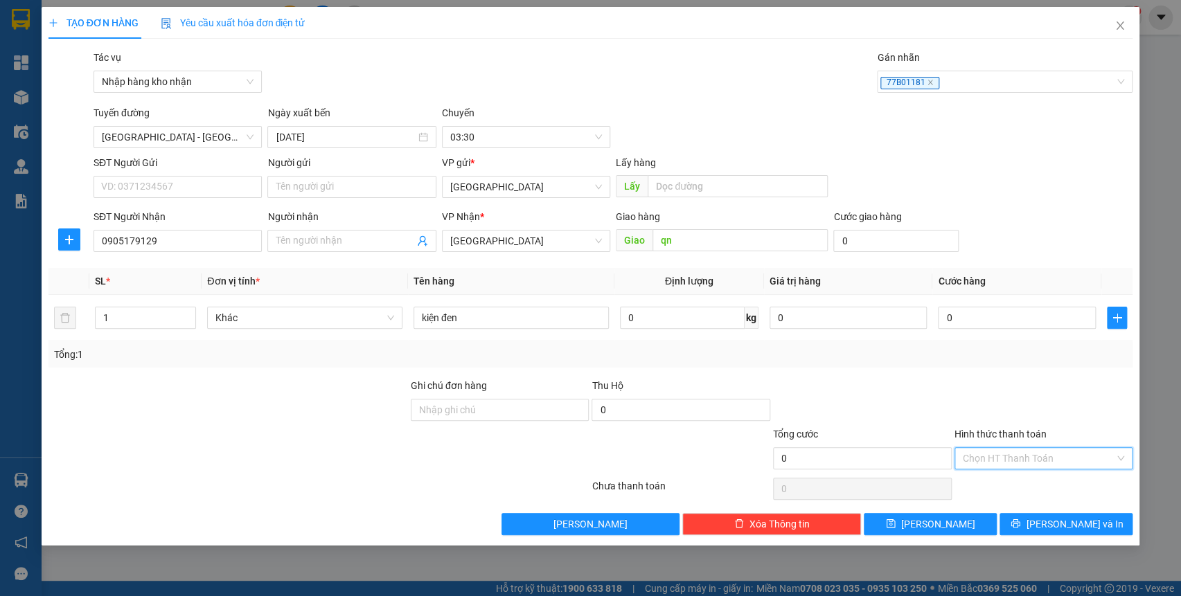
click at [1003, 464] on input "Hình thức thanh toán" at bounding box center [1039, 458] width 152 height 21
click at [933, 378] on div at bounding box center [863, 402] width 182 height 48
click at [957, 529] on button "[PERSON_NAME]" at bounding box center [930, 524] width 133 height 22
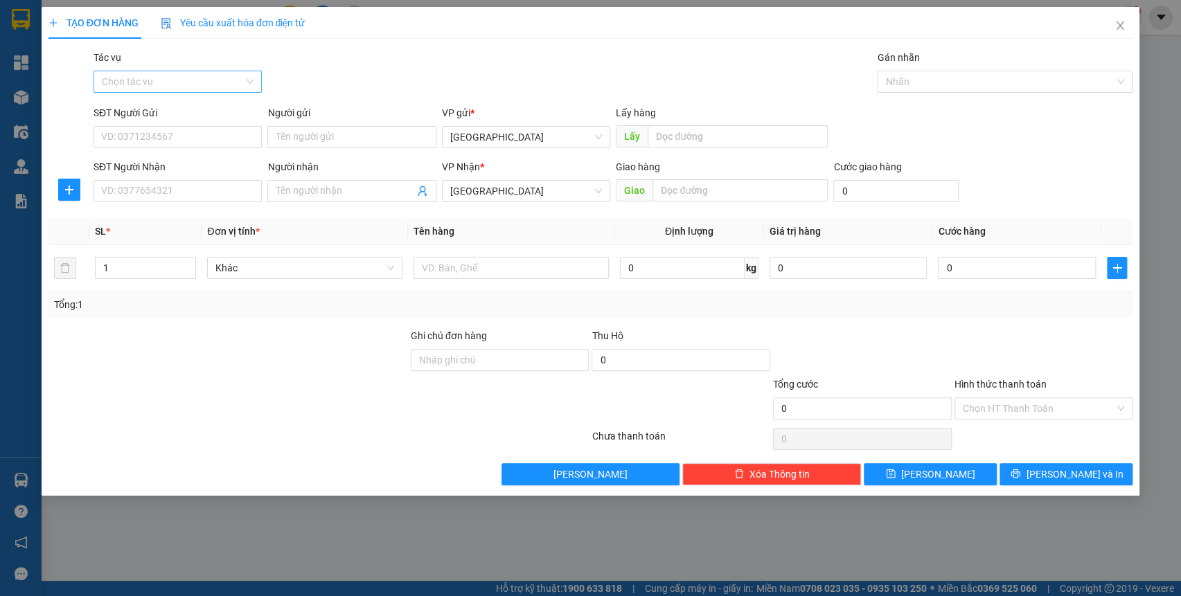
click at [187, 82] on input "Tác vụ" at bounding box center [173, 81] width 142 height 21
click at [183, 135] on div "Nhập hàng kho nhận" at bounding box center [178, 131] width 152 height 15
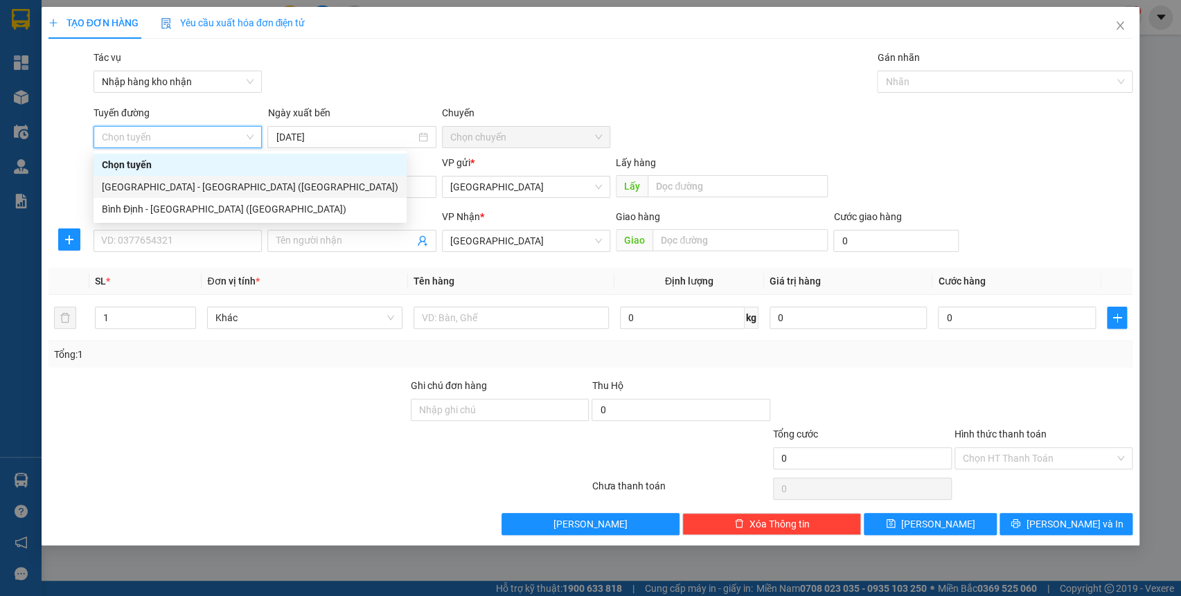
drag, startPoint x: 179, startPoint y: 197, endPoint x: 294, endPoint y: 200, distance: 114.3
click at [179, 197] on div "Chọn tuyến [GEOGRAPHIC_DATA] - [GEOGRAPHIC_DATA] ([GEOGRAPHIC_DATA]) [GEOGRAPHI…" at bounding box center [250, 187] width 313 height 67
click at [147, 191] on div "[GEOGRAPHIC_DATA] - [GEOGRAPHIC_DATA] ([GEOGRAPHIC_DATA])" at bounding box center [250, 186] width 297 height 15
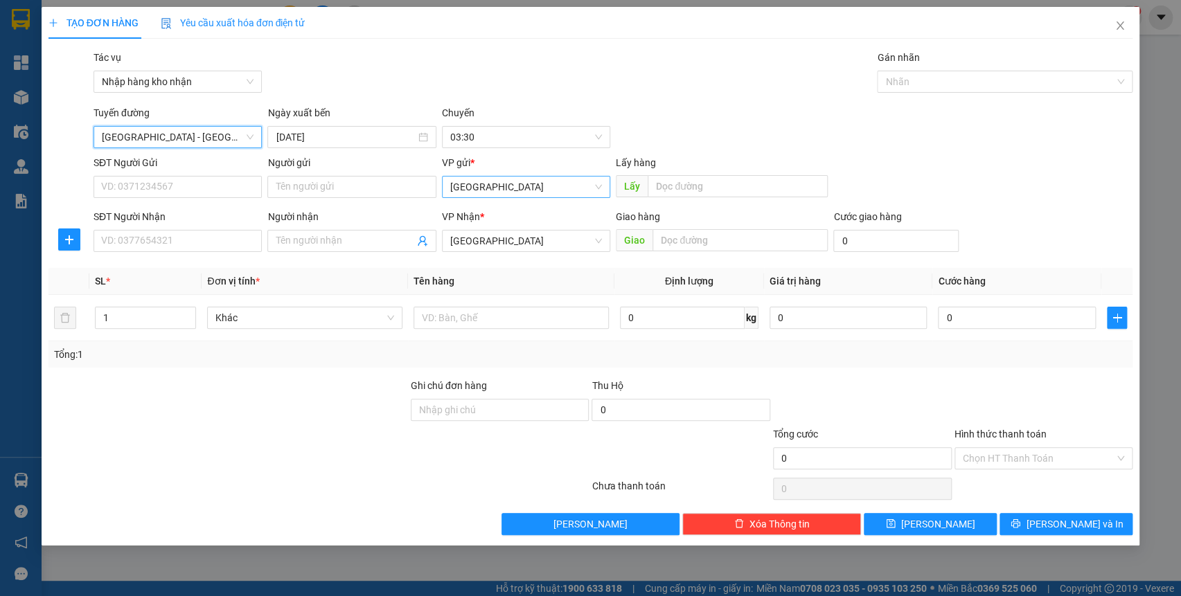
click at [524, 187] on span "[GEOGRAPHIC_DATA]" at bounding box center [526, 187] width 152 height 21
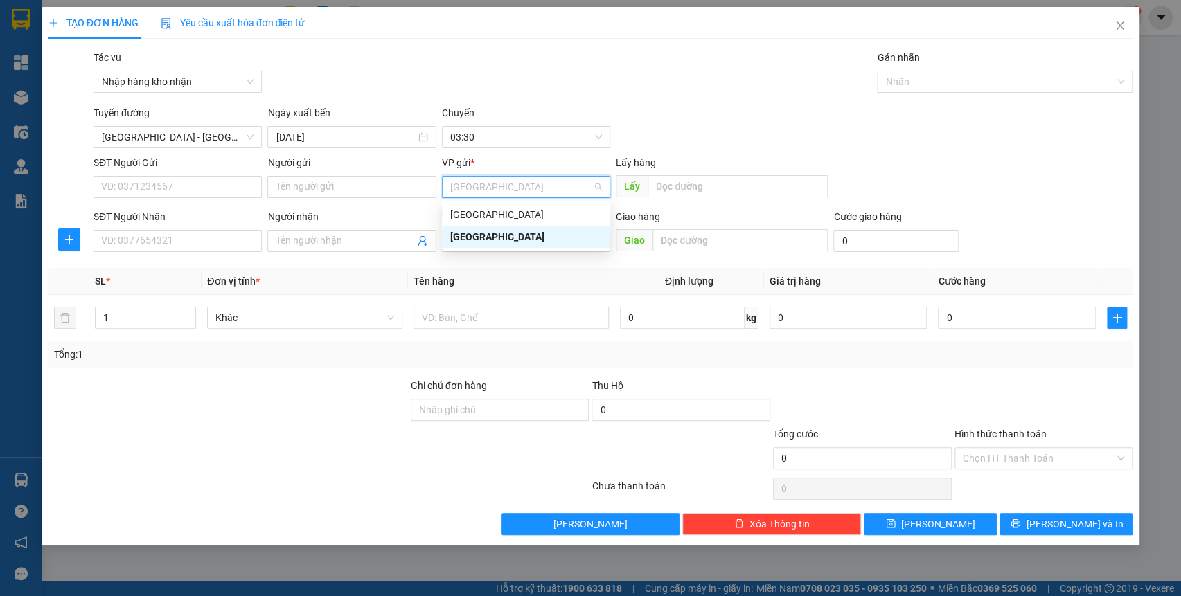
click at [509, 222] on div "[GEOGRAPHIC_DATA]" at bounding box center [526, 214] width 152 height 15
click at [509, 249] on span "[GEOGRAPHIC_DATA]" at bounding box center [526, 241] width 152 height 21
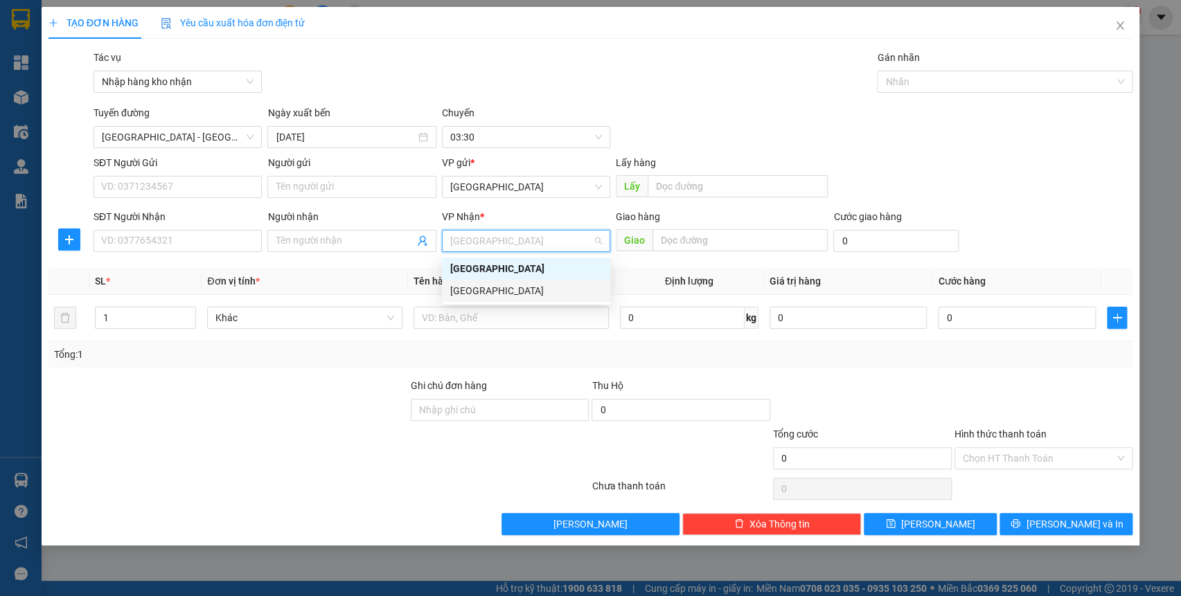
click at [504, 292] on div "[GEOGRAPHIC_DATA]" at bounding box center [526, 290] width 152 height 15
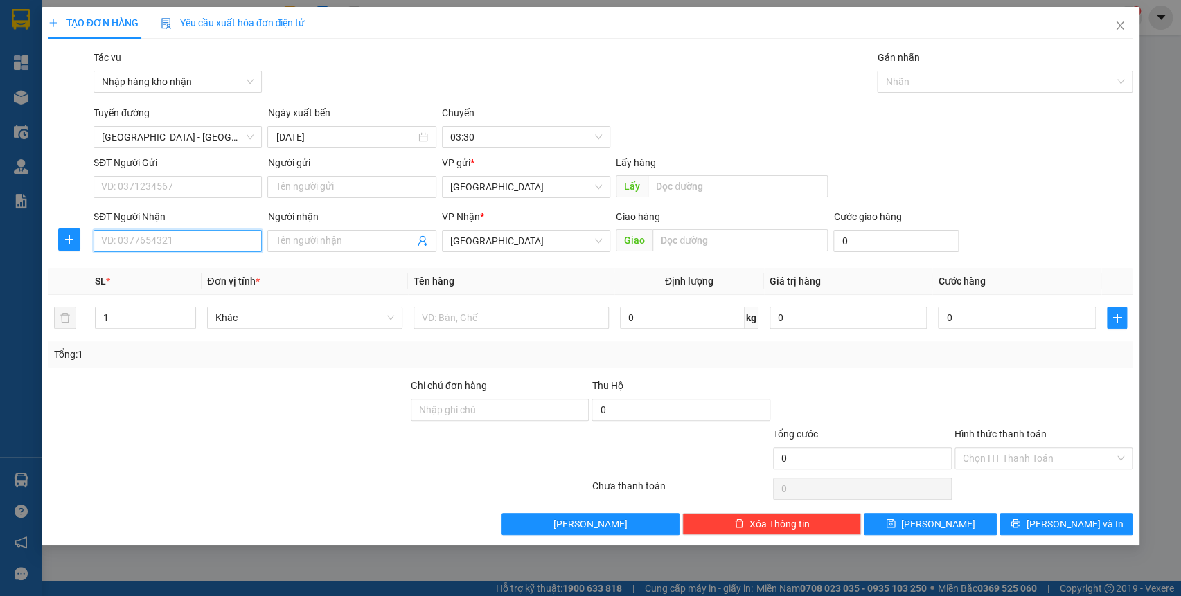
click at [174, 234] on input "SĐT Người Nhận" at bounding box center [178, 241] width 168 height 22
click at [698, 249] on input "text" at bounding box center [740, 240] width 175 height 22
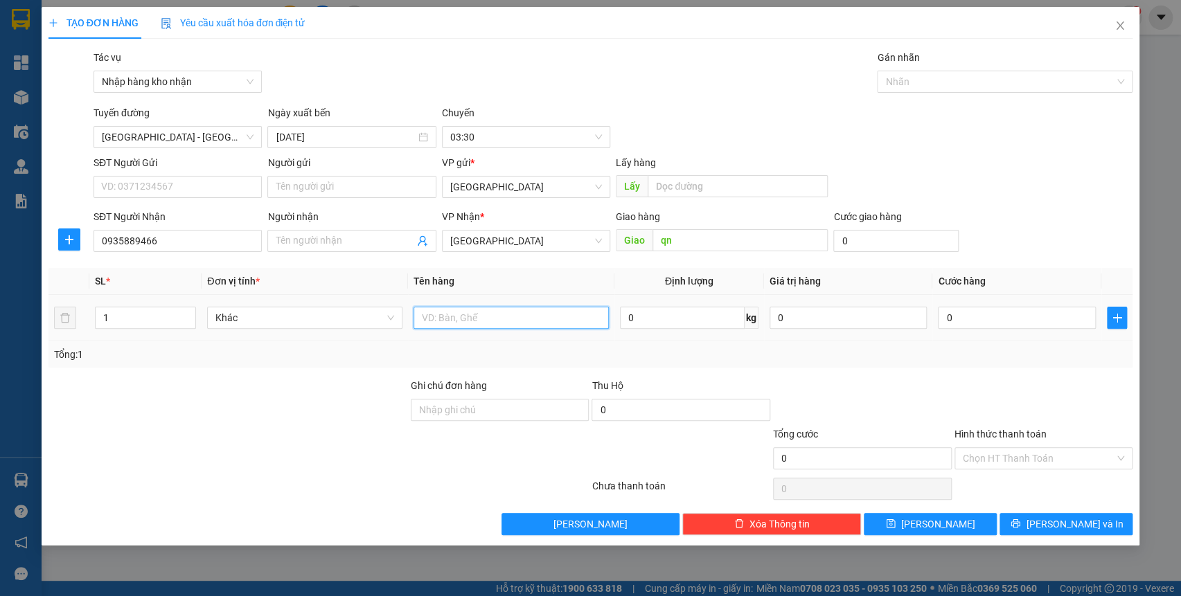
click at [509, 324] on input "text" at bounding box center [511, 318] width 195 height 22
click at [914, 88] on div at bounding box center [998, 81] width 235 height 17
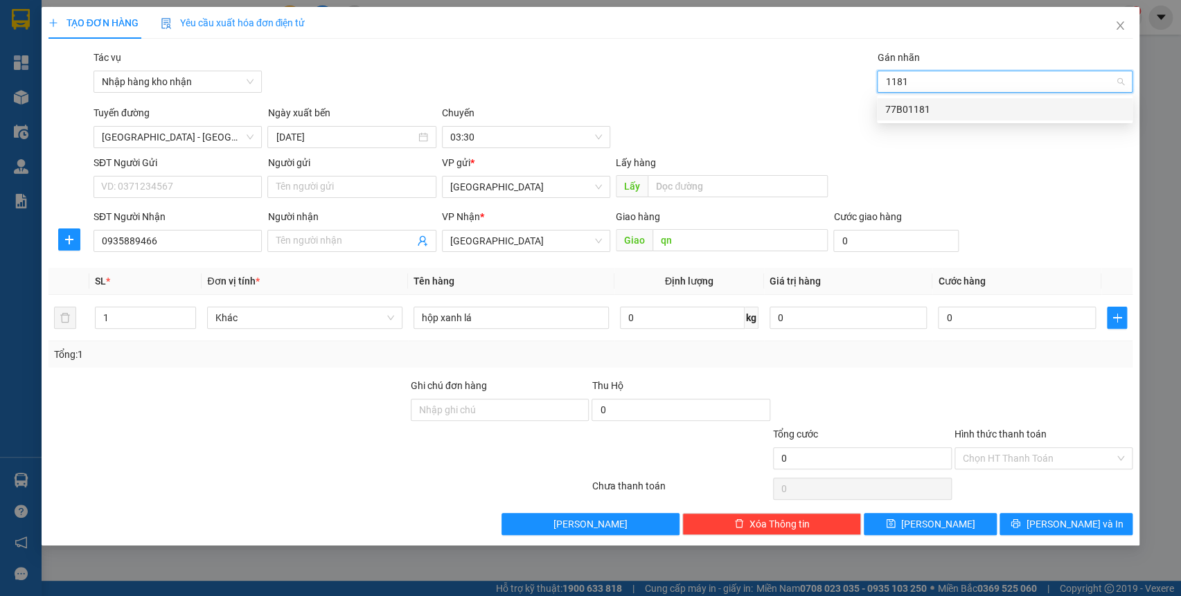
click at [935, 105] on div "77B01181" at bounding box center [1004, 109] width 239 height 15
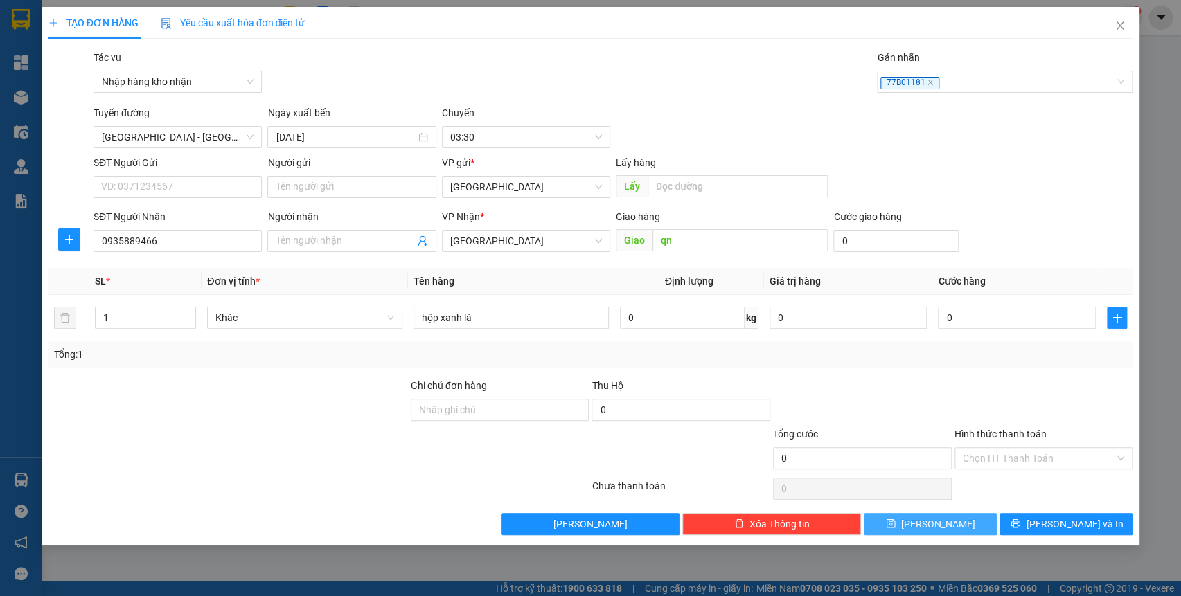
click at [929, 528] on span "[PERSON_NAME]" at bounding box center [938, 524] width 74 height 15
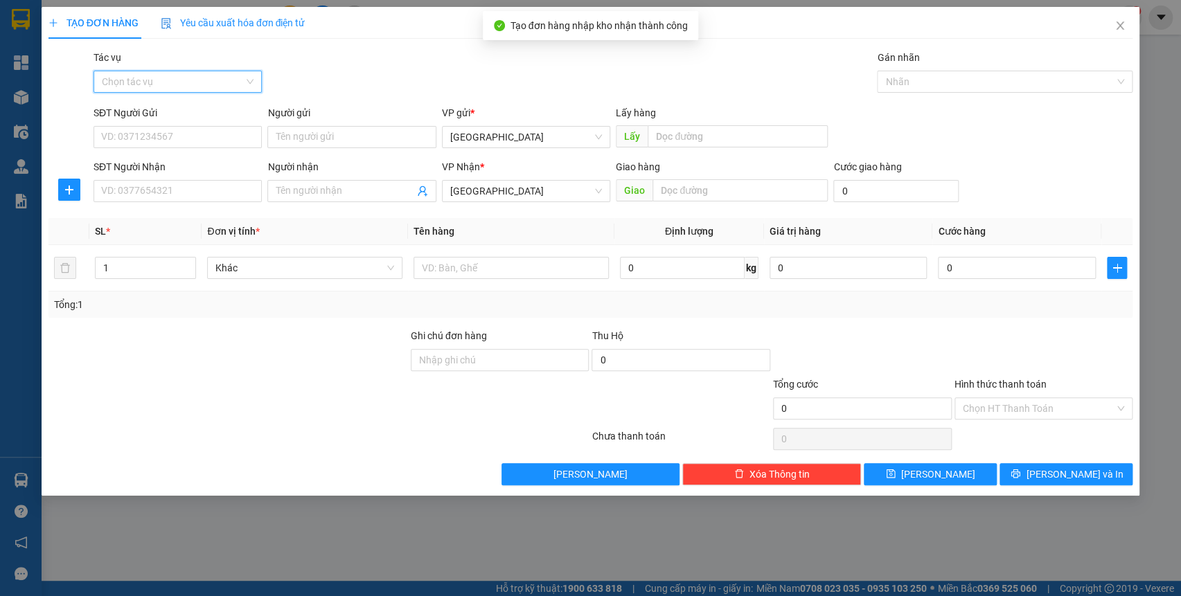
click at [150, 85] on input "Tác vụ" at bounding box center [173, 81] width 142 height 21
click at [152, 132] on div "Nhập hàng kho nhận" at bounding box center [178, 131] width 152 height 15
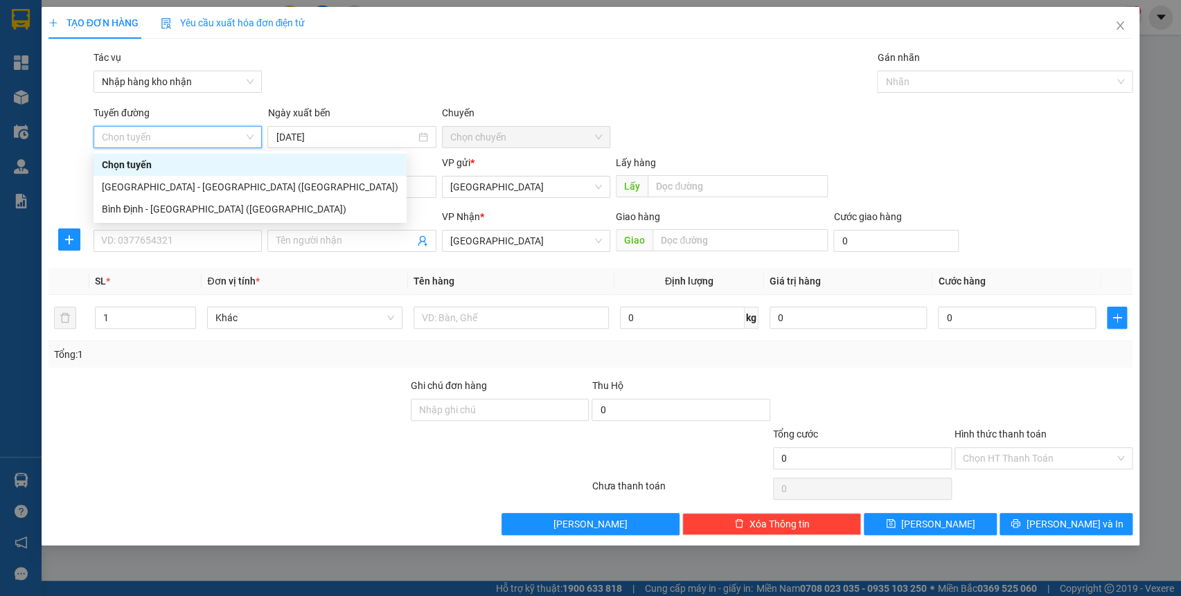
click at [200, 176] on div "[GEOGRAPHIC_DATA] - [GEOGRAPHIC_DATA] ([GEOGRAPHIC_DATA])" at bounding box center [250, 187] width 313 height 22
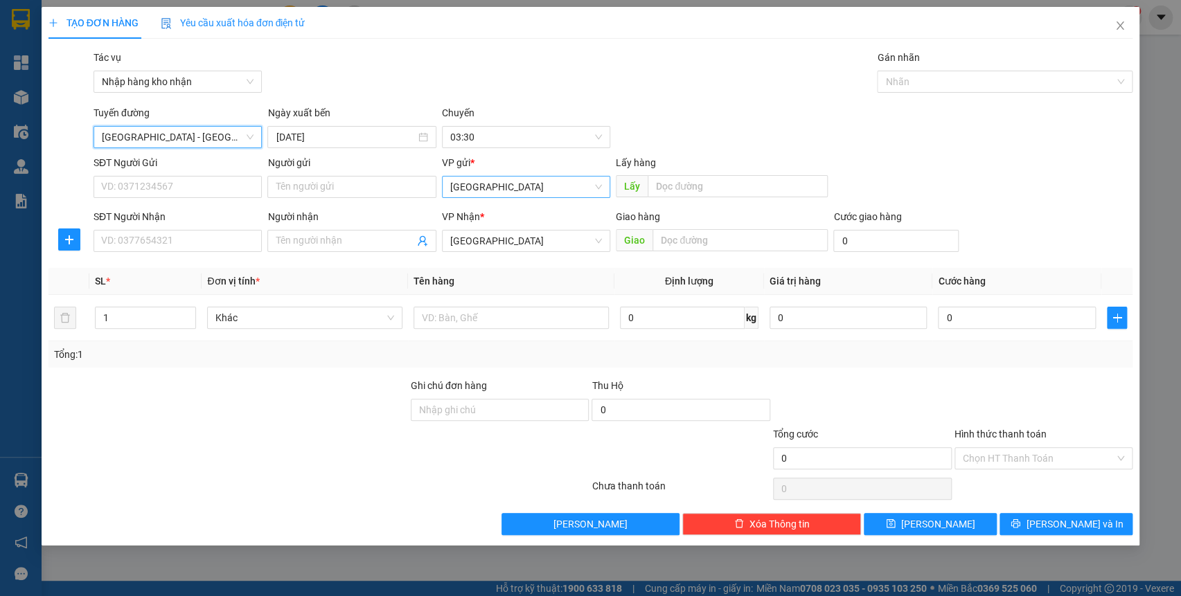
click at [497, 182] on span "[GEOGRAPHIC_DATA]" at bounding box center [526, 187] width 152 height 21
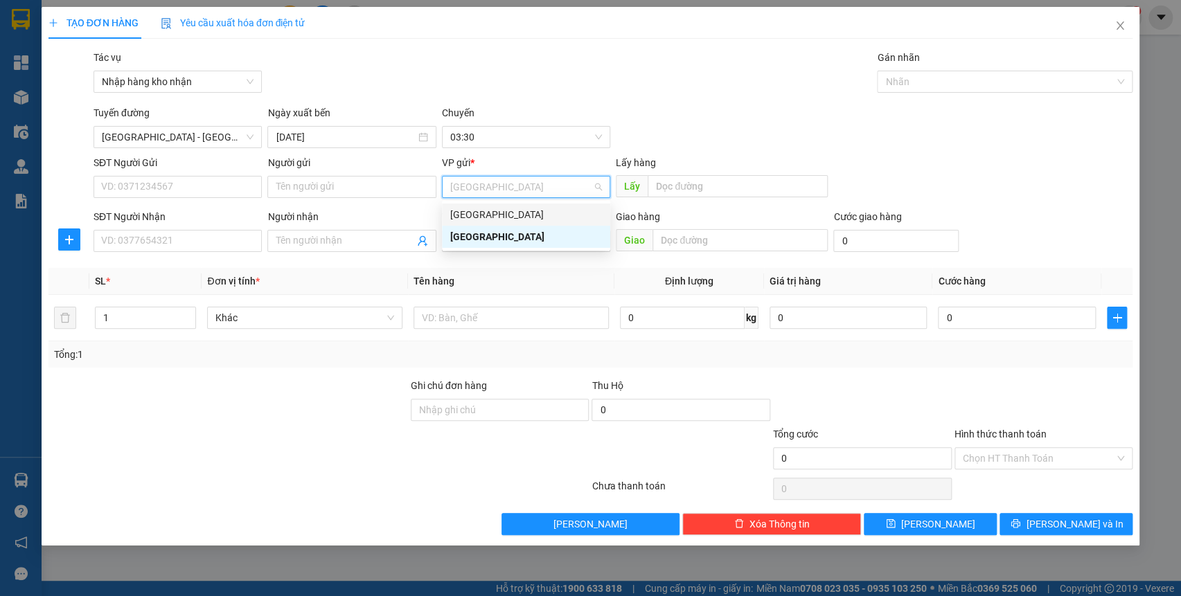
click at [504, 208] on div "[GEOGRAPHIC_DATA]" at bounding box center [526, 214] width 152 height 15
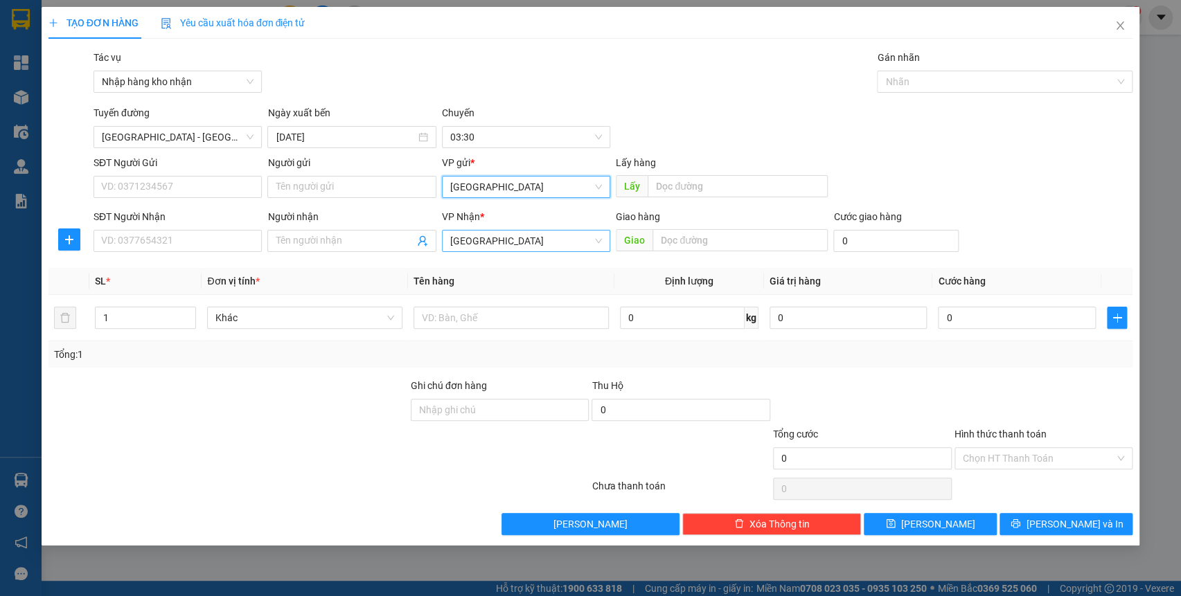
click at [504, 242] on span "[GEOGRAPHIC_DATA]" at bounding box center [526, 241] width 152 height 21
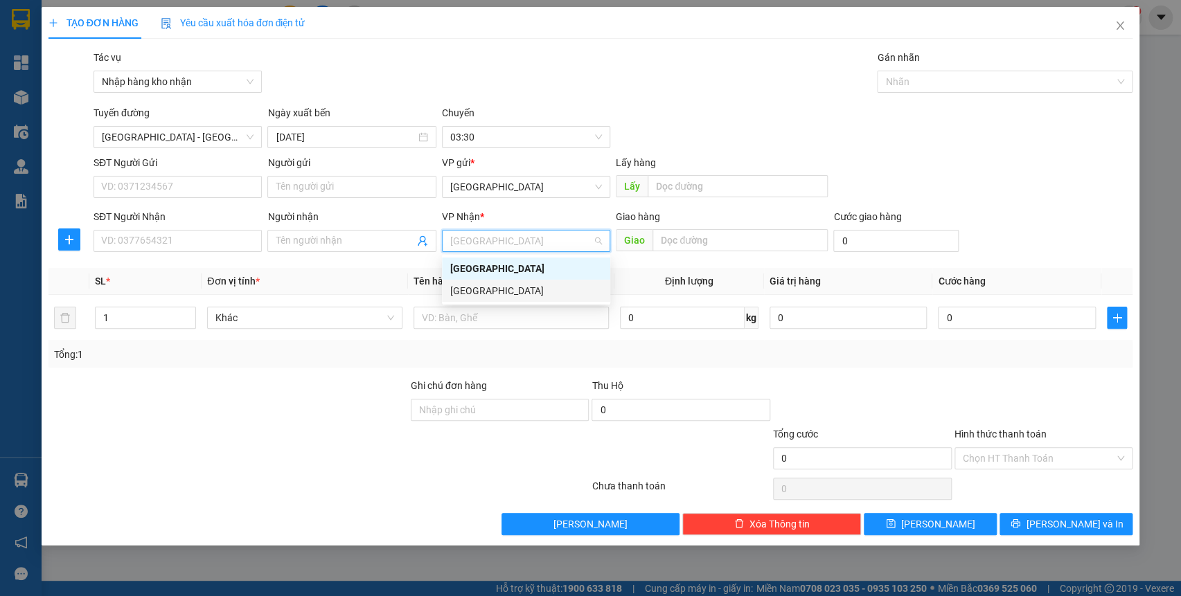
click at [478, 285] on div "[GEOGRAPHIC_DATA]" at bounding box center [526, 290] width 152 height 15
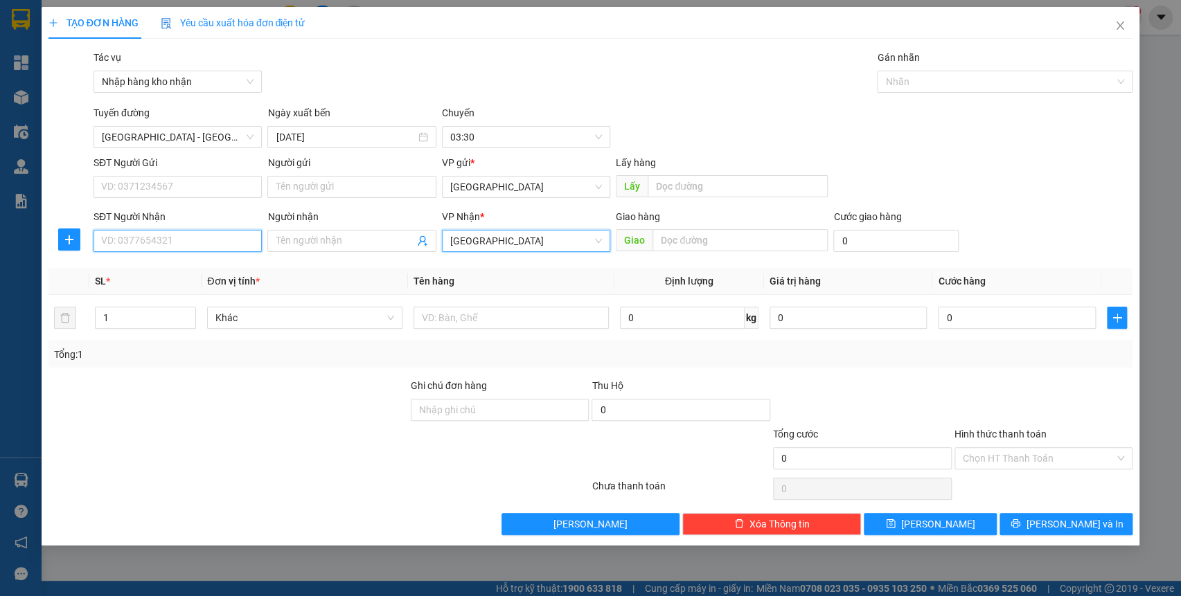
click at [177, 250] on input "SĐT Người Nhận" at bounding box center [178, 241] width 168 height 22
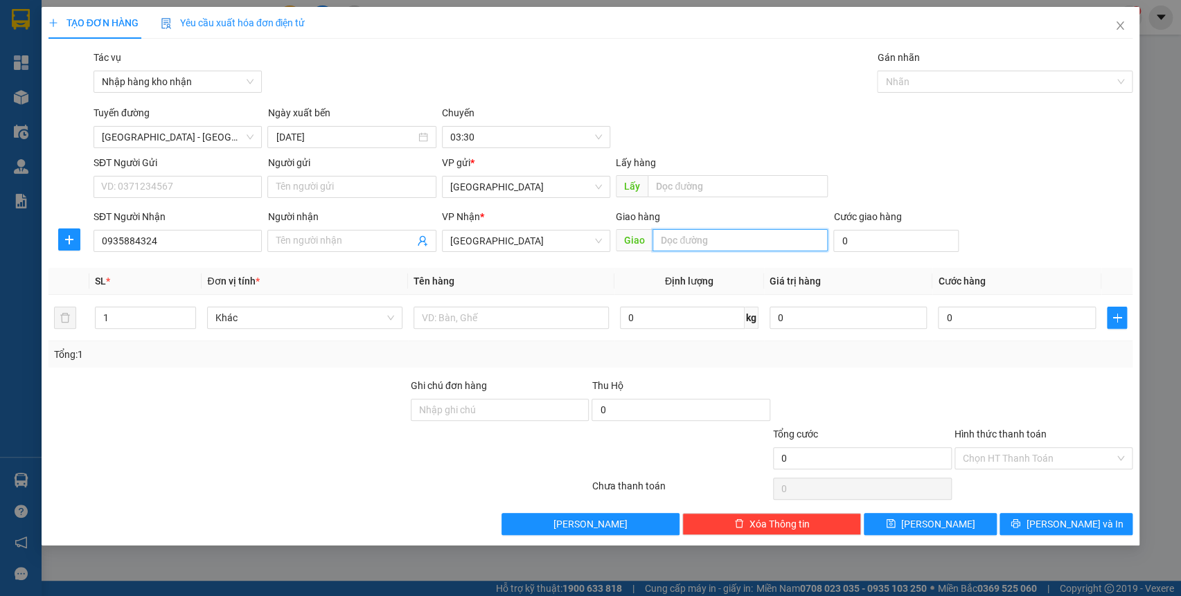
click at [705, 236] on input "text" at bounding box center [740, 240] width 175 height 22
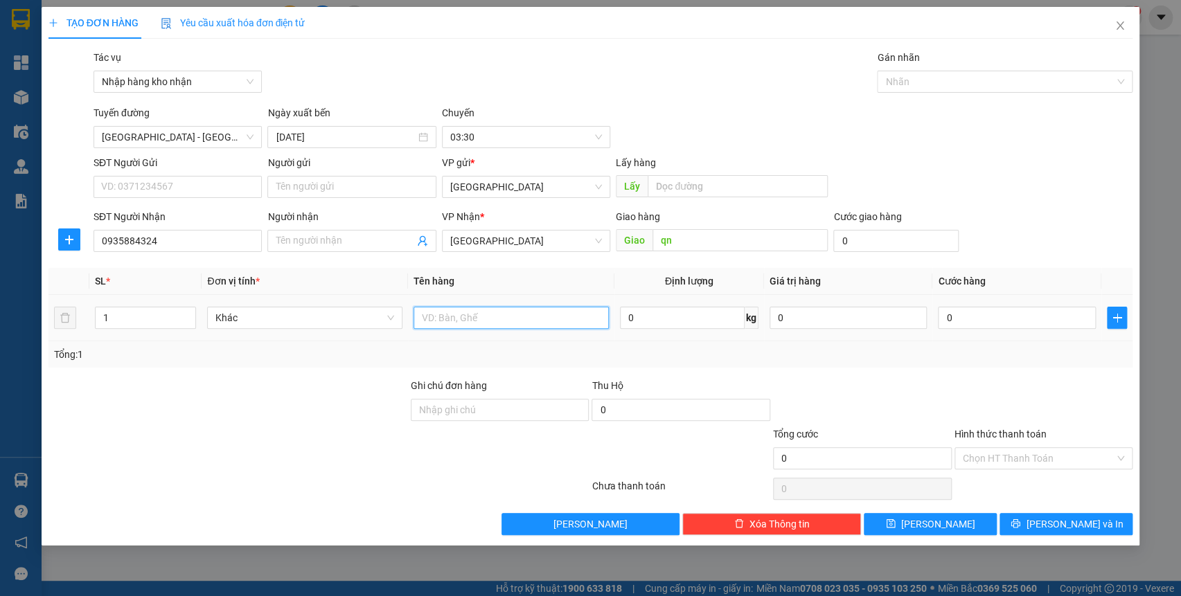
click at [483, 318] on input "text" at bounding box center [511, 318] width 195 height 22
click at [912, 75] on div at bounding box center [998, 81] width 235 height 17
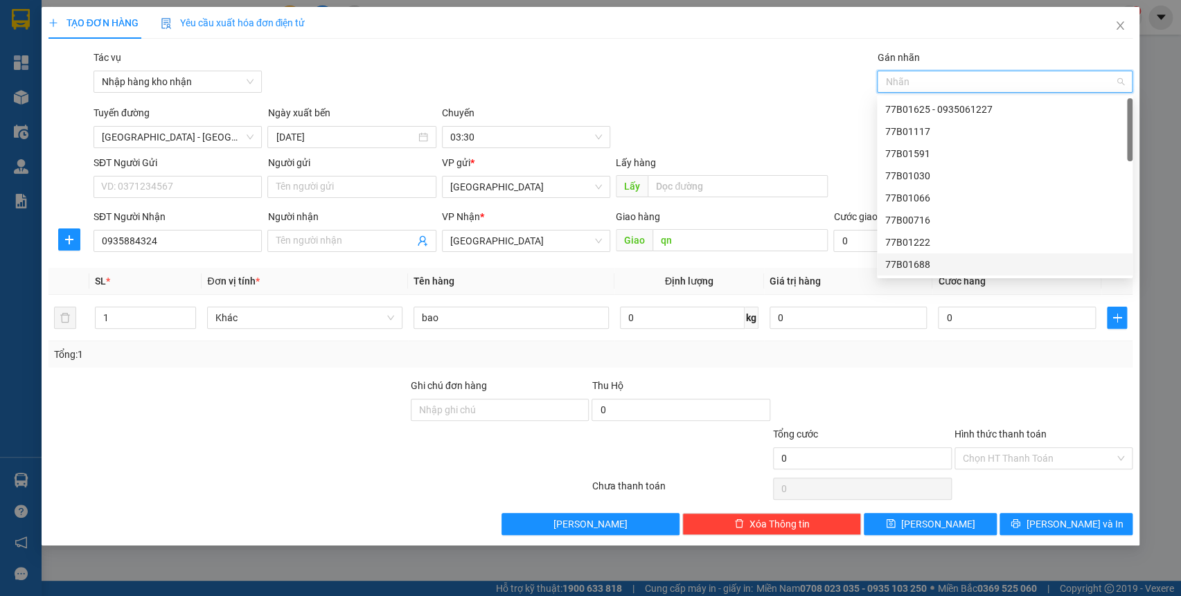
click at [912, 79] on div at bounding box center [998, 81] width 235 height 17
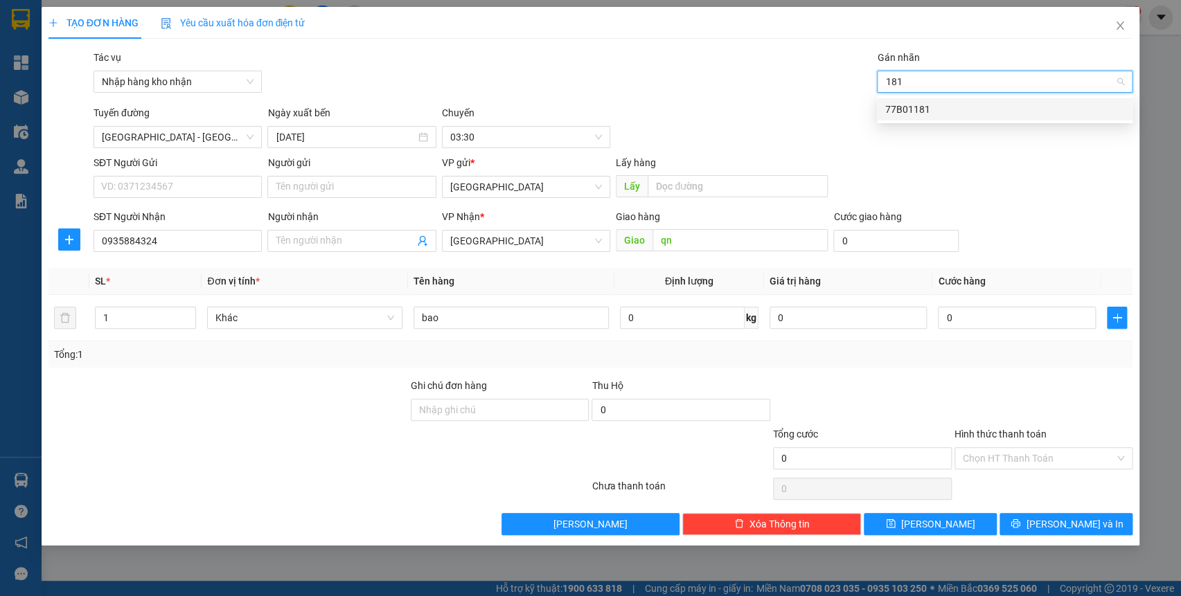
click at [916, 107] on div "77B01181" at bounding box center [1004, 109] width 239 height 15
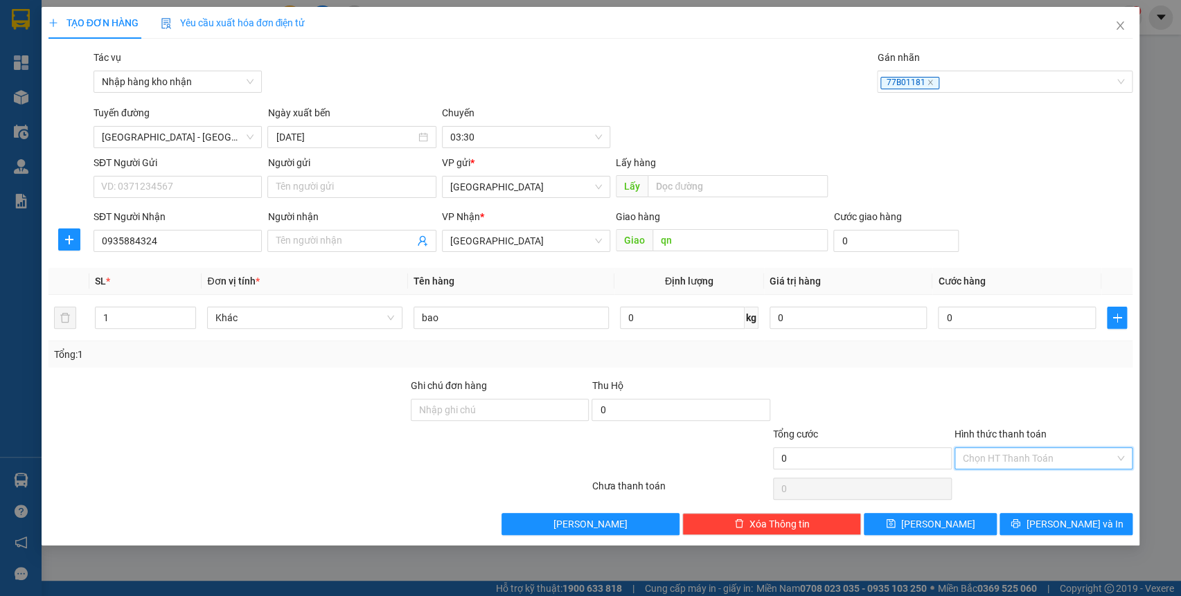
click at [1015, 456] on input "Hình thức thanh toán" at bounding box center [1039, 458] width 152 height 21
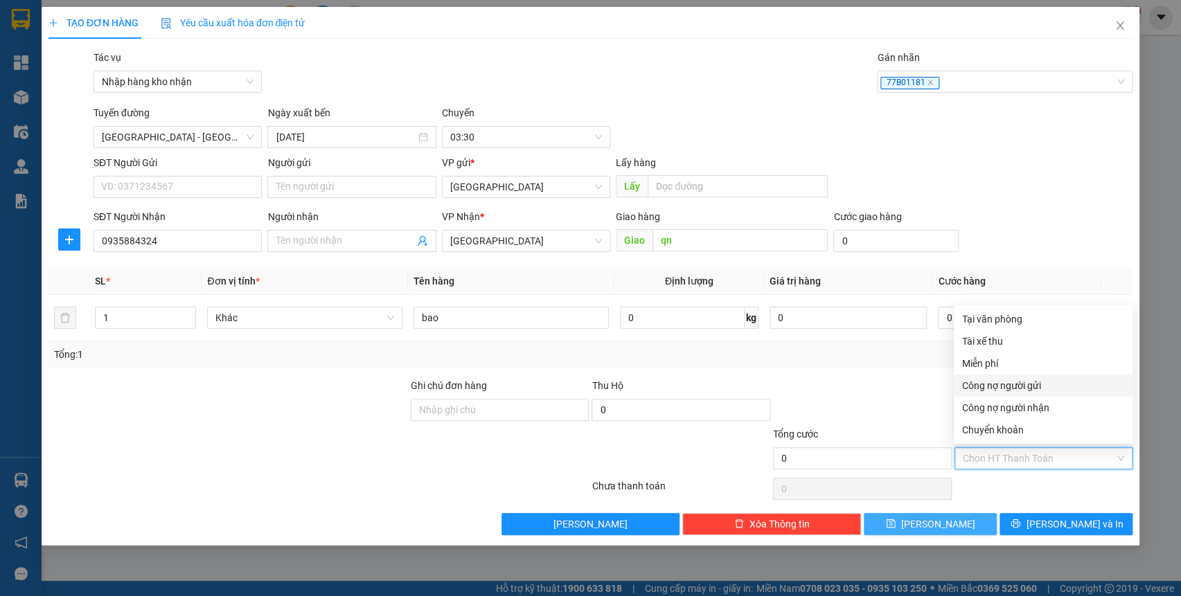
click at [953, 532] on button "[PERSON_NAME]" at bounding box center [930, 524] width 133 height 22
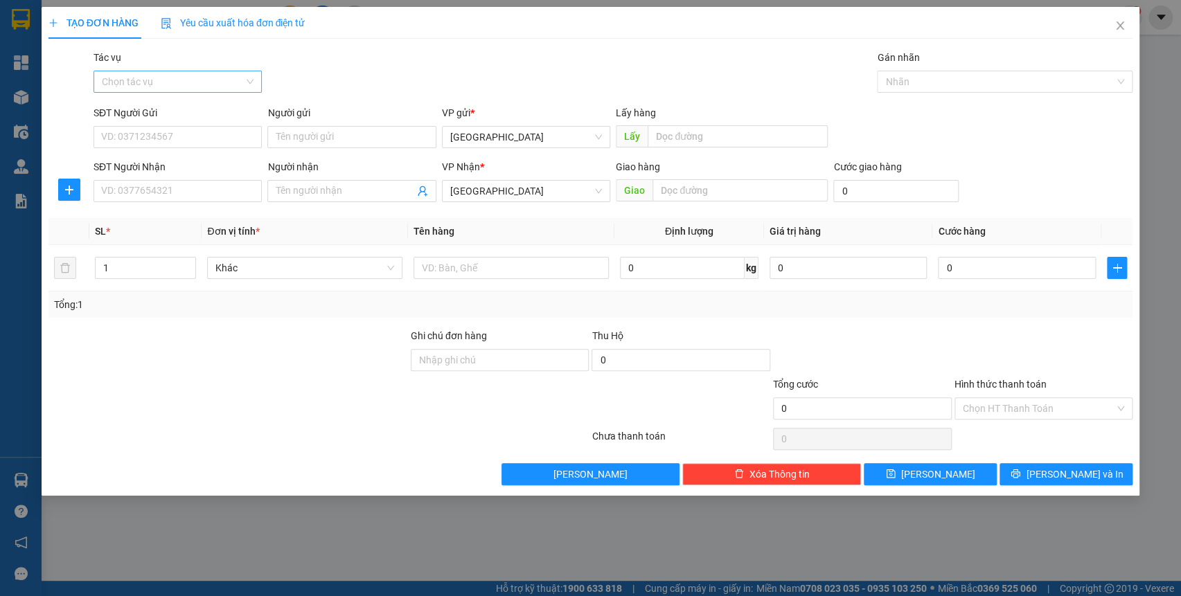
click at [207, 76] on input "Tác vụ" at bounding box center [173, 81] width 142 height 21
click at [202, 130] on div "Nhập hàng kho nhận" at bounding box center [178, 131] width 152 height 15
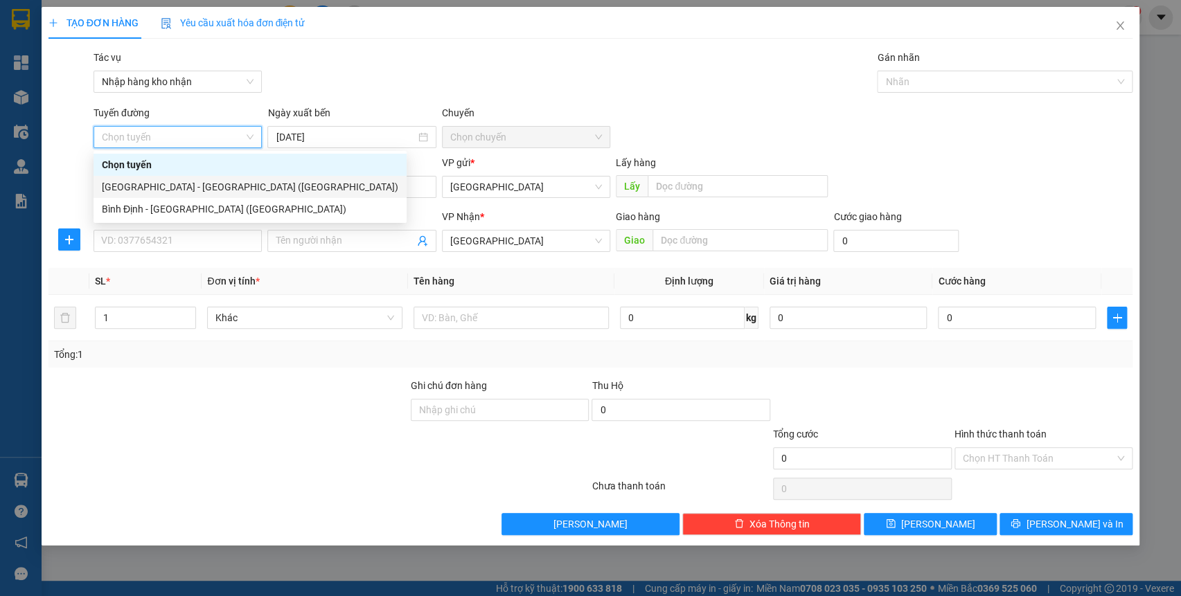
click at [180, 182] on div "[GEOGRAPHIC_DATA] - [GEOGRAPHIC_DATA] ([GEOGRAPHIC_DATA])" at bounding box center [250, 186] width 297 height 15
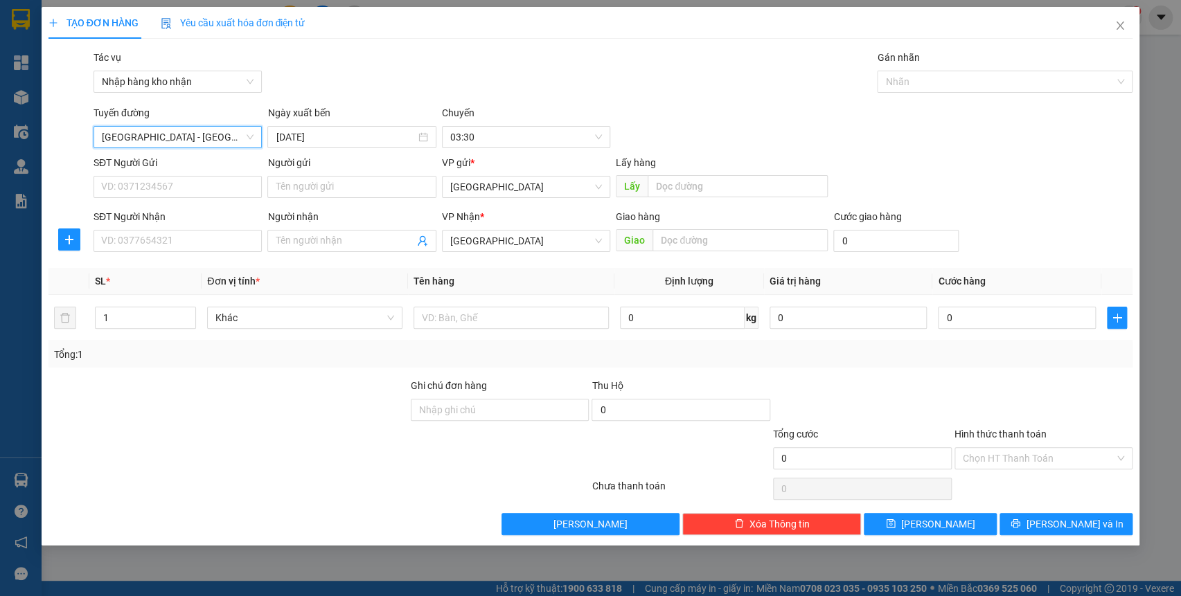
drag, startPoint x: 516, startPoint y: 191, endPoint x: 513, endPoint y: 204, distance: 13.6
click at [517, 191] on span "[GEOGRAPHIC_DATA]" at bounding box center [526, 187] width 152 height 21
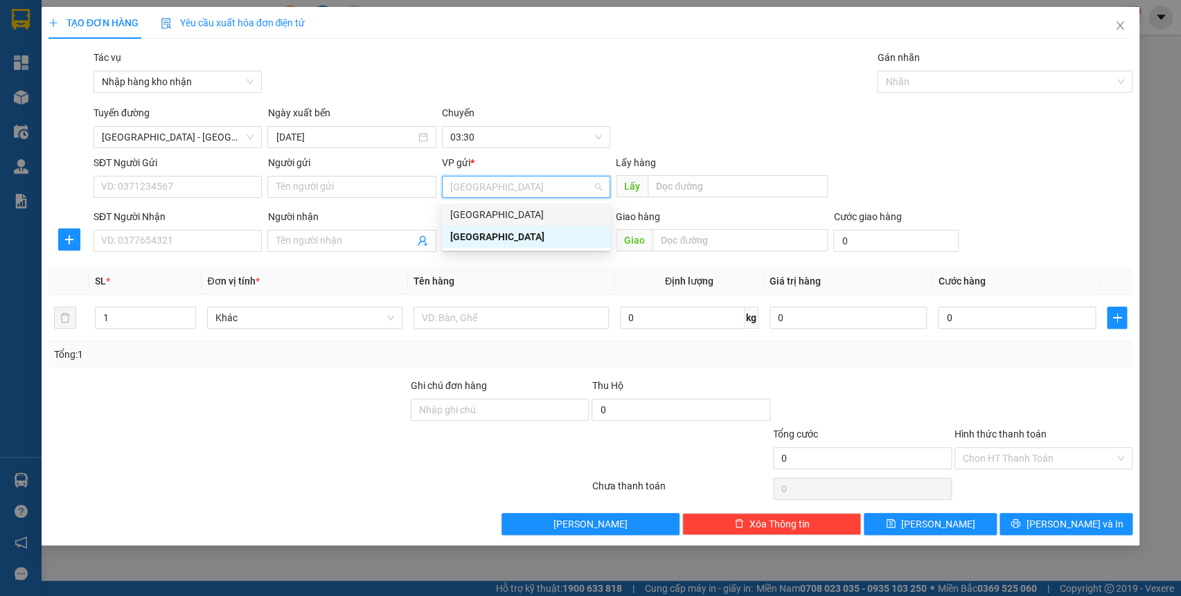
click at [512, 209] on div "[GEOGRAPHIC_DATA]" at bounding box center [526, 214] width 152 height 15
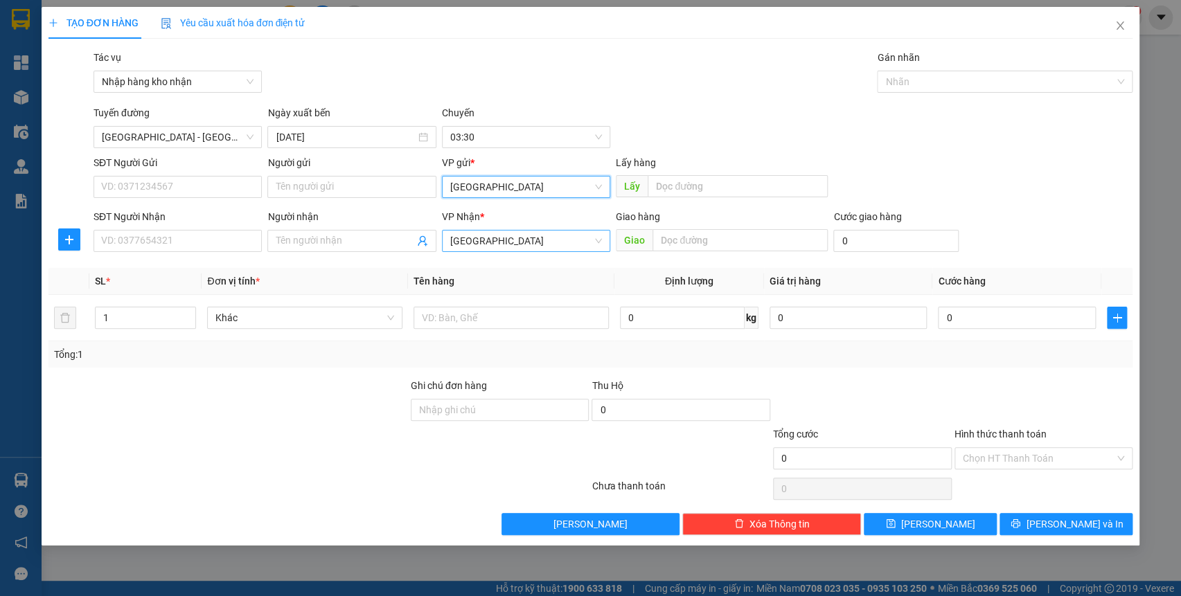
click at [510, 239] on span "[GEOGRAPHIC_DATA]" at bounding box center [526, 241] width 152 height 21
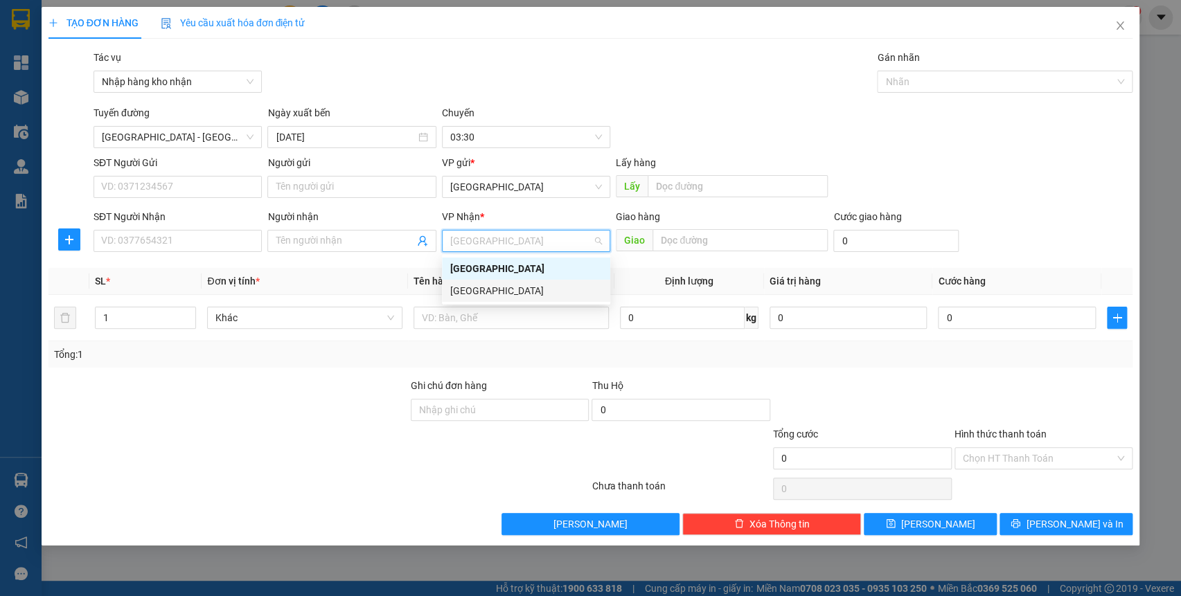
click at [499, 284] on div "[GEOGRAPHIC_DATA]" at bounding box center [526, 290] width 152 height 15
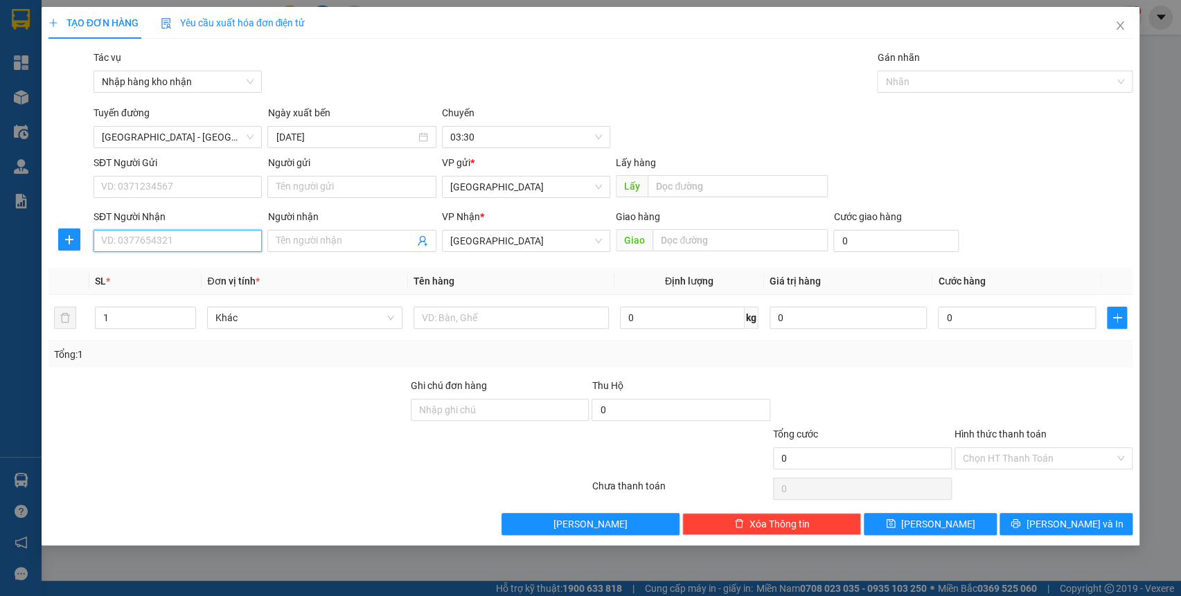
click at [222, 239] on input "SĐT Người Nhận" at bounding box center [178, 241] width 168 height 22
click at [720, 242] on input "text" at bounding box center [740, 240] width 175 height 22
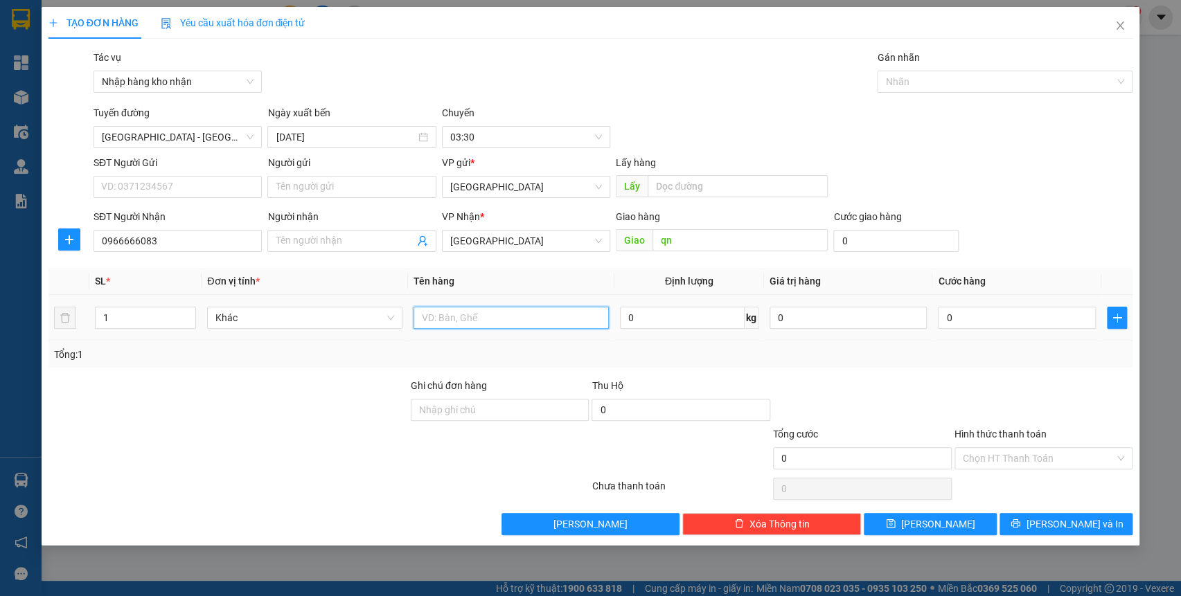
click at [478, 321] on input "text" at bounding box center [511, 318] width 195 height 22
click at [950, 82] on div at bounding box center [998, 81] width 235 height 17
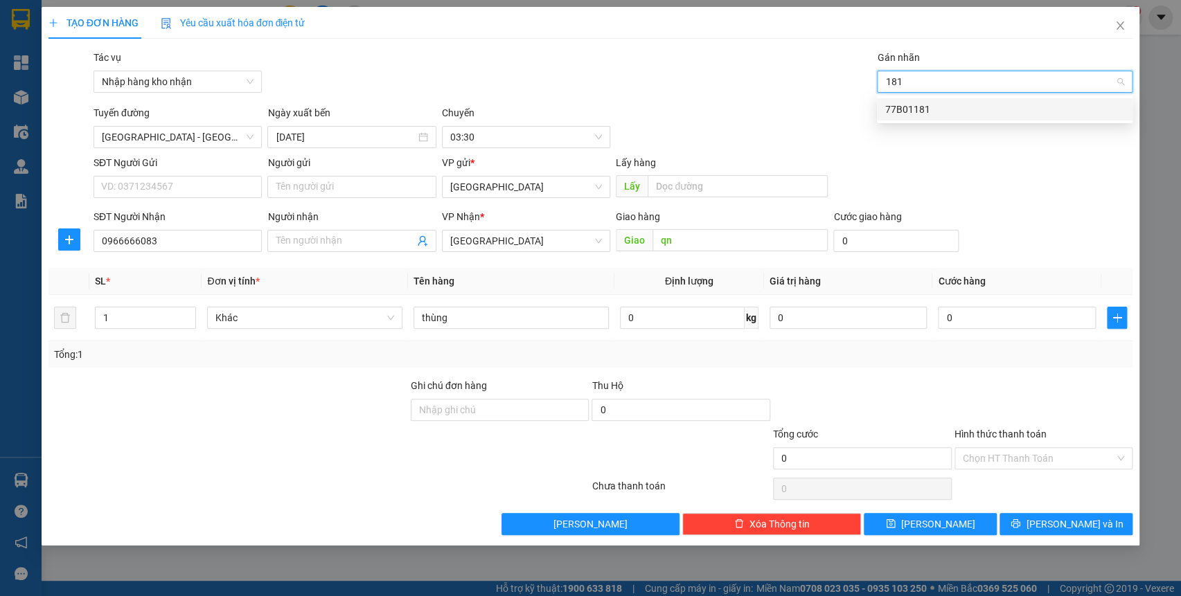
click at [952, 116] on div "77B01181" at bounding box center [1004, 109] width 239 height 15
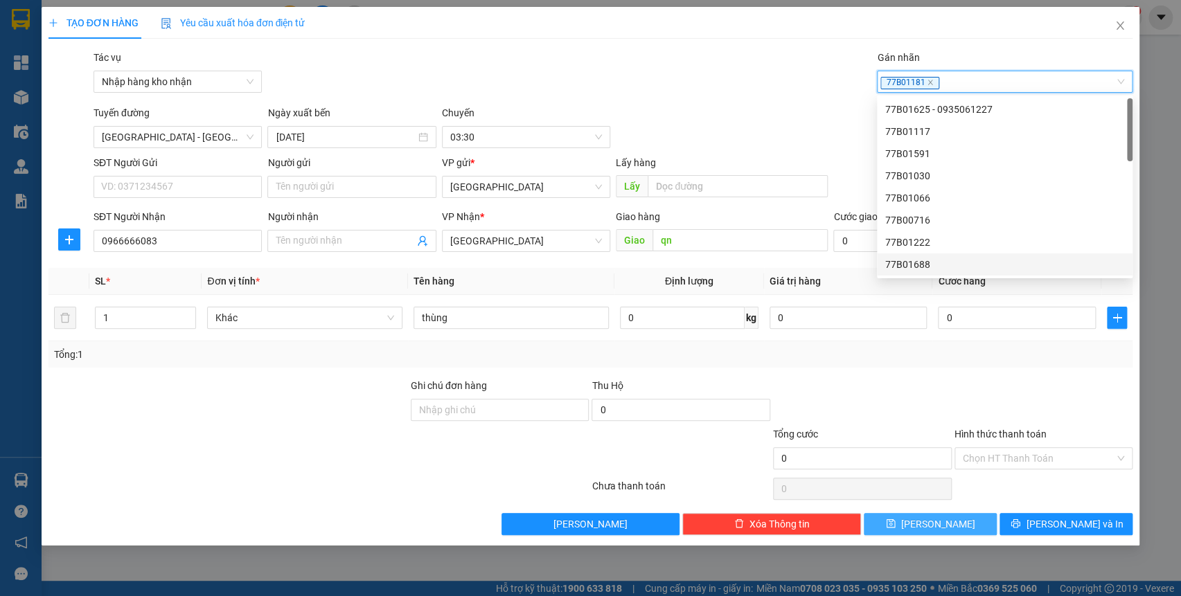
click at [955, 522] on button "[PERSON_NAME]" at bounding box center [930, 524] width 133 height 22
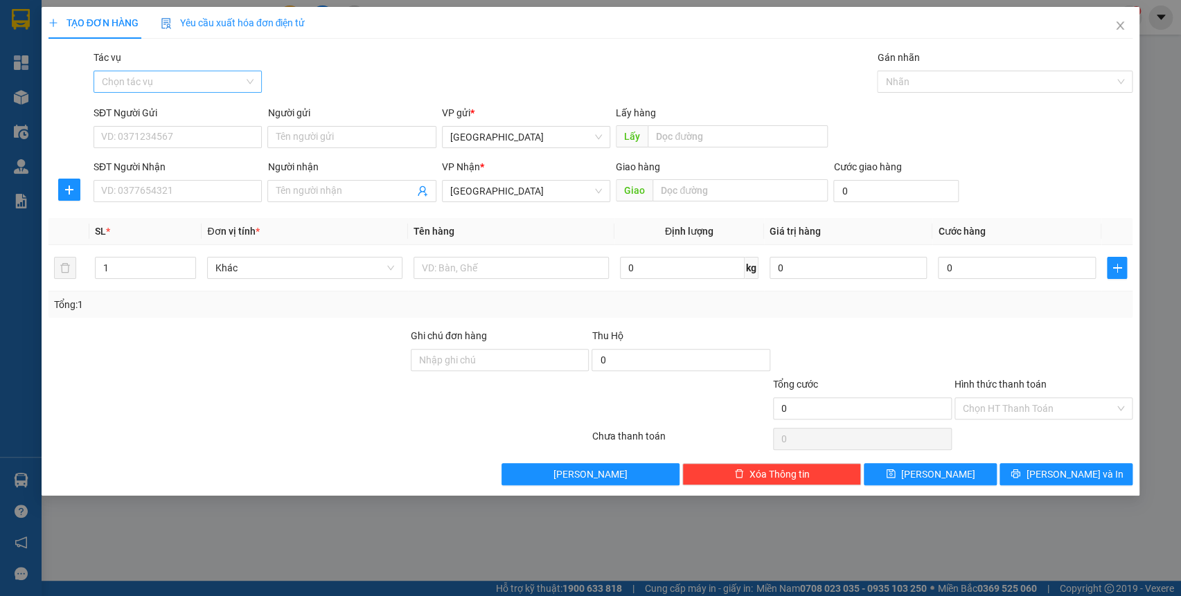
click at [202, 82] on input "Tác vụ" at bounding box center [173, 81] width 142 height 21
click at [192, 135] on div "Nhập hàng kho nhận" at bounding box center [178, 131] width 152 height 15
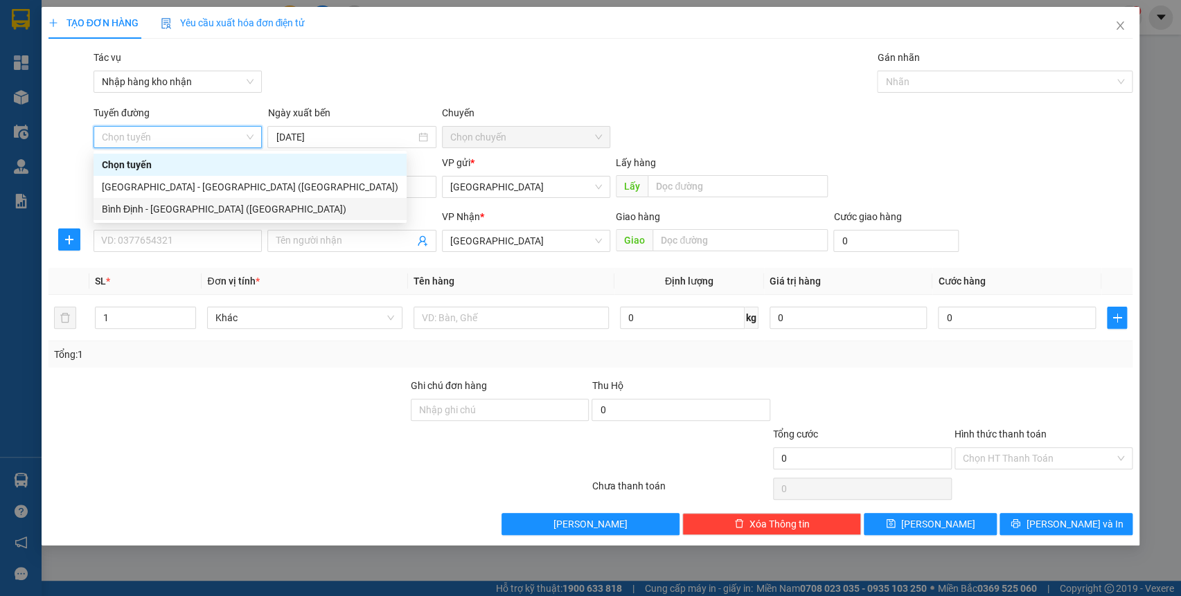
click at [166, 198] on div "Bình Định - [GEOGRAPHIC_DATA] ([GEOGRAPHIC_DATA])" at bounding box center [250, 209] width 313 height 22
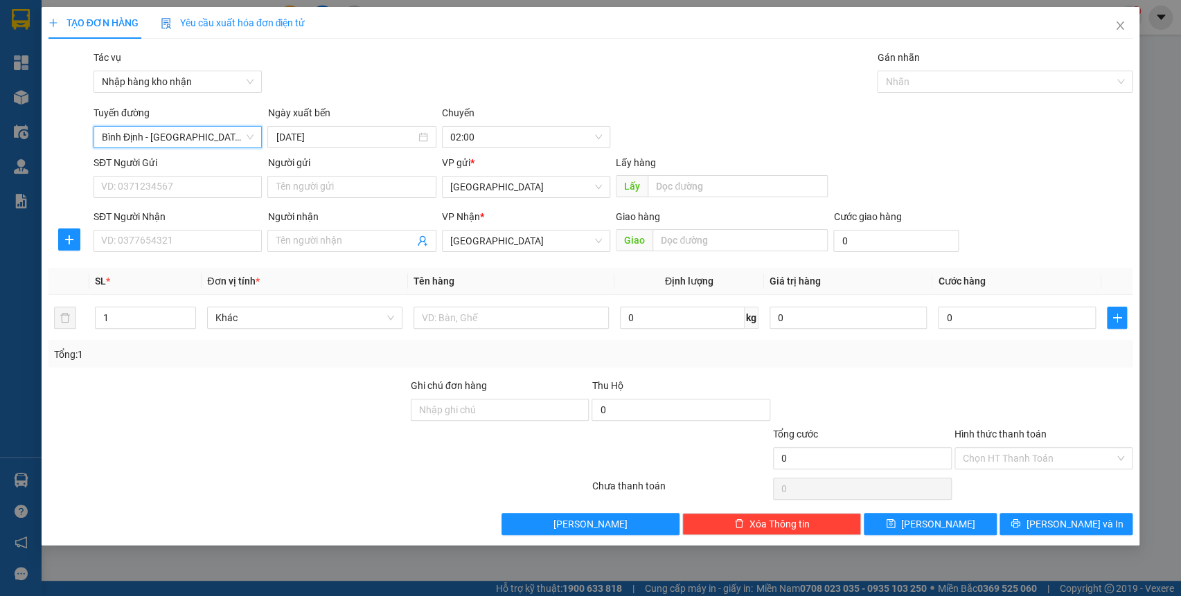
click at [182, 143] on span "Bình Định - [GEOGRAPHIC_DATA] ([GEOGRAPHIC_DATA])" at bounding box center [178, 137] width 152 height 21
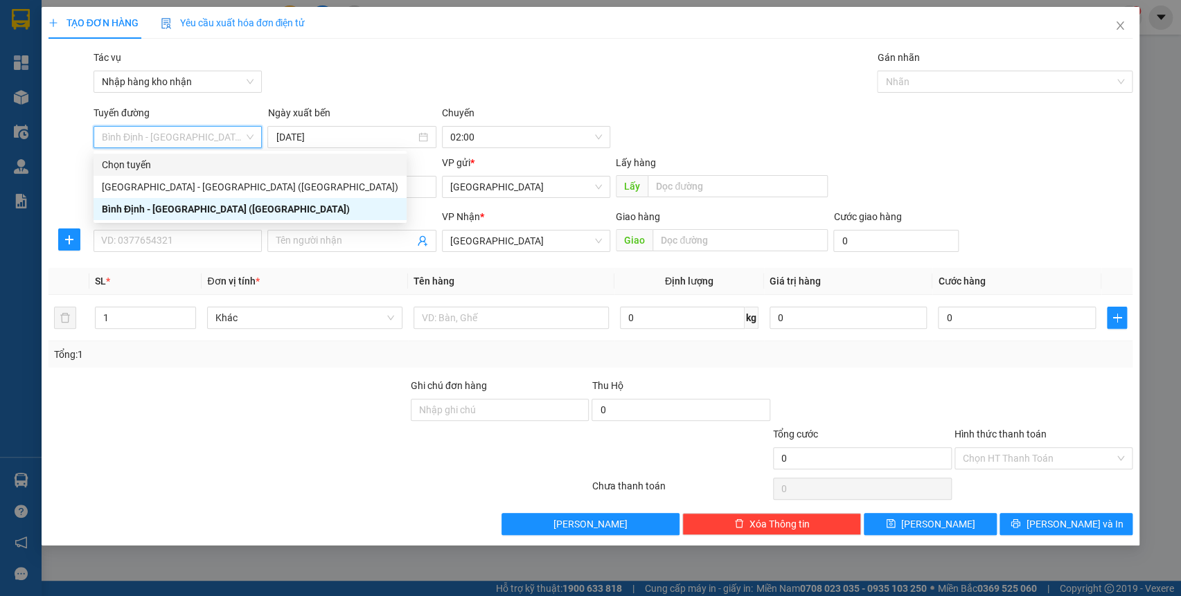
click at [180, 172] on div "Chọn tuyến" at bounding box center [250, 164] width 297 height 15
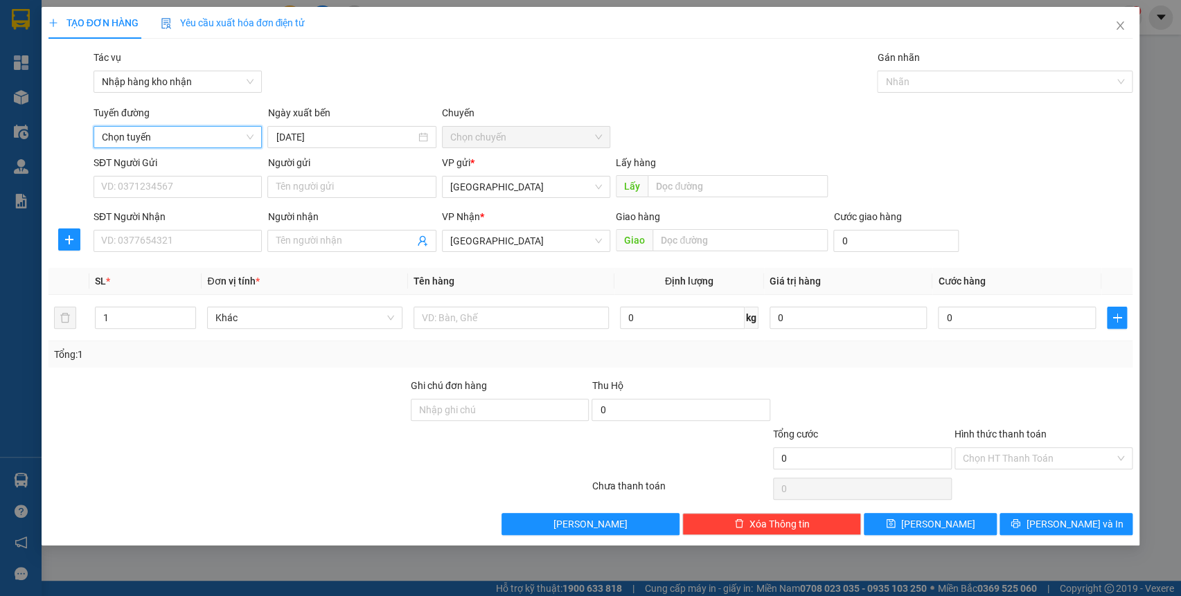
click at [179, 152] on div "Transit Pickup Surcharge Ids Transit Deliver Surcharge Ids Transit Deliver Surc…" at bounding box center [590, 293] width 1085 height 486
click at [180, 144] on span "Chọn tuyến" at bounding box center [178, 137] width 152 height 21
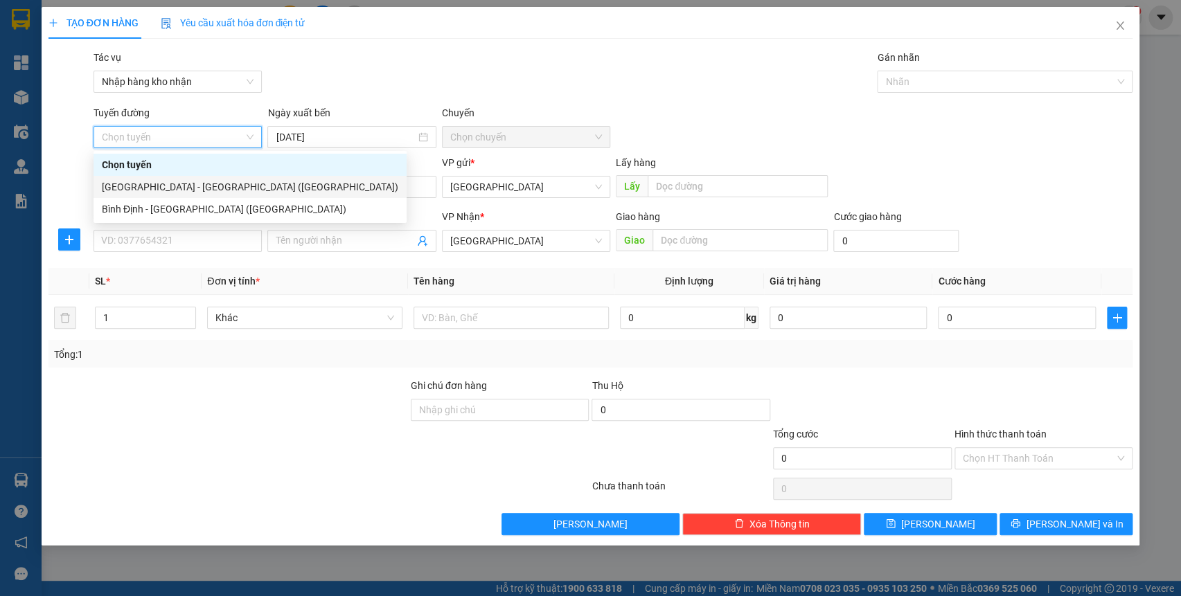
click at [181, 179] on div "[GEOGRAPHIC_DATA] - [GEOGRAPHIC_DATA] ([GEOGRAPHIC_DATA])" at bounding box center [250, 186] width 297 height 15
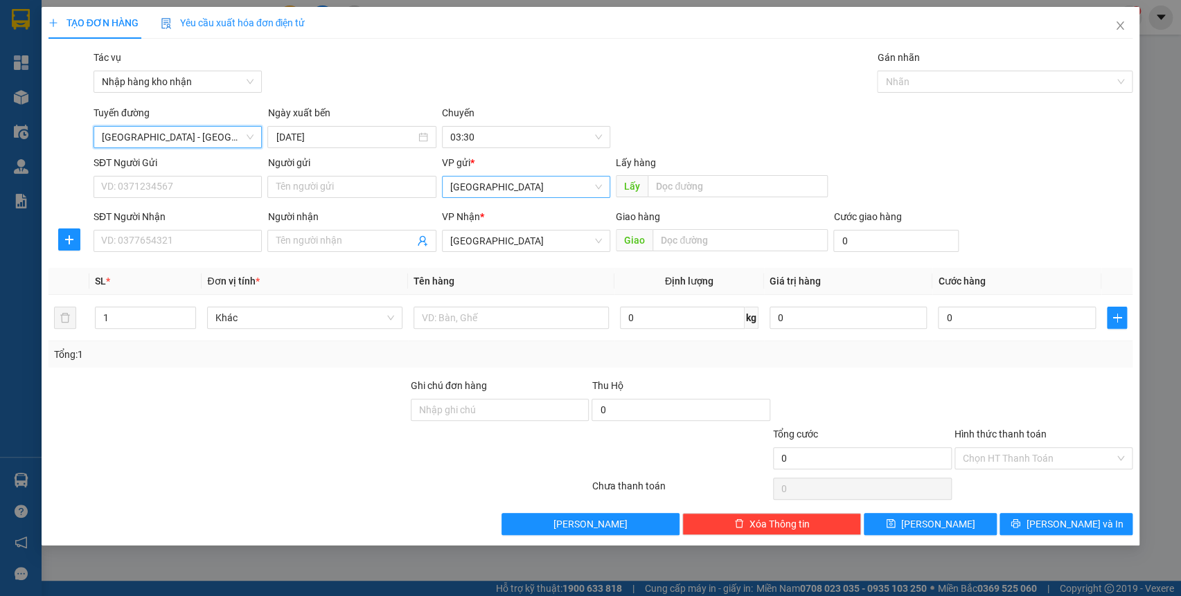
click at [545, 194] on span "[GEOGRAPHIC_DATA]" at bounding box center [526, 187] width 152 height 21
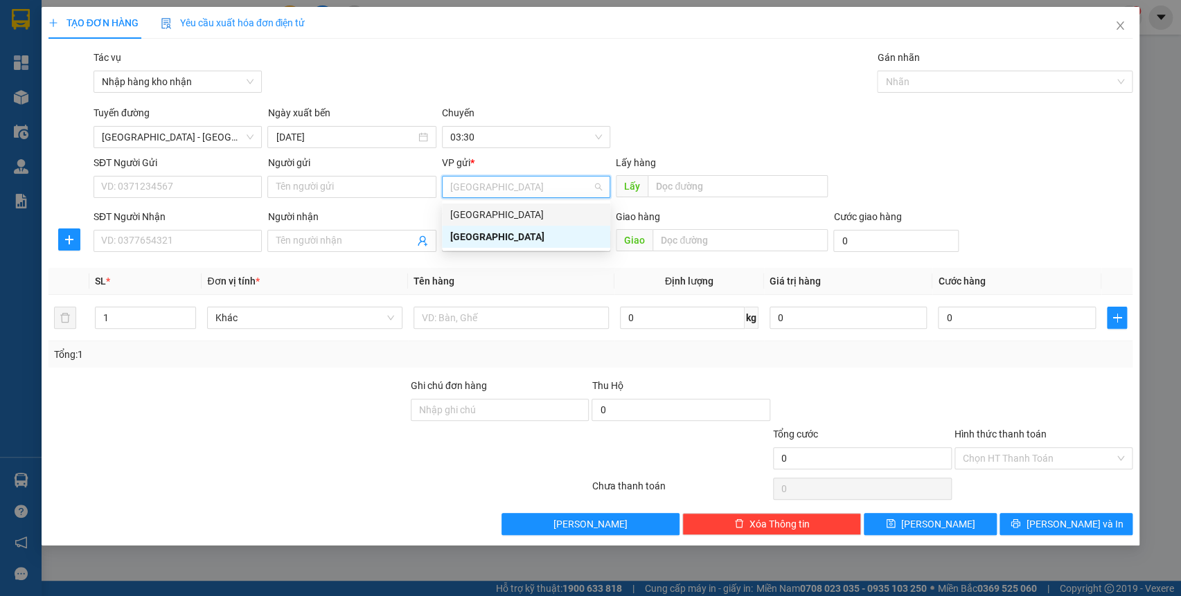
click at [547, 209] on div "[GEOGRAPHIC_DATA]" at bounding box center [526, 214] width 152 height 15
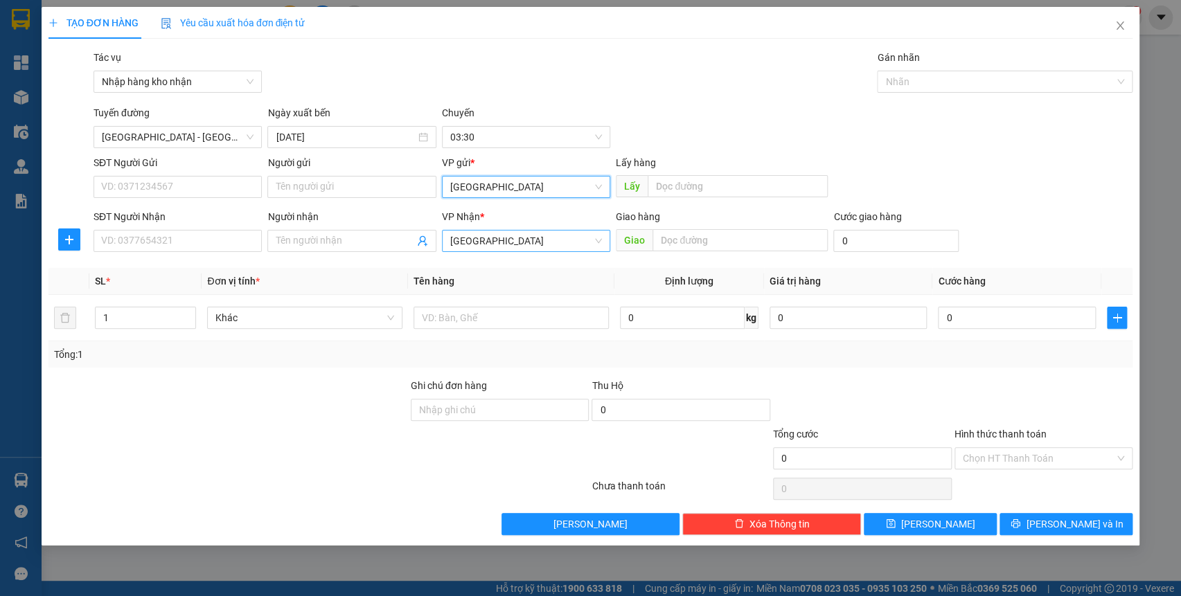
click at [545, 242] on span "[GEOGRAPHIC_DATA]" at bounding box center [526, 241] width 152 height 21
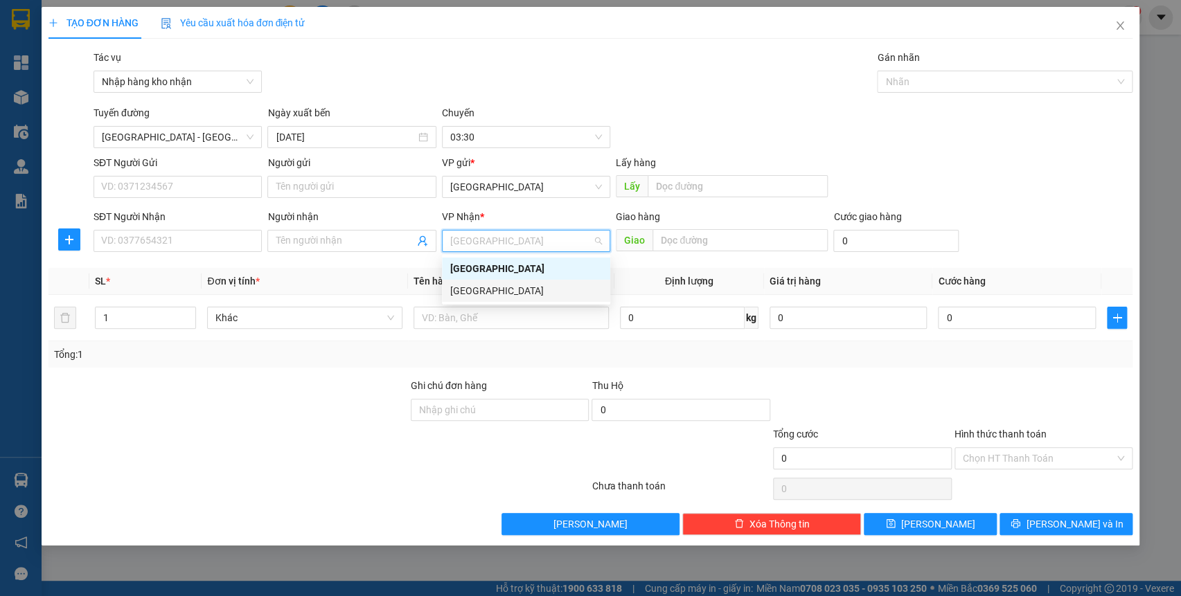
click at [530, 297] on div "[GEOGRAPHIC_DATA]" at bounding box center [526, 290] width 152 height 15
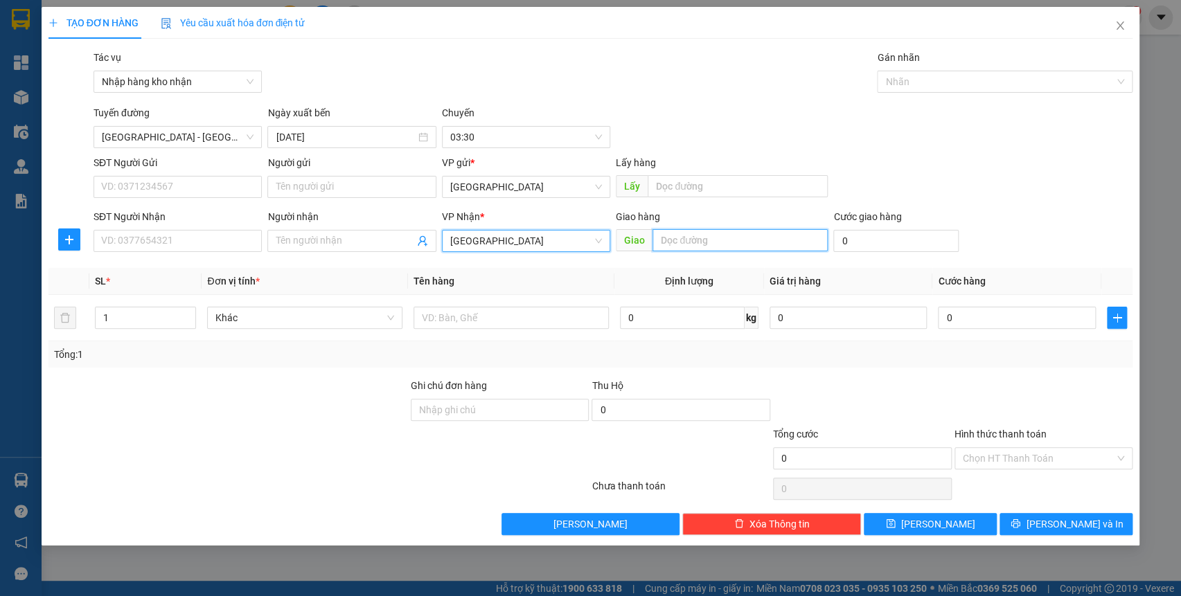
click at [688, 242] on input "text" at bounding box center [740, 240] width 175 height 22
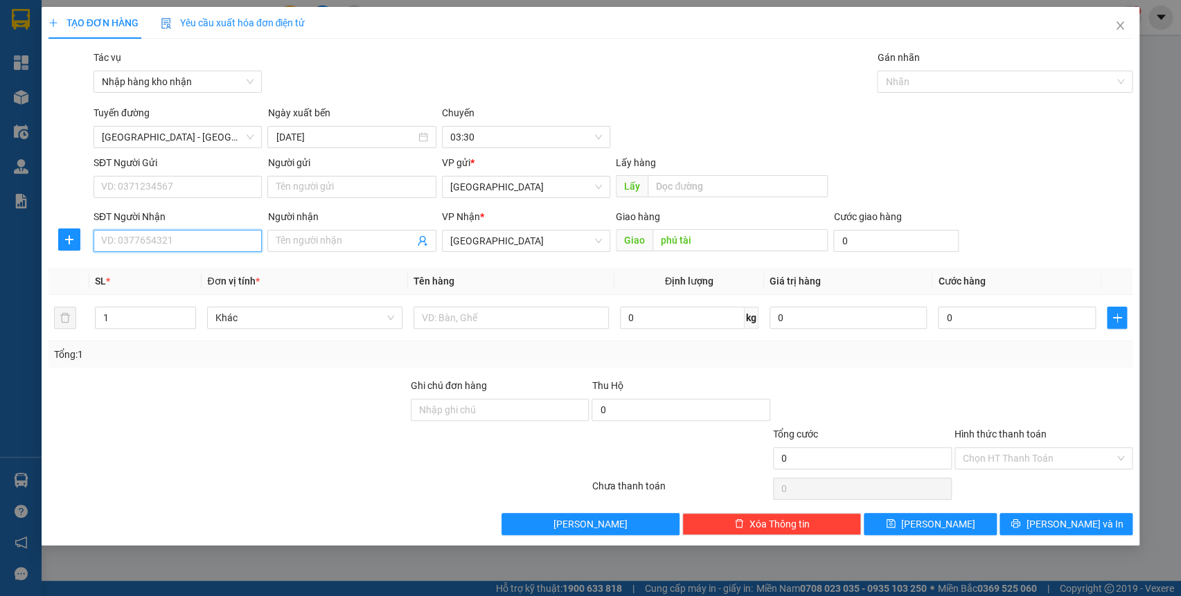
click at [167, 237] on input "SĐT Người Nhận" at bounding box center [178, 241] width 168 height 22
click at [360, 237] on input "Người nhận" at bounding box center [345, 240] width 138 height 15
click at [926, 239] on input "0" at bounding box center [895, 241] width 125 height 22
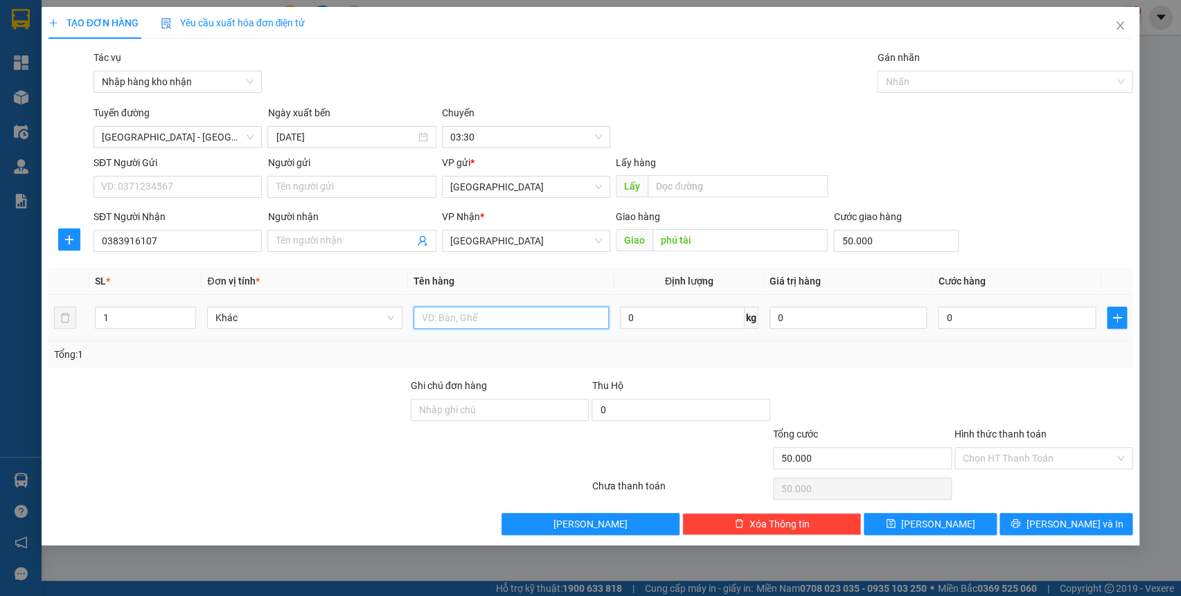
click at [499, 315] on input "text" at bounding box center [511, 318] width 195 height 22
click at [327, 227] on div "Người nhận" at bounding box center [351, 219] width 168 height 21
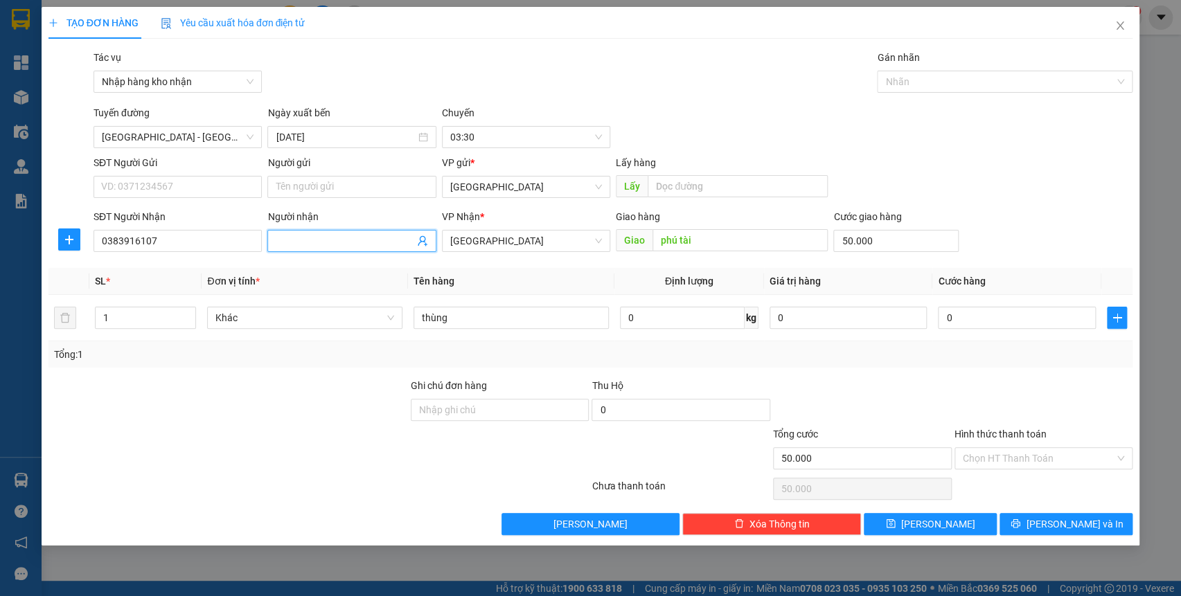
drag, startPoint x: 327, startPoint y: 235, endPoint x: 334, endPoint y: 242, distance: 10.3
click at [328, 237] on input "Người nhận" at bounding box center [345, 240] width 138 height 15
click at [334, 242] on input "Người nhận" at bounding box center [345, 240] width 138 height 15
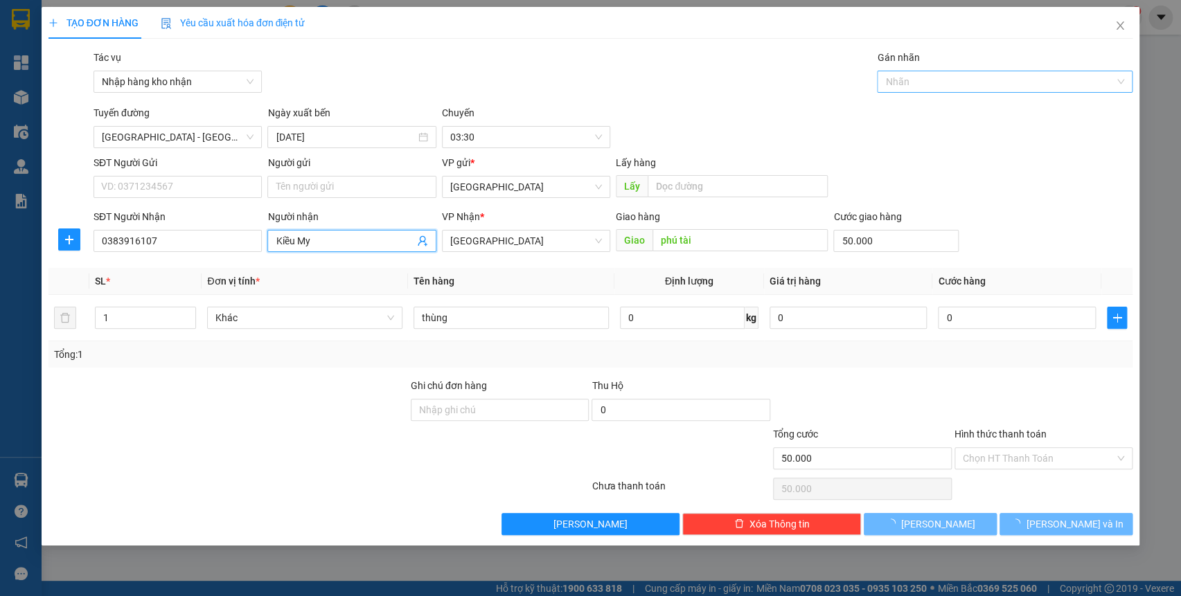
click at [1005, 85] on div at bounding box center [998, 81] width 235 height 17
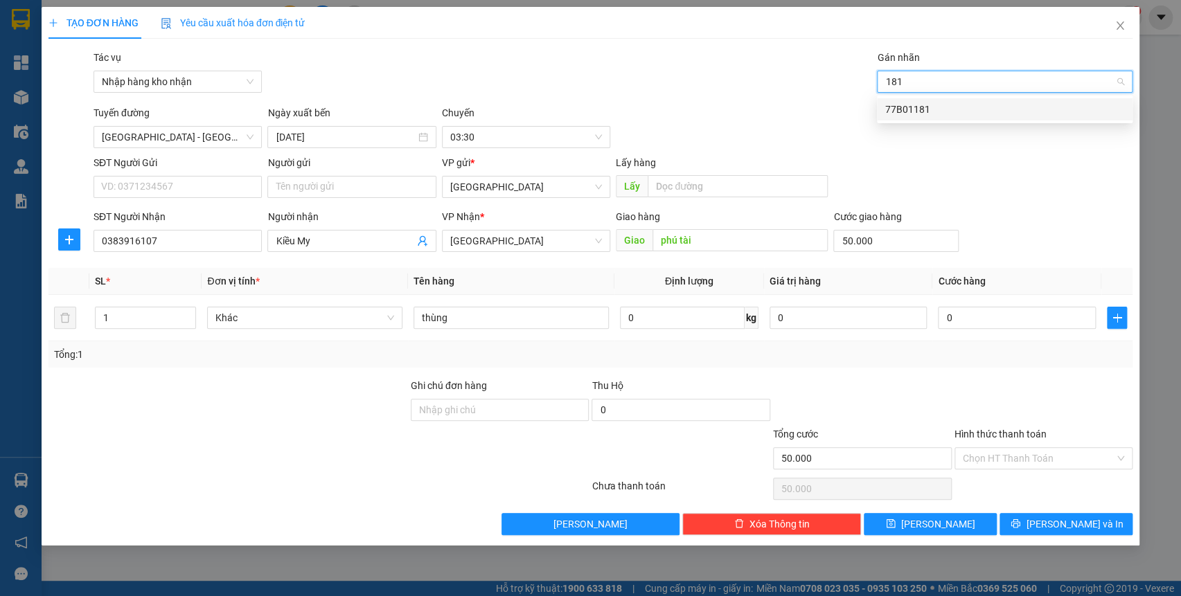
click at [983, 117] on div "77B01181" at bounding box center [1005, 109] width 256 height 22
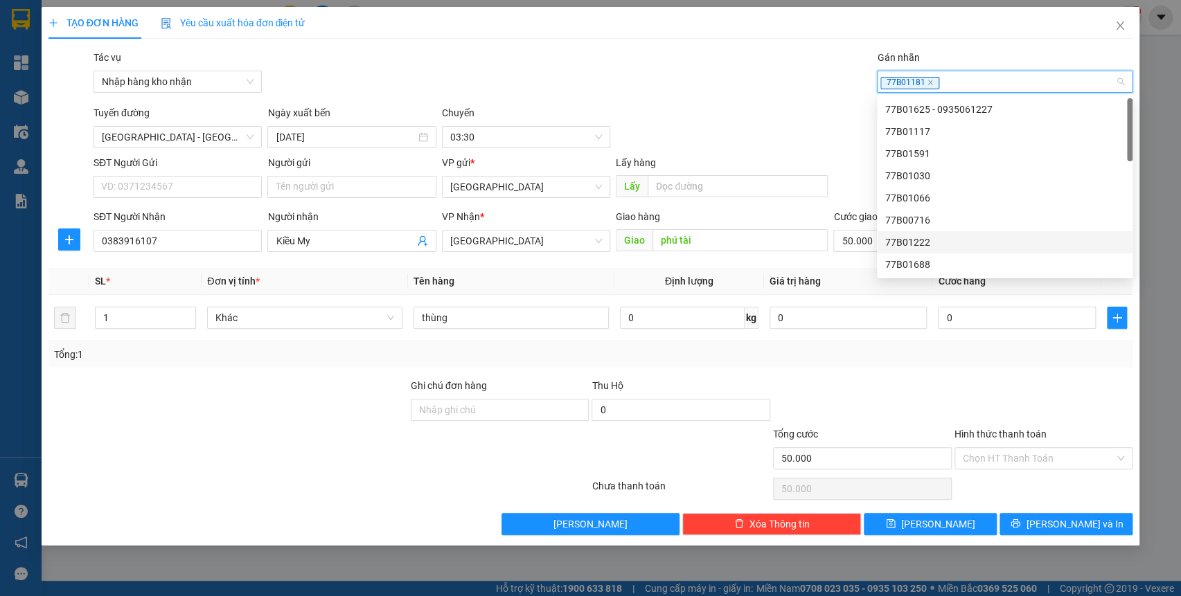
click at [1009, 439] on label "Hình thức thanh toán" at bounding box center [1001, 434] width 92 height 11
click at [1009, 448] on input "Hình thức thanh toán" at bounding box center [1039, 458] width 152 height 21
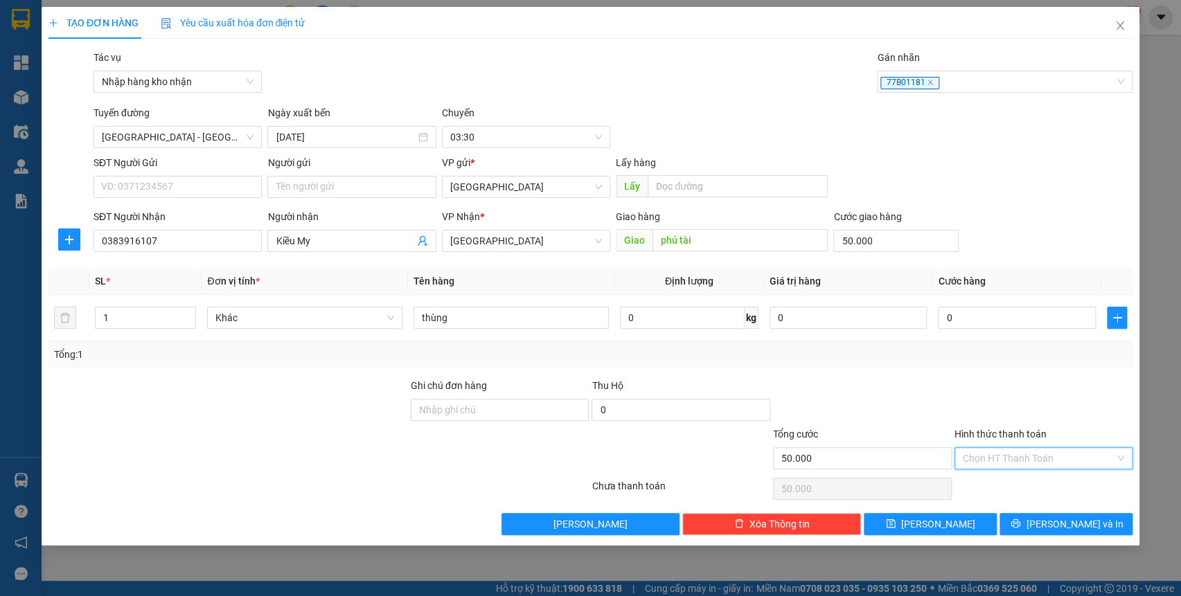
click at [1013, 450] on input "Hình thức thanh toán" at bounding box center [1039, 458] width 152 height 21
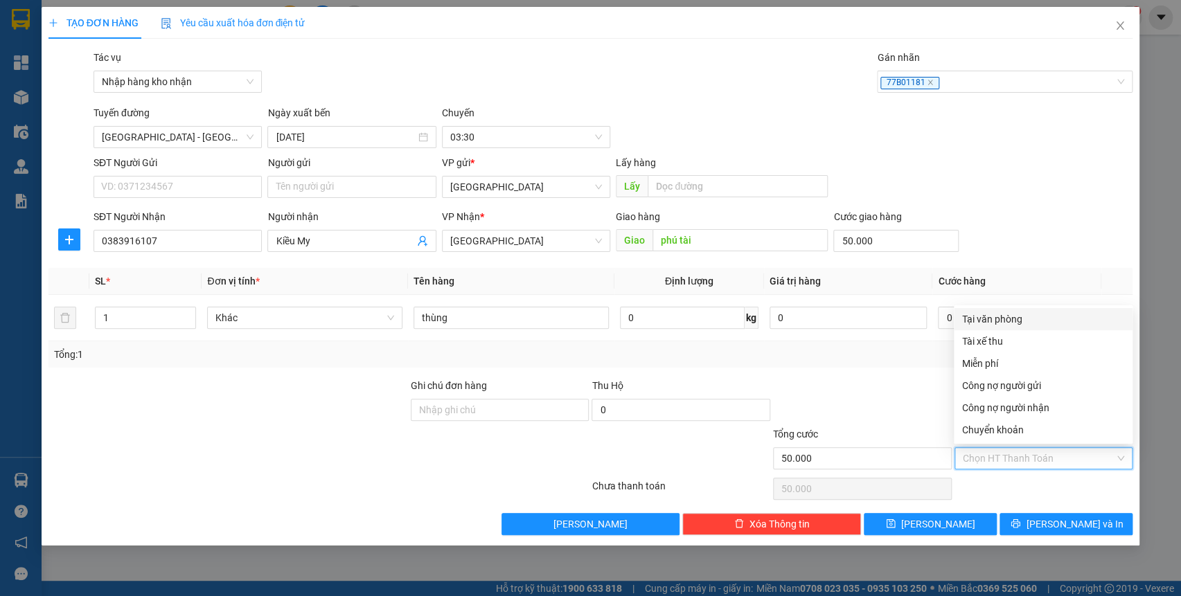
click at [1007, 326] on div "Tại văn phòng" at bounding box center [1043, 319] width 162 height 15
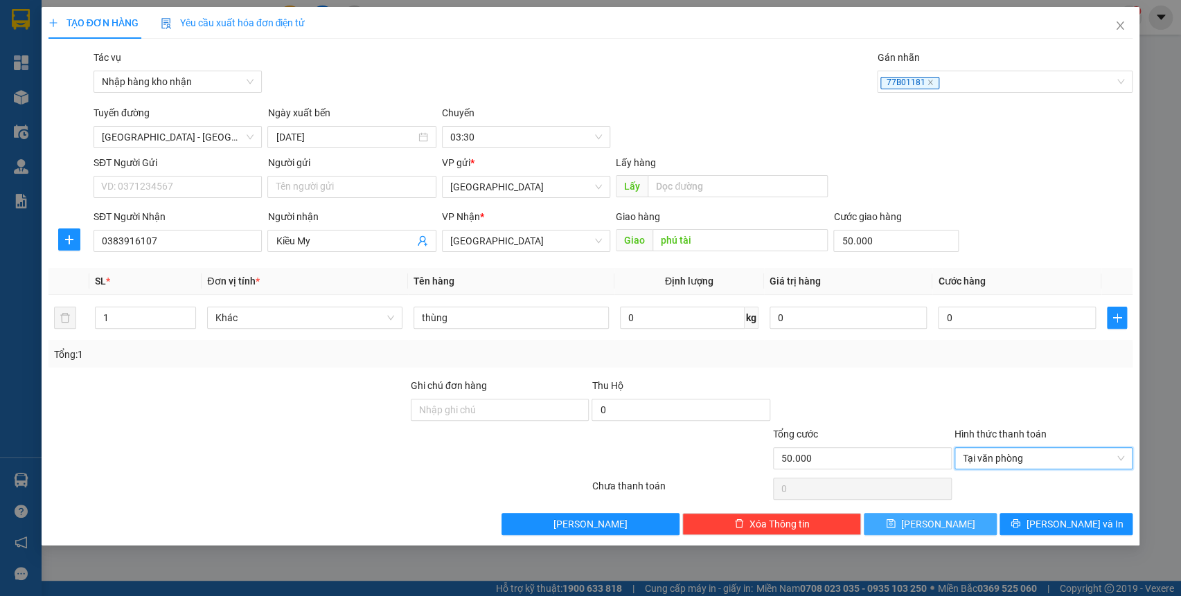
click at [983, 517] on button "[PERSON_NAME]" at bounding box center [930, 524] width 133 height 22
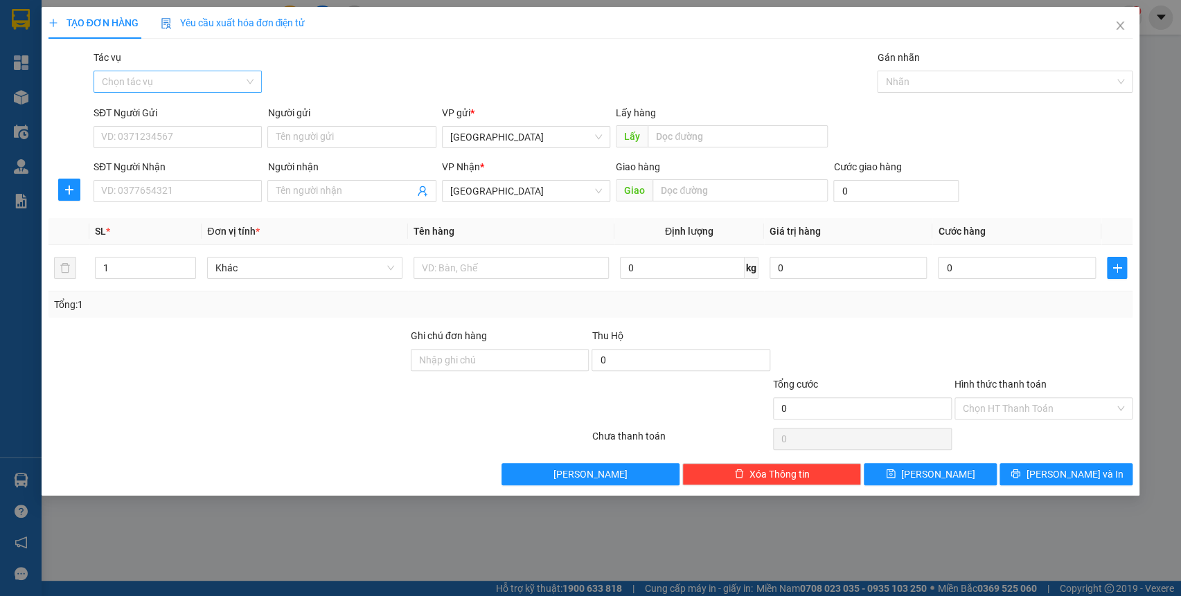
click at [193, 75] on input "Tác vụ" at bounding box center [173, 81] width 142 height 21
click at [184, 125] on div "Nhập hàng kho nhận" at bounding box center [178, 131] width 152 height 15
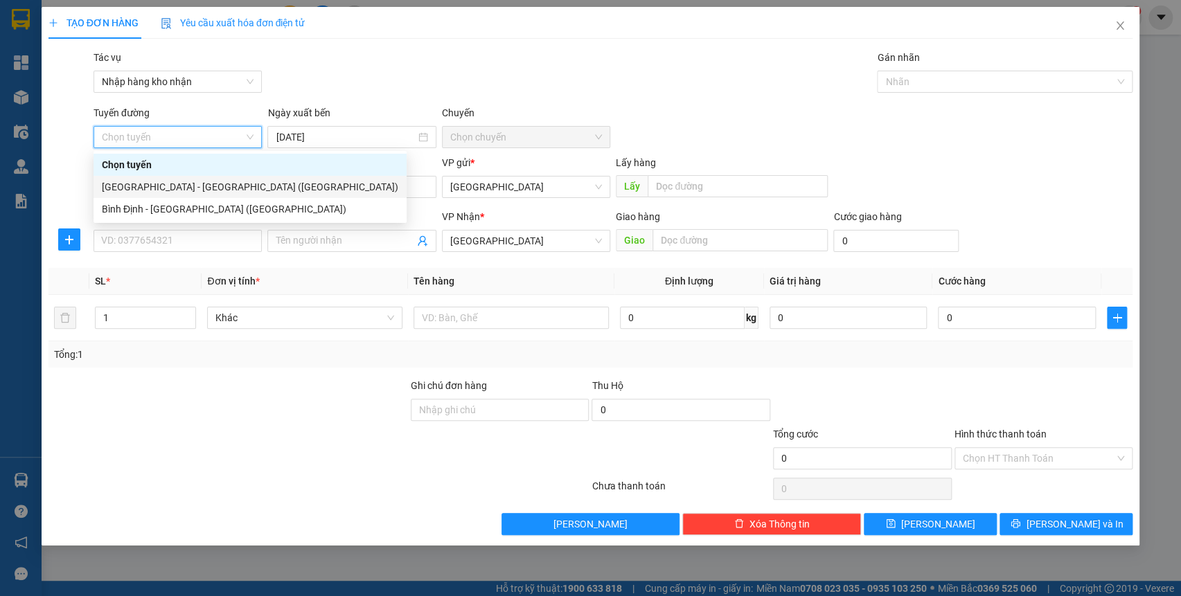
click at [178, 187] on div "[GEOGRAPHIC_DATA] - [GEOGRAPHIC_DATA] ([GEOGRAPHIC_DATA])" at bounding box center [250, 186] width 297 height 15
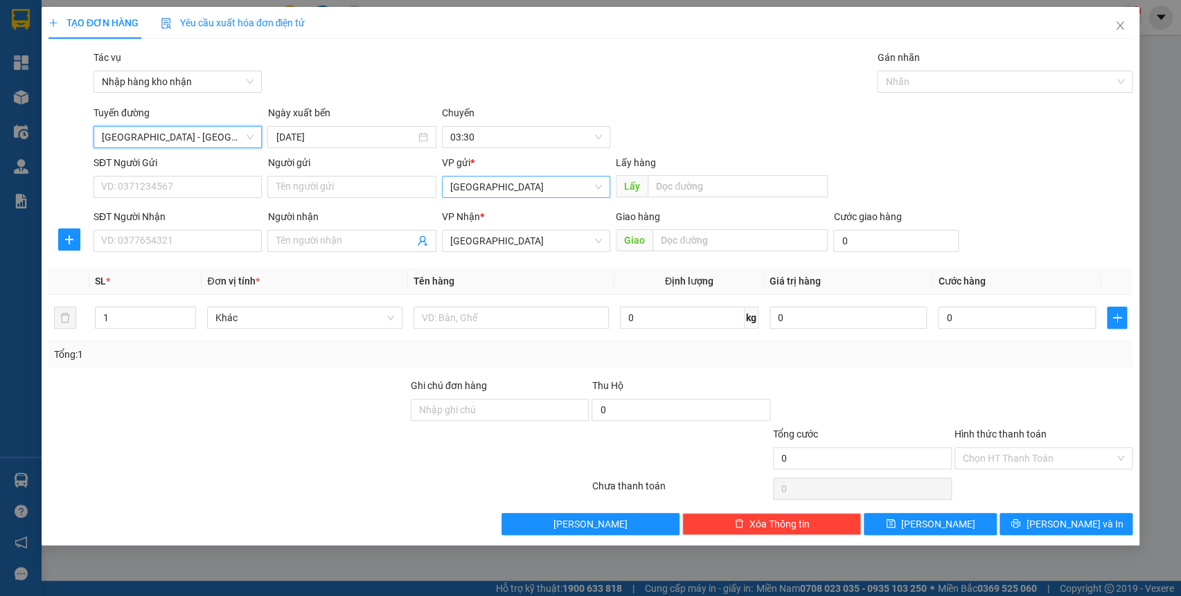
click at [542, 188] on span "[GEOGRAPHIC_DATA]" at bounding box center [526, 187] width 152 height 21
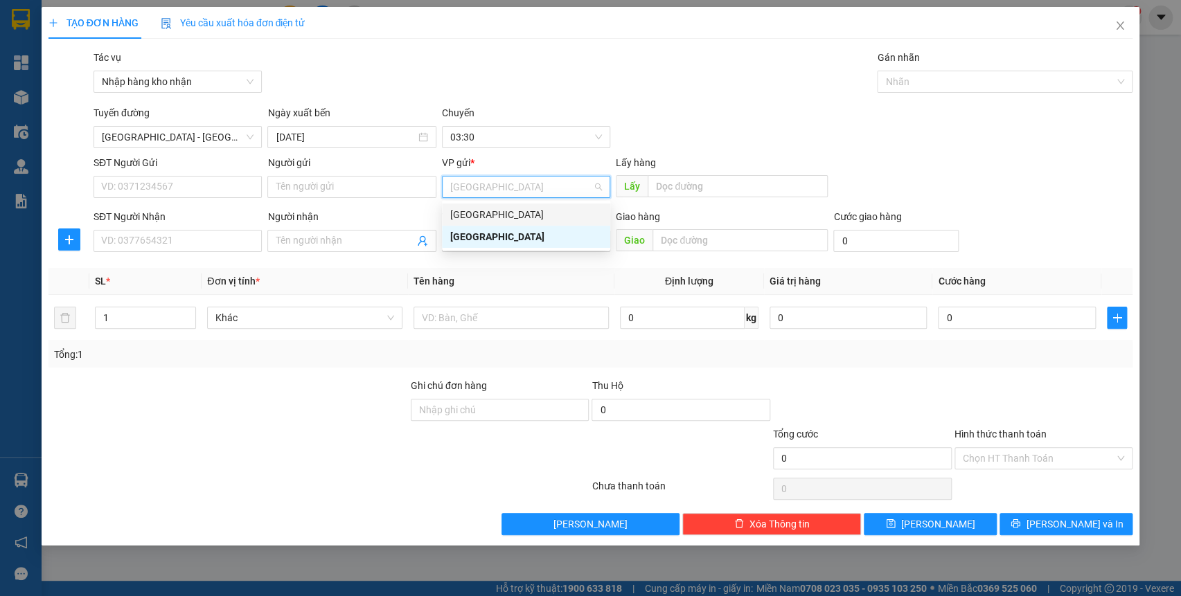
click at [521, 215] on div "[GEOGRAPHIC_DATA]" at bounding box center [526, 214] width 152 height 15
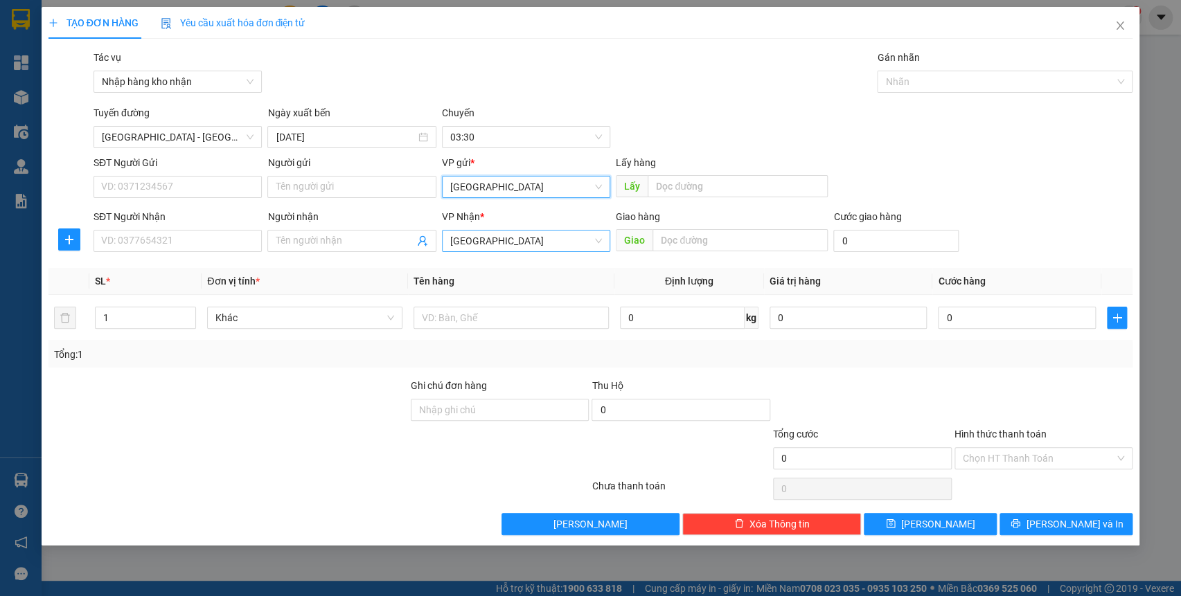
click at [513, 237] on span "[GEOGRAPHIC_DATA]" at bounding box center [526, 241] width 152 height 21
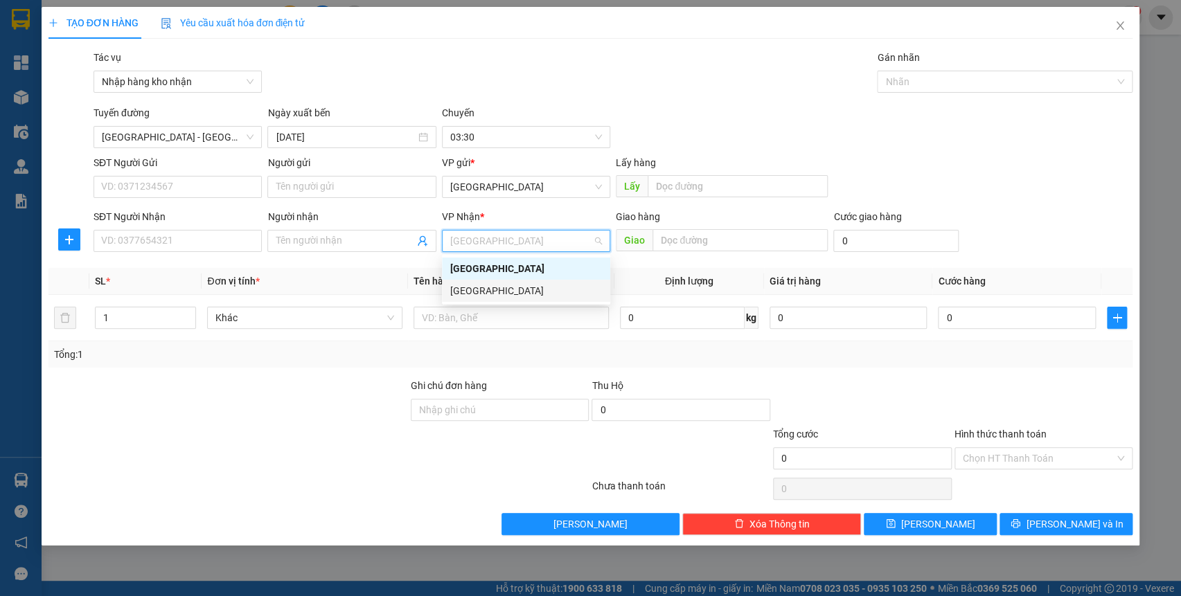
click at [503, 283] on div "[GEOGRAPHIC_DATA]" at bounding box center [526, 290] width 152 height 15
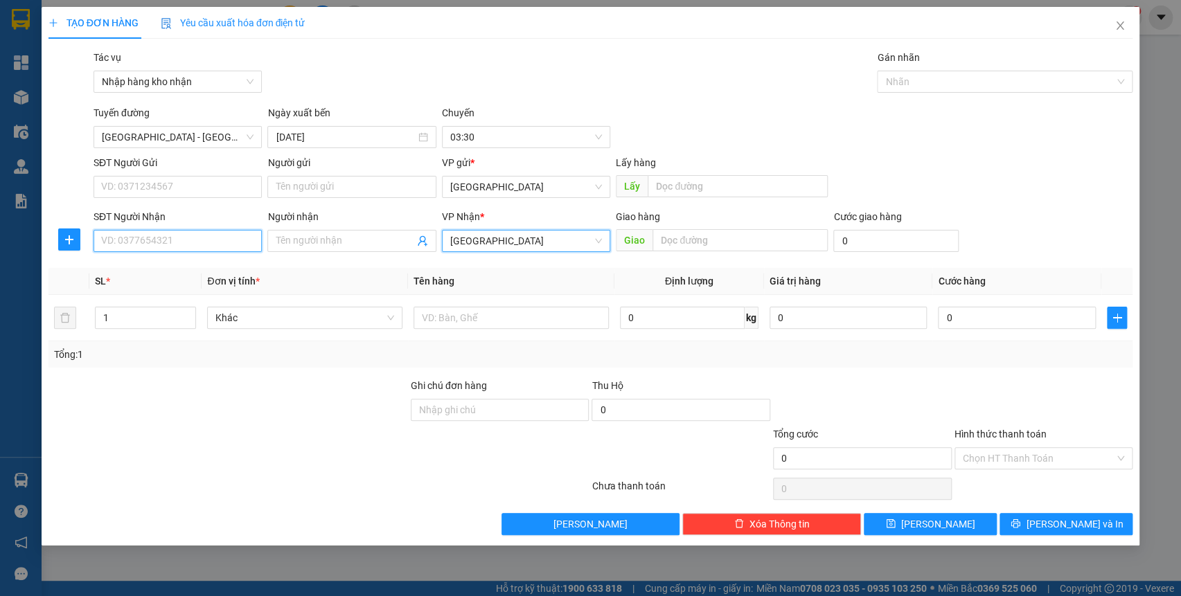
click at [233, 242] on input "SĐT Người Nhận" at bounding box center [178, 241] width 168 height 22
drag, startPoint x: 694, startPoint y: 228, endPoint x: 697, endPoint y: 235, distance: 7.5
click at [694, 229] on div "Giao hàng" at bounding box center [722, 219] width 212 height 21
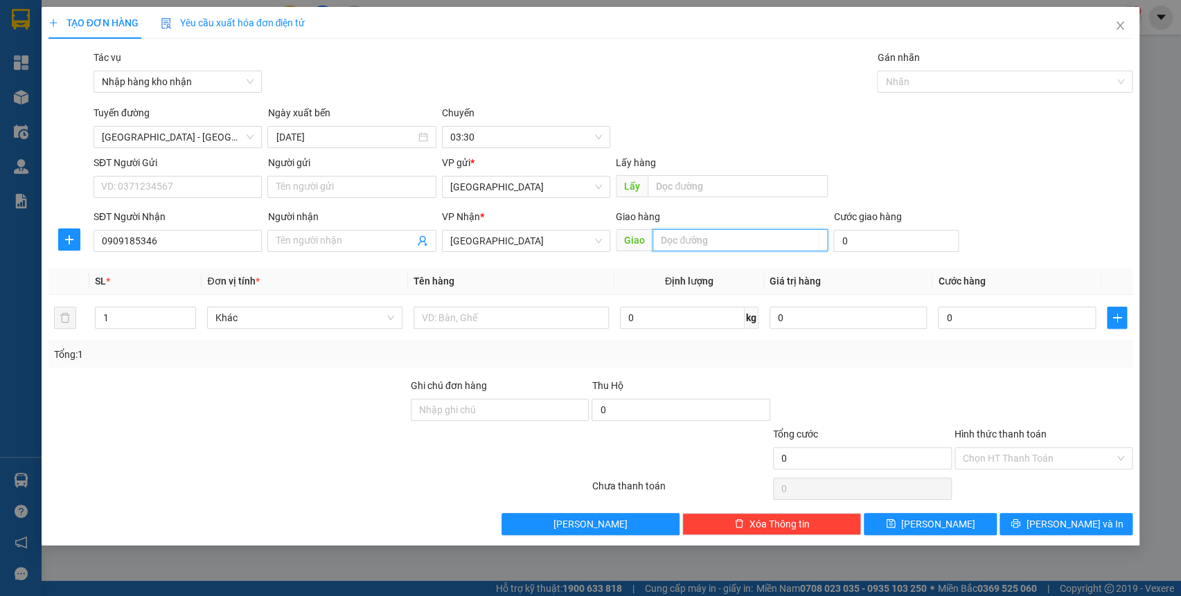
click at [697, 235] on input "text" at bounding box center [740, 240] width 175 height 22
click at [908, 89] on div at bounding box center [998, 81] width 235 height 17
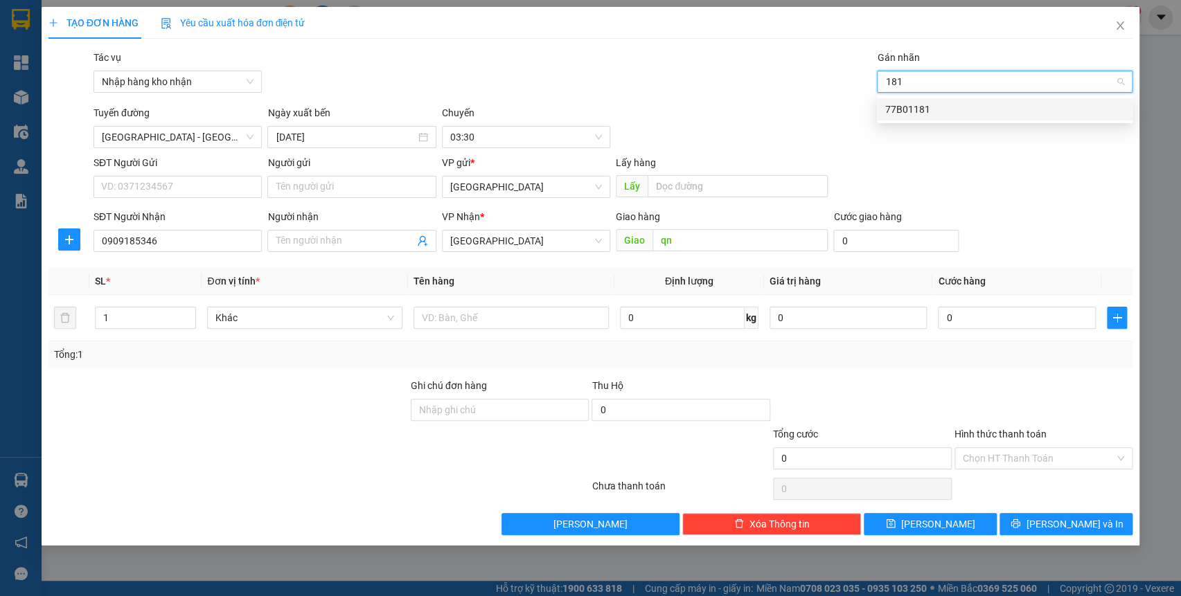
click at [920, 111] on div "77B01181" at bounding box center [1004, 109] width 239 height 15
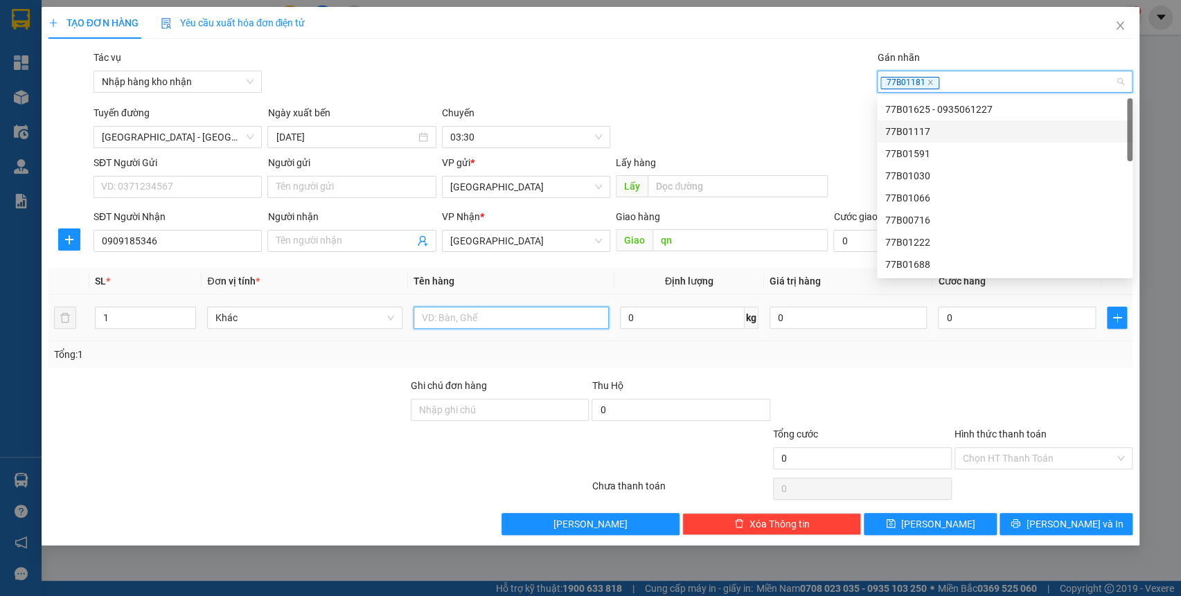
click at [449, 328] on input "text" at bounding box center [511, 318] width 195 height 22
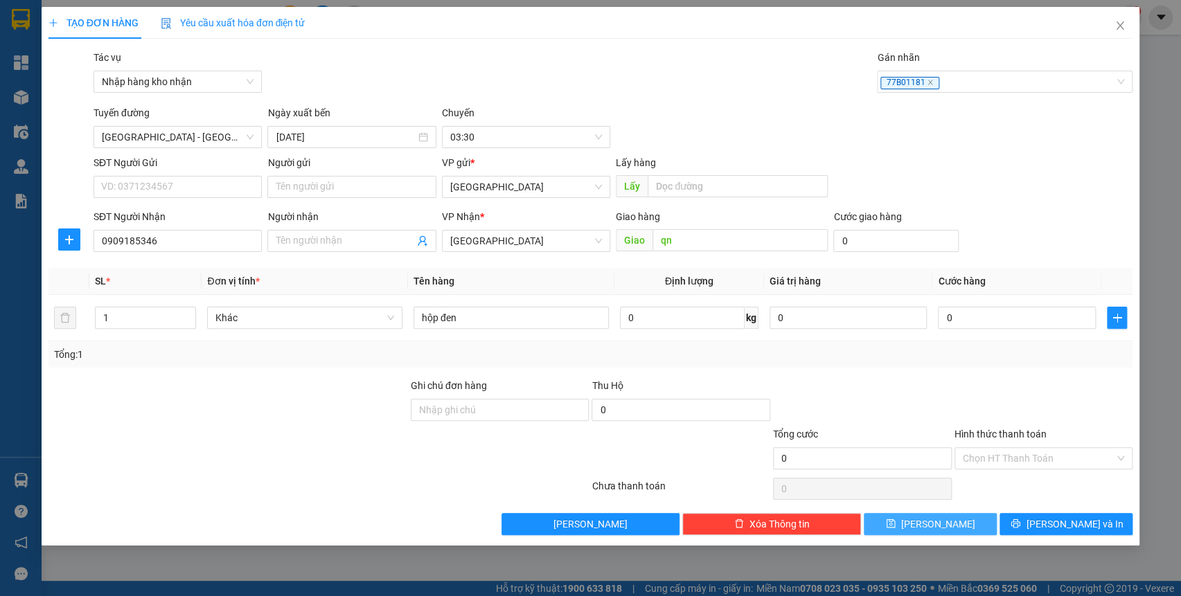
click at [926, 518] on button "[PERSON_NAME]" at bounding box center [930, 524] width 133 height 22
